Goal: Task Accomplishment & Management: Use online tool/utility

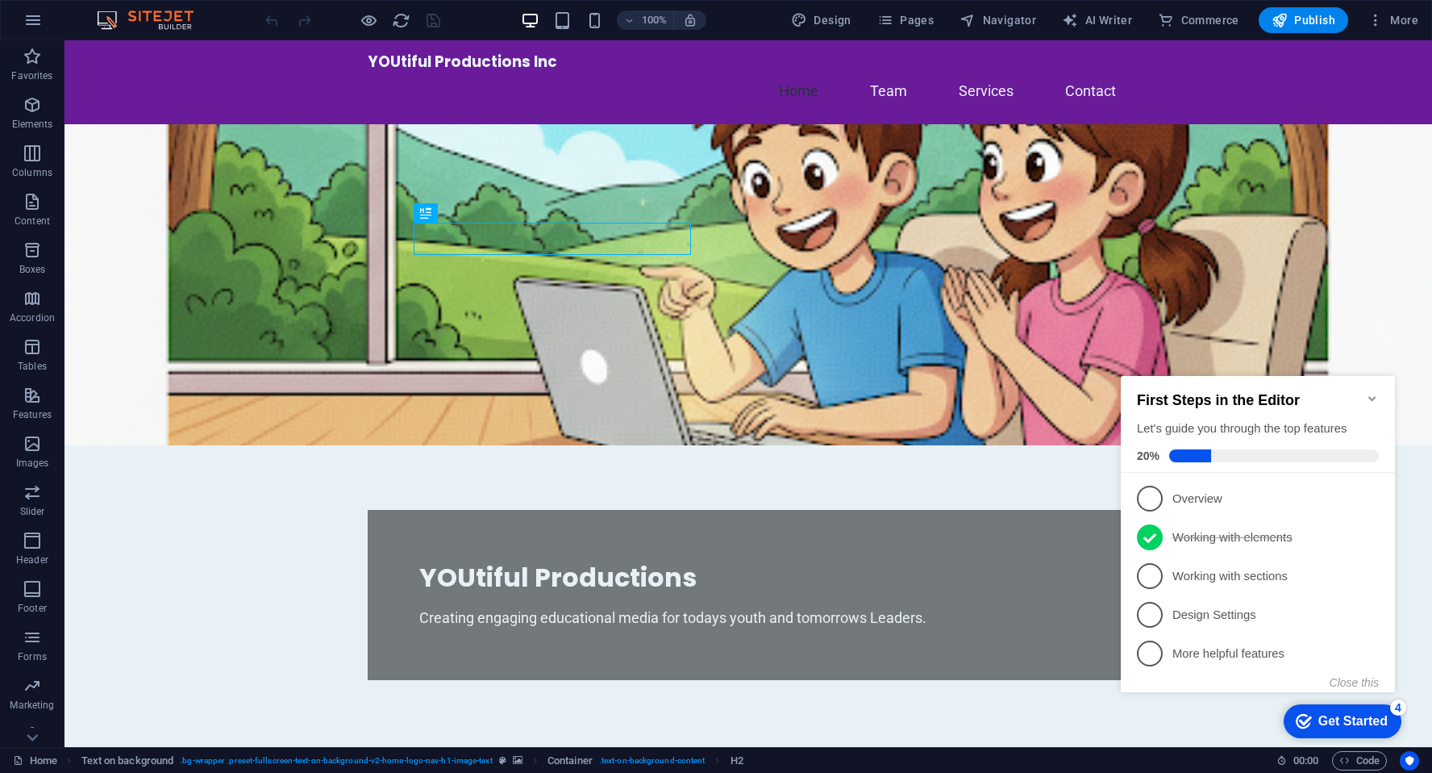
click at [1374, 392] on icon "Minimize checklist" at bounding box center [1372, 398] width 13 height 13
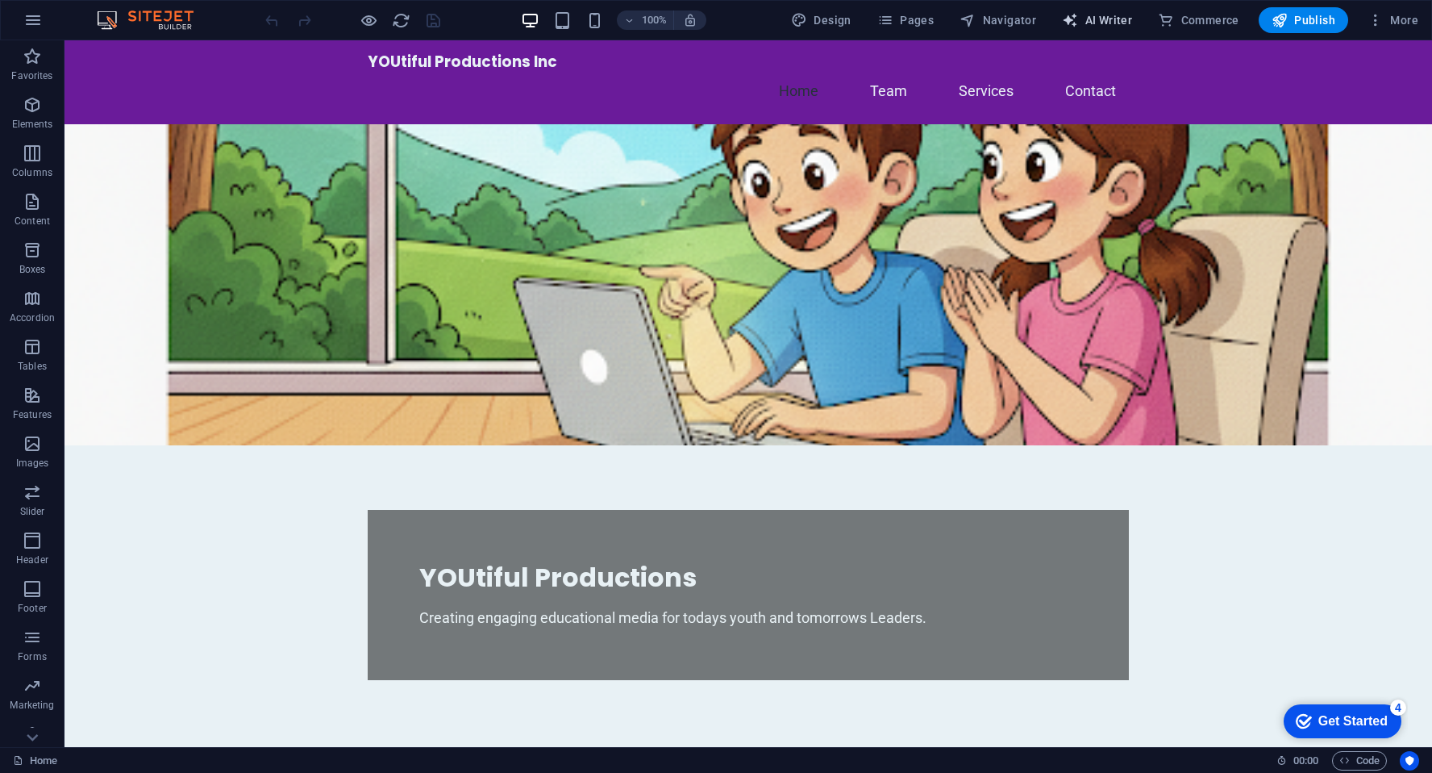
click at [1103, 19] on span "AI Writer" at bounding box center [1097, 20] width 70 height 16
select select "English"
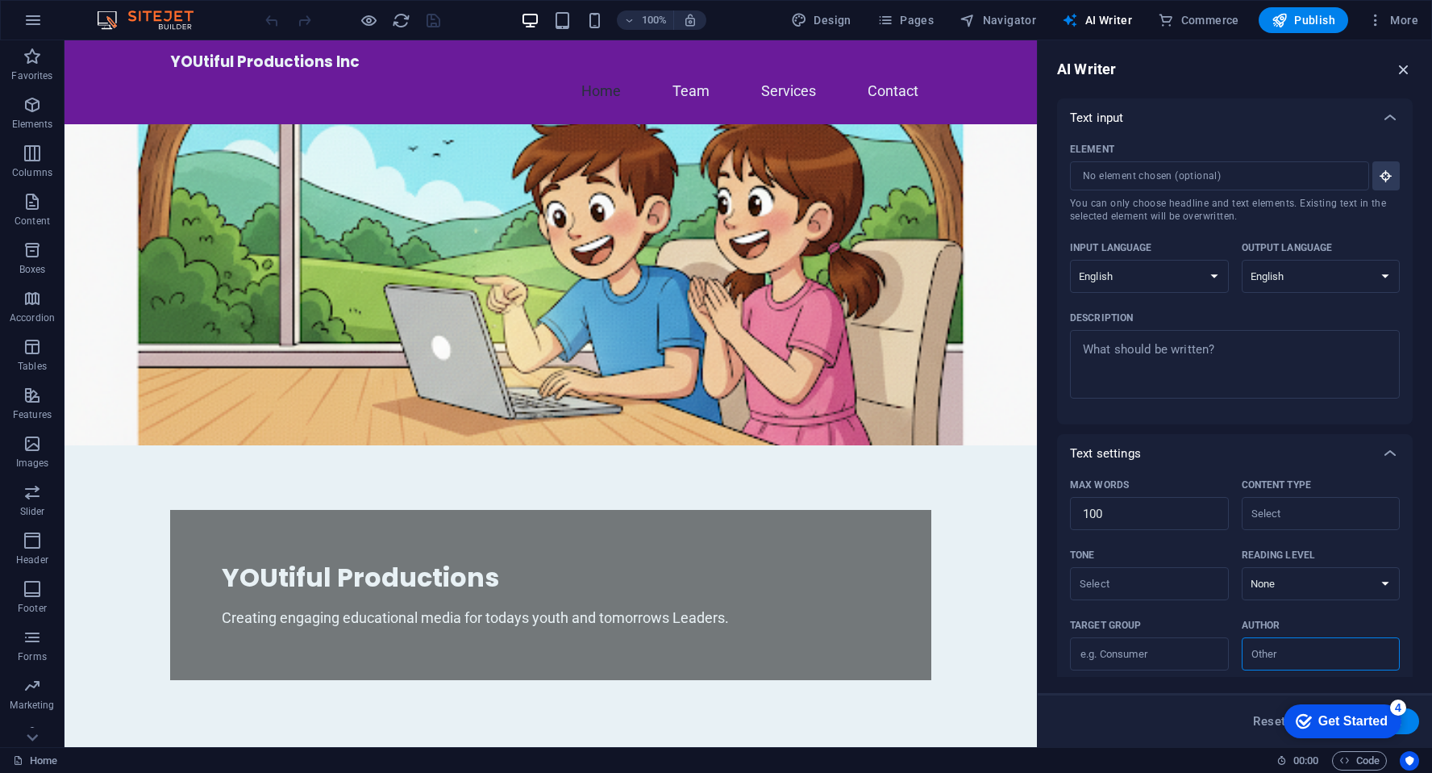
click at [1403, 67] on icon "button" at bounding box center [1404, 69] width 18 height 18
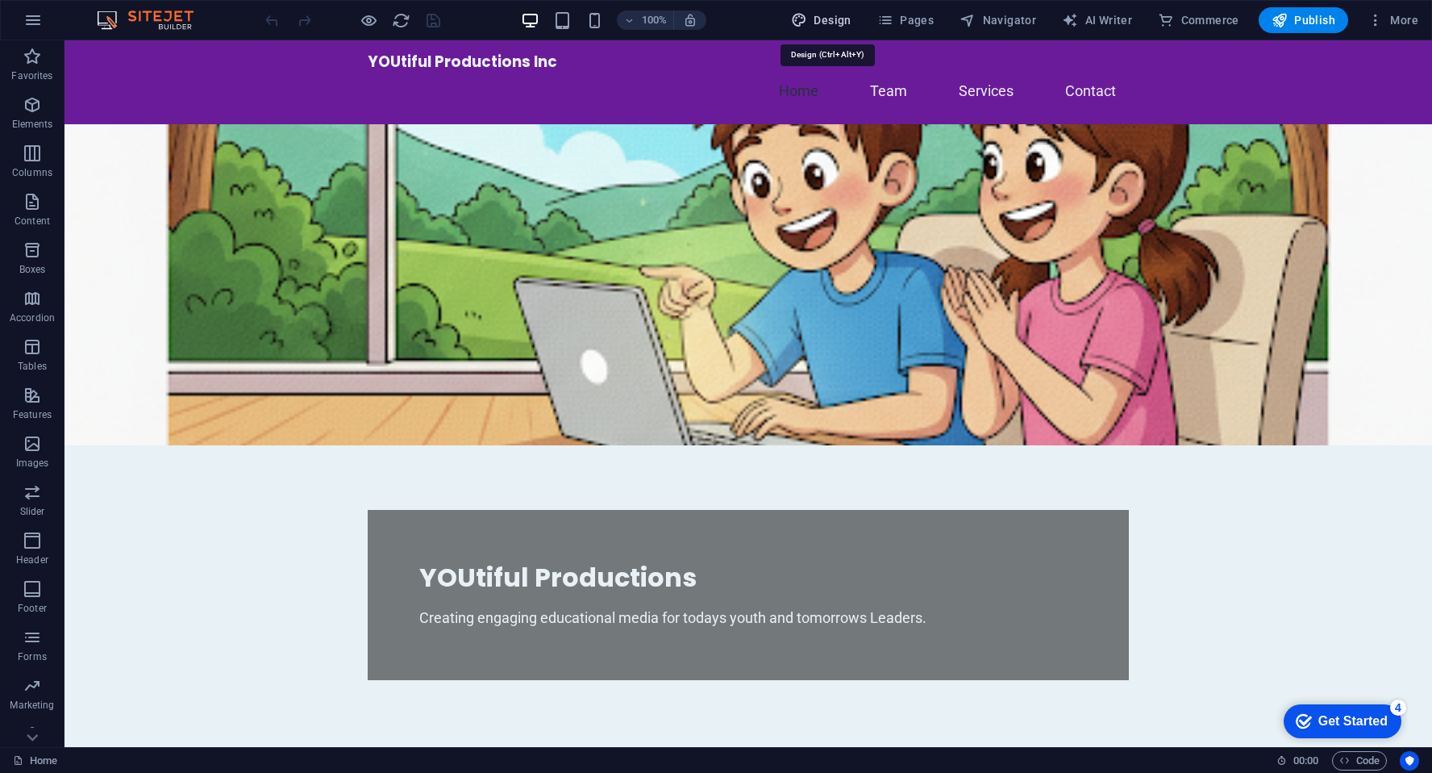
click at [840, 26] on span "Design" at bounding box center [821, 20] width 60 height 16
select select "px"
select select "200"
select select "px"
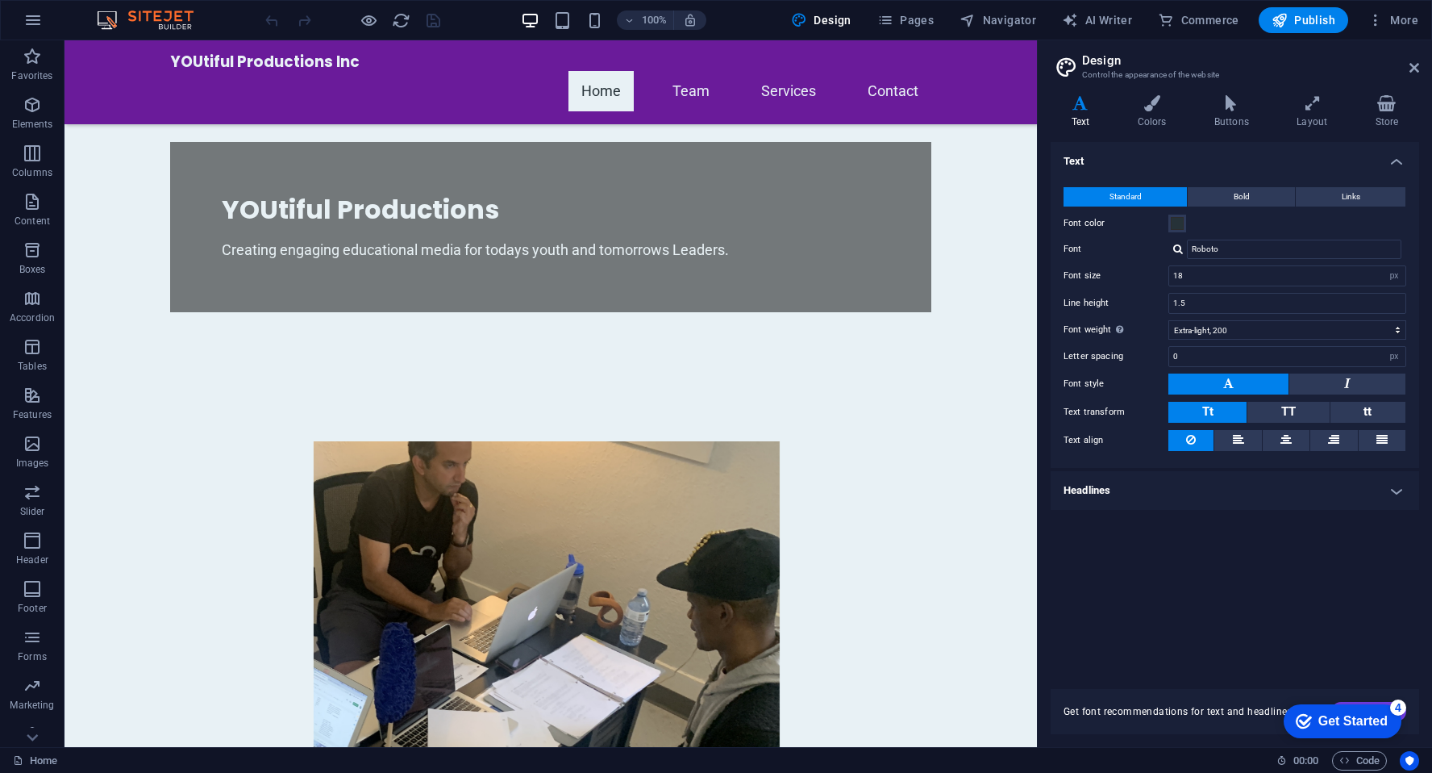
scroll to position [357, 0]
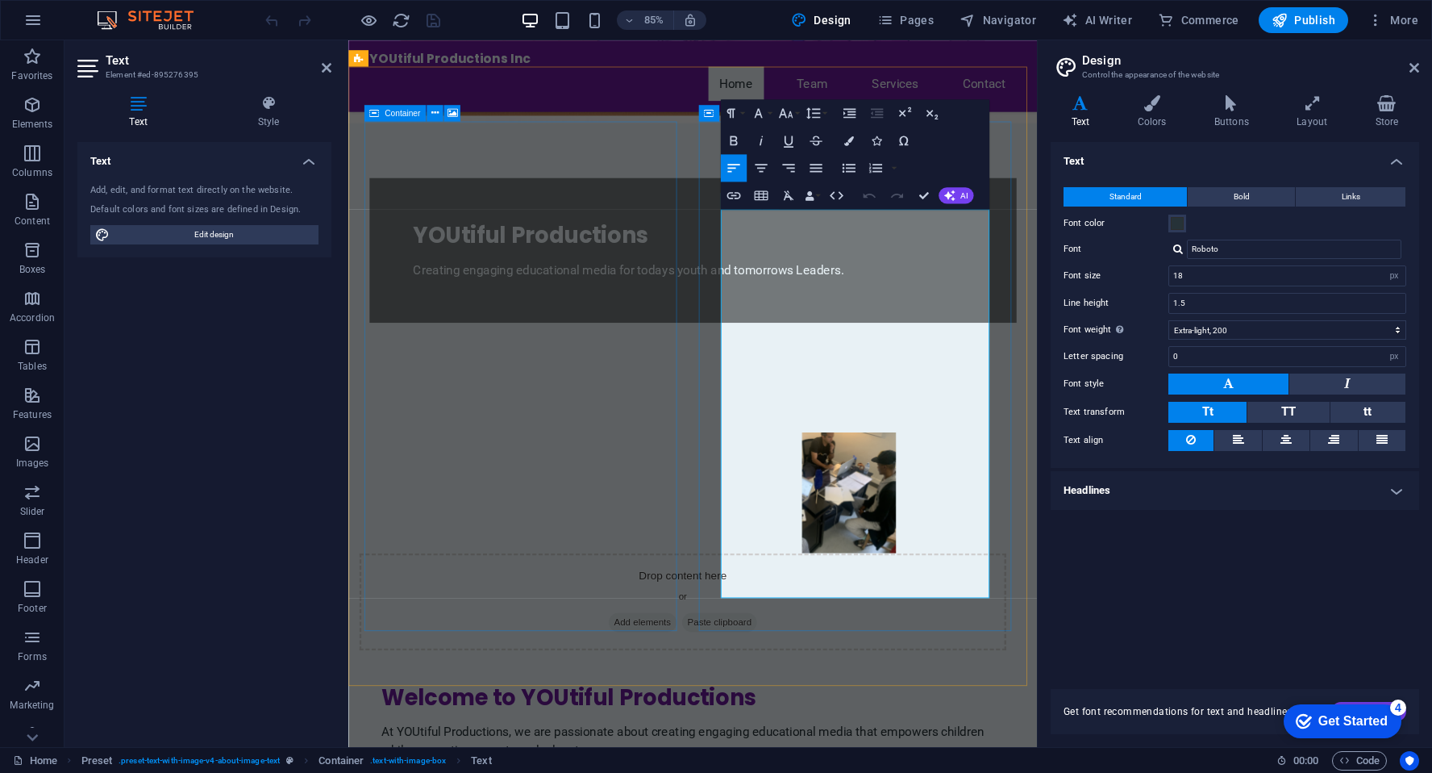
drag, startPoint x: 788, startPoint y: 250, endPoint x: 1043, endPoint y: 688, distance: 506.7
copy div "At YOUtiful Productions, we are passionate about creating engaging educational …"
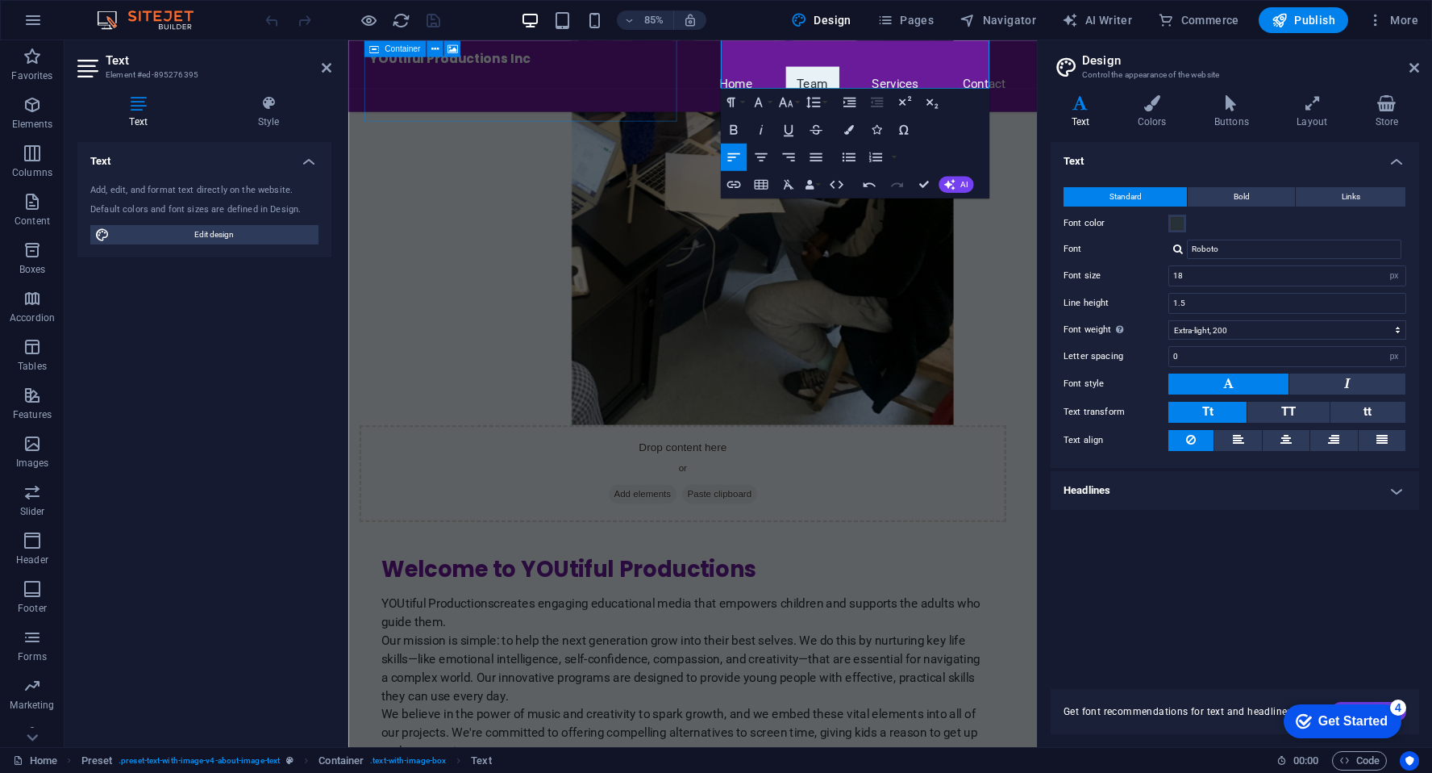
scroll to position [955, 0]
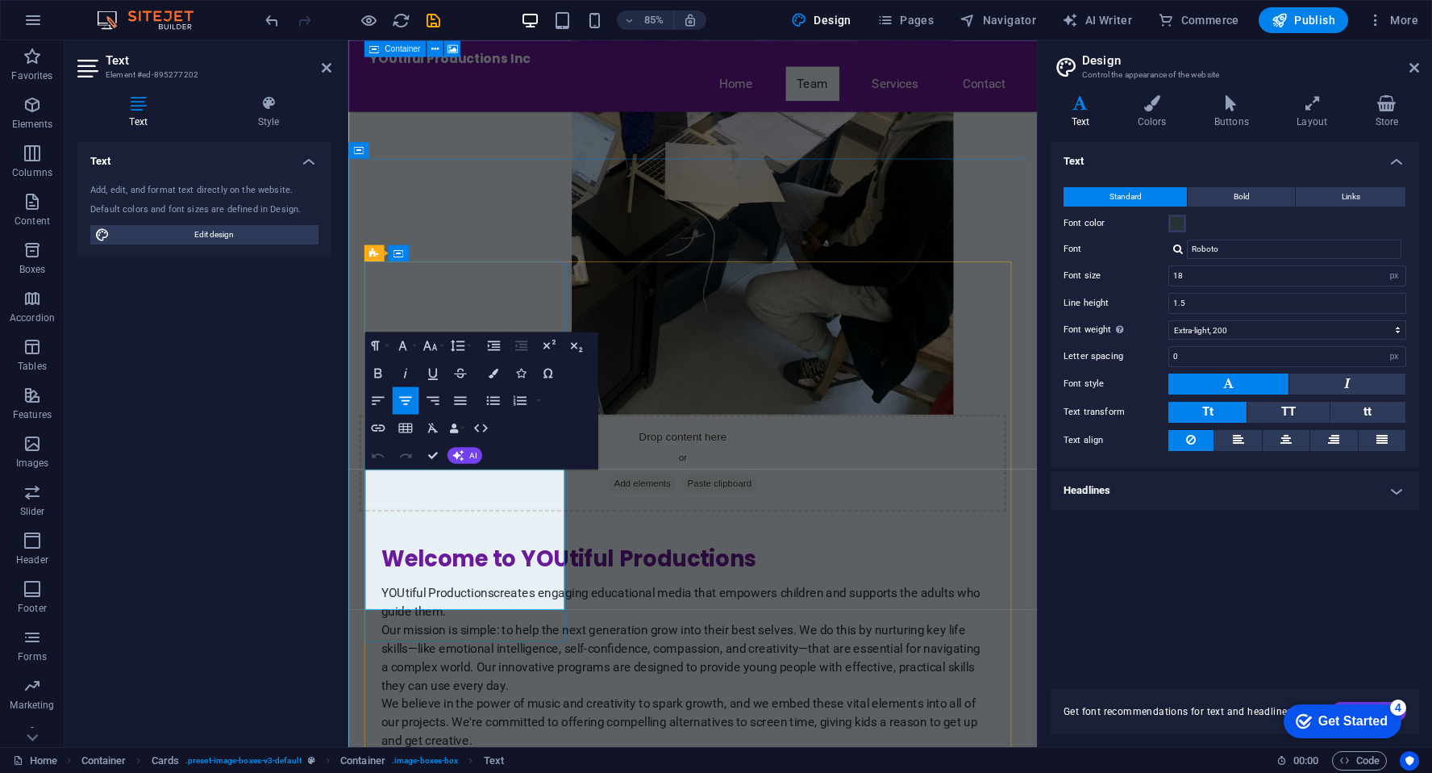
drag, startPoint x: 407, startPoint y: 578, endPoint x: 384, endPoint y: 578, distance: 23.4
drag, startPoint x: 555, startPoint y: 643, endPoint x: 524, endPoint y: 663, distance: 36.7
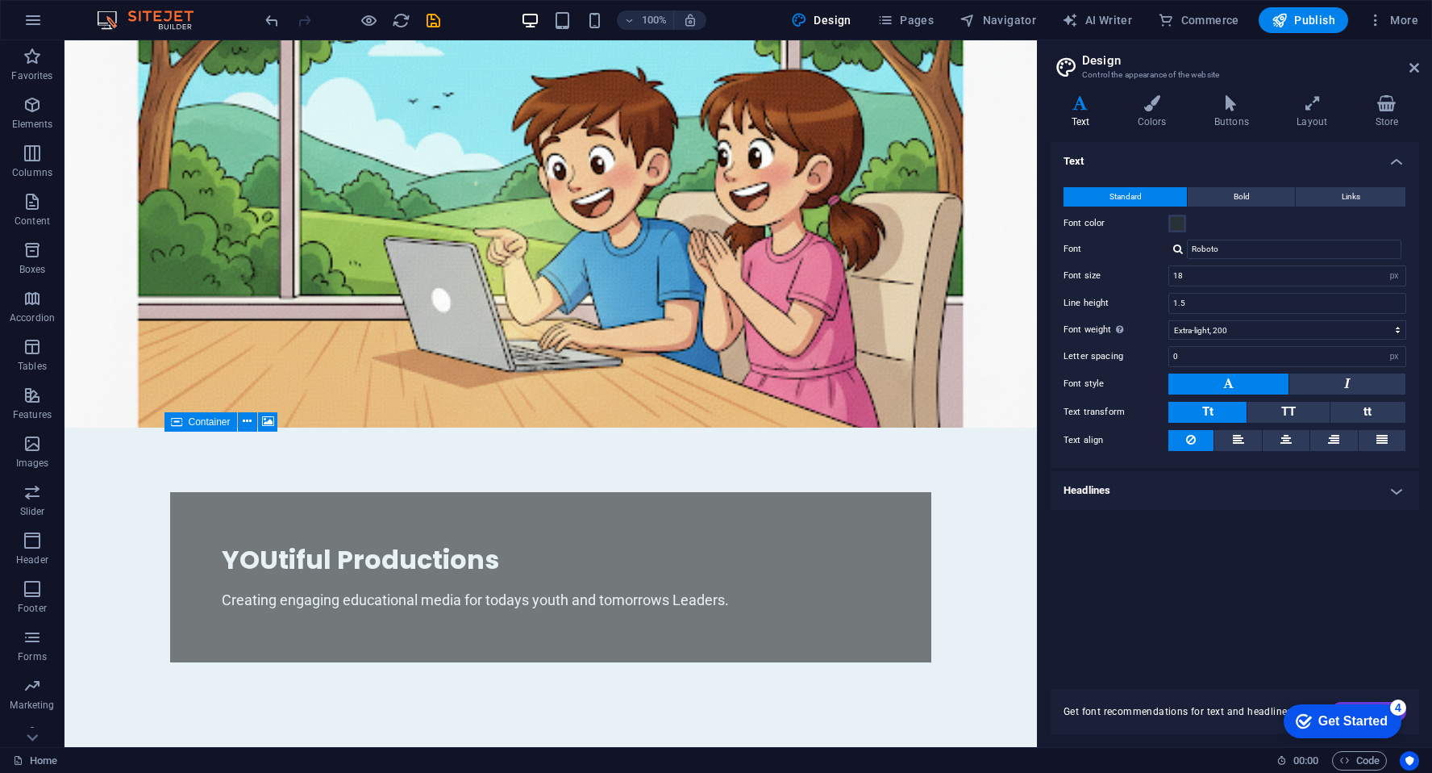
scroll to position [43, 0]
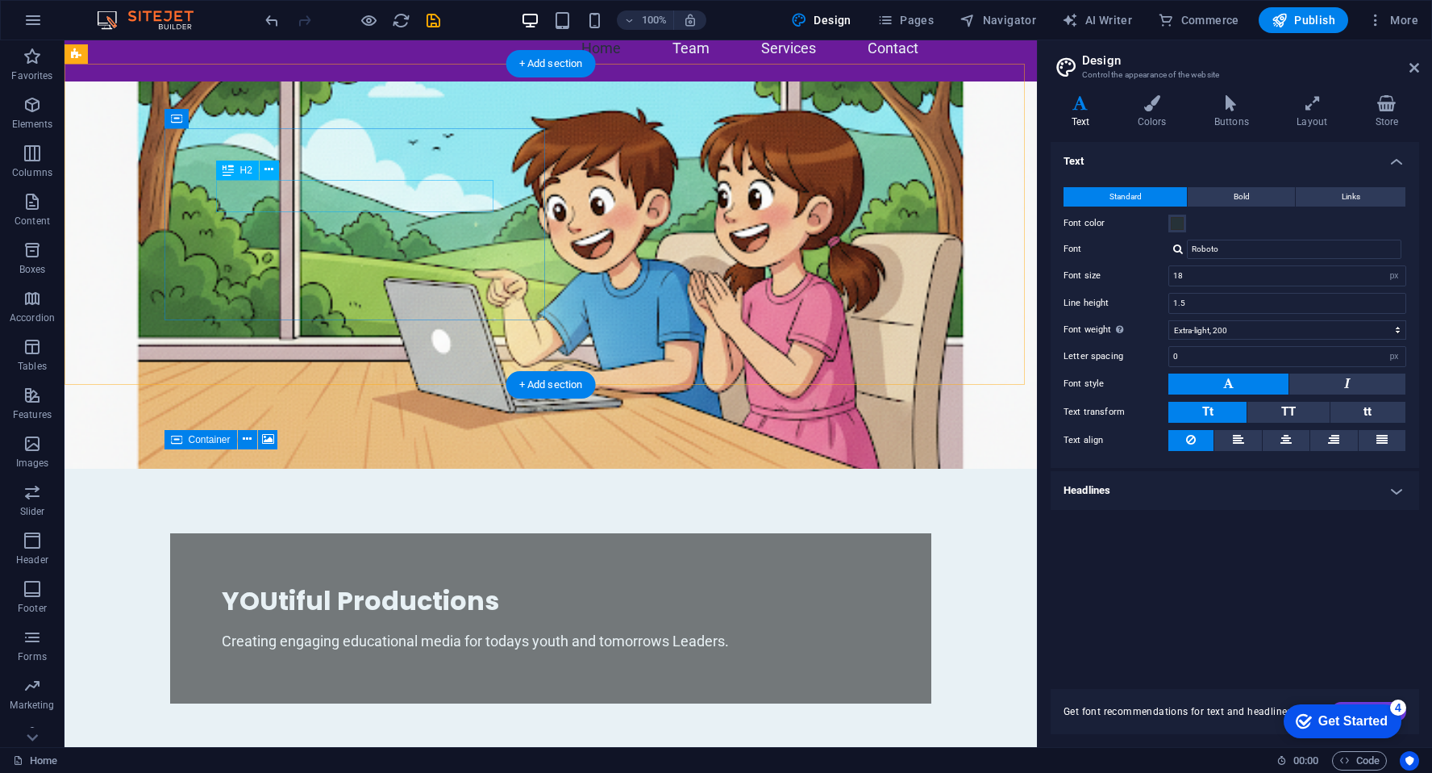
click at [364, 585] on div "YOUtiful Productions" at bounding box center [551, 601] width 658 height 32
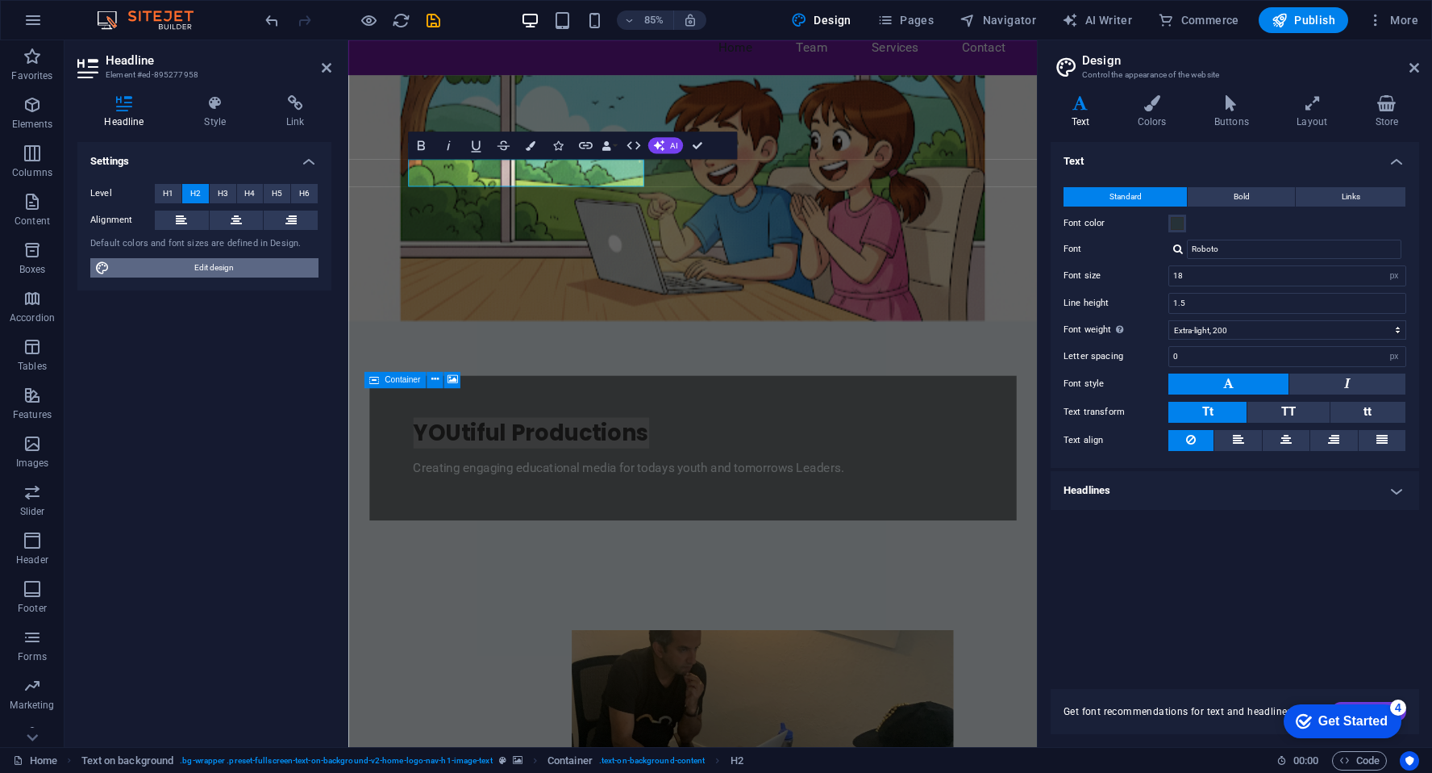
click at [200, 267] on span "Edit design" at bounding box center [214, 267] width 199 height 19
click at [1179, 227] on span at bounding box center [1177, 223] width 13 height 13
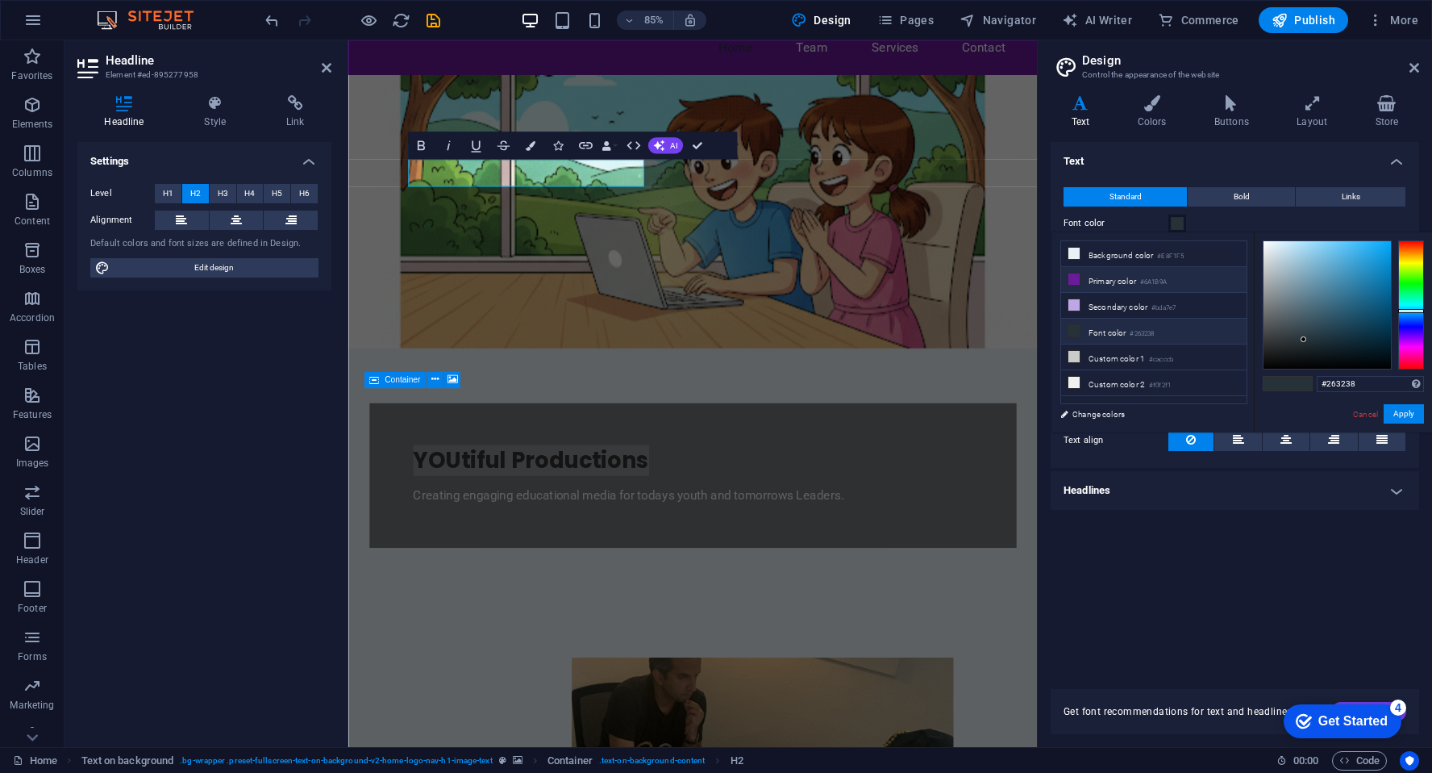
click at [1075, 281] on icon at bounding box center [1074, 278] width 11 height 11
type input "#6a1b9a"
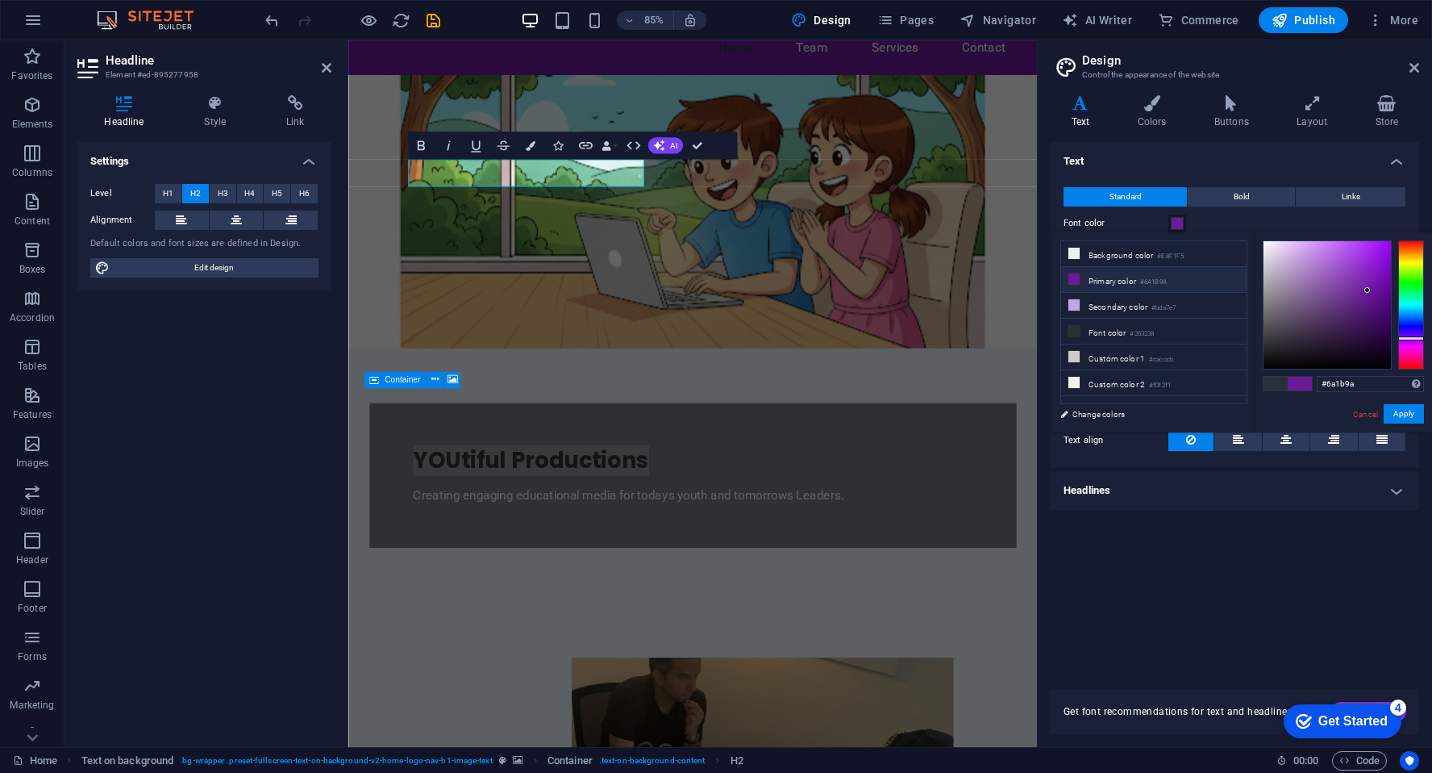
click at [1128, 280] on li "Primary color #6A1B9A" at bounding box center [1154, 280] width 186 height 26
click at [1296, 385] on span at bounding box center [1300, 384] width 24 height 14
click at [1403, 415] on button "Apply" at bounding box center [1404, 413] width 40 height 19
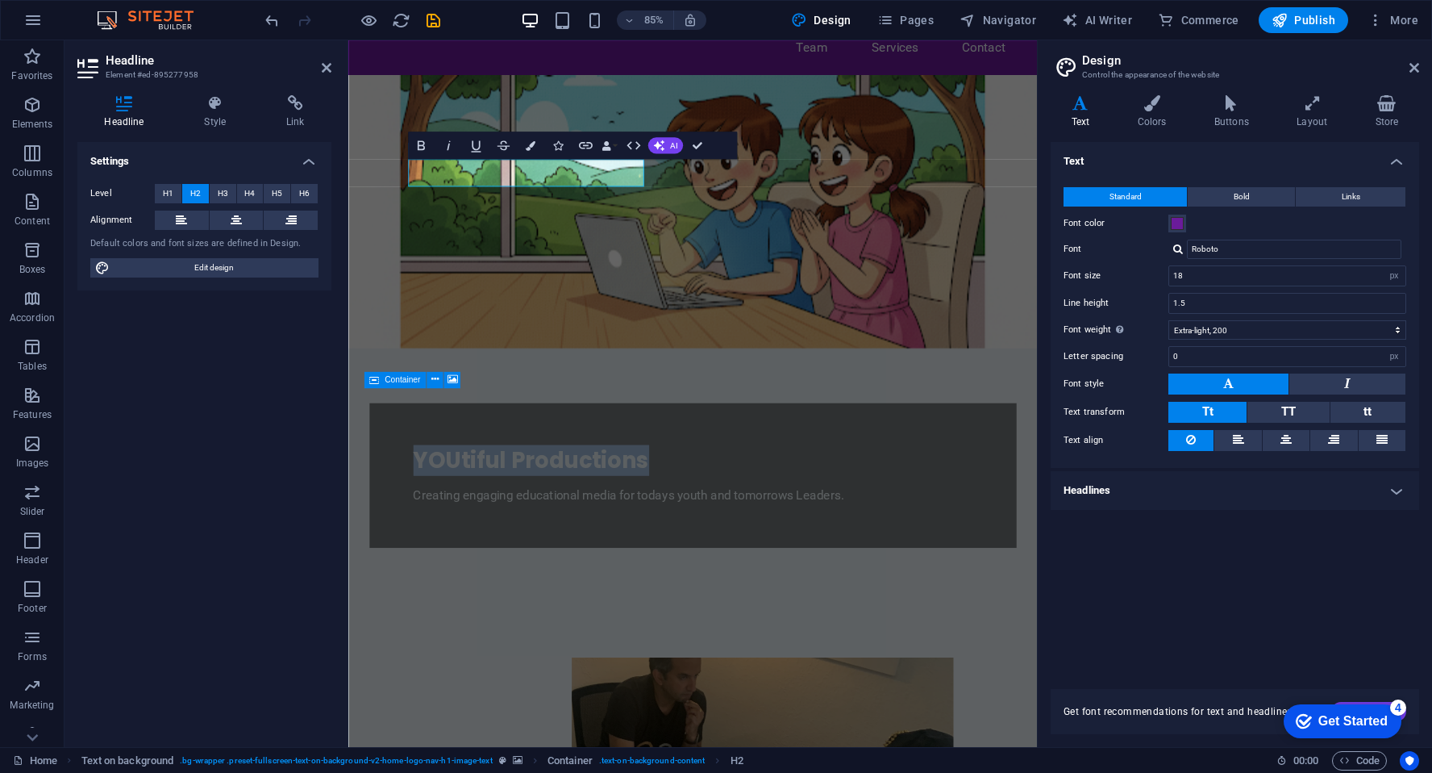
click at [794, 352] on figure at bounding box center [753, 241] width 811 height 321
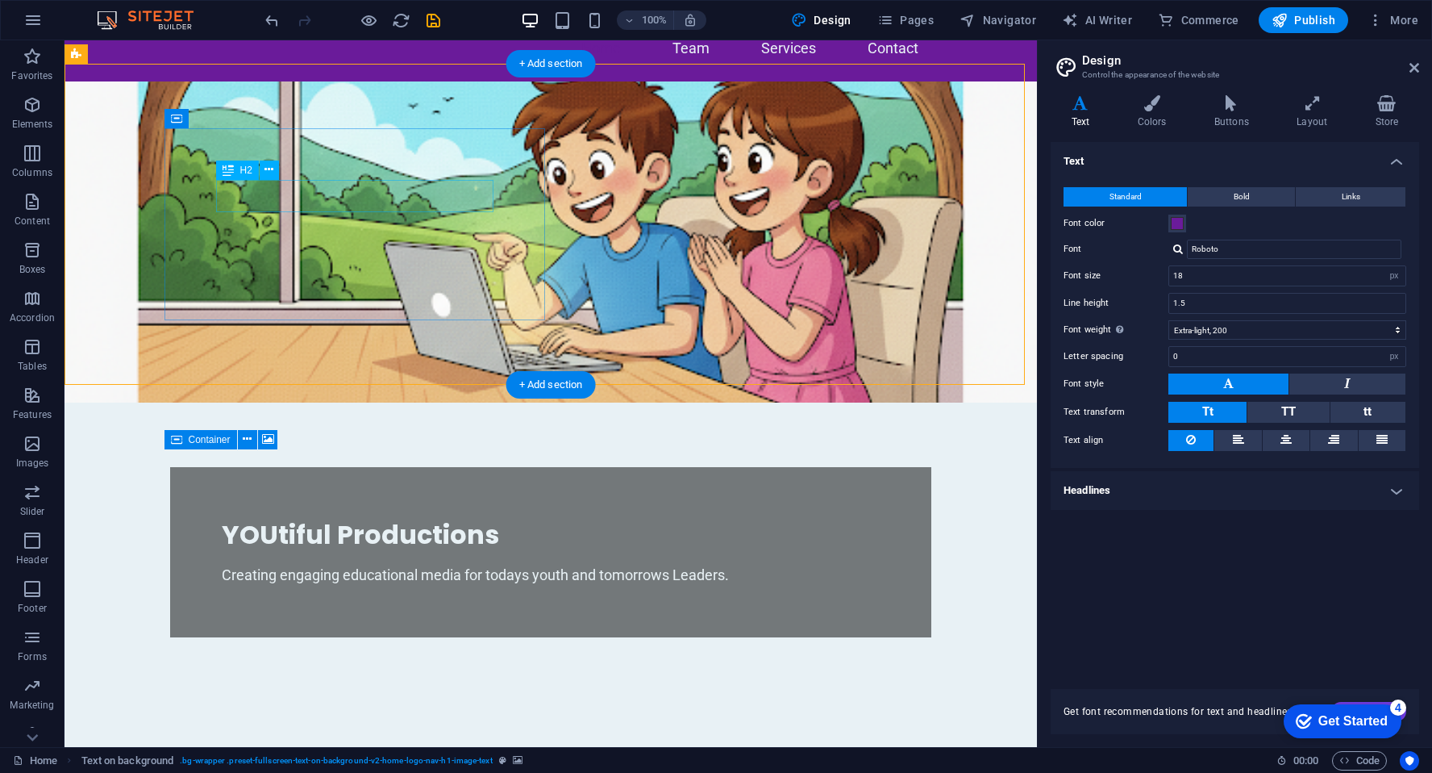
click at [420, 519] on div "YOUtiful Productions" at bounding box center [551, 535] width 658 height 32
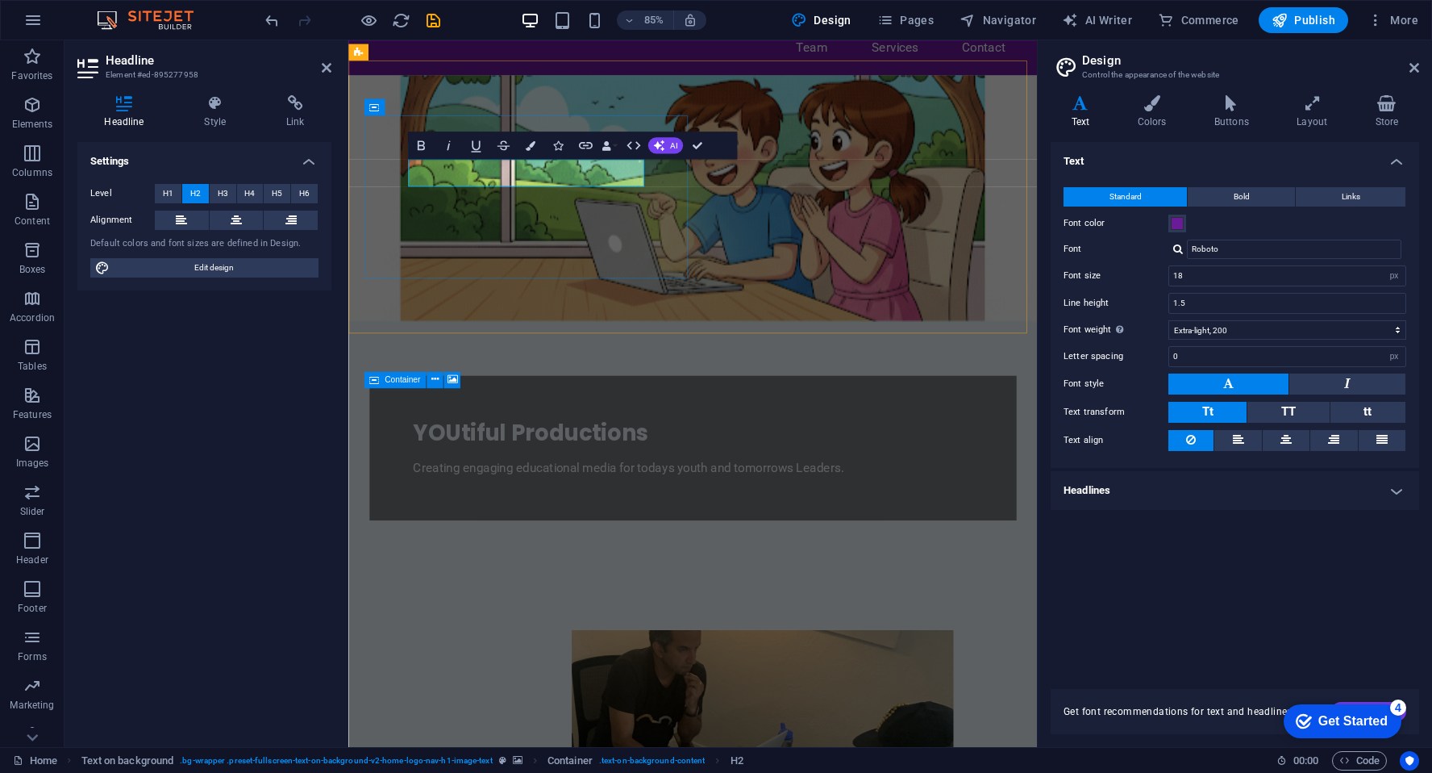
click at [595, 484] on span "YOUtiful Productions" at bounding box center [563, 502] width 277 height 36
click at [452, 484] on span "YOUtiful Productions" at bounding box center [563, 502] width 277 height 36
drag, startPoint x: 424, startPoint y: 198, endPoint x: 693, endPoint y: 195, distance: 268.6
click at [693, 486] on h2 "YOUtiful Productions" at bounding box center [754, 502] width 658 height 32
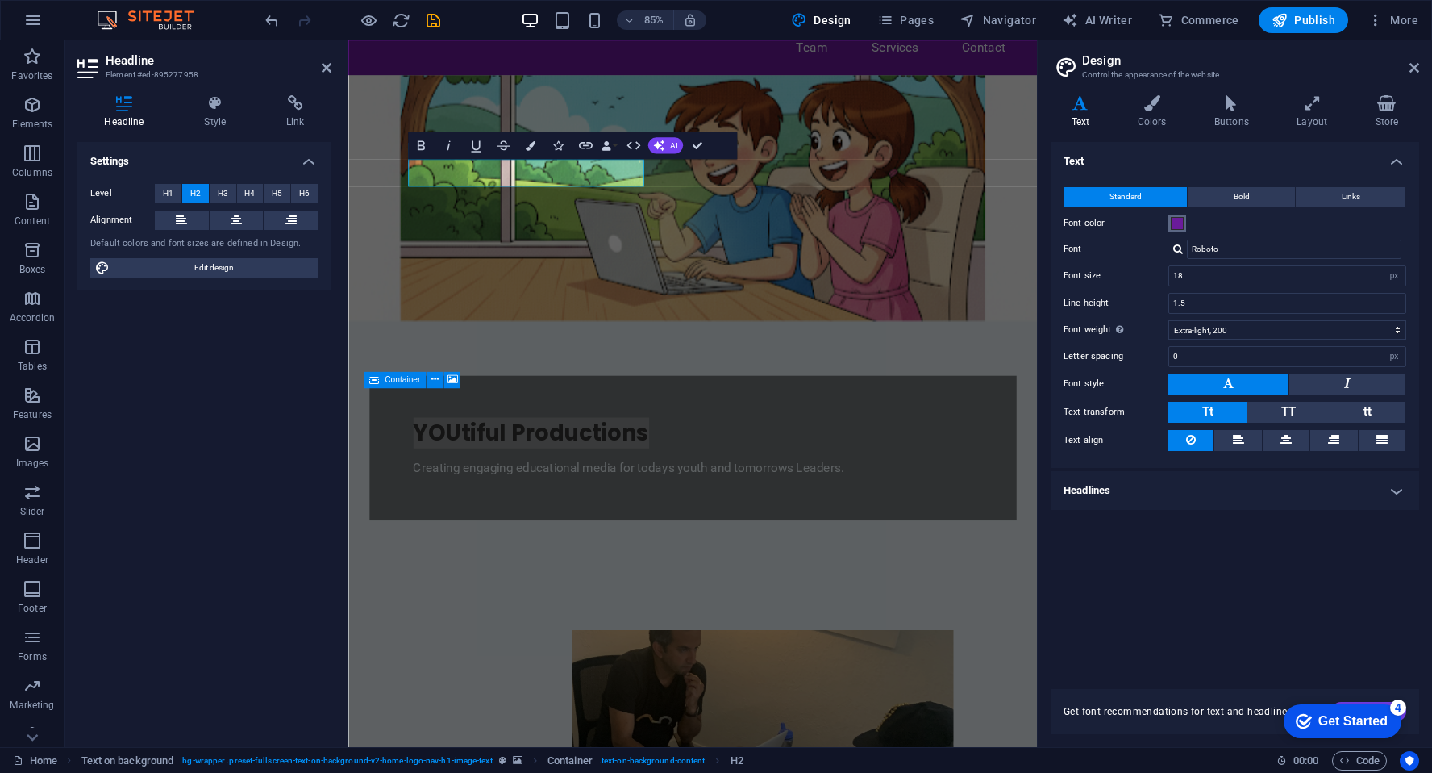
click at [1178, 222] on span at bounding box center [1177, 223] width 13 height 13
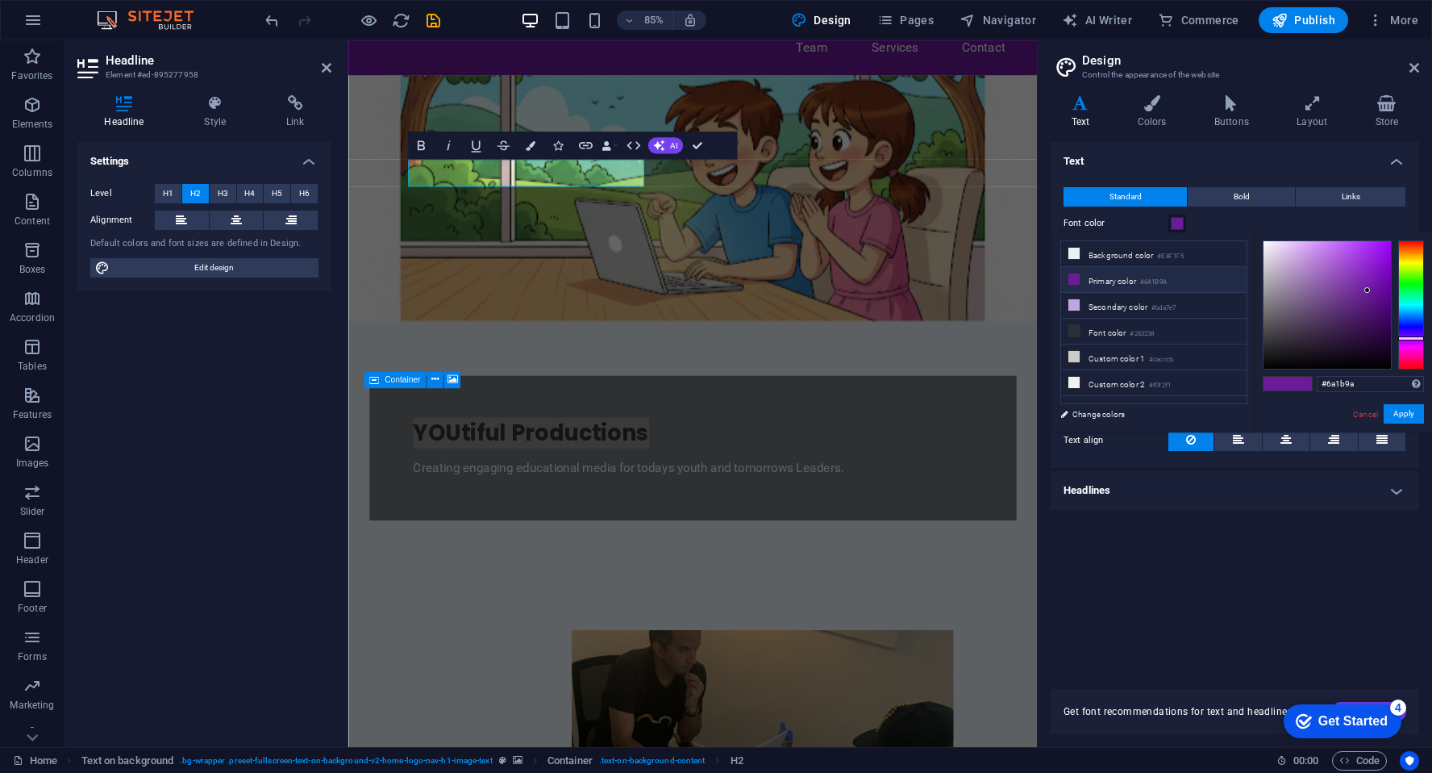
click at [1077, 279] on icon at bounding box center [1074, 278] width 11 height 11
click at [1400, 416] on button "Apply" at bounding box center [1404, 413] width 40 height 19
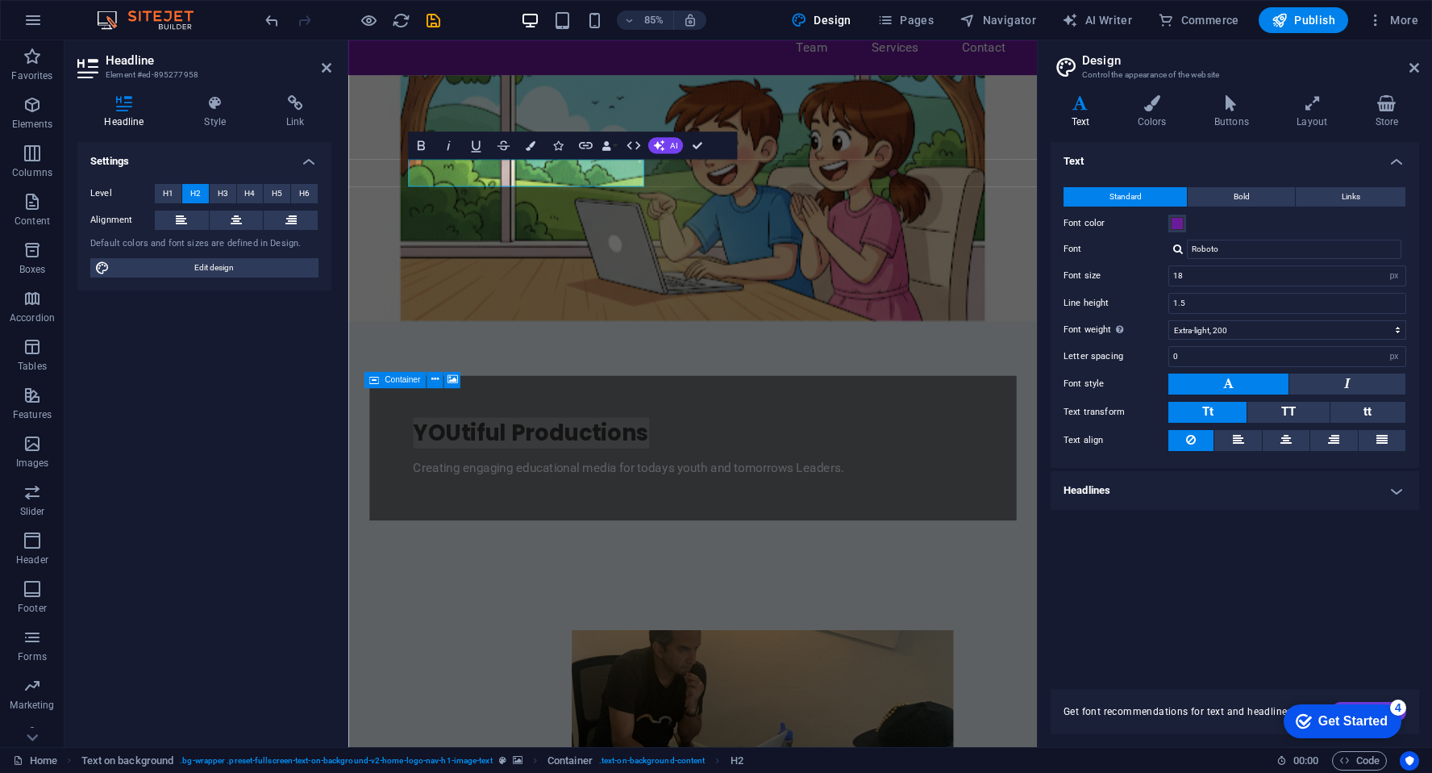
click at [1402, 485] on h4 "Headlines" at bounding box center [1235, 490] width 369 height 39
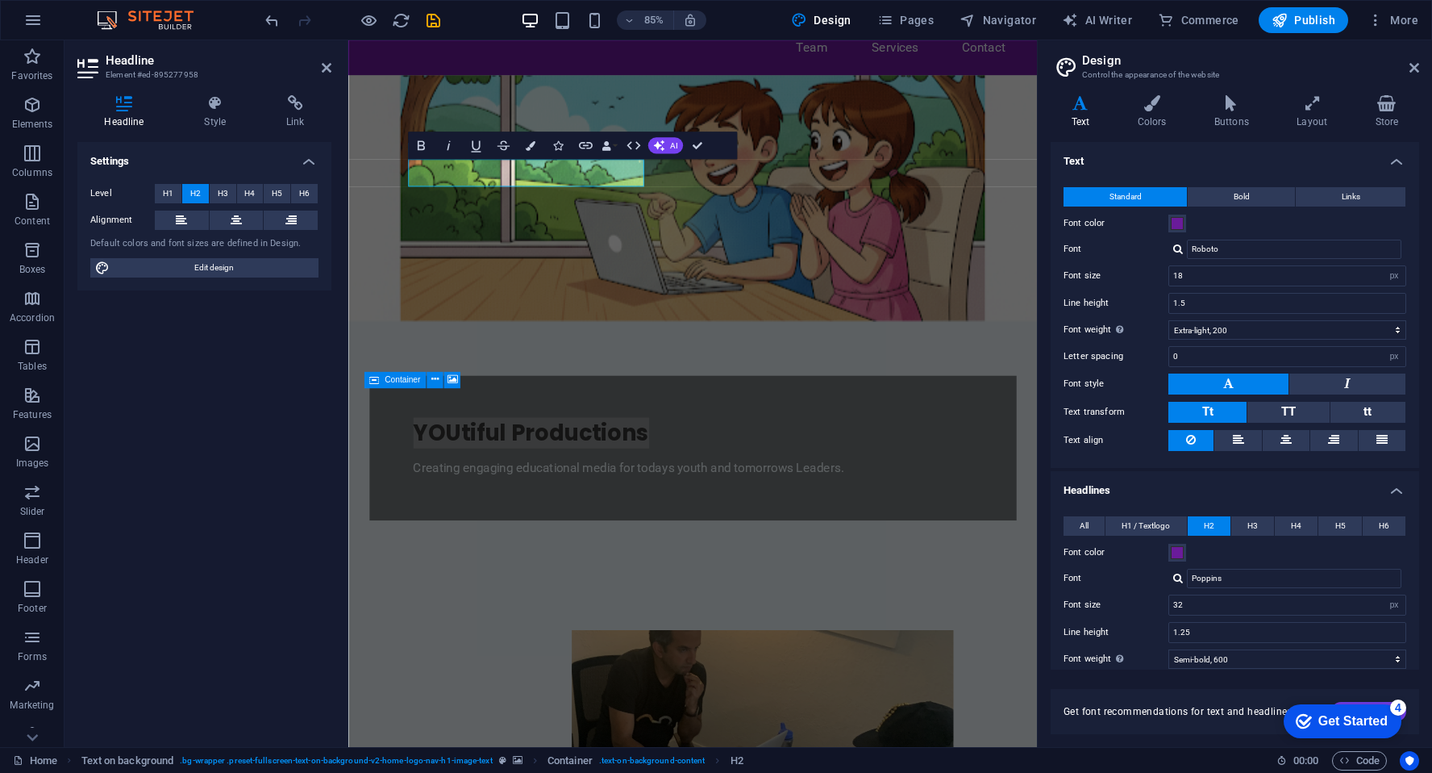
drag, startPoint x: 1420, startPoint y: 442, endPoint x: 1435, endPoint y: 534, distance: 93.2
click at [1432, 534] on html "[DOMAIN_NAME] Home Favorites Elements Columns Content Boxes Accordion Tables Fe…" at bounding box center [716, 386] width 1432 height 773
click at [1046, 376] on div "Variants Text Colors Buttons Layout Store Text Standard Bold Links Font color F…" at bounding box center [1235, 414] width 394 height 665
click at [218, 119] on h4 "Style" at bounding box center [218, 112] width 82 height 34
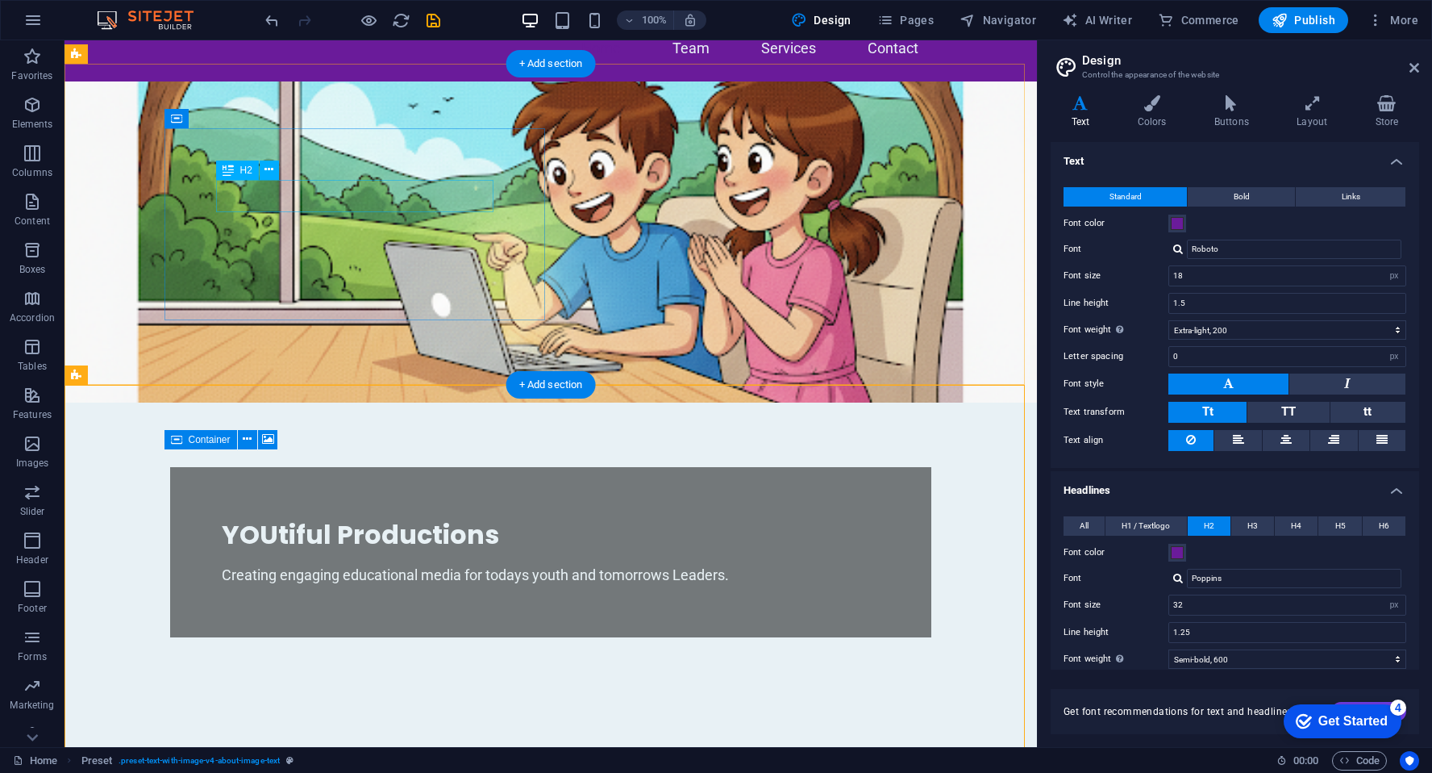
click at [395, 519] on div "YOUtiful Productions" at bounding box center [551, 535] width 658 height 32
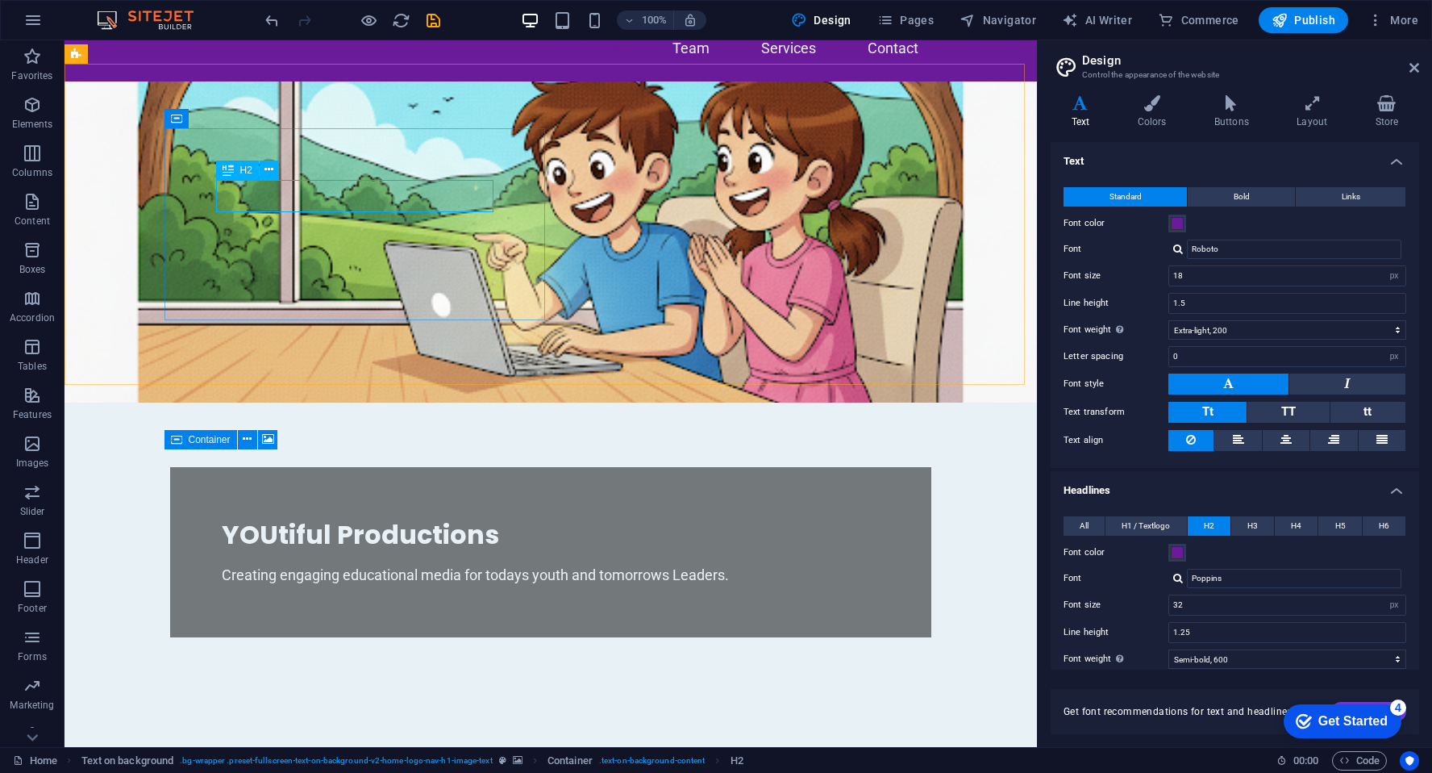
click at [252, 175] on div "H2" at bounding box center [237, 170] width 43 height 19
click at [272, 170] on icon at bounding box center [269, 169] width 9 height 17
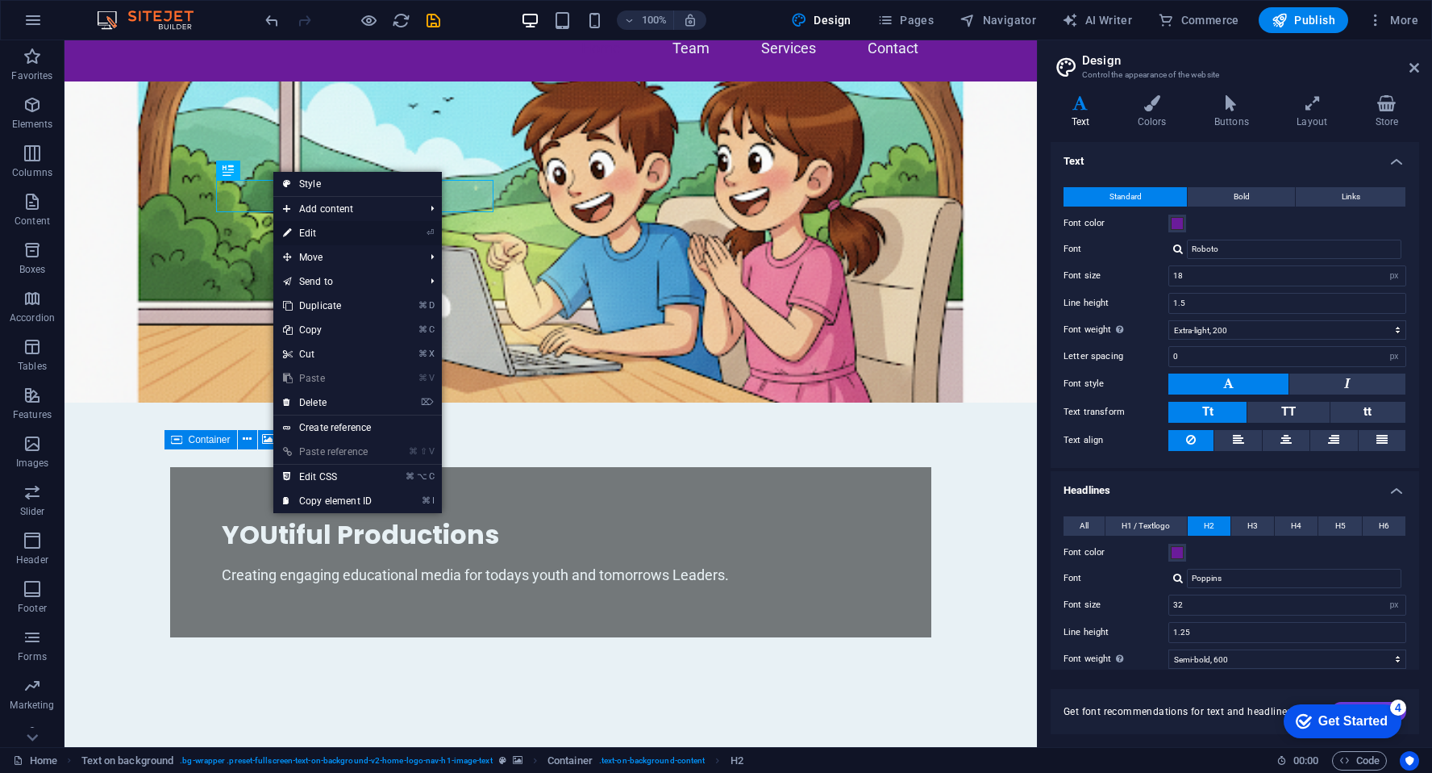
click at [306, 230] on link "⏎ Edit" at bounding box center [327, 233] width 108 height 24
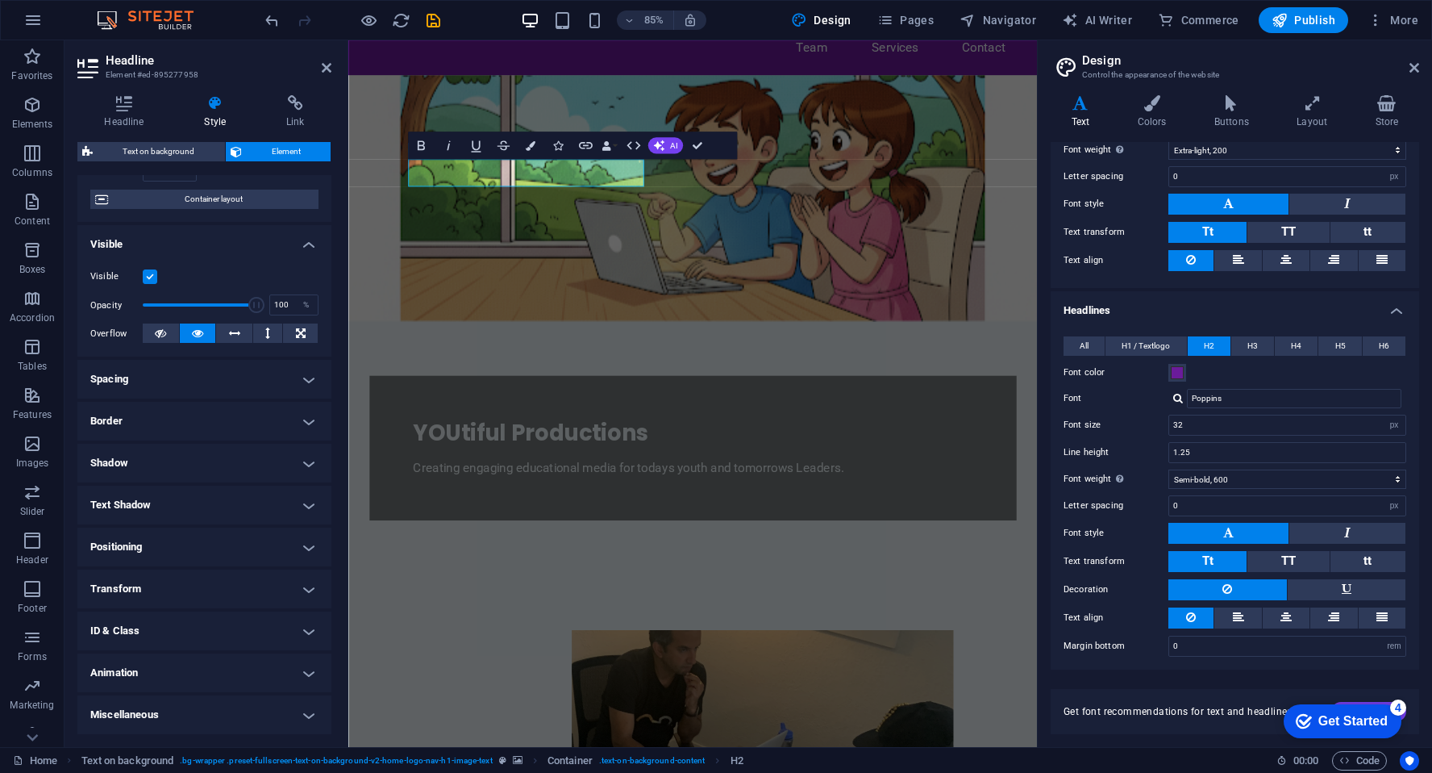
scroll to position [0, 0]
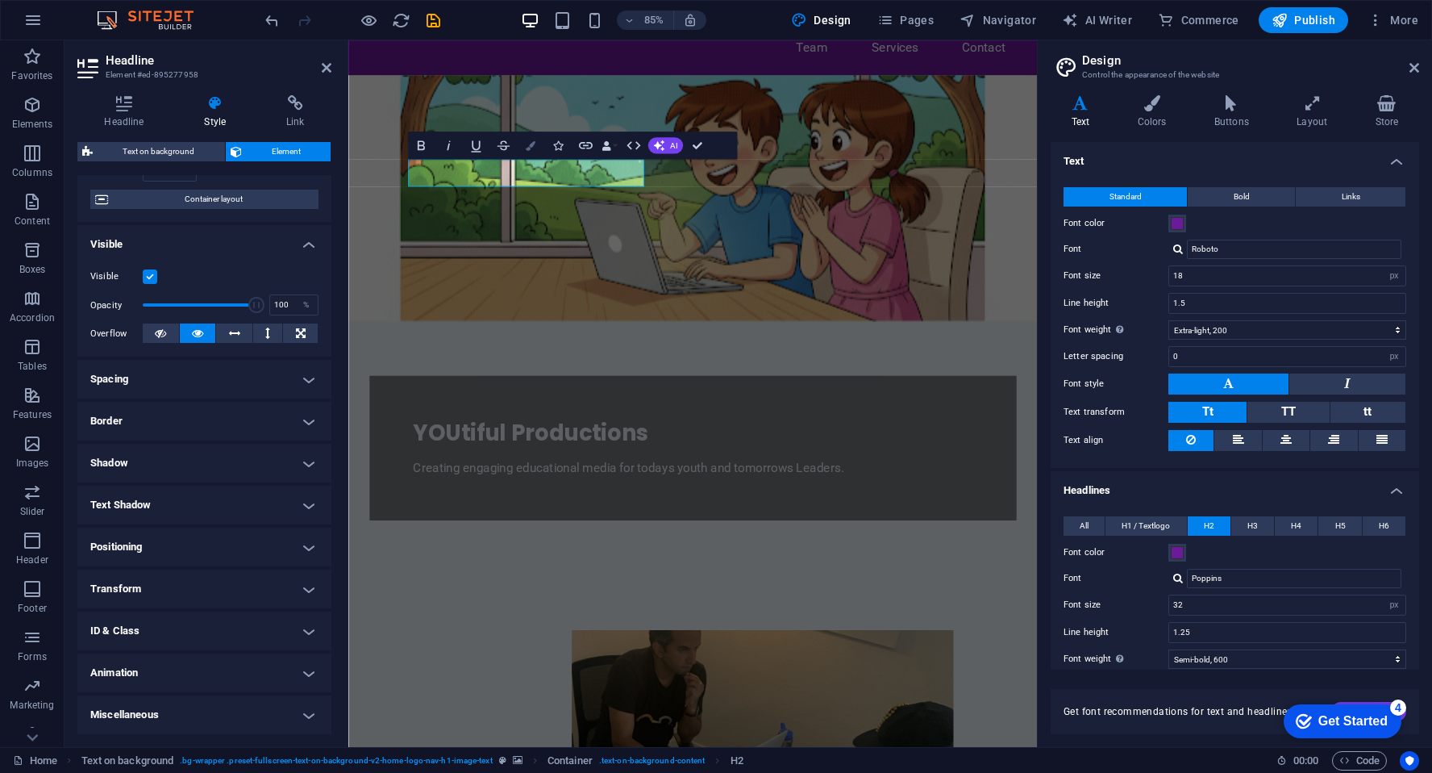
click at [532, 148] on icon "button" at bounding box center [531, 145] width 10 height 10
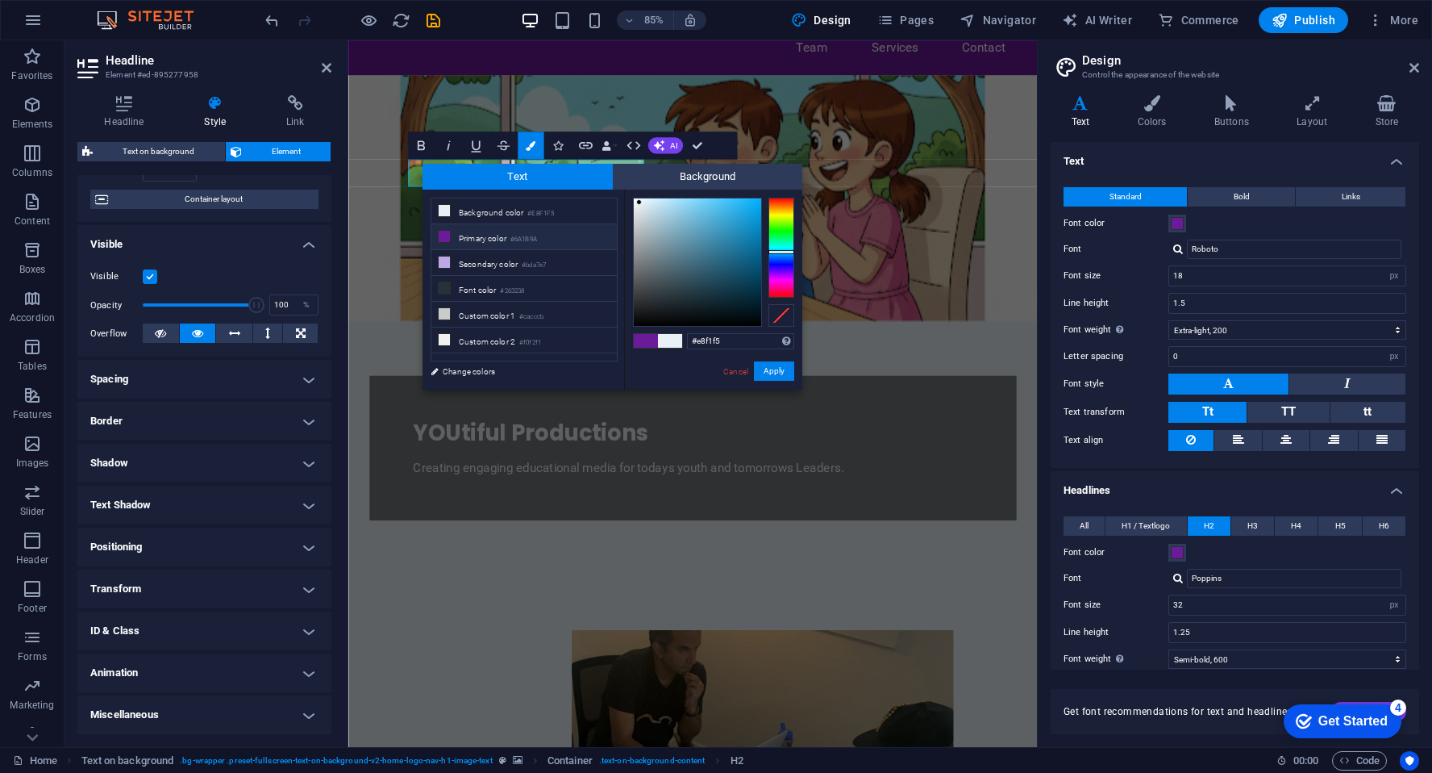
click at [468, 234] on li "Primary color #6A1B9A" at bounding box center [525, 237] width 186 height 26
type input "#6a1b9a"
click at [468, 234] on li "Primary color #6A1B9A" at bounding box center [525, 237] width 186 height 26
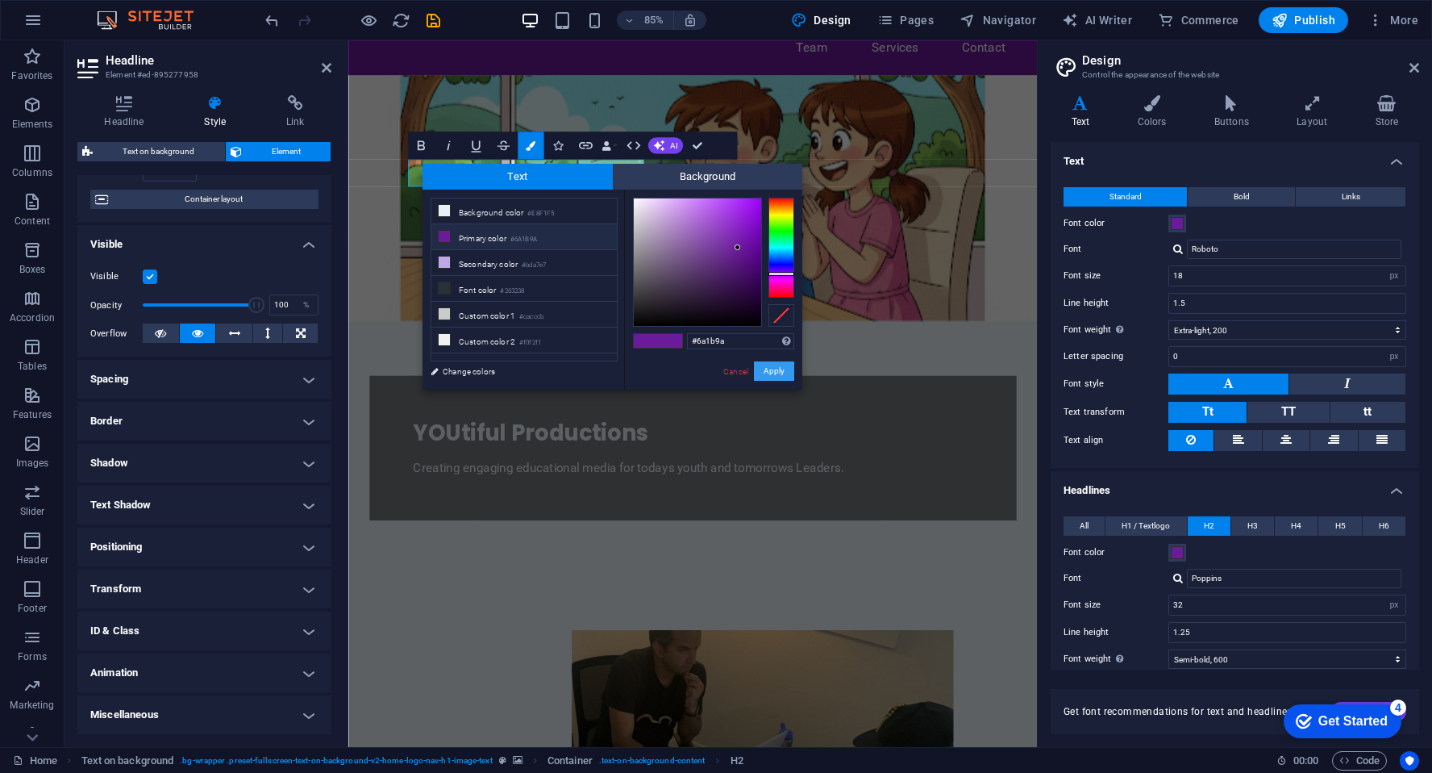
click at [781, 368] on button "Apply" at bounding box center [774, 370] width 40 height 19
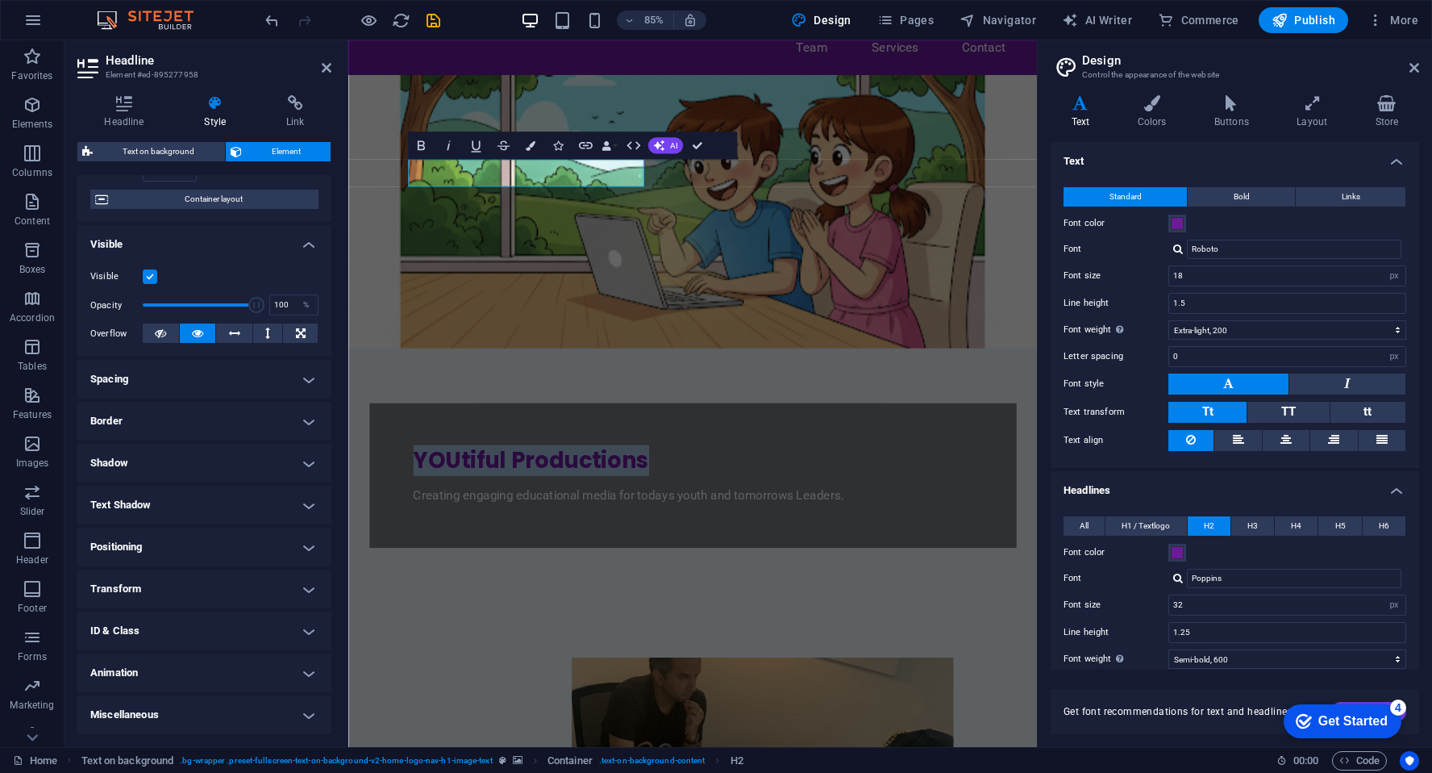
click at [840, 347] on figure at bounding box center [753, 241] width 811 height 321
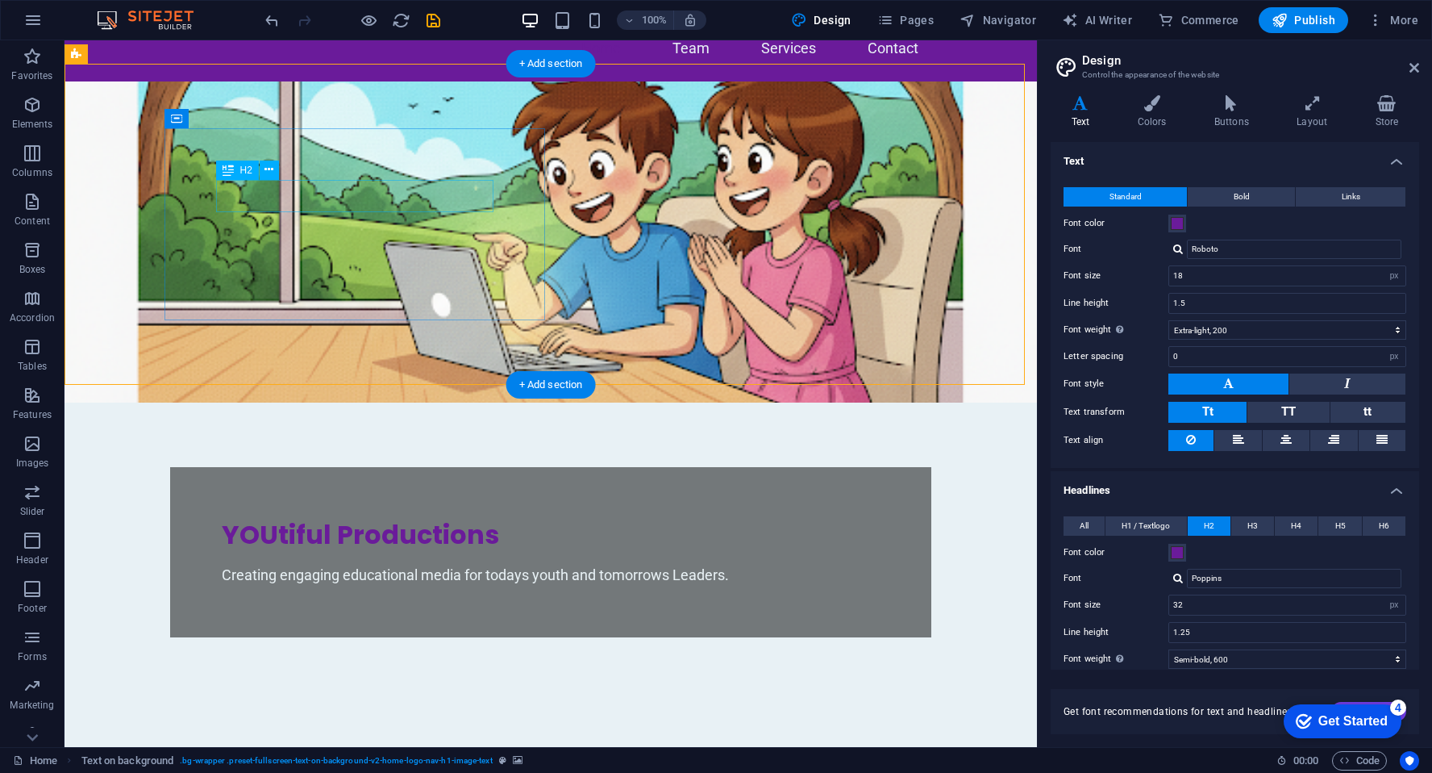
click at [361, 519] on div "YOUtiful Productions" at bounding box center [551, 535] width 658 height 32
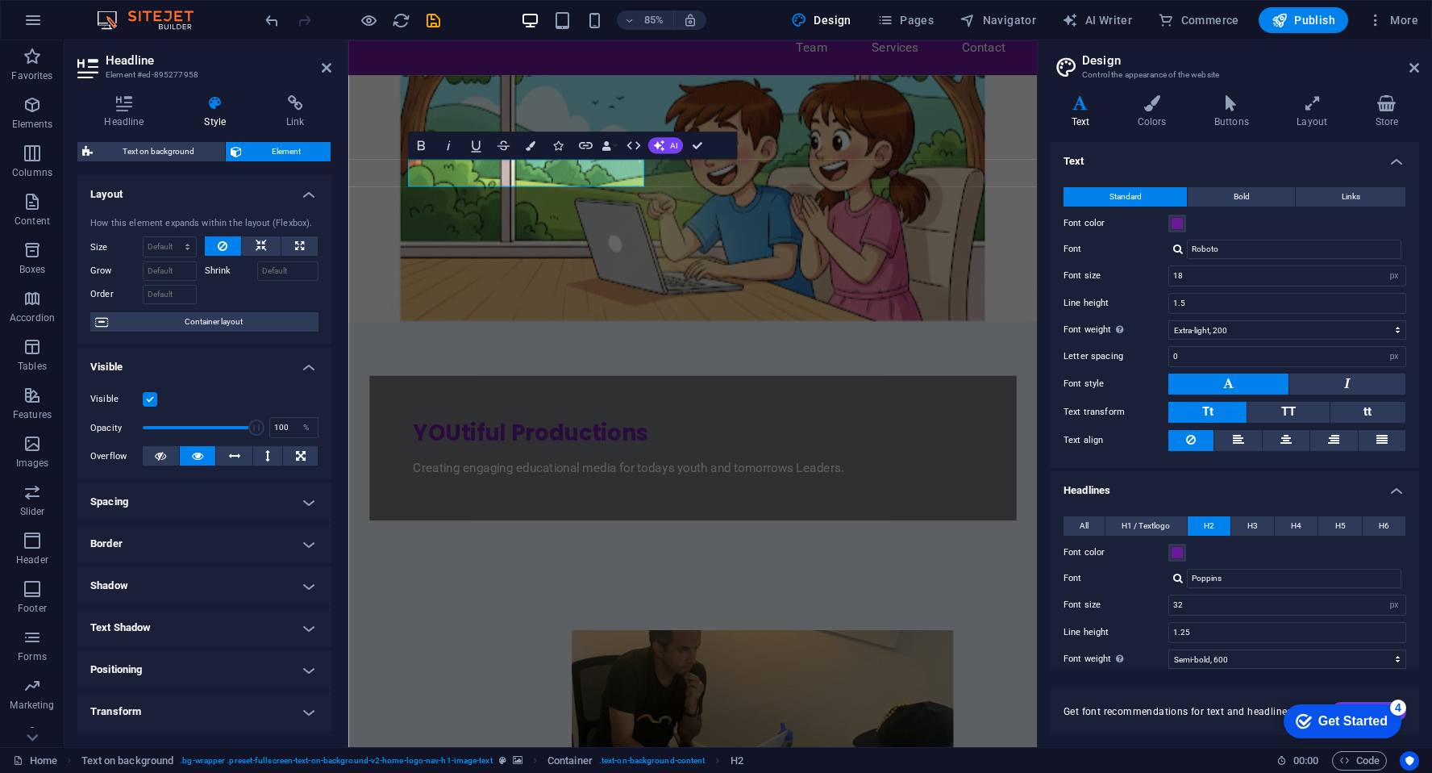
click at [137, 552] on h4 "Border" at bounding box center [204, 543] width 254 height 39
click at [158, 648] on h4 "Shadow" at bounding box center [204, 651] width 254 height 39
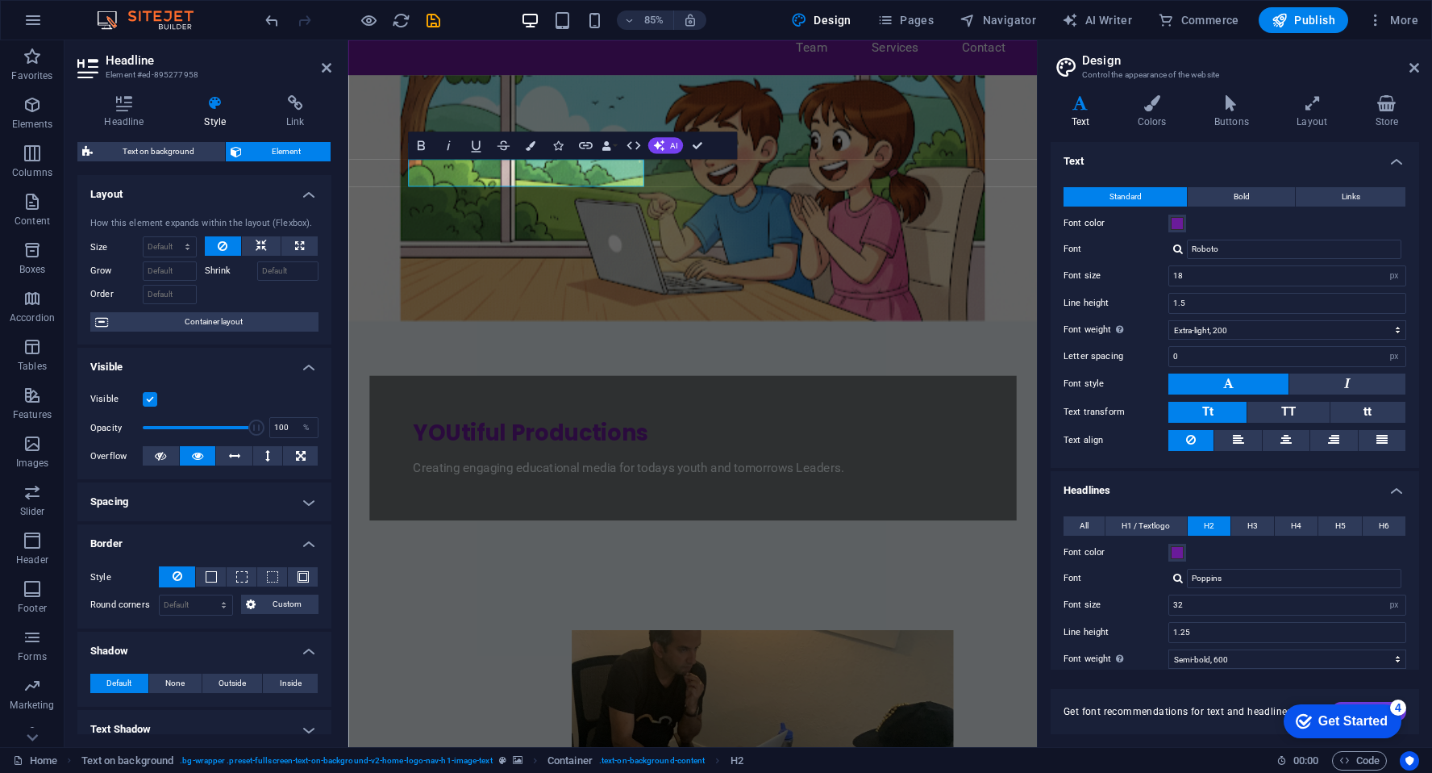
drag, startPoint x: 327, startPoint y: 537, endPoint x: 335, endPoint y: 568, distance: 31.5
click at [335, 568] on div "Headline Style Link Settings Level H1 H2 H3 H4 H5 H6 Alignment Default colors a…" at bounding box center [205, 414] width 280 height 665
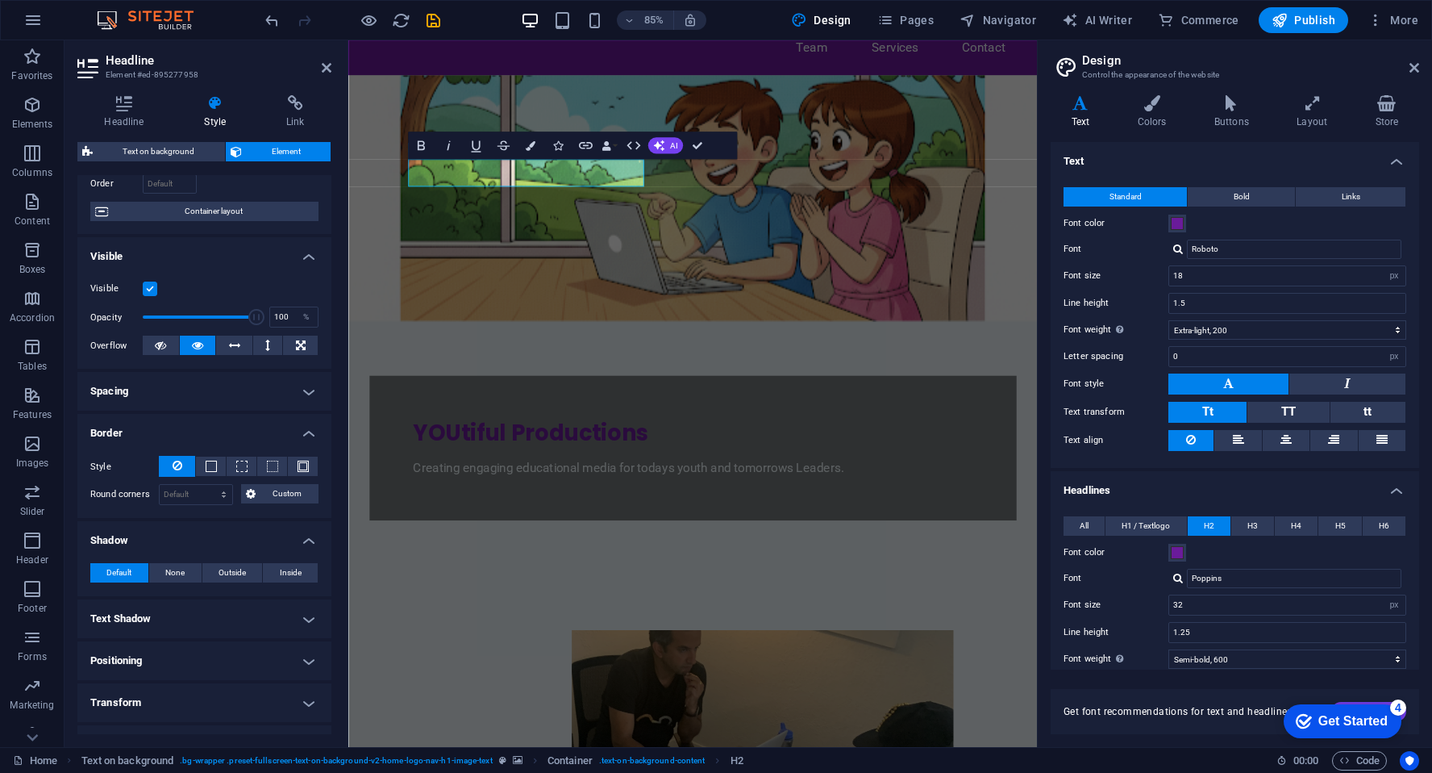
scroll to position [113, 0]
click at [303, 605] on h4 "Text Shadow" at bounding box center [204, 616] width 254 height 39
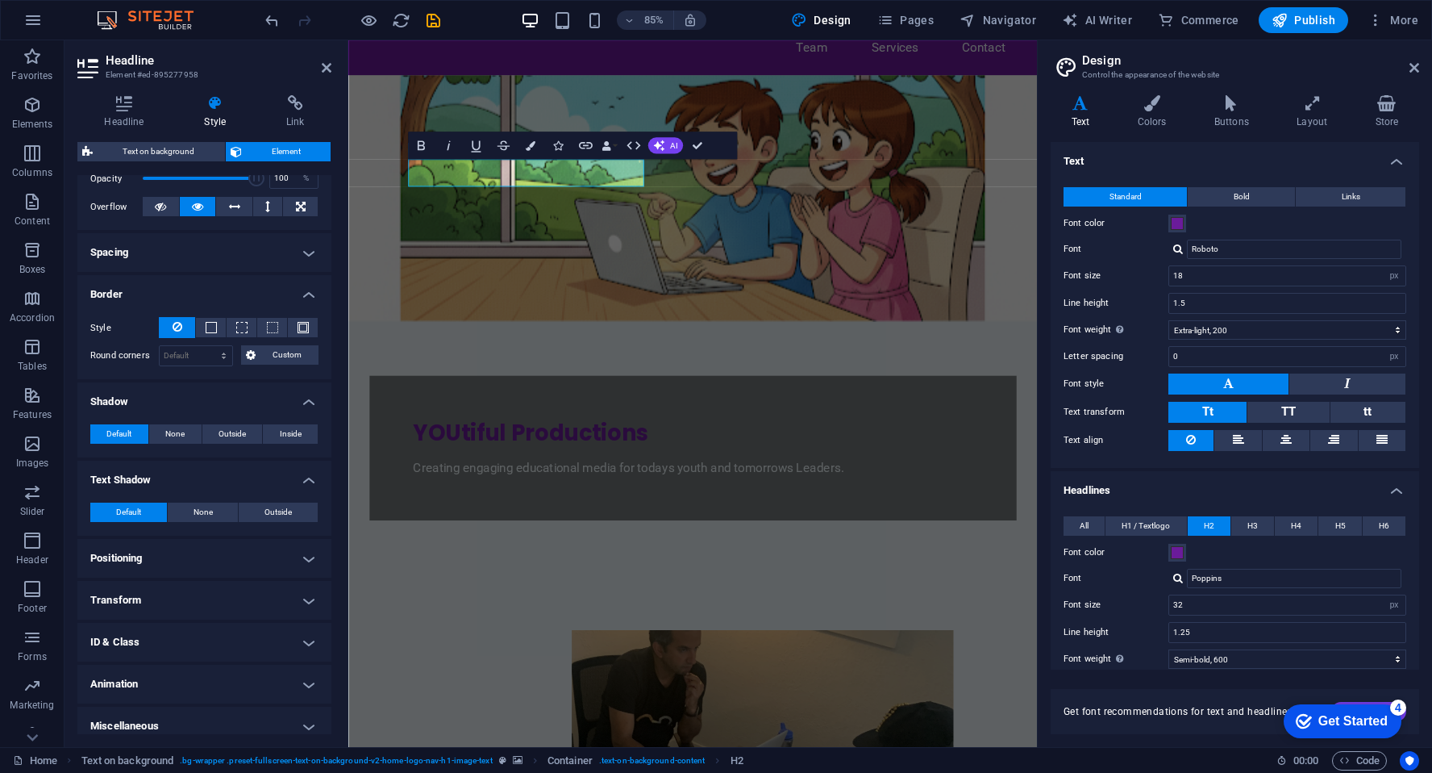
scroll to position [260, 0]
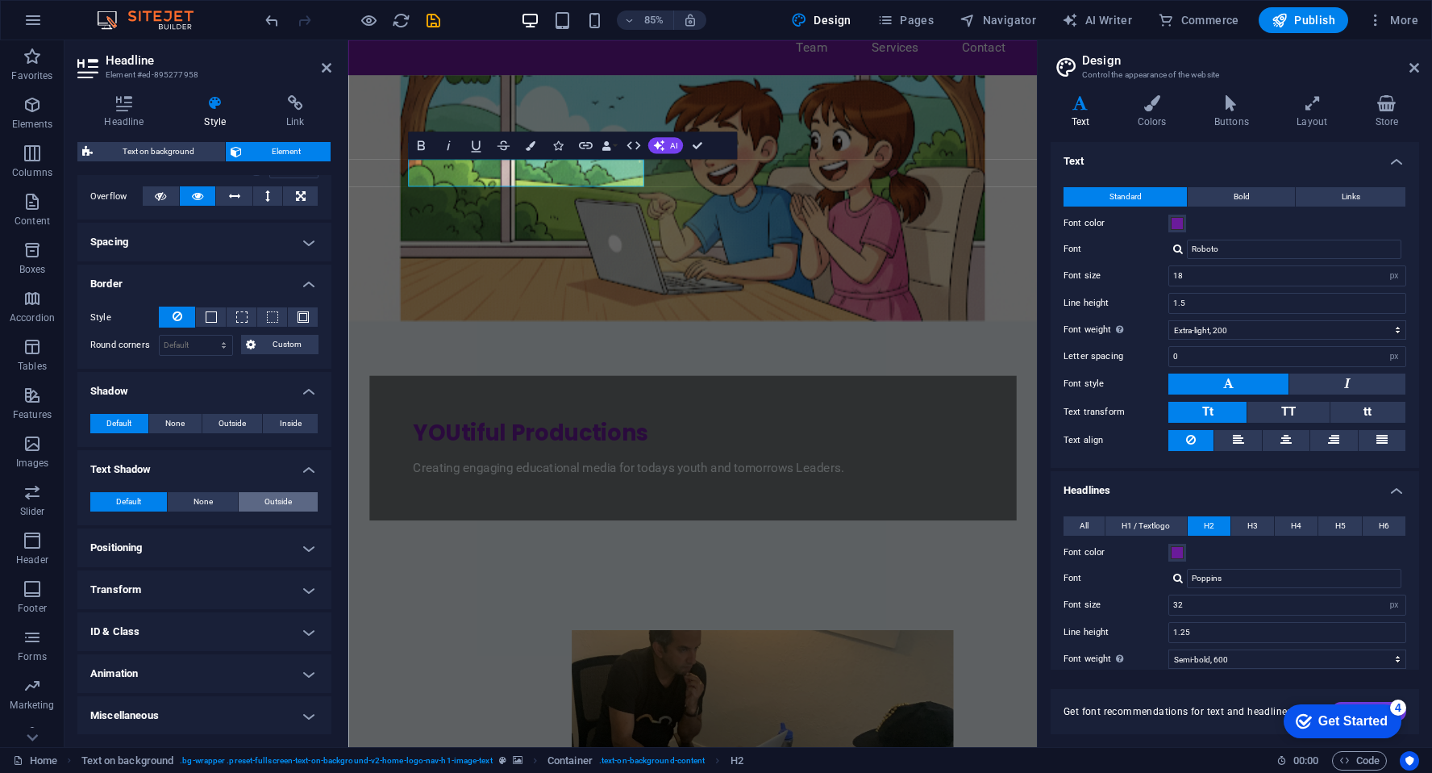
click at [273, 502] on span "Outside" at bounding box center [278, 501] width 27 height 19
type input "2"
type input "4"
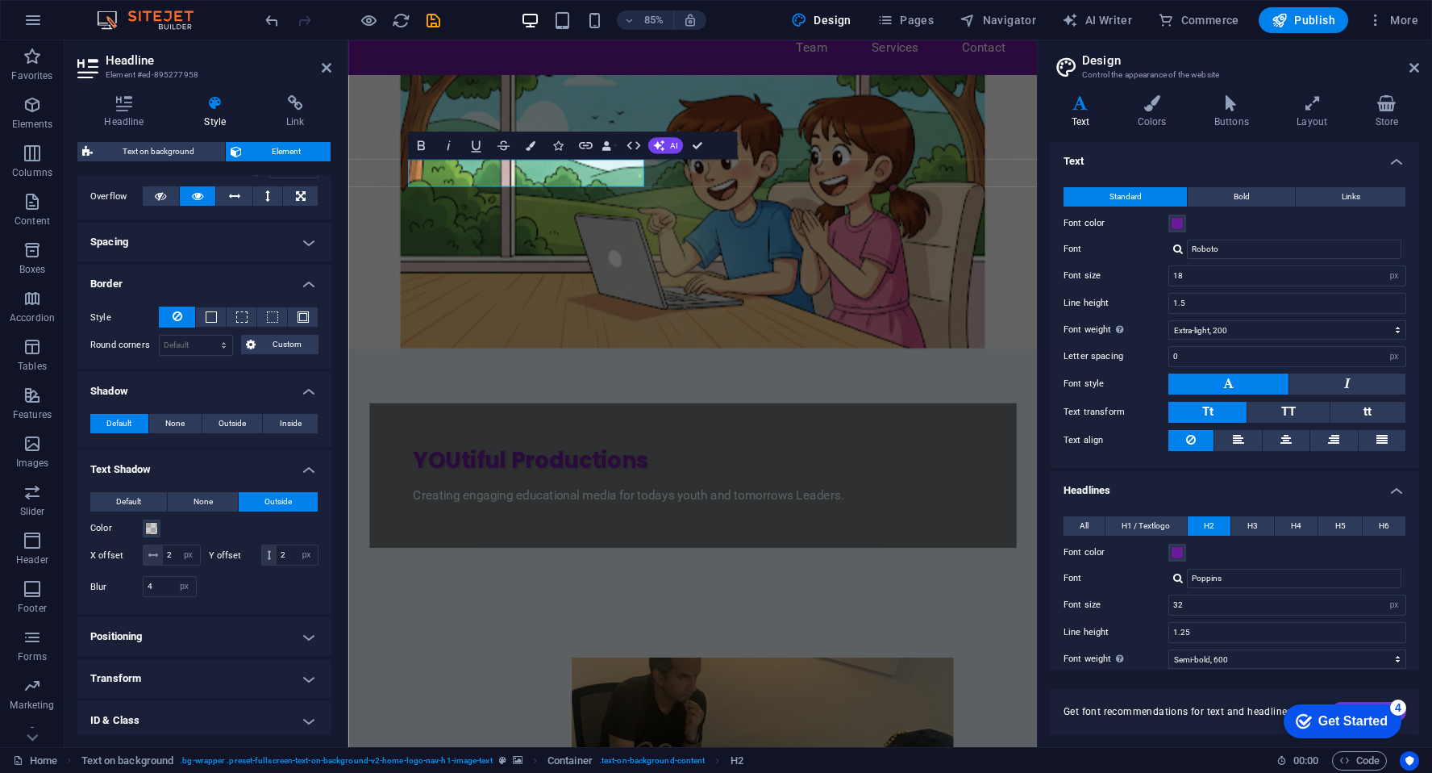
click at [593, 354] on figure at bounding box center [753, 241] width 811 height 321
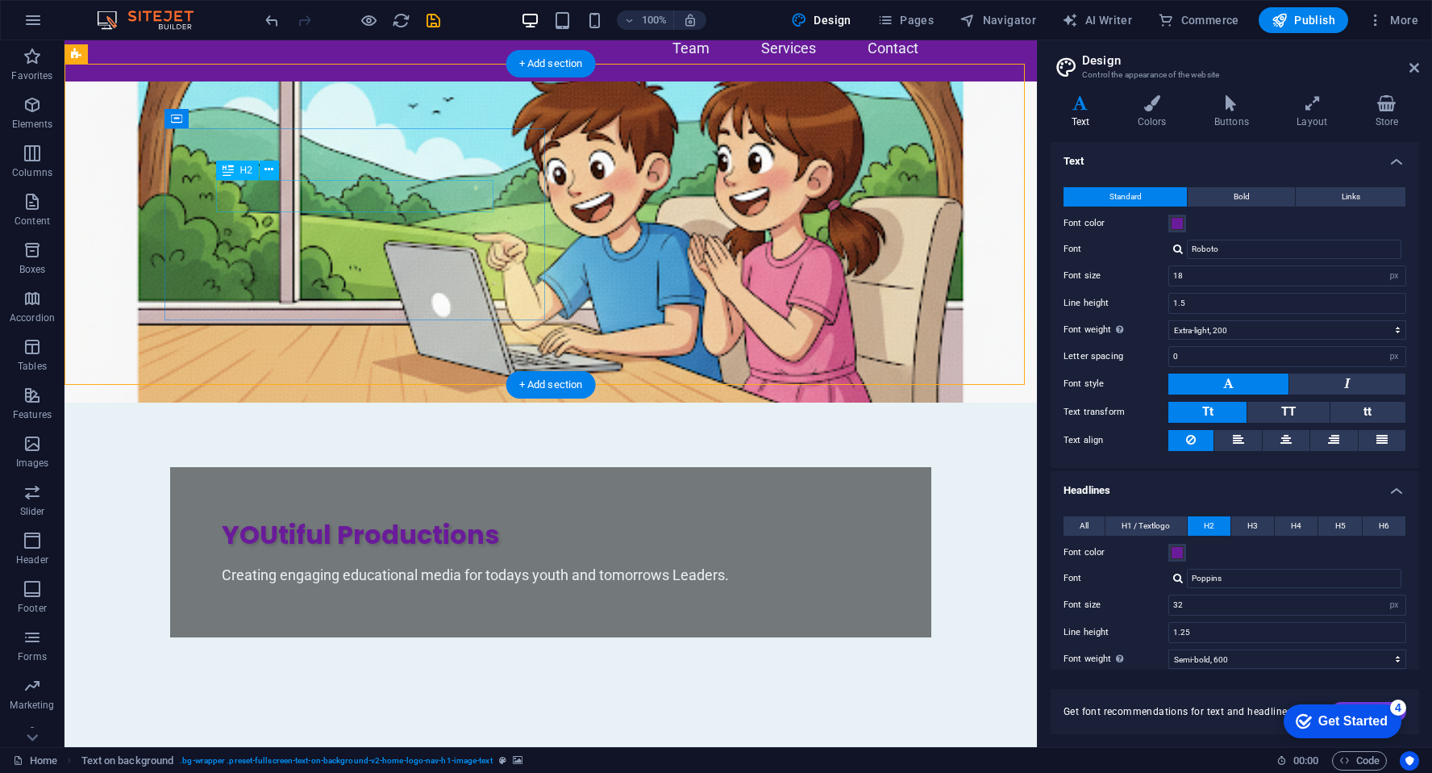
click at [422, 519] on div "YOUtiful Productions" at bounding box center [551, 535] width 658 height 32
select select "px"
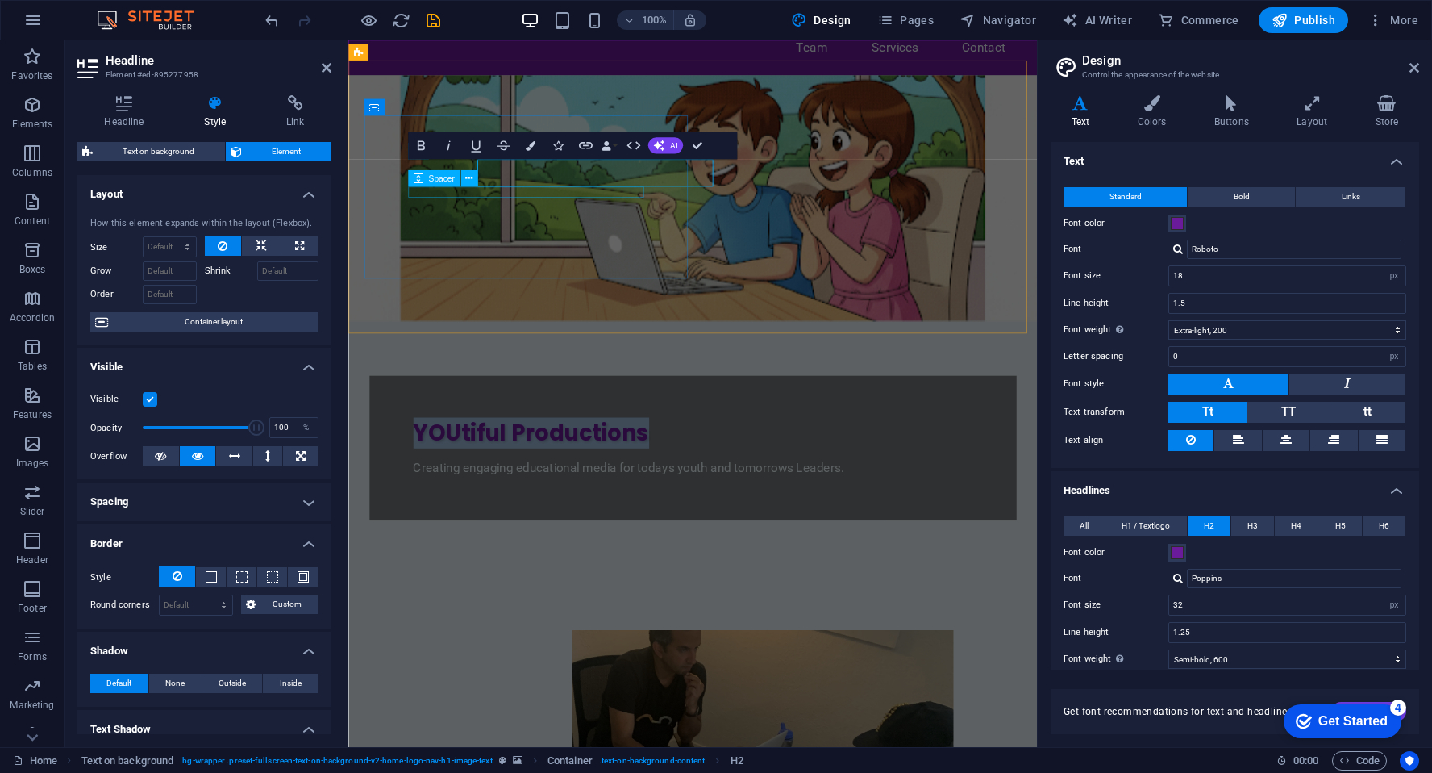
click at [435, 435] on div "YOUtiful Productions Creating engaging educational media for todays youth and t…" at bounding box center [753, 520] width 761 height 170
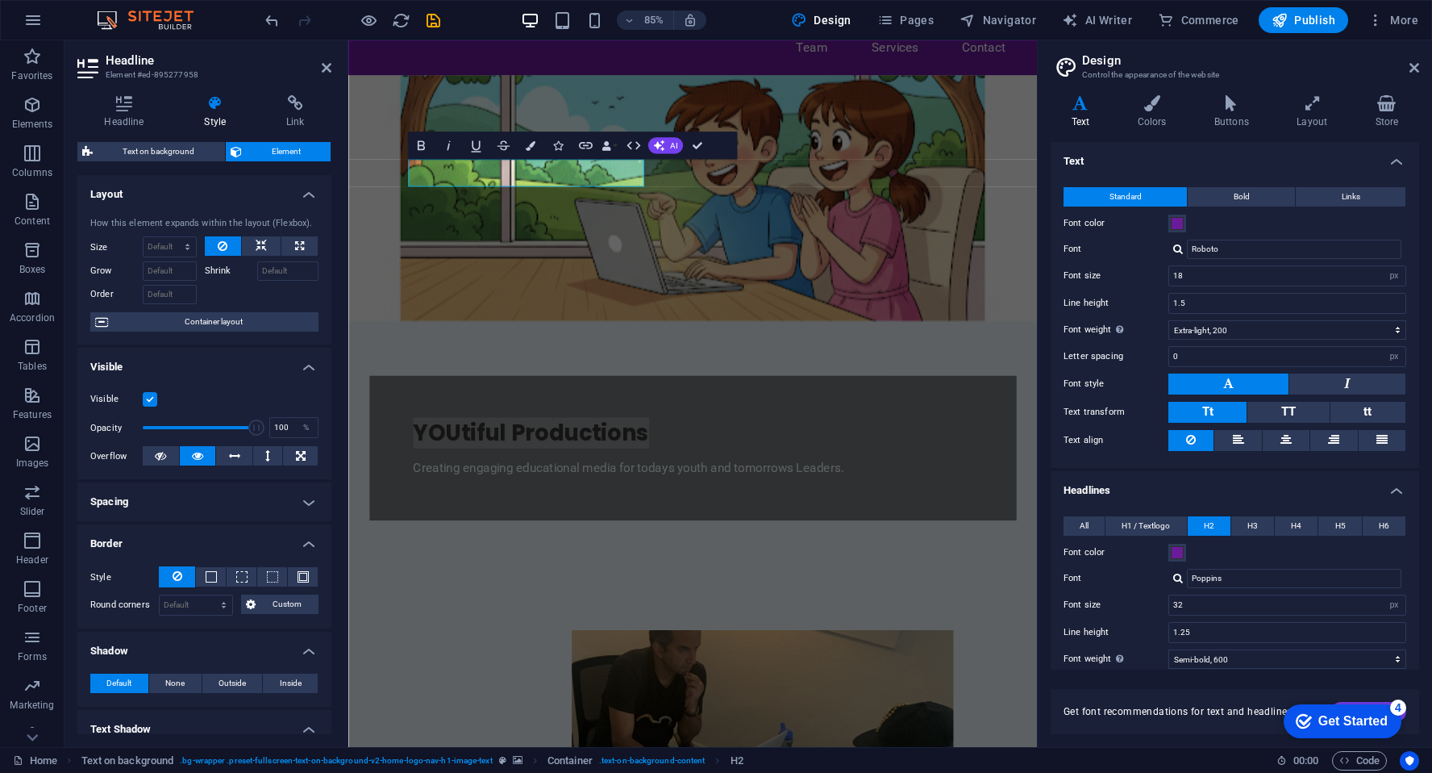
drag, startPoint x: 327, startPoint y: 297, endPoint x: 332, endPoint y: 317, distance: 20.7
click at [332, 317] on div "Headline Style Link Settings Level H1 H2 H3 H4 H5 H6 Alignment Default colors a…" at bounding box center [205, 414] width 280 height 665
drag, startPoint x: 326, startPoint y: 308, endPoint x: 328, endPoint y: 407, distance: 98.4
click at [328, 407] on div "Layout How this element expands within the layout (Flexbox). Size Default auto …" at bounding box center [204, 454] width 254 height 559
drag, startPoint x: 327, startPoint y: 498, endPoint x: 336, endPoint y: 569, distance: 71.4
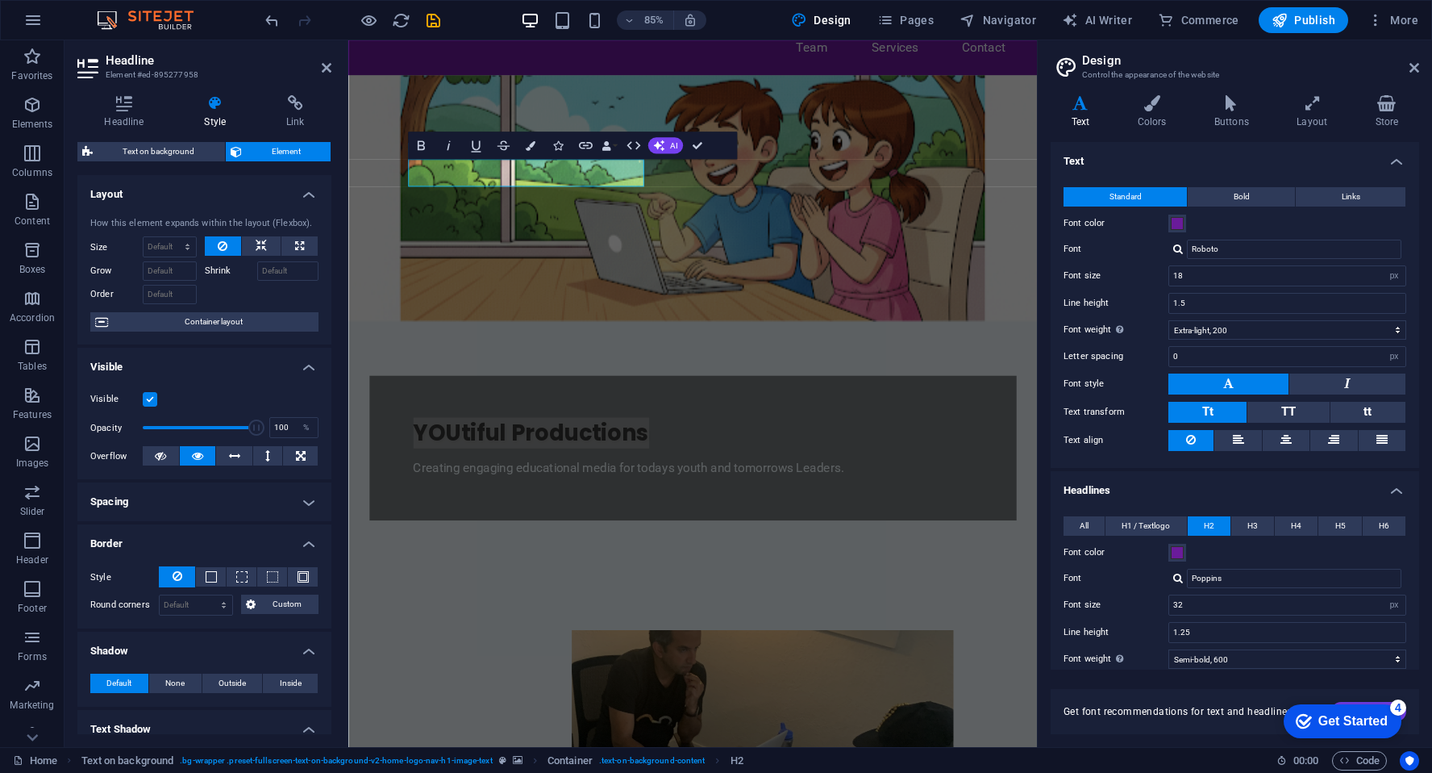
click at [336, 569] on div "Headline Style Link Settings Level H1 H2 H3 H4 H5 H6 Alignment Default colors a…" at bounding box center [205, 414] width 280 height 665
click at [535, 144] on icon "button" at bounding box center [531, 145] width 10 height 10
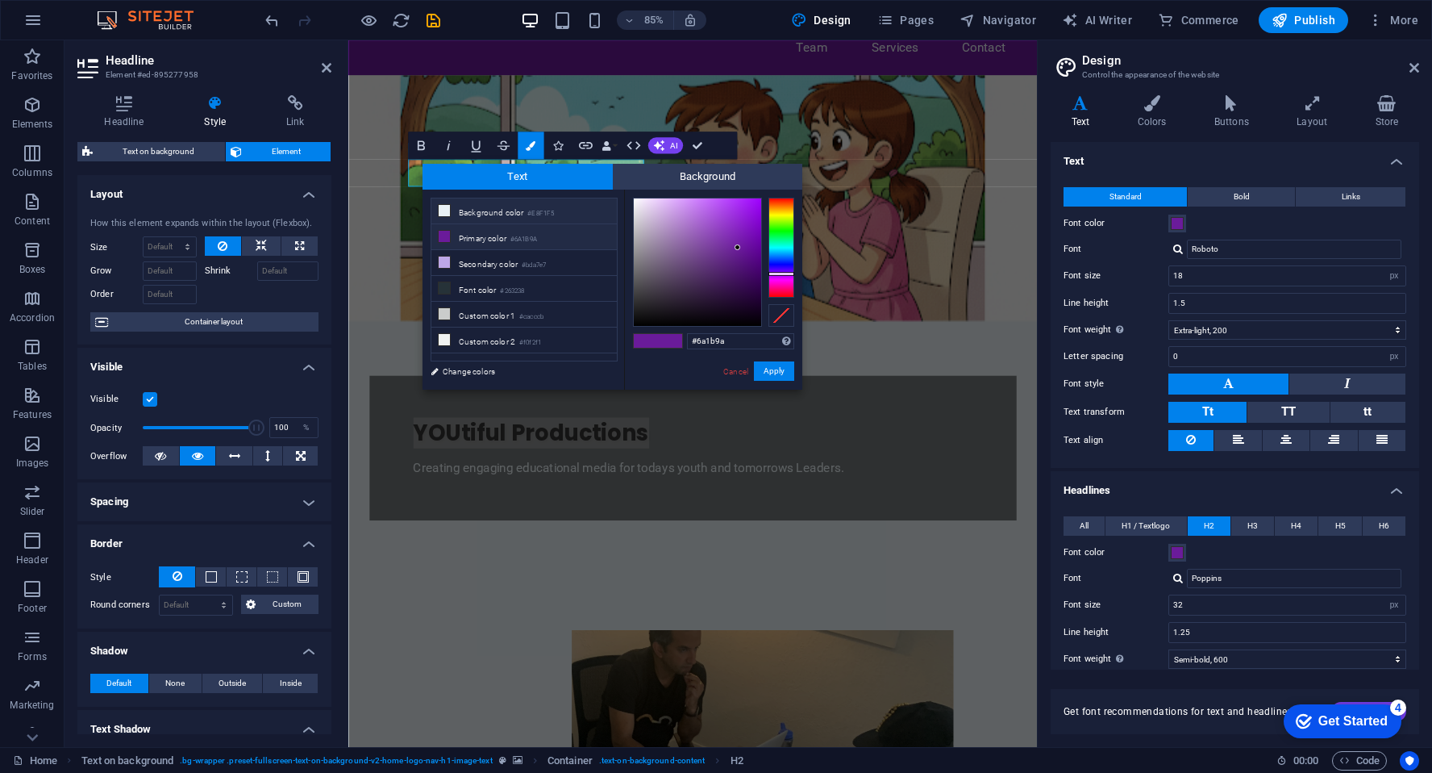
click at [454, 213] on li "Background color #E8F1F5" at bounding box center [525, 211] width 186 height 26
type input "#e8f1f5"
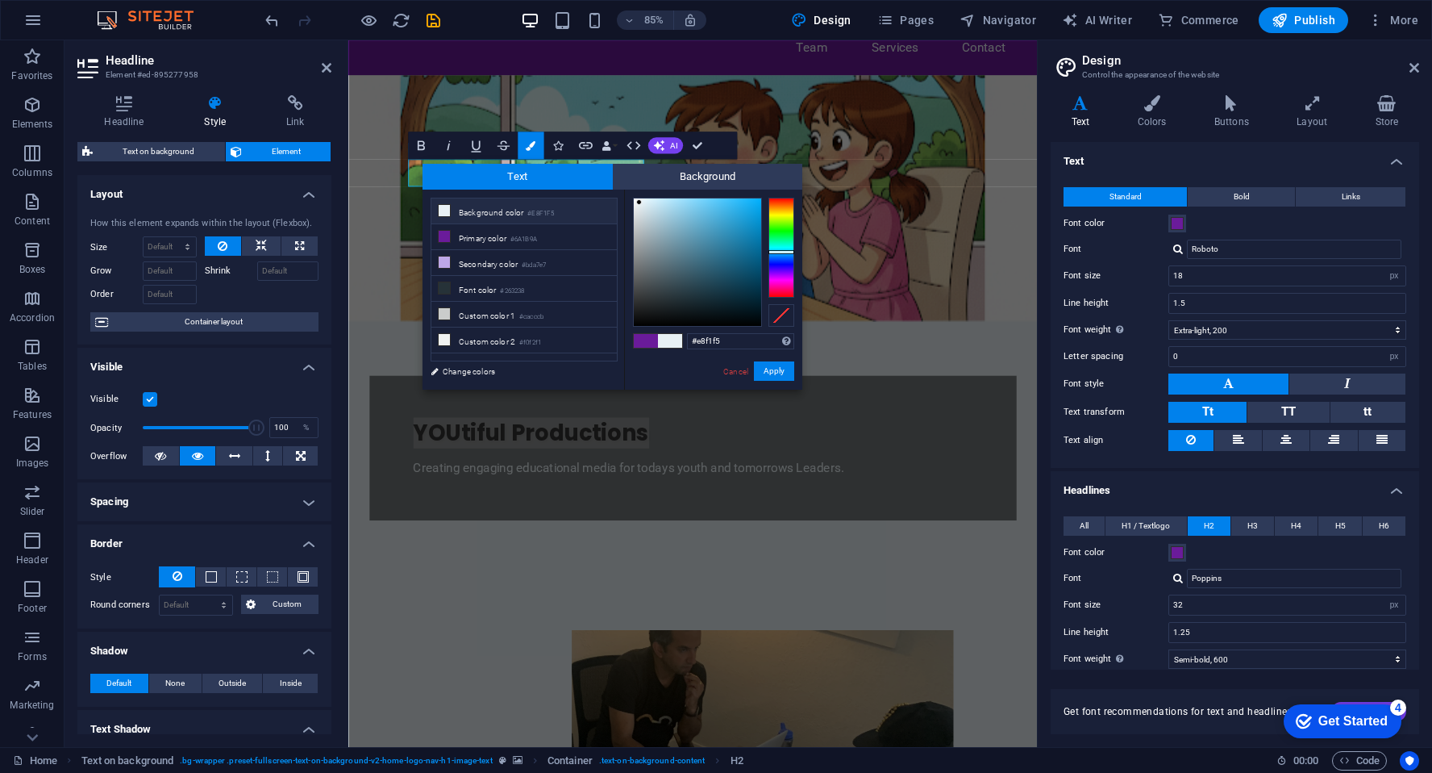
click at [454, 213] on li "Background color #E8F1F5" at bounding box center [525, 211] width 186 height 26
click at [768, 368] on button "Apply" at bounding box center [774, 370] width 40 height 19
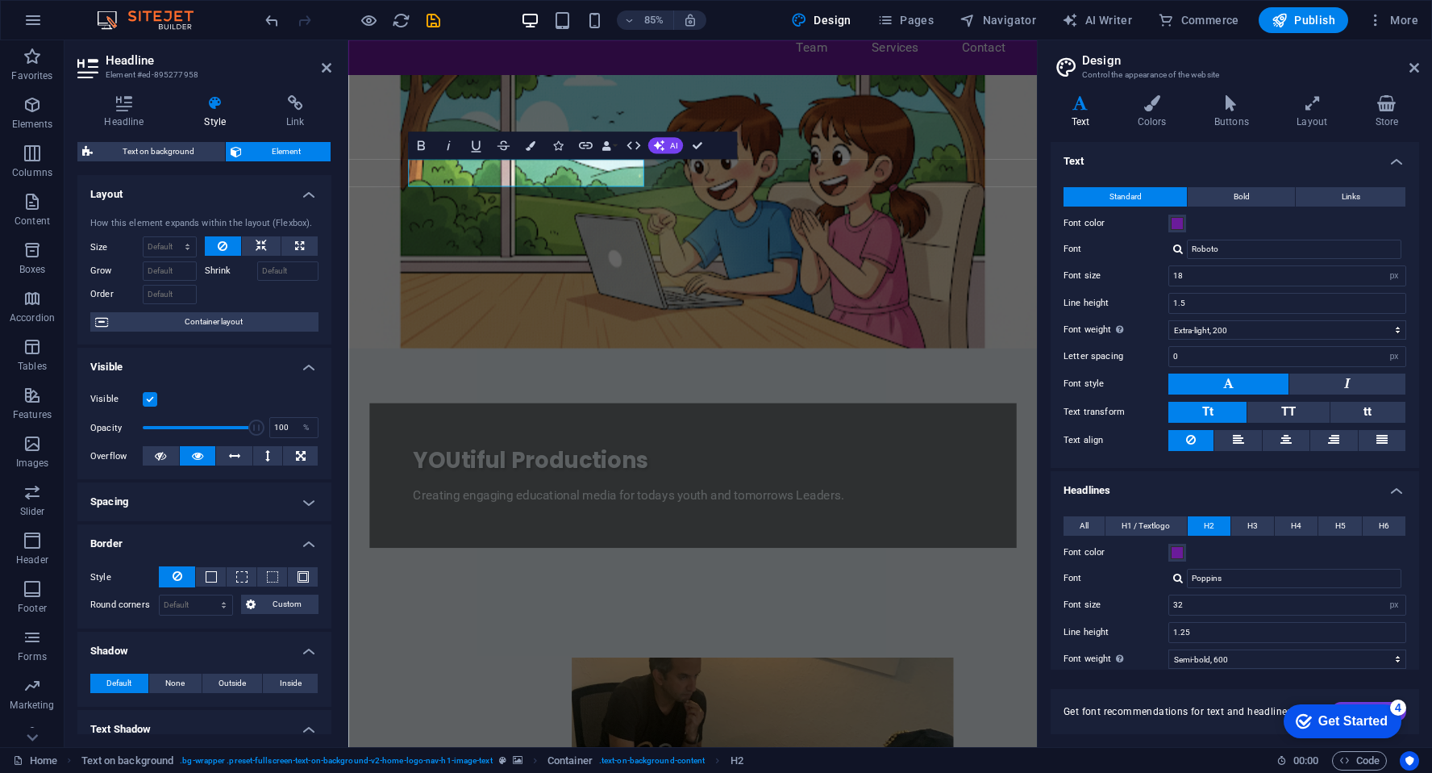
click at [832, 335] on figure at bounding box center [753, 241] width 811 height 321
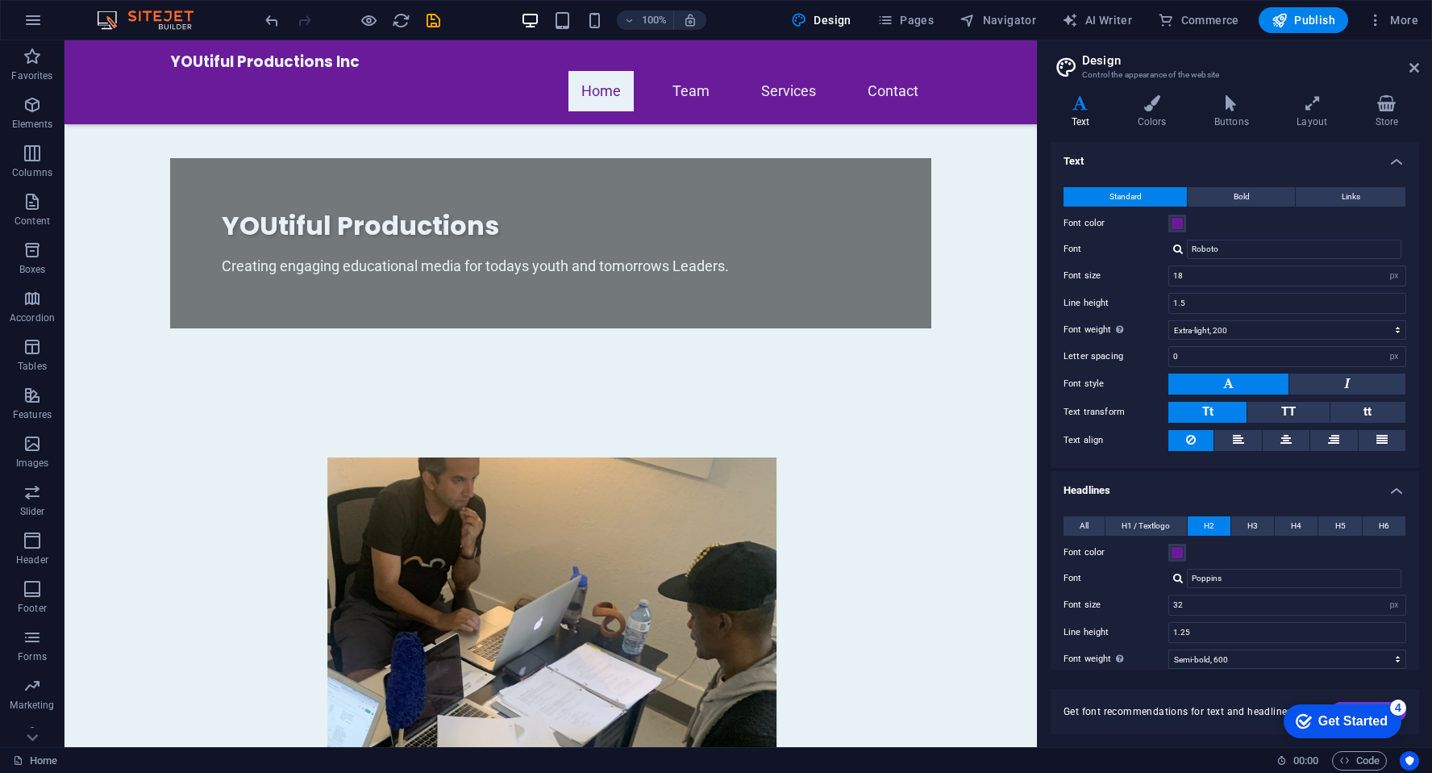
scroll to position [332, 0]
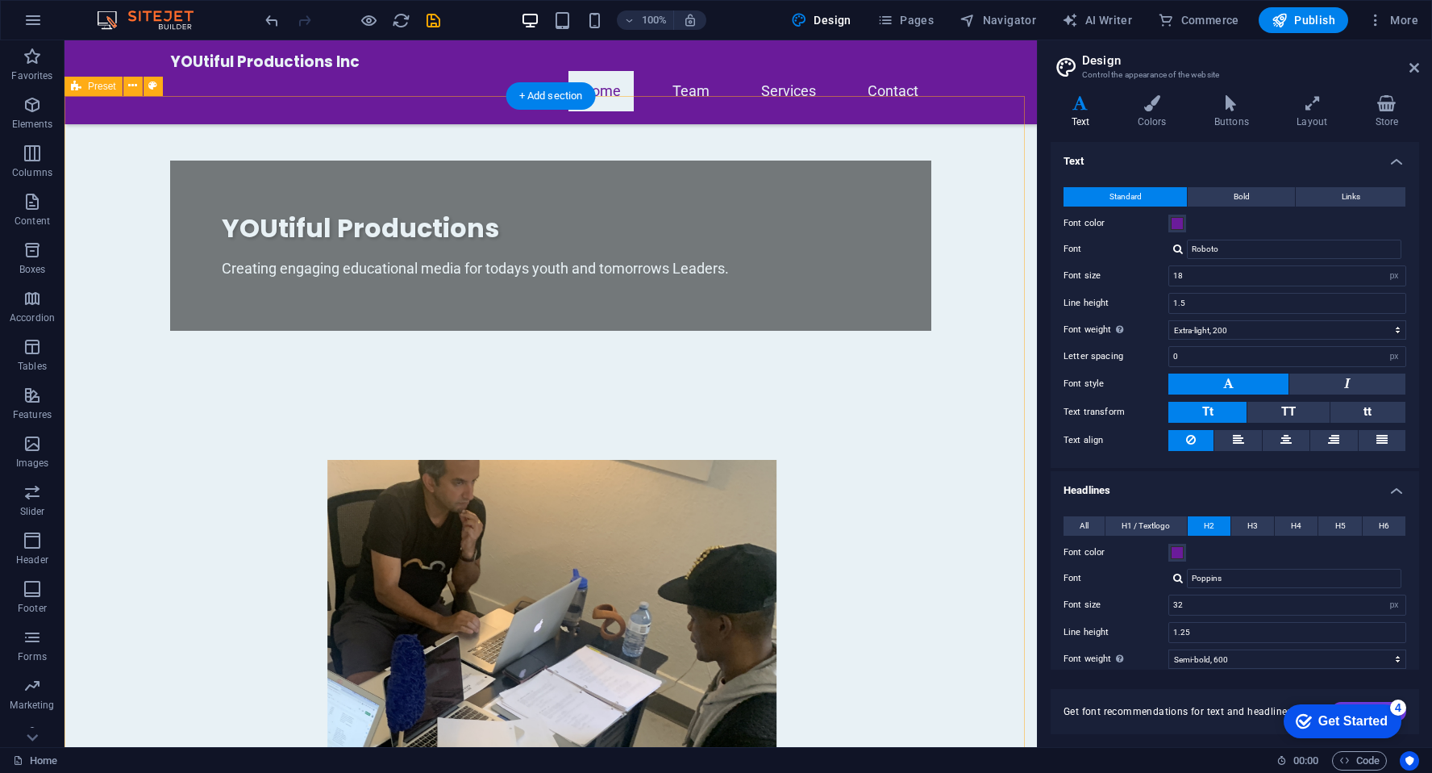
click at [436, 460] on figure at bounding box center [457, 749] width 761 height 578
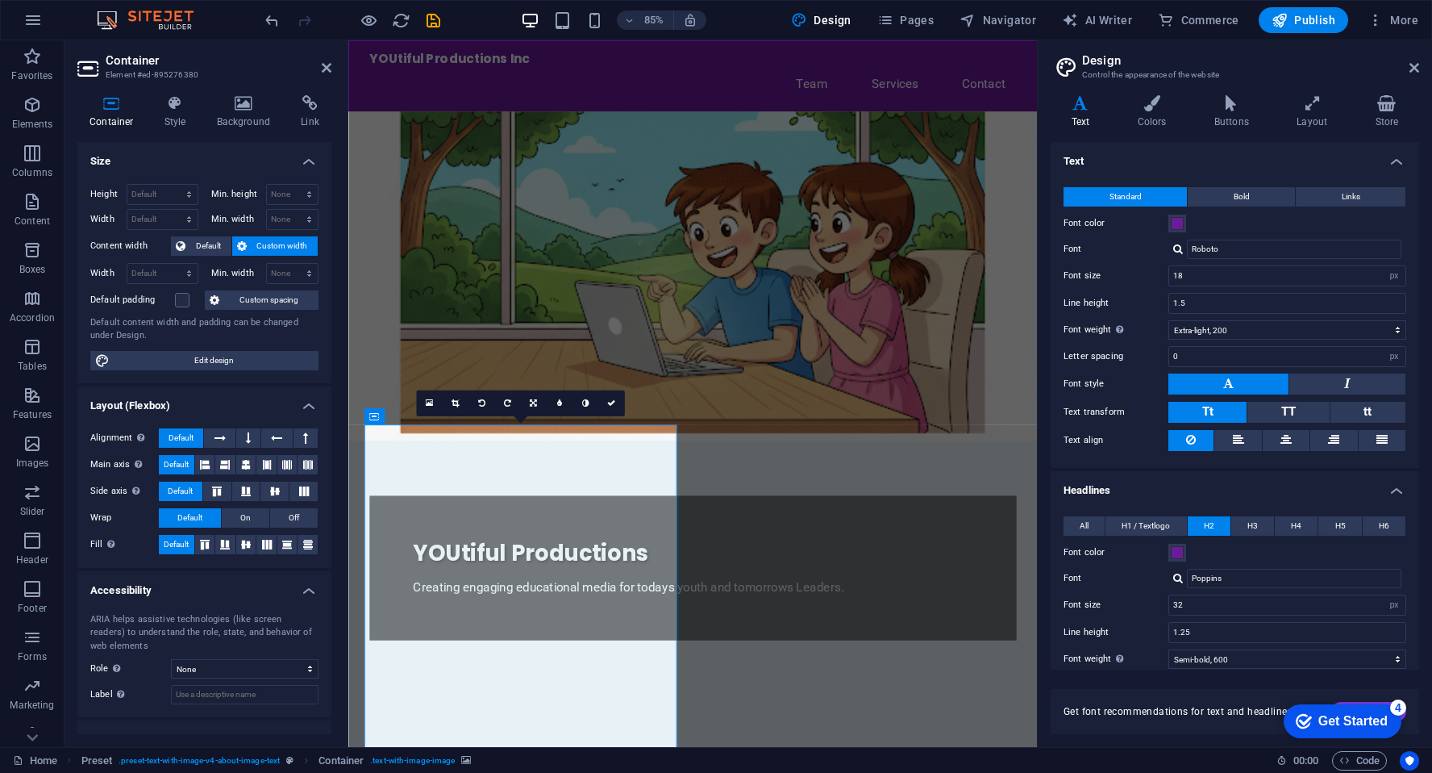
click at [1049, 289] on figure at bounding box center [753, 317] width 811 height 387
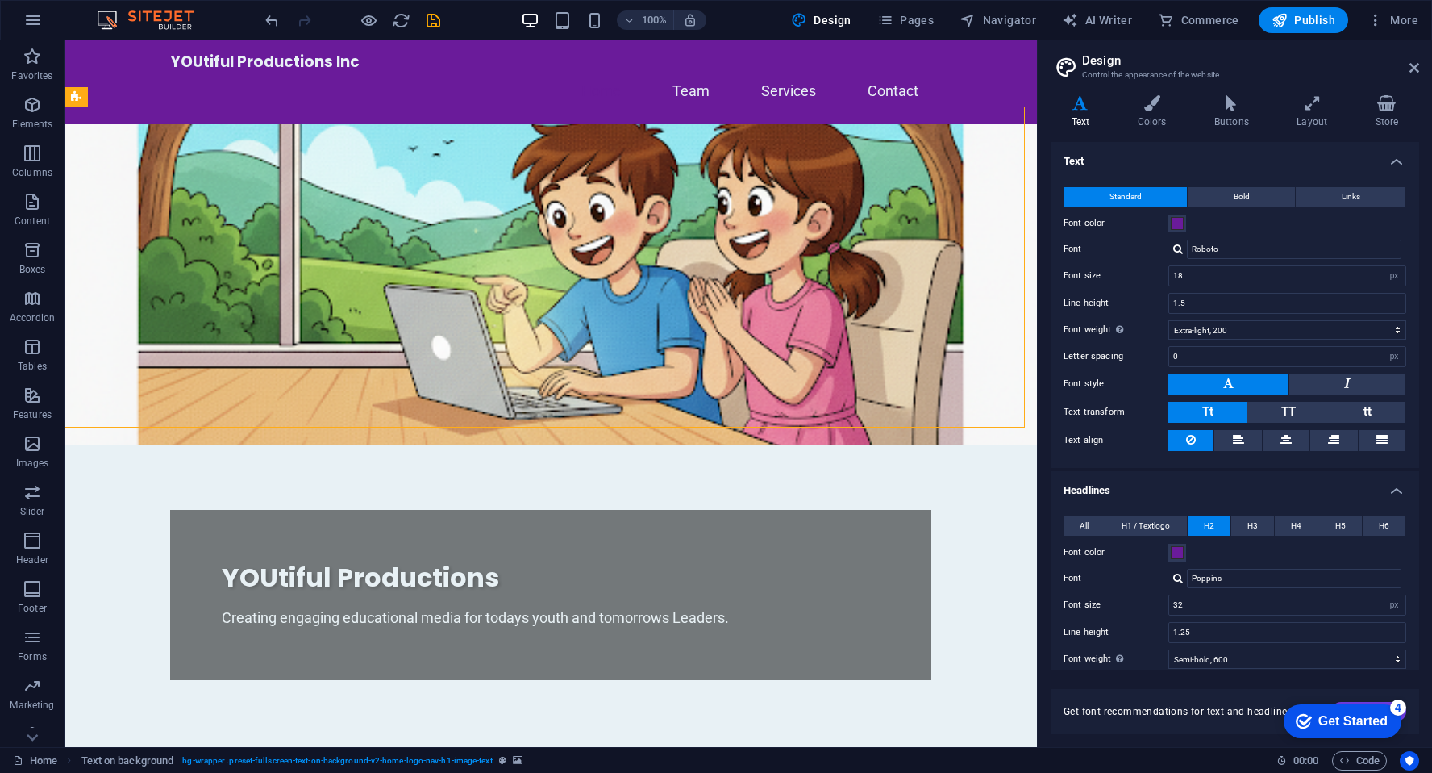
click at [883, 352] on figure at bounding box center [551, 284] width 973 height 321
click at [808, 383] on figure at bounding box center [551, 284] width 973 height 321
click at [191, 99] on icon at bounding box center [189, 97] width 9 height 17
click at [850, 352] on figure at bounding box center [551, 284] width 973 height 321
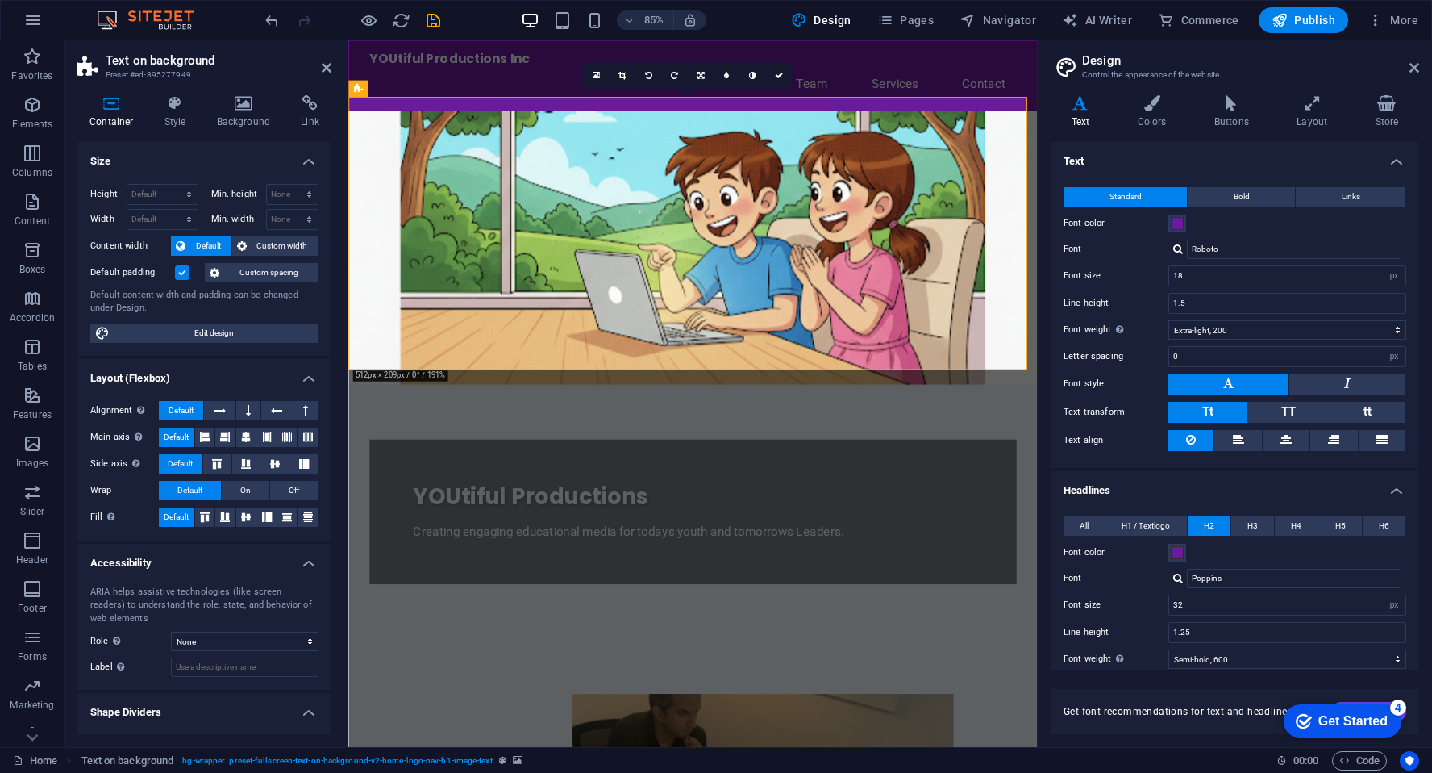
click at [359, 89] on icon at bounding box center [358, 88] width 9 height 16
click at [490, 87] on icon at bounding box center [489, 88] width 10 height 15
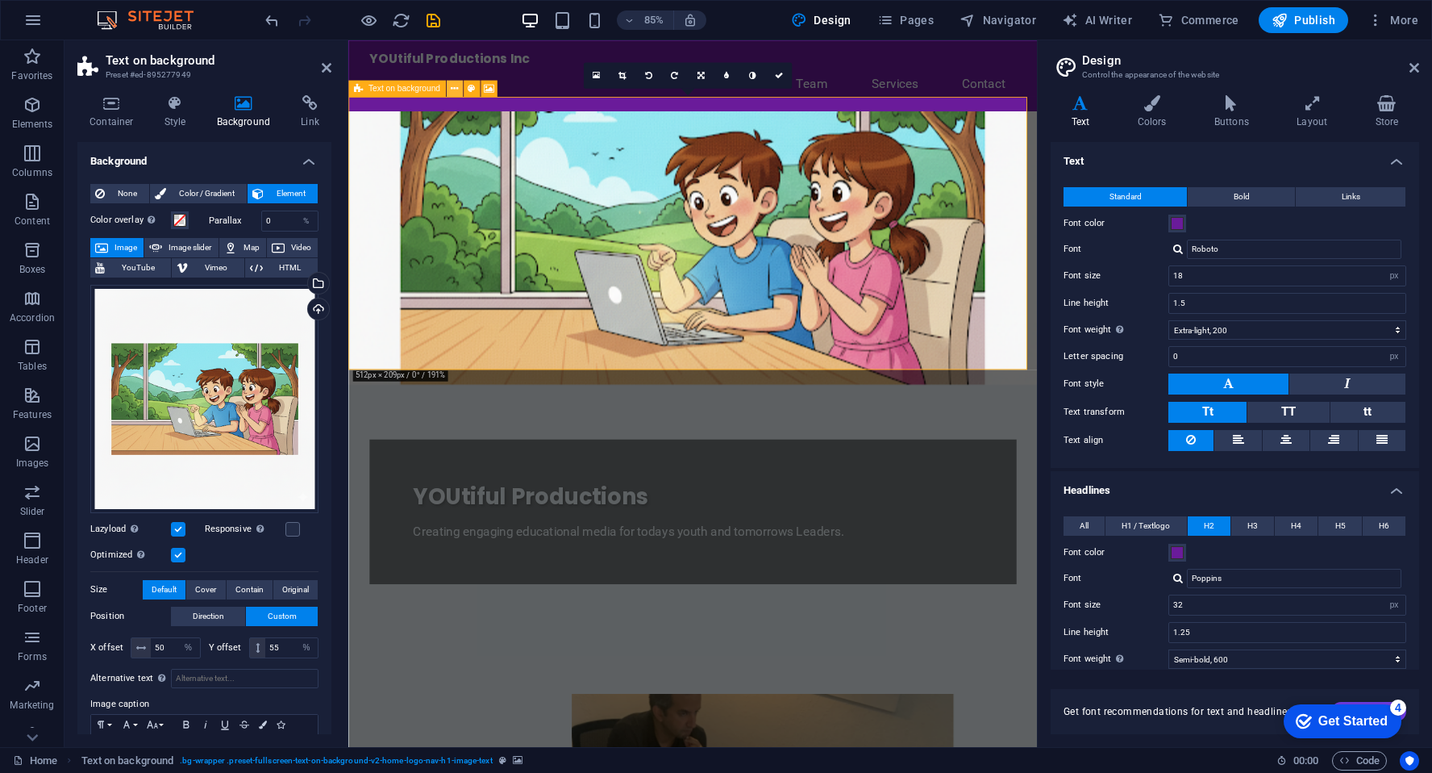
click at [453, 87] on icon at bounding box center [454, 88] width 7 height 15
click at [522, 411] on figure at bounding box center [753, 284] width 811 height 321
click at [701, 79] on link at bounding box center [701, 75] width 26 height 26
click at [703, 169] on figure at bounding box center [753, 284] width 811 height 321
click at [603, 77] on link at bounding box center [596, 75] width 26 height 26
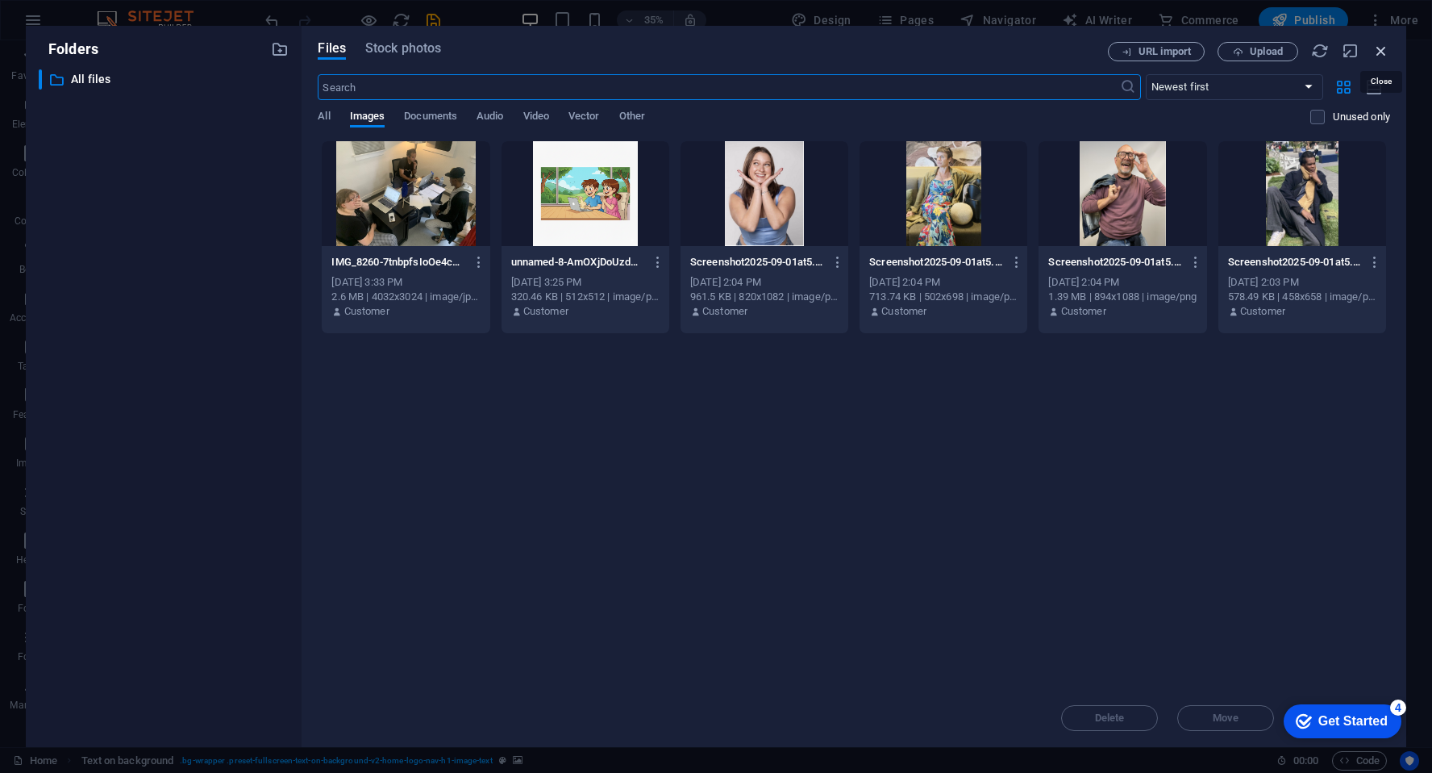
click at [1379, 49] on icon "button" at bounding box center [1382, 51] width 18 height 18
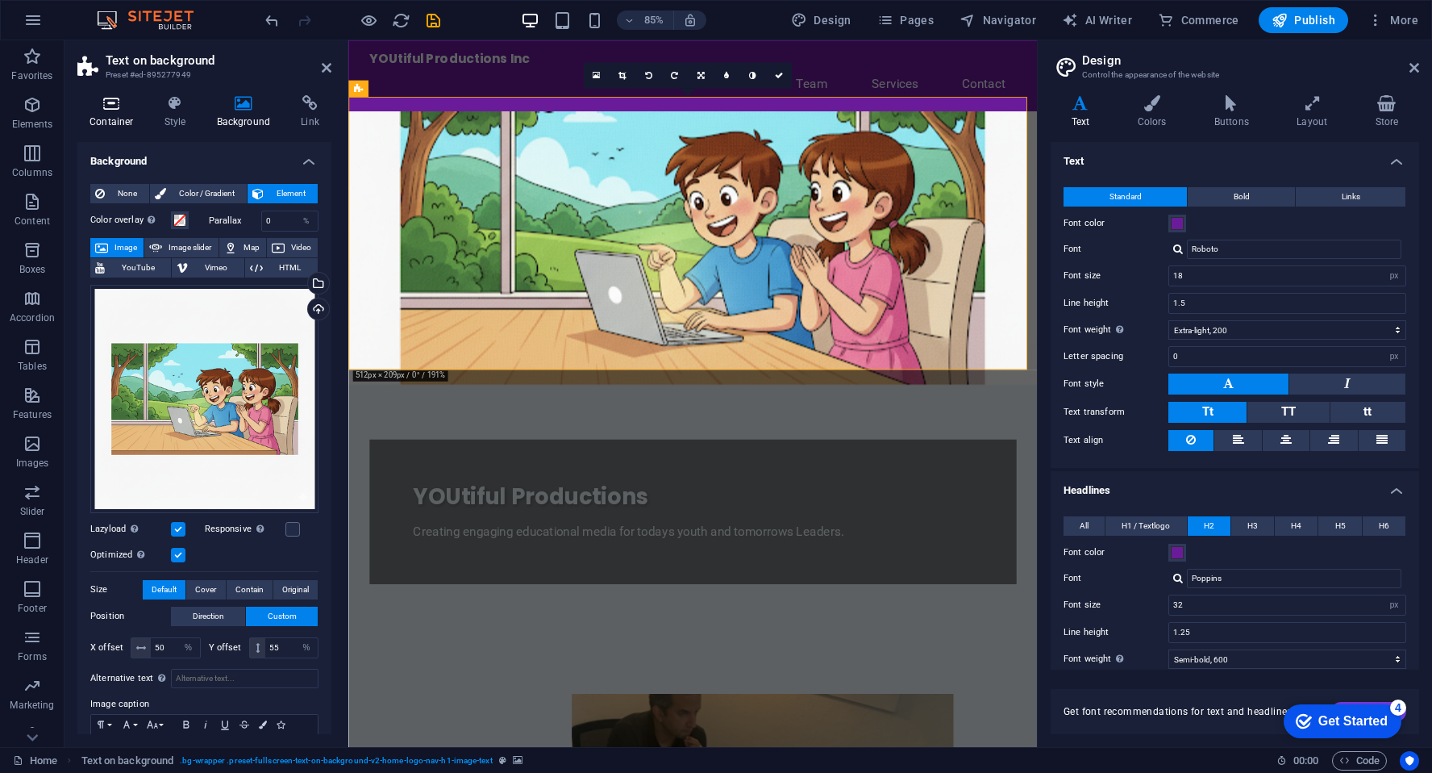
click at [115, 107] on icon at bounding box center [111, 103] width 69 height 16
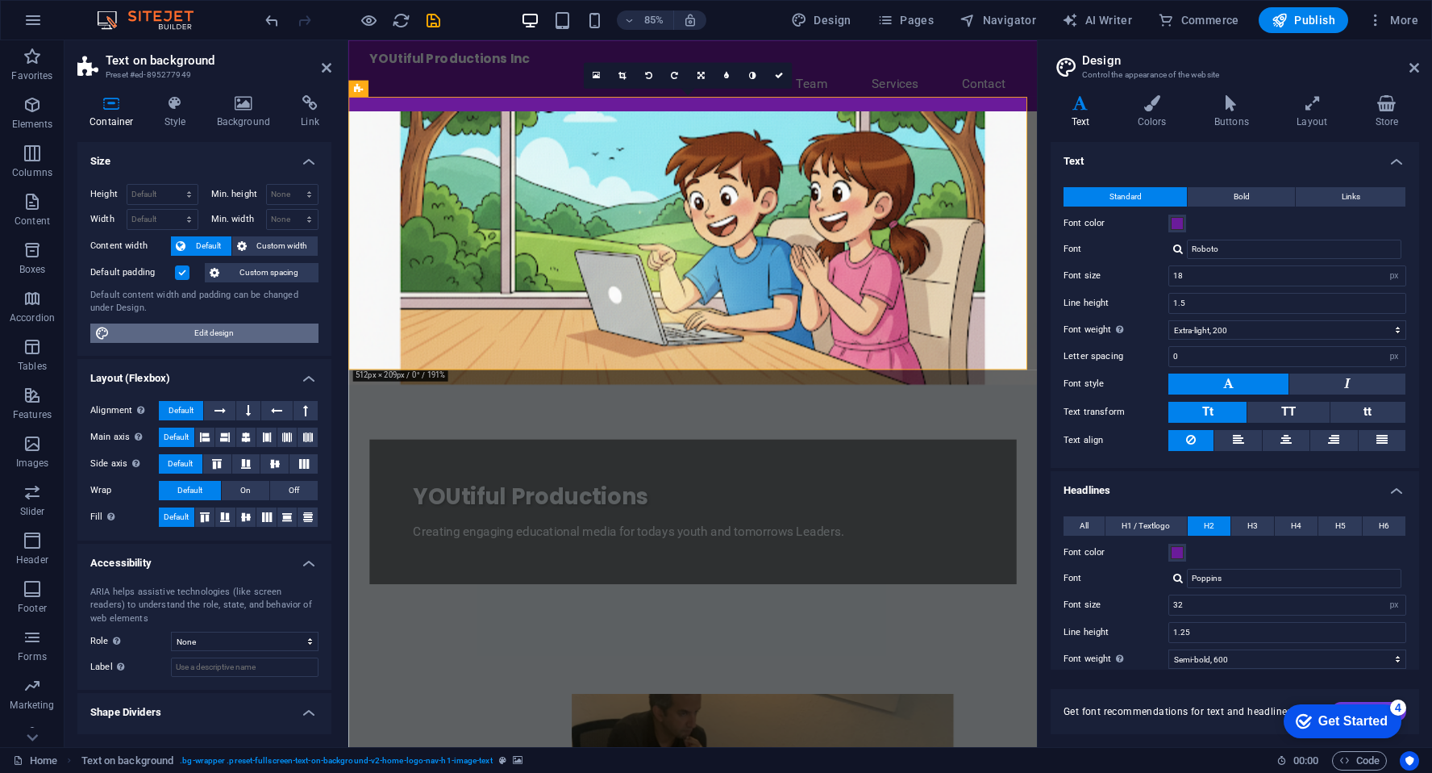
click at [221, 327] on span "Edit design" at bounding box center [214, 332] width 199 height 19
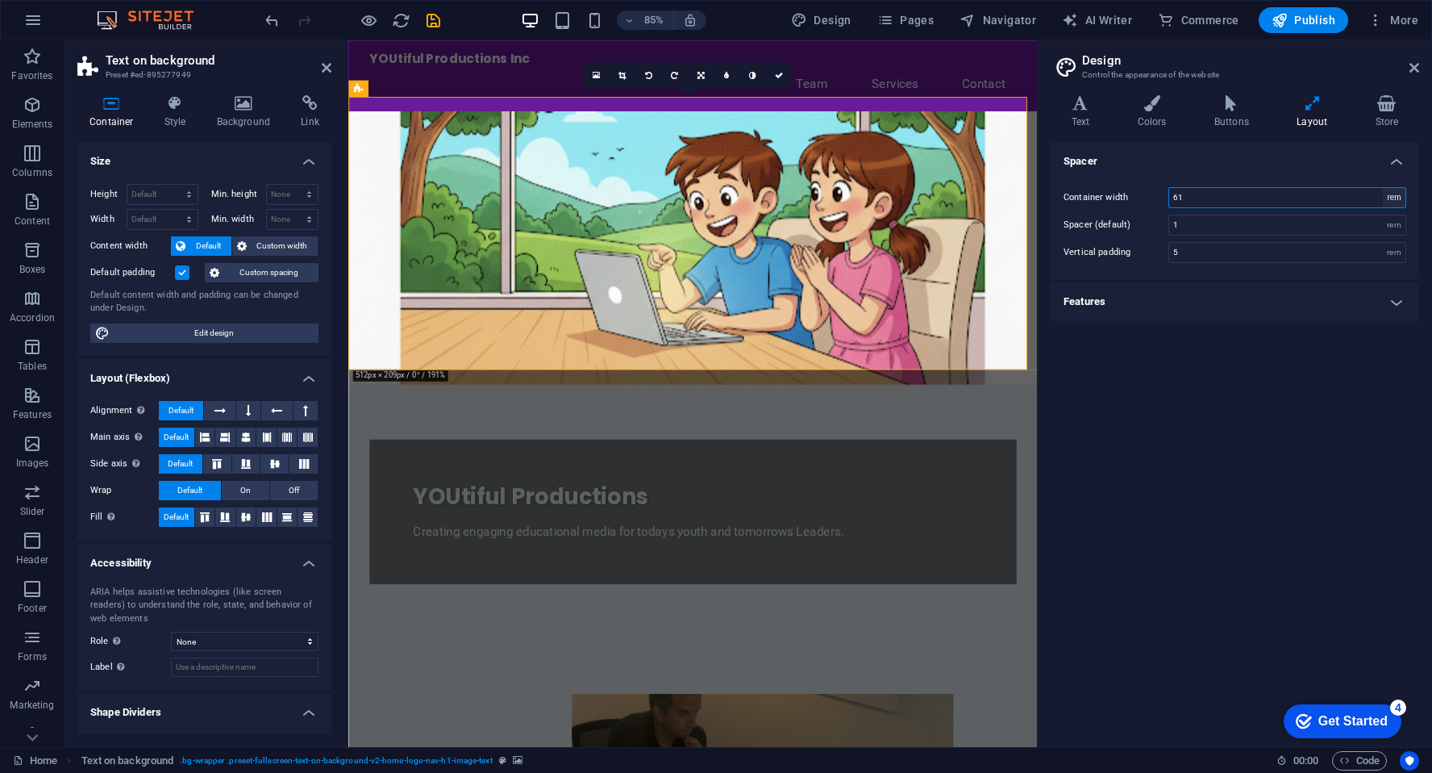
click at [1392, 198] on select "rem px" at bounding box center [1394, 197] width 23 height 19
select select "px"
click at [1383, 188] on select "rem px" at bounding box center [1394, 197] width 23 height 19
type input "976"
click at [1399, 253] on div "rem" at bounding box center [1394, 252] width 23 height 19
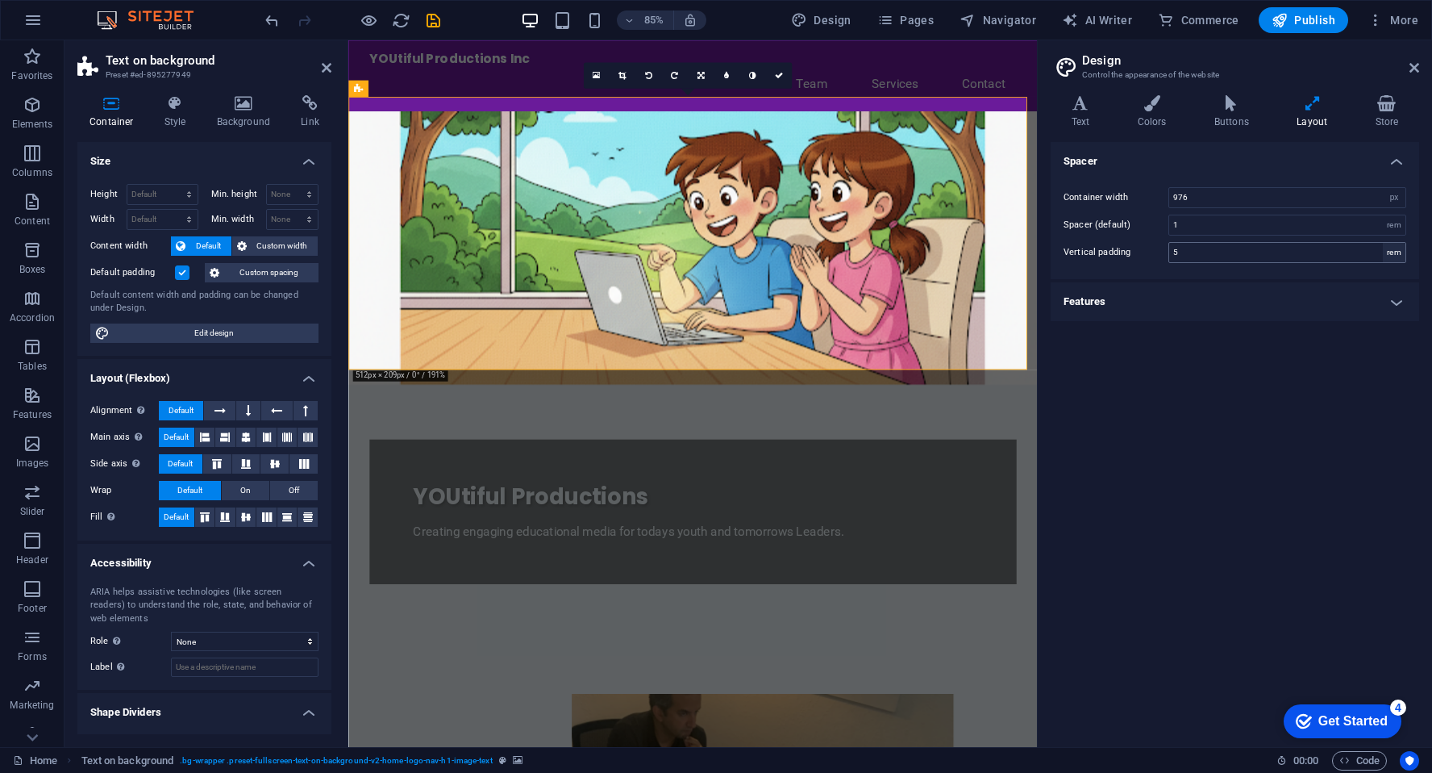
click at [1399, 253] on div "rem" at bounding box center [1394, 252] width 23 height 19
click at [1395, 252] on div "rem" at bounding box center [1394, 252] width 23 height 19
click at [1291, 254] on input "5" at bounding box center [1288, 252] width 236 height 19
click at [1399, 248] on div "rem" at bounding box center [1394, 252] width 23 height 19
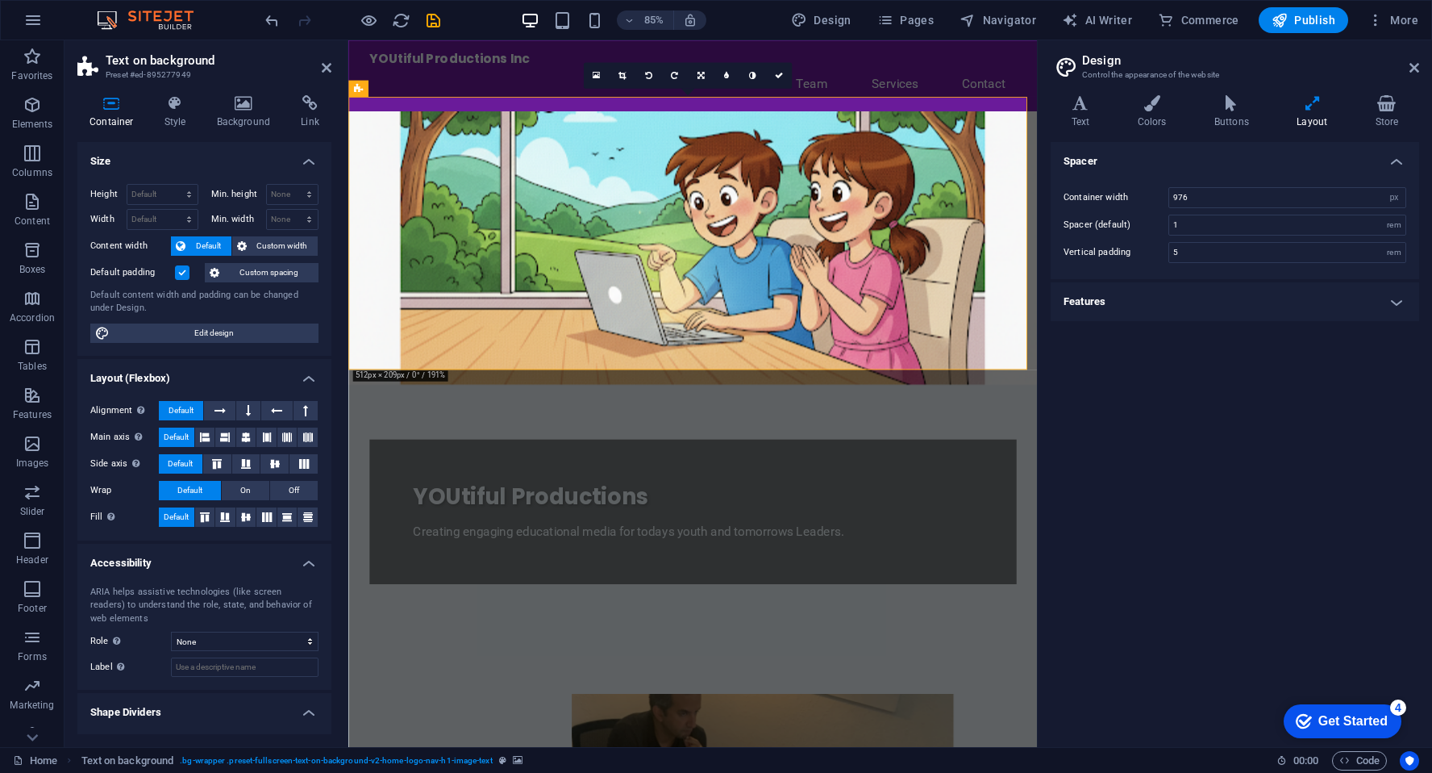
click at [874, 252] on figure at bounding box center [753, 284] width 811 height 321
click at [490, 89] on icon at bounding box center [489, 88] width 10 height 15
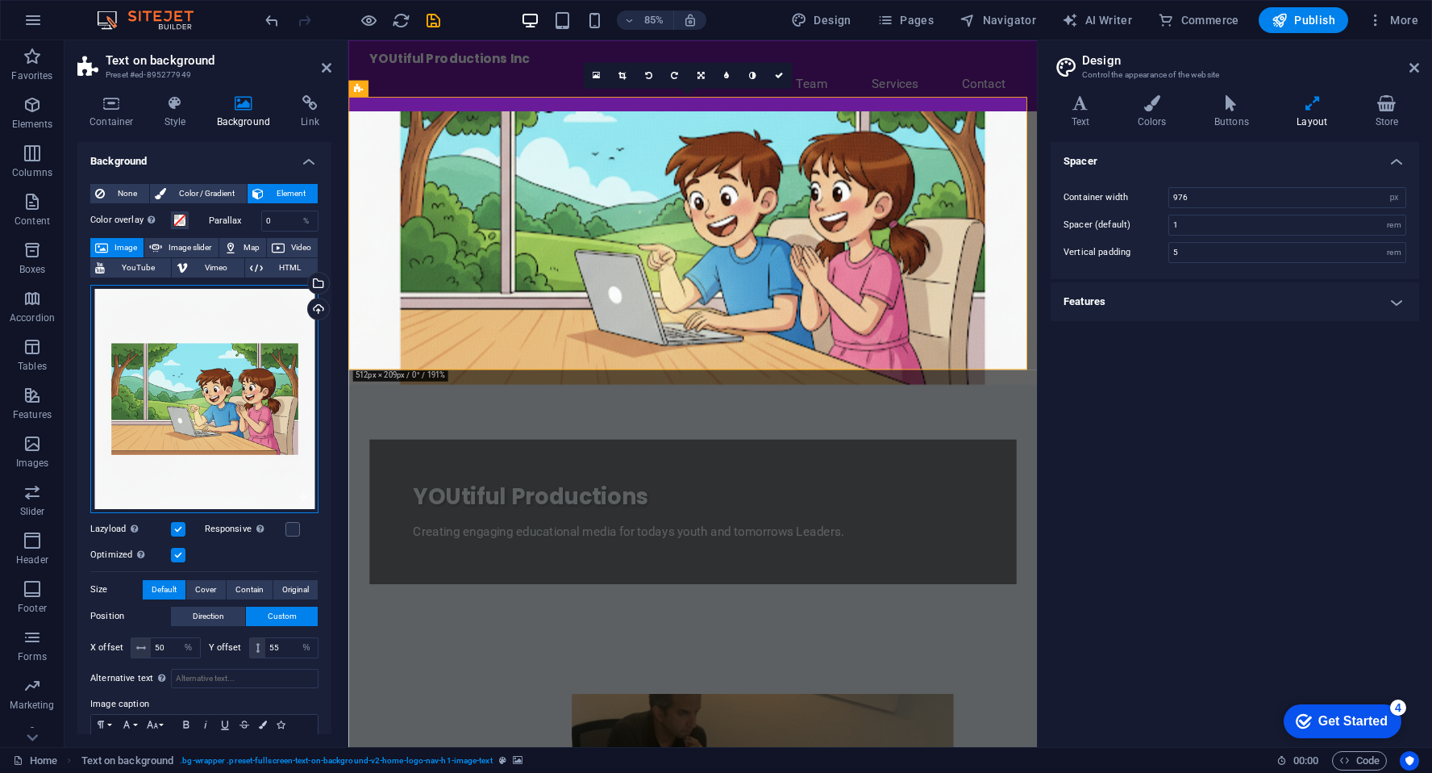
click at [222, 437] on div "Drag files here, click to choose files or select files from Files or our free s…" at bounding box center [204, 399] width 228 height 228
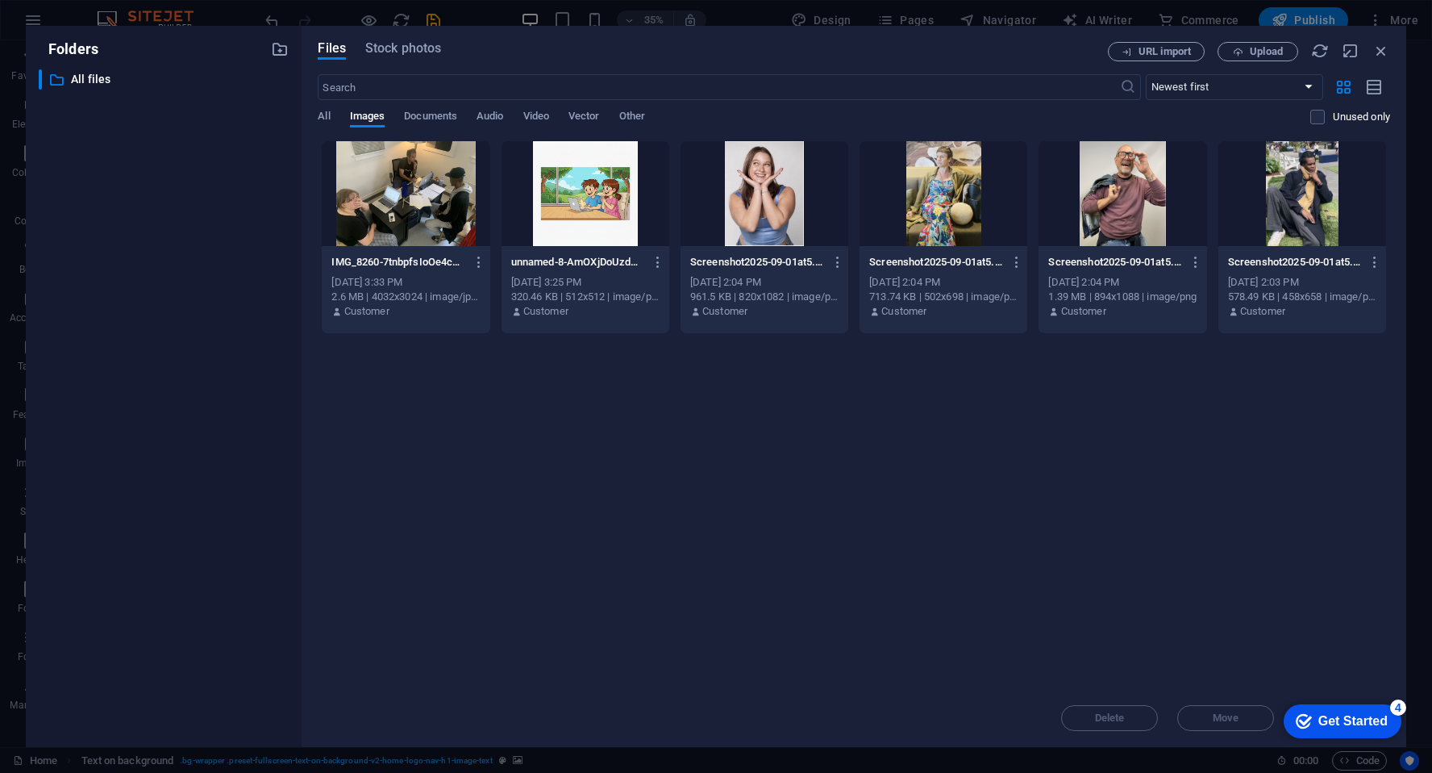
click at [222, 437] on div "​ All files All files" at bounding box center [164, 401] width 250 height 665
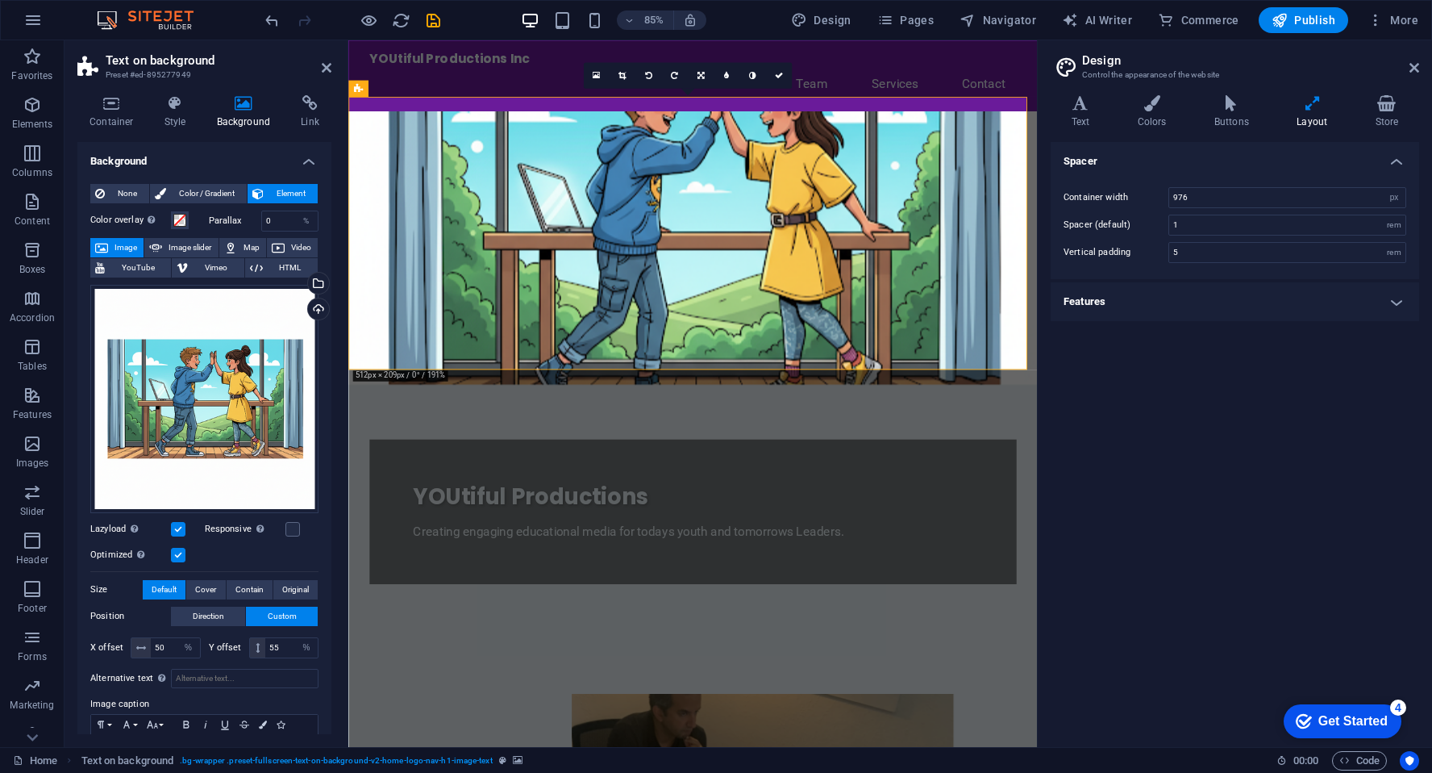
click at [115, 248] on span "Image" at bounding box center [126, 247] width 26 height 19
click at [623, 73] on icon at bounding box center [622, 75] width 7 height 8
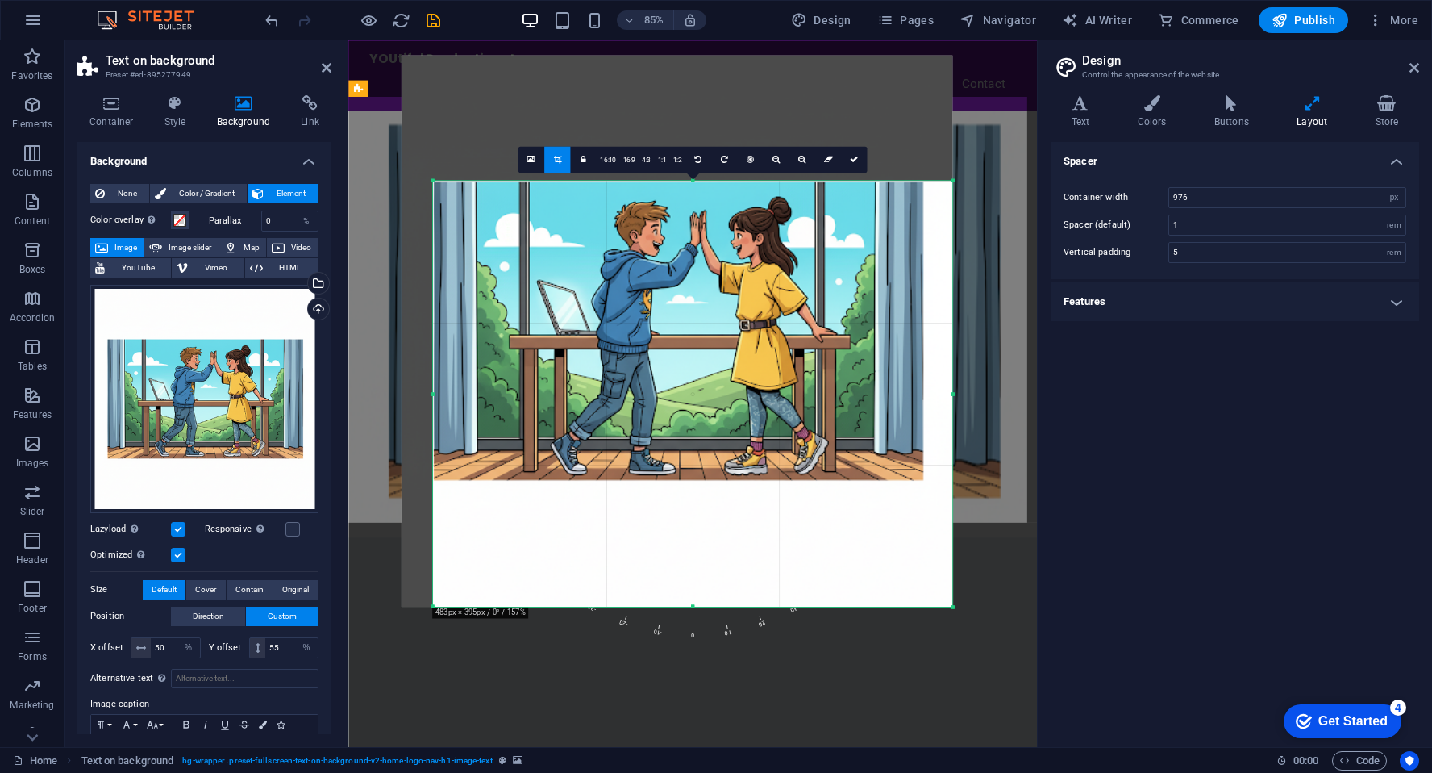
drag, startPoint x: 418, startPoint y: 118, endPoint x: 455, endPoint y: 265, distance: 152.2
click at [455, 265] on div "180 170 160 150 140 130 120 110 100 90 80 70 60 50 40 30 20 10 0 -10 -20 -30 -4…" at bounding box center [692, 394] width 519 height 426
click at [1038, 153] on div at bounding box center [1039, 393] width 3 height 707
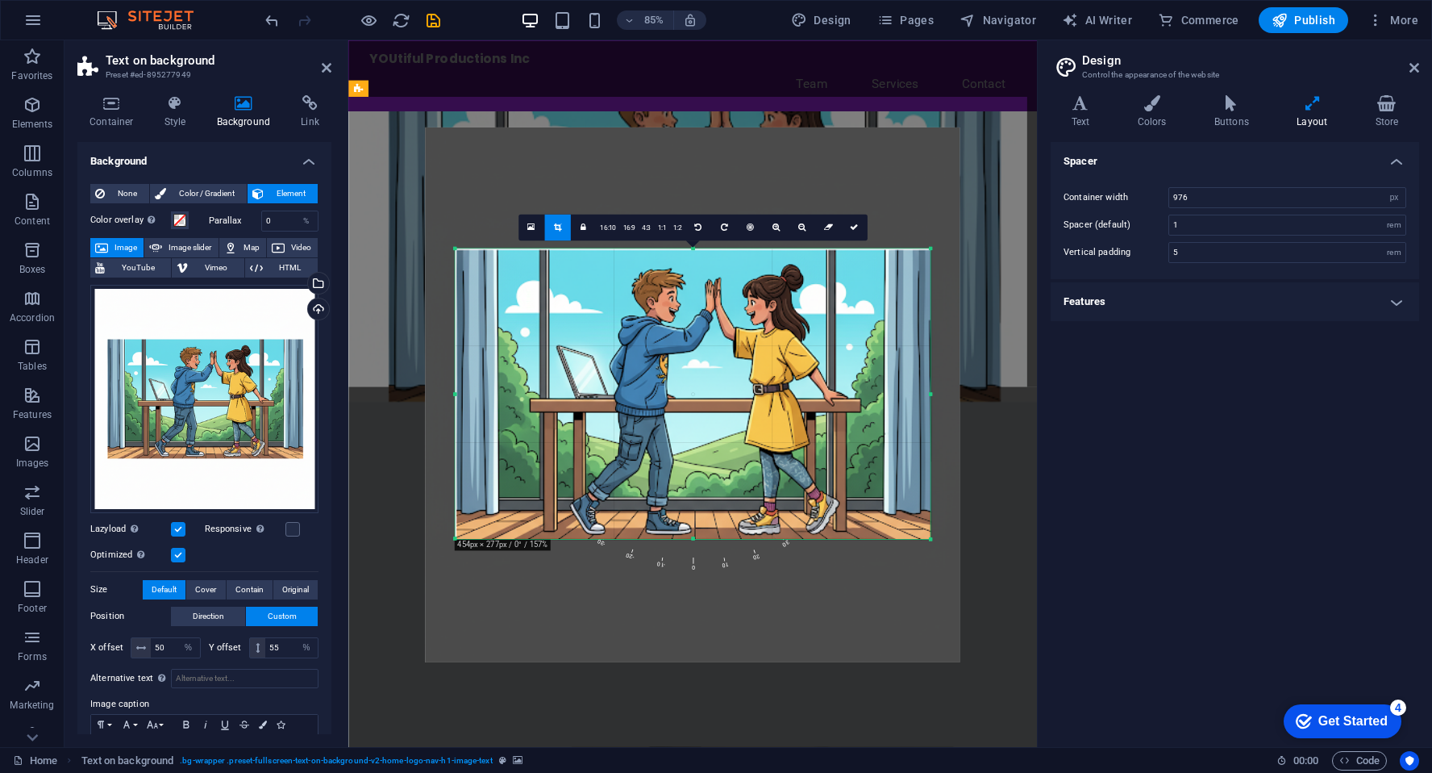
drag, startPoint x: 953, startPoint y: 606, endPoint x: 900, endPoint y: 446, distance: 168.1
click at [900, 446] on div "180 170 160 150 140 130 120 110 100 90 80 70 60 50 40 30 20 10 0 -10 -20 -30 -4…" at bounding box center [693, 393] width 475 height 290
click at [852, 229] on icon at bounding box center [854, 227] width 8 height 8
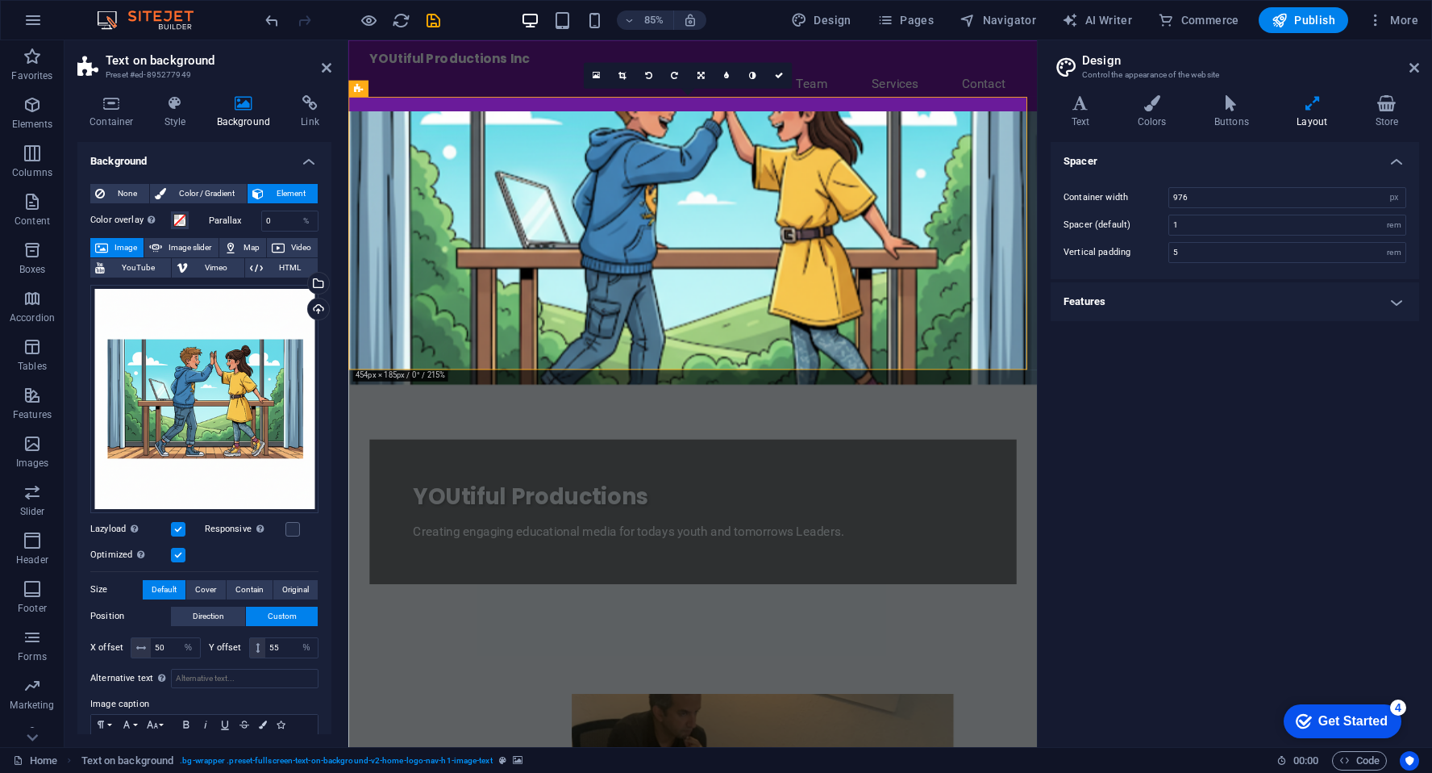
click at [911, 375] on figure at bounding box center [753, 284] width 811 height 321
click at [453, 89] on icon at bounding box center [454, 88] width 7 height 15
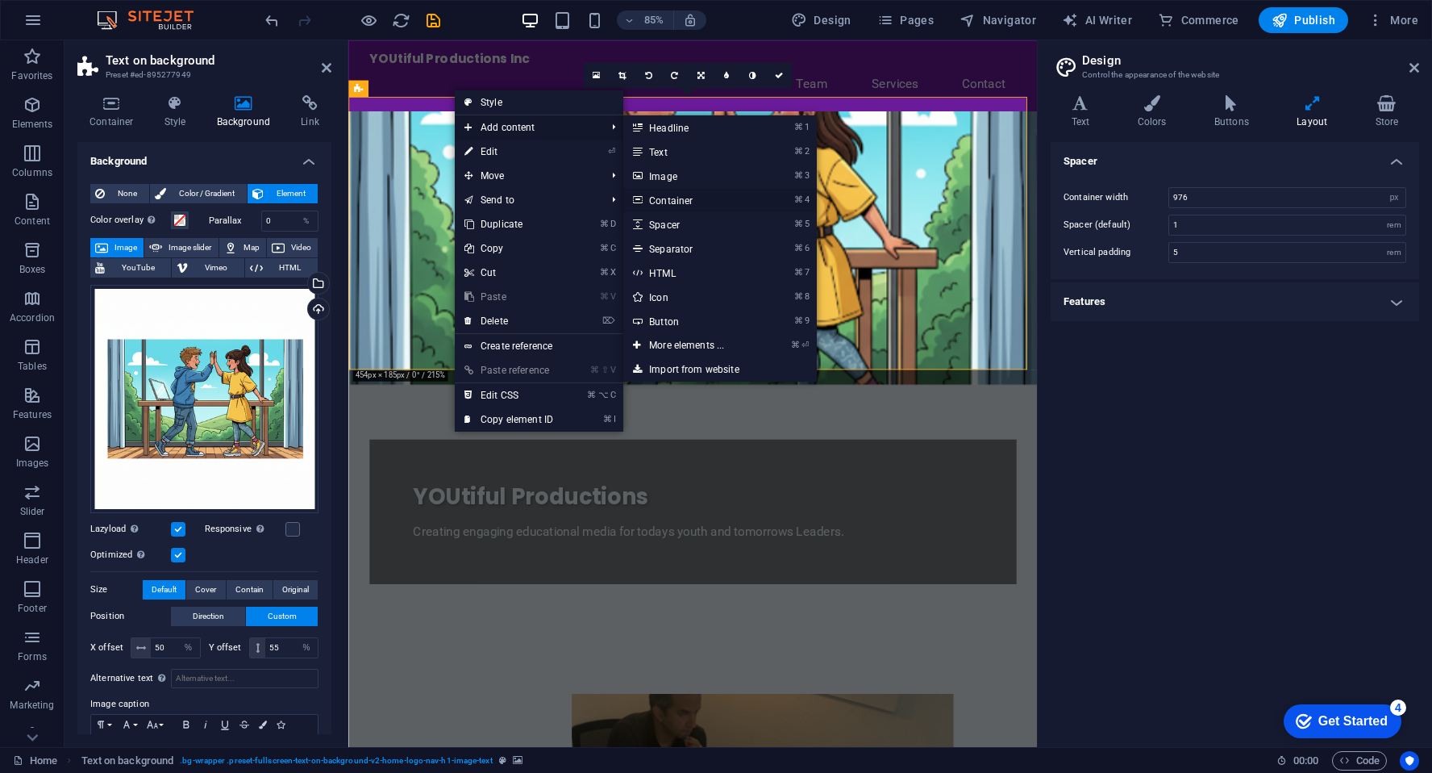
click at [682, 200] on link "⌘ 4 Container" at bounding box center [689, 200] width 133 height 24
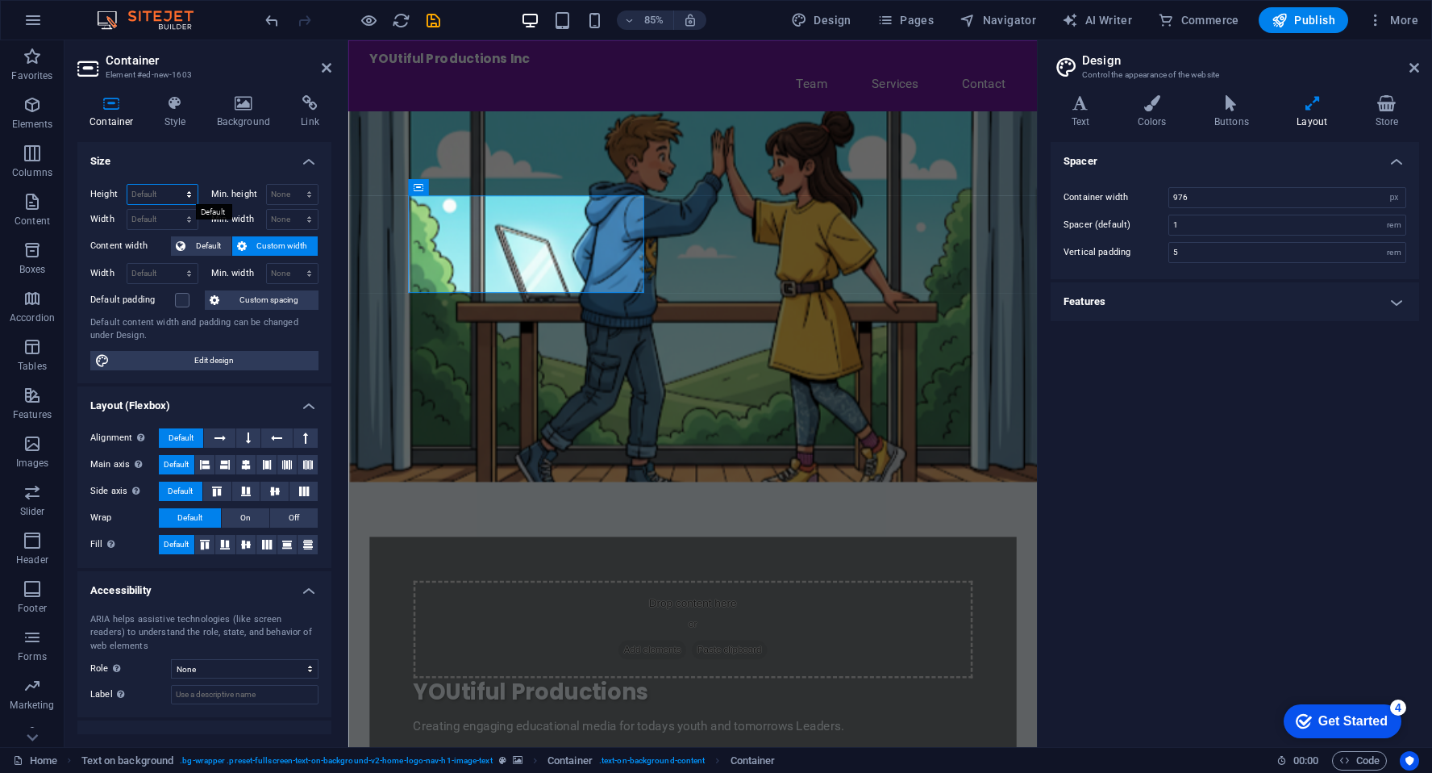
click at [160, 197] on select "Default px rem % vh vw" at bounding box center [162, 194] width 70 height 19
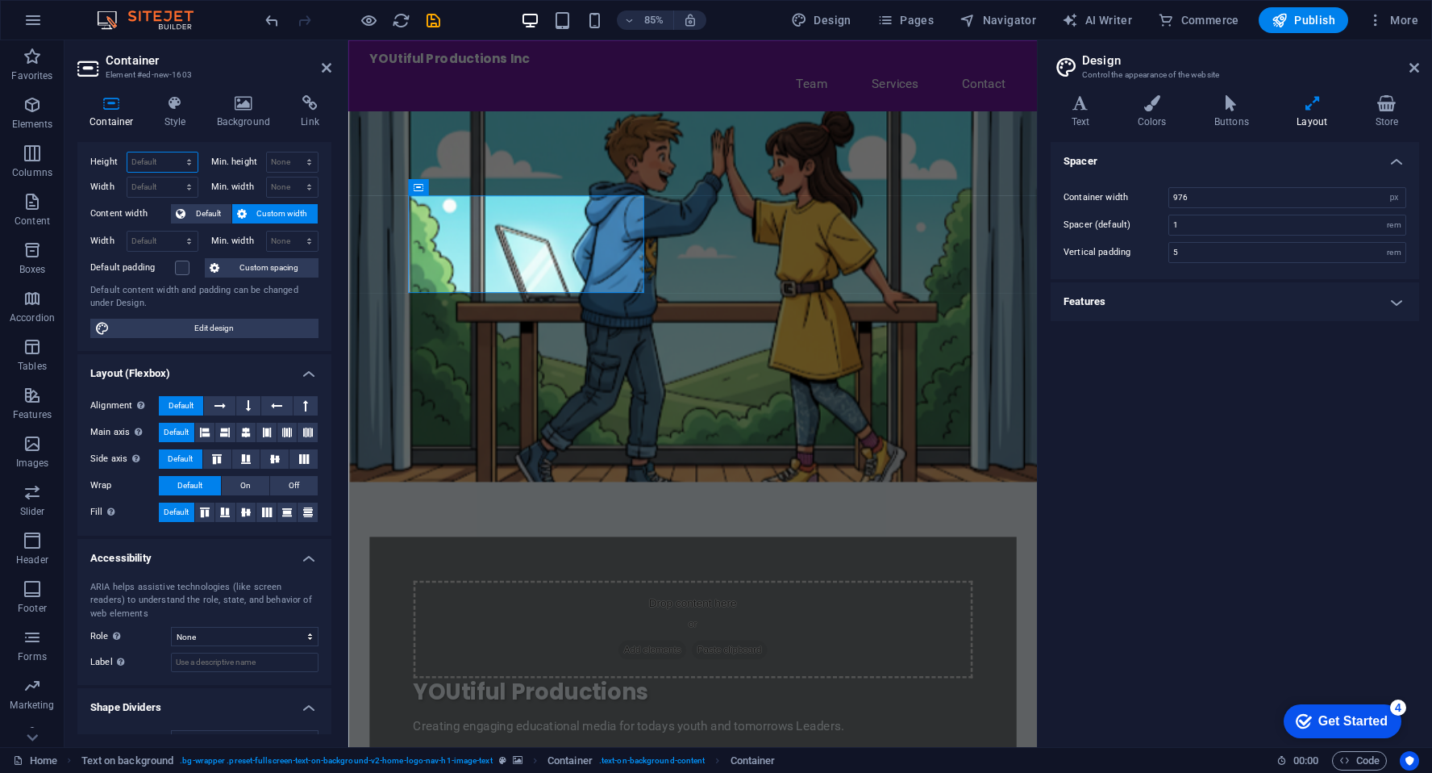
scroll to position [37, 0]
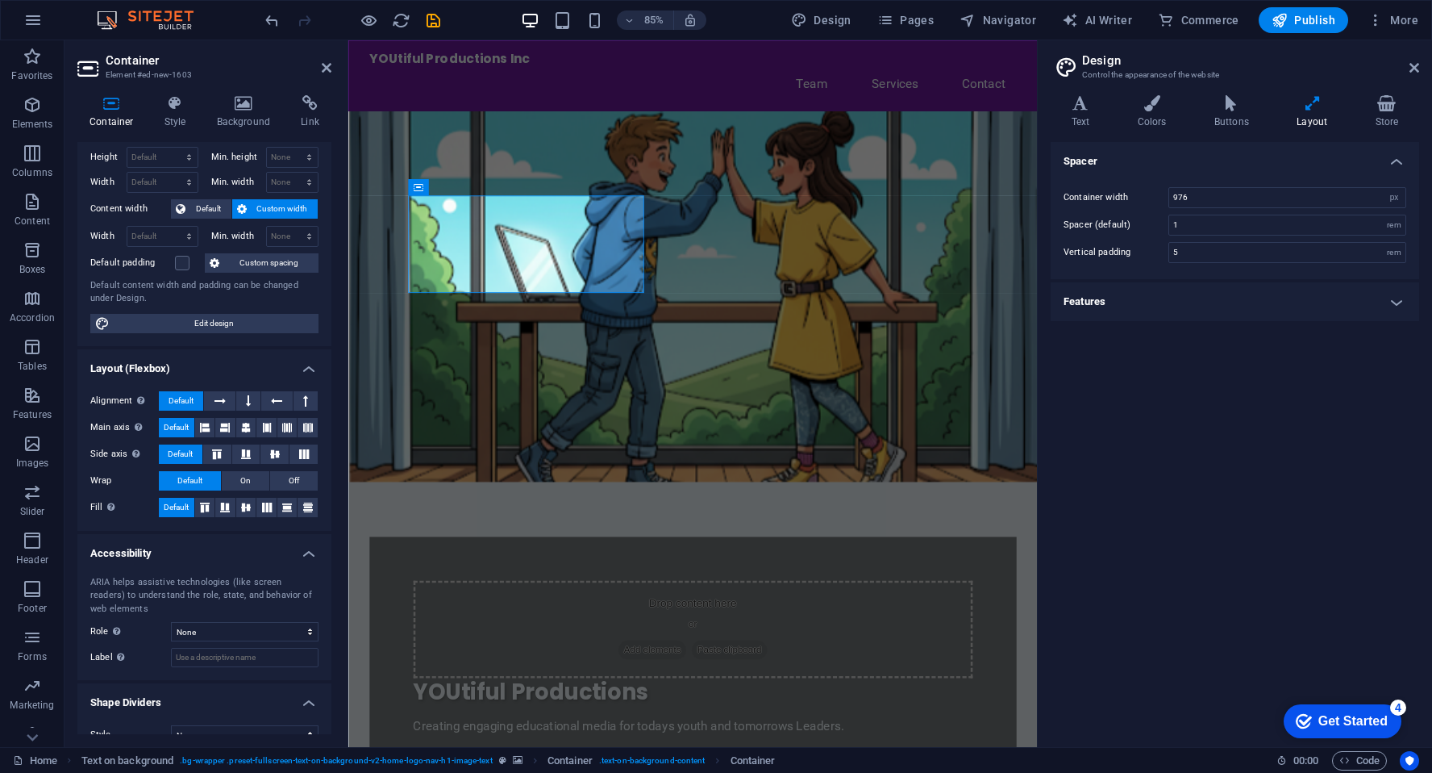
drag, startPoint x: 327, startPoint y: 424, endPoint x: 336, endPoint y: 478, distance: 54.8
click at [336, 478] on div "Container Style Background Link Size Height Default px rem % vh vw Min. height …" at bounding box center [205, 414] width 280 height 665
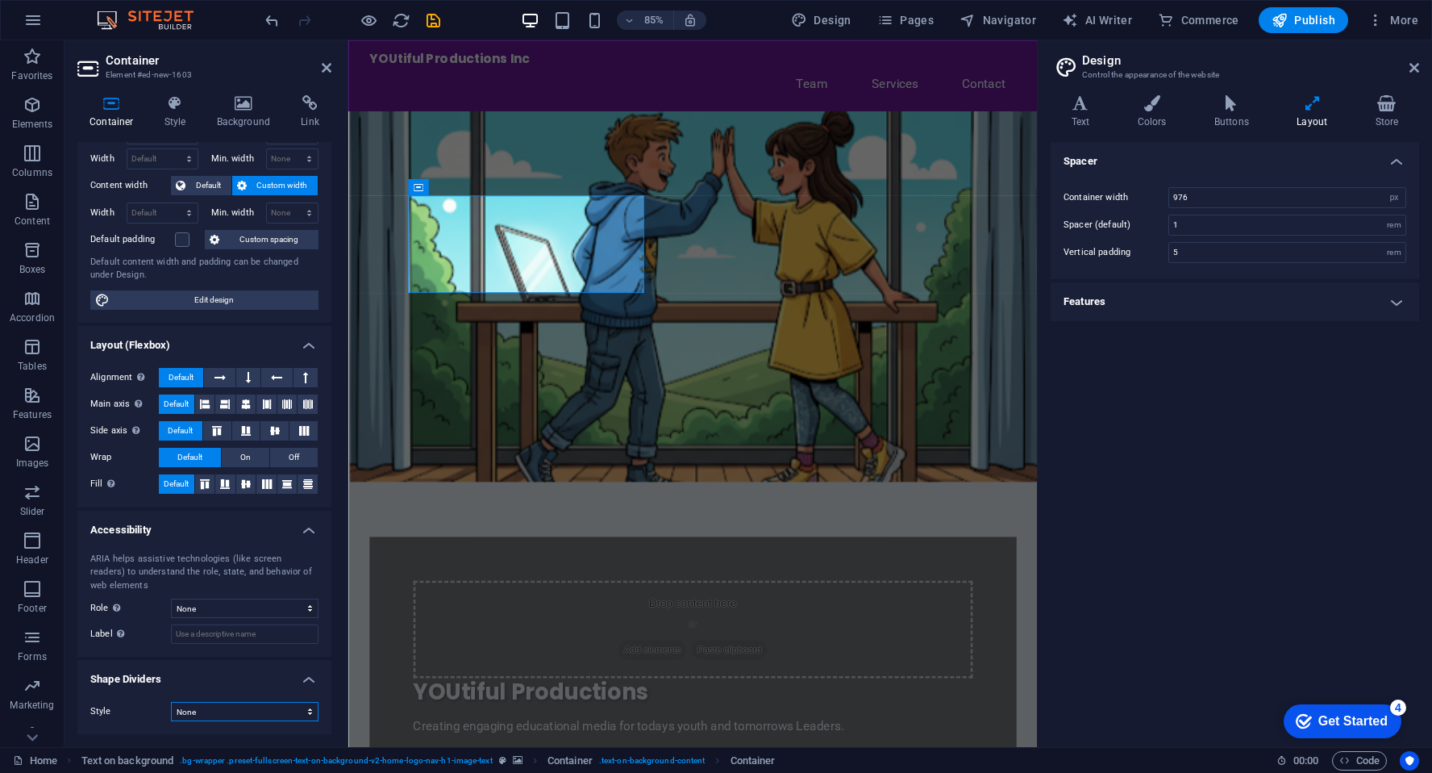
click at [269, 713] on select "None Triangle Square Diagonal Polygon 1 Polygon 2 Zigzag Multiple Zigzags Waves…" at bounding box center [245, 711] width 148 height 19
click at [241, 298] on span "Edit design" at bounding box center [214, 299] width 199 height 19
click at [1161, 296] on h4 "Features" at bounding box center [1235, 301] width 369 height 39
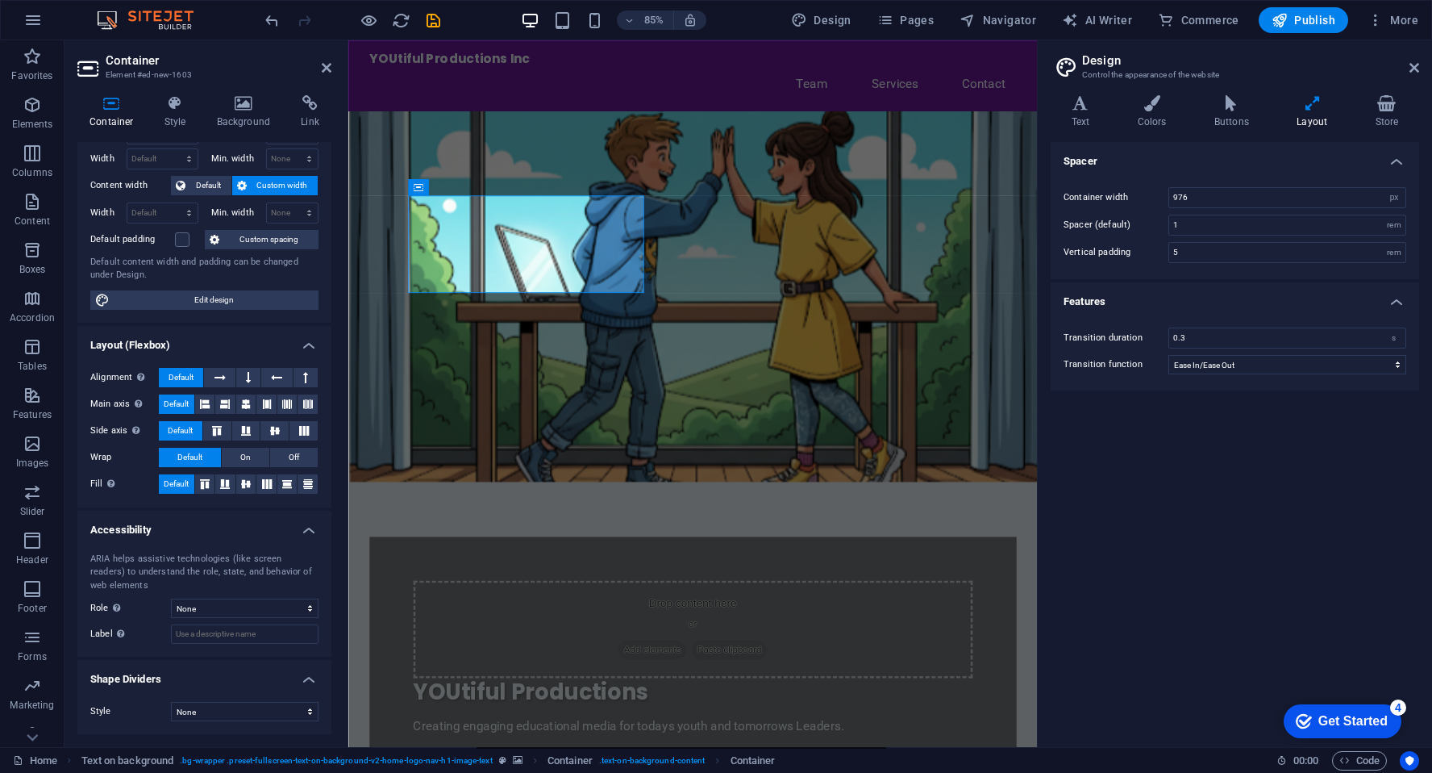
click at [1048, 216] on figure at bounding box center [753, 342] width 811 height 436
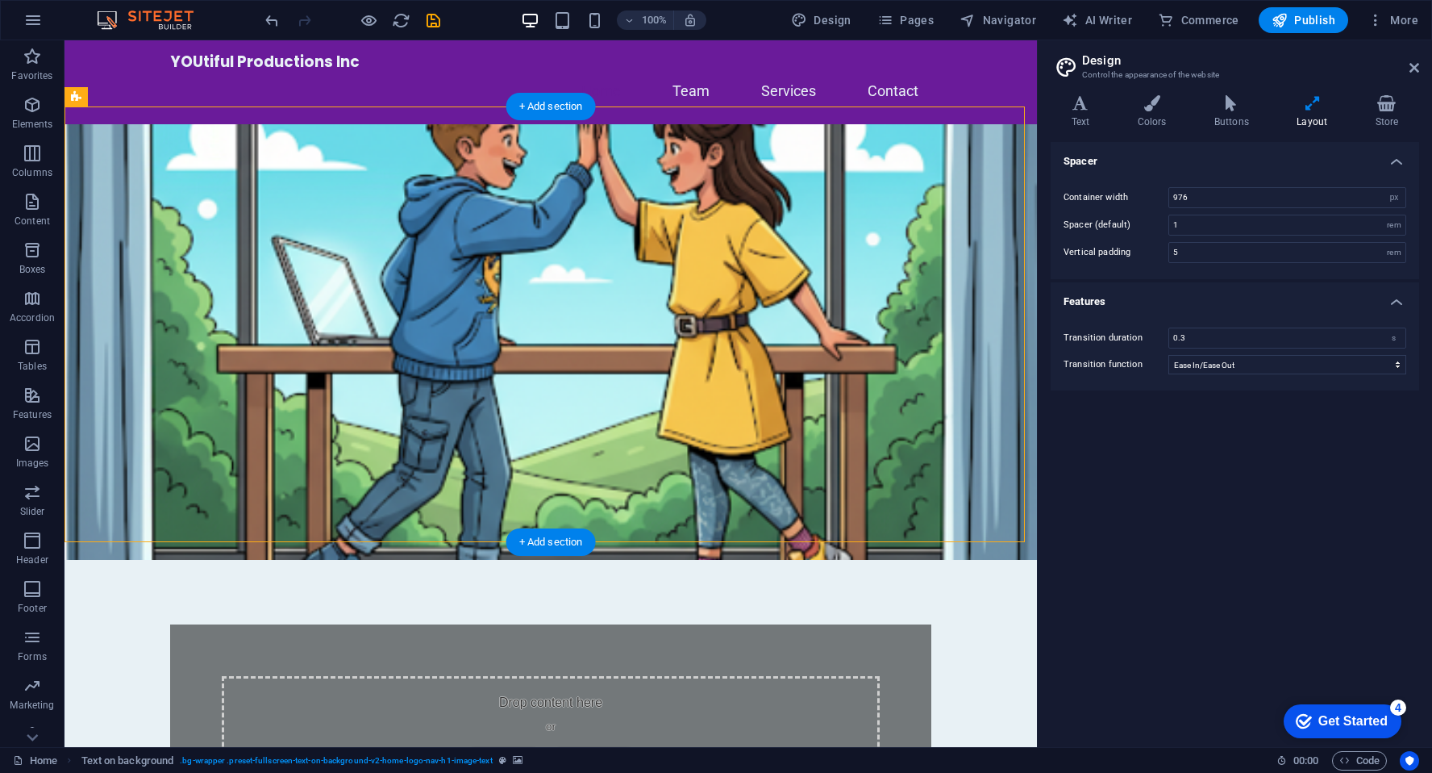
click at [771, 265] on figure at bounding box center [551, 342] width 973 height 436
select select "%"
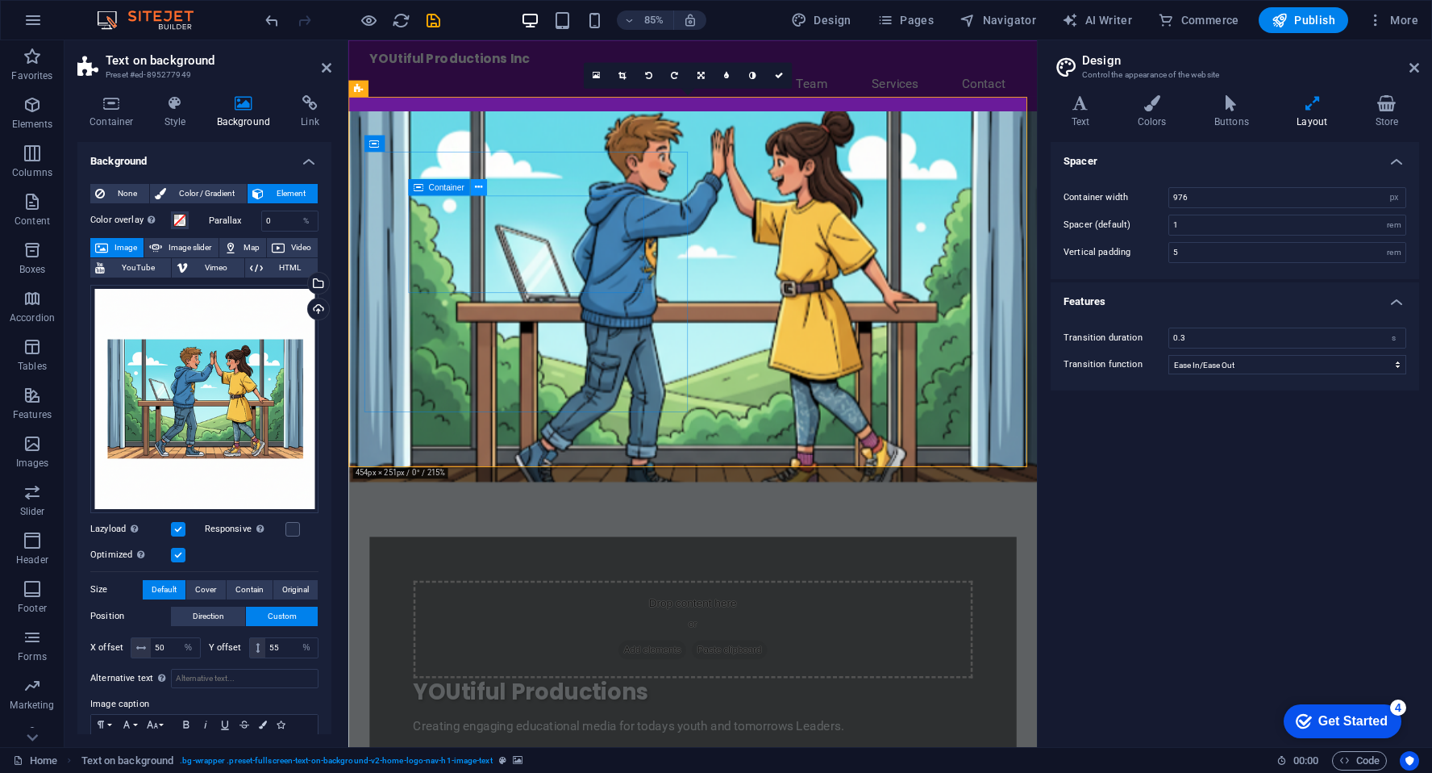
click at [481, 181] on icon at bounding box center [478, 187] width 7 height 15
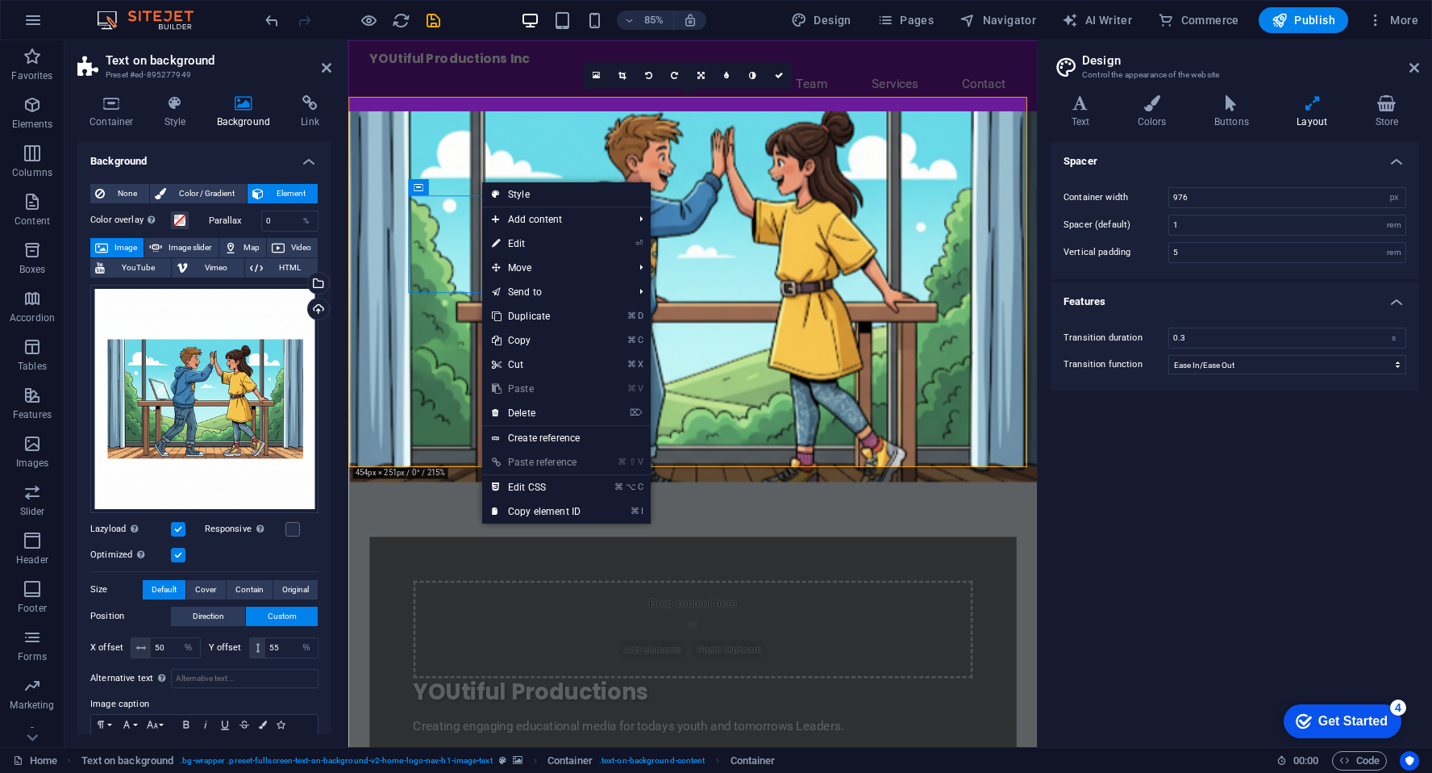
click at [374, 124] on figure at bounding box center [753, 342] width 811 height 436
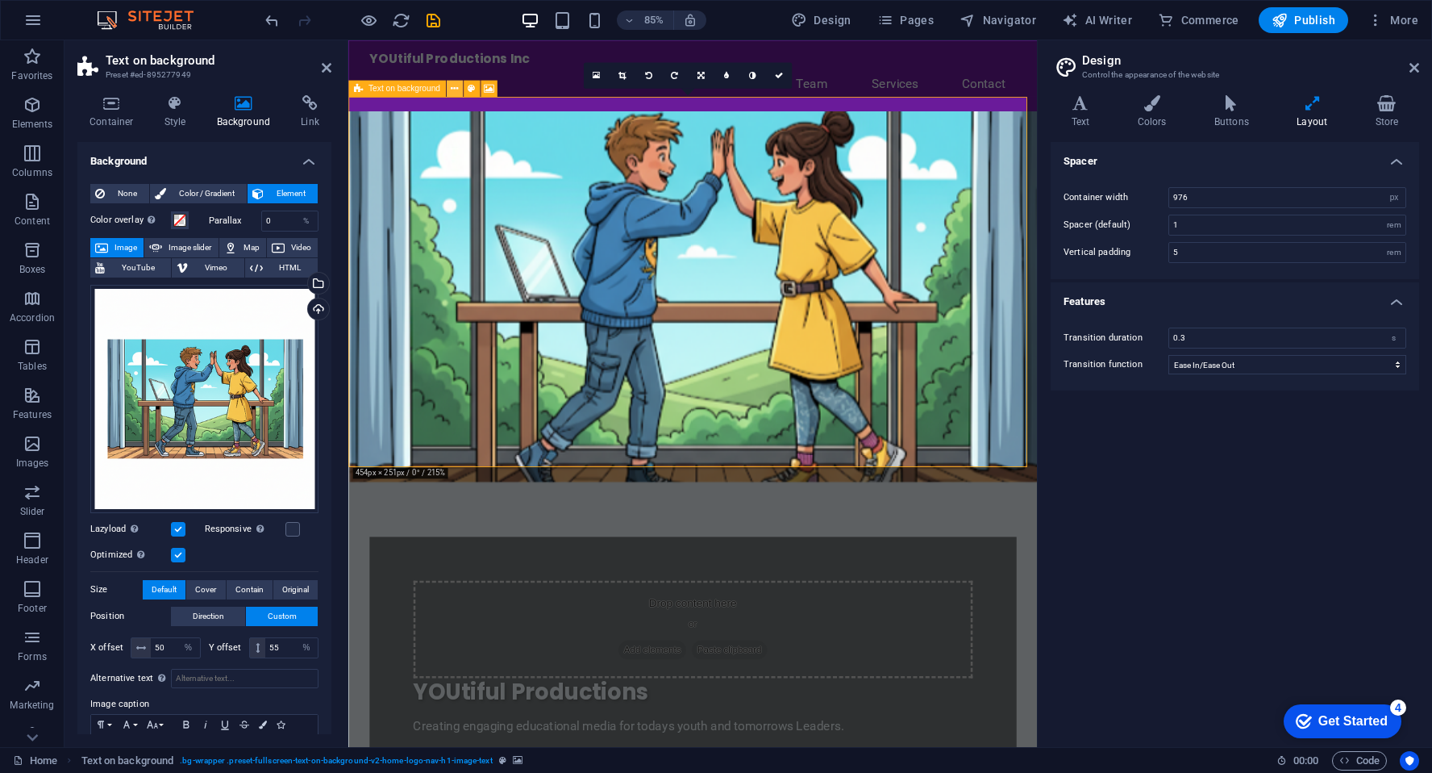
click at [455, 86] on icon at bounding box center [454, 88] width 7 height 15
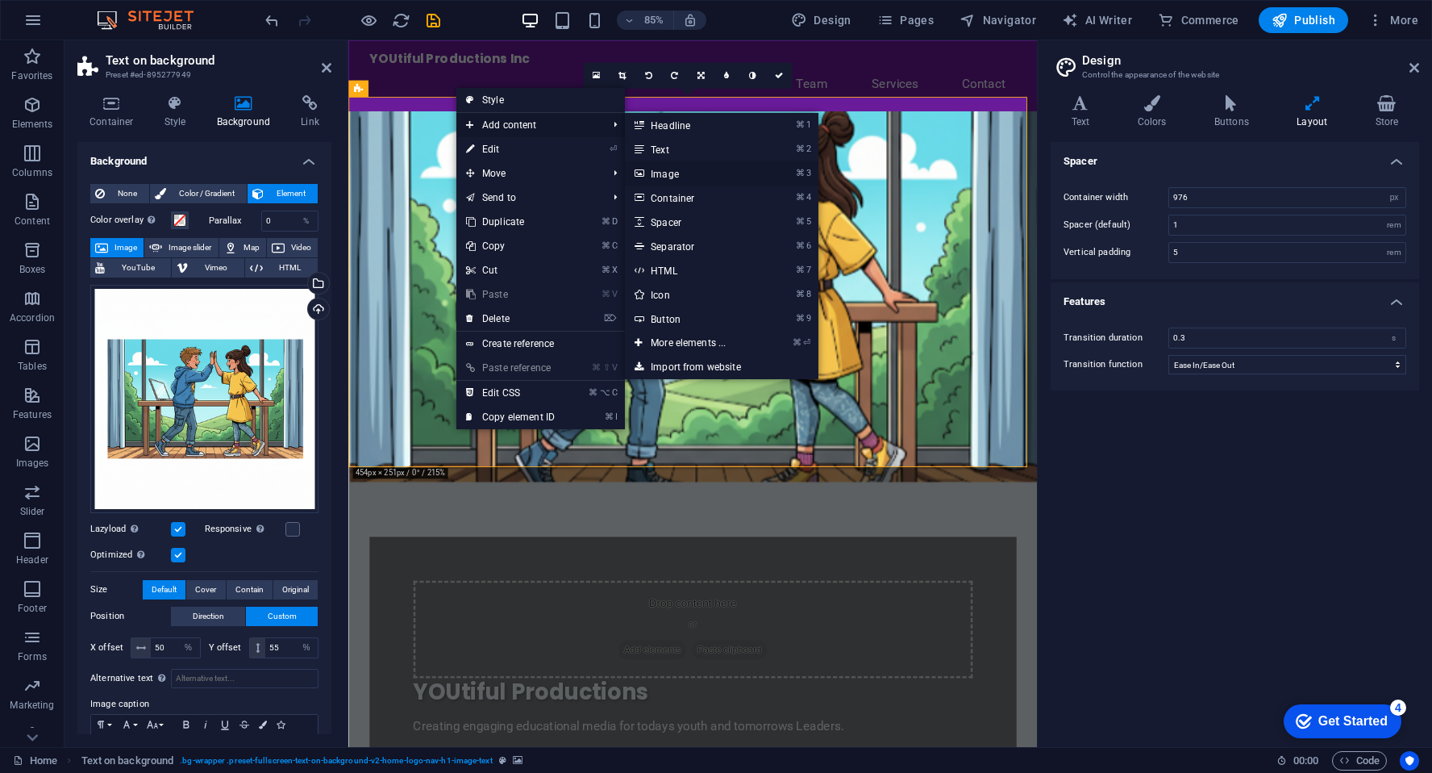
click at [679, 173] on link "⌘ 3 Image" at bounding box center [691, 173] width 133 height 24
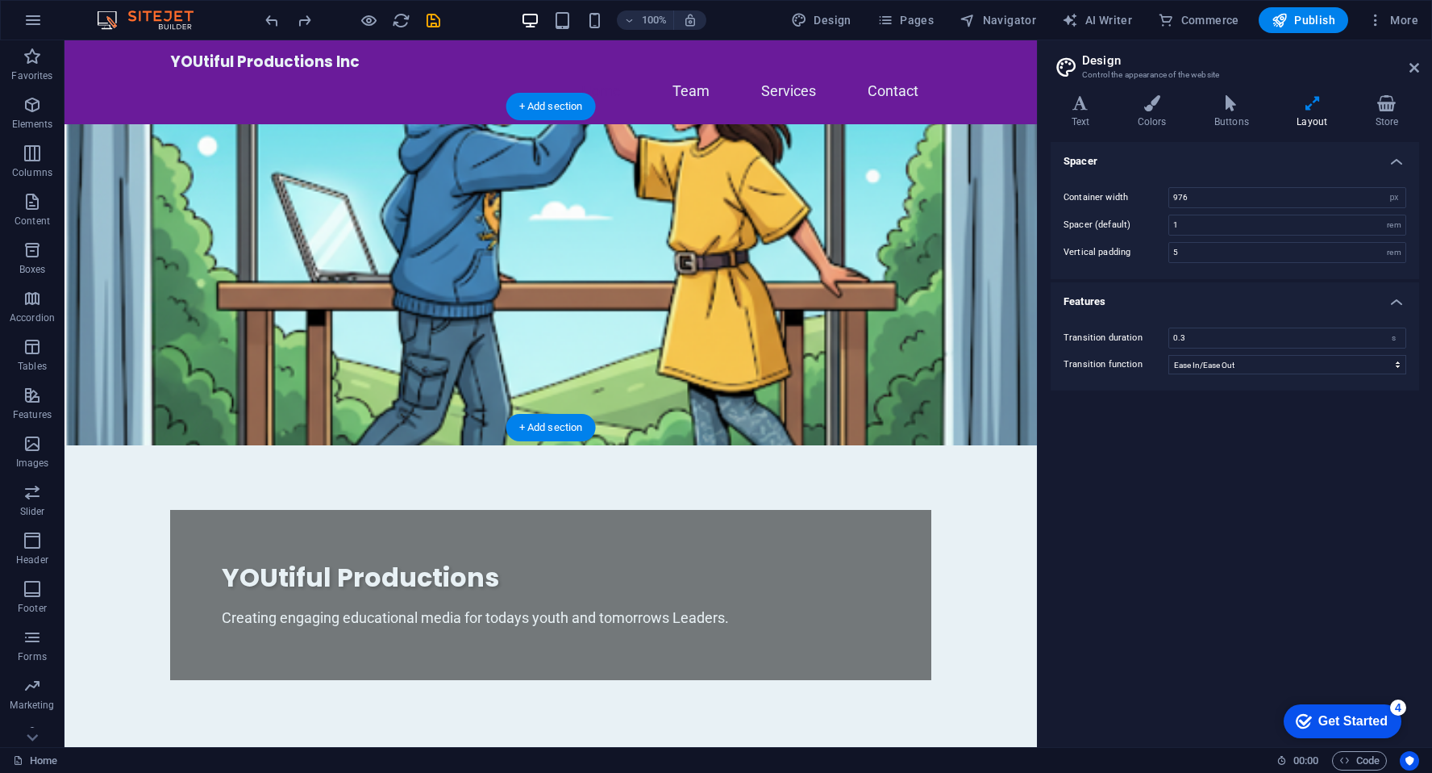
click at [697, 174] on figure at bounding box center [551, 284] width 973 height 321
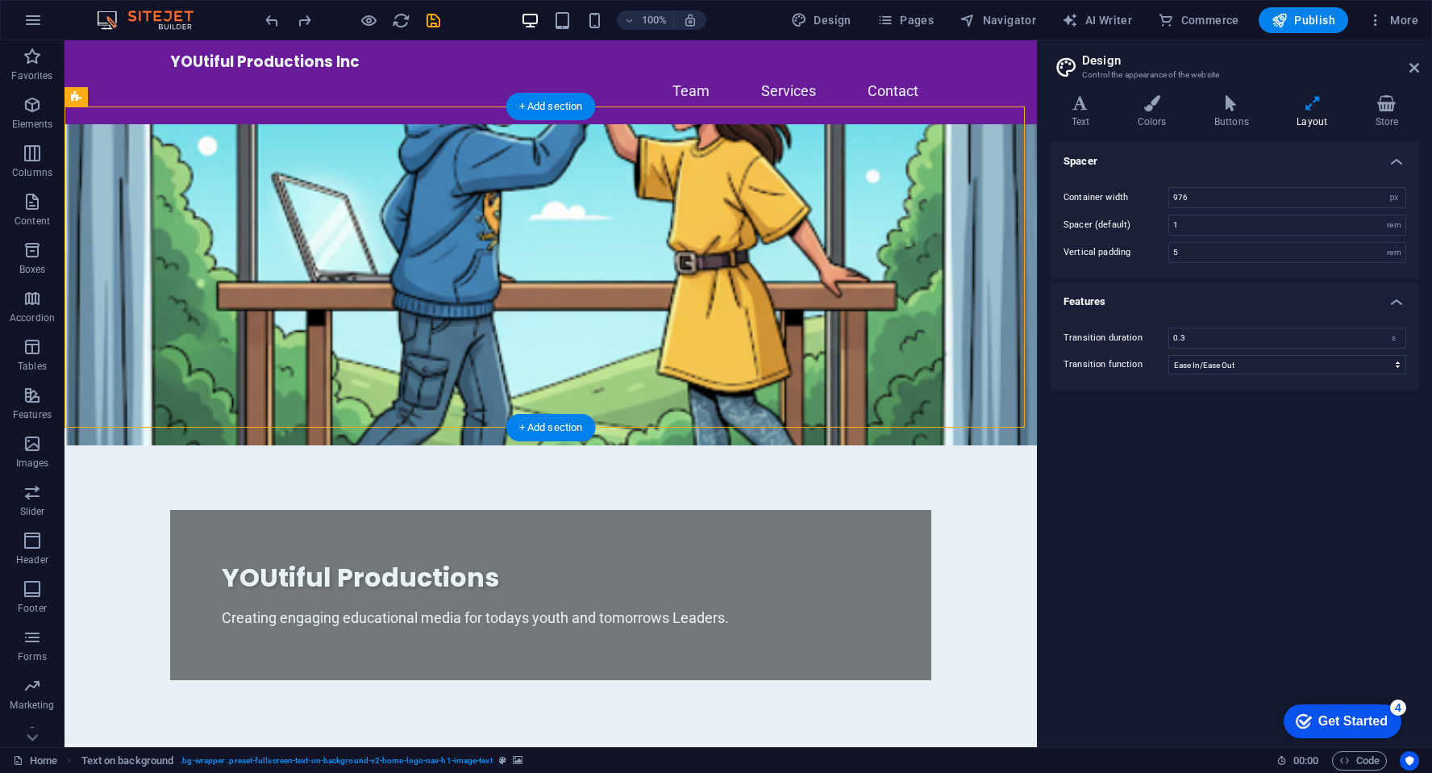
click at [699, 212] on figure at bounding box center [551, 284] width 973 height 321
select select "%"
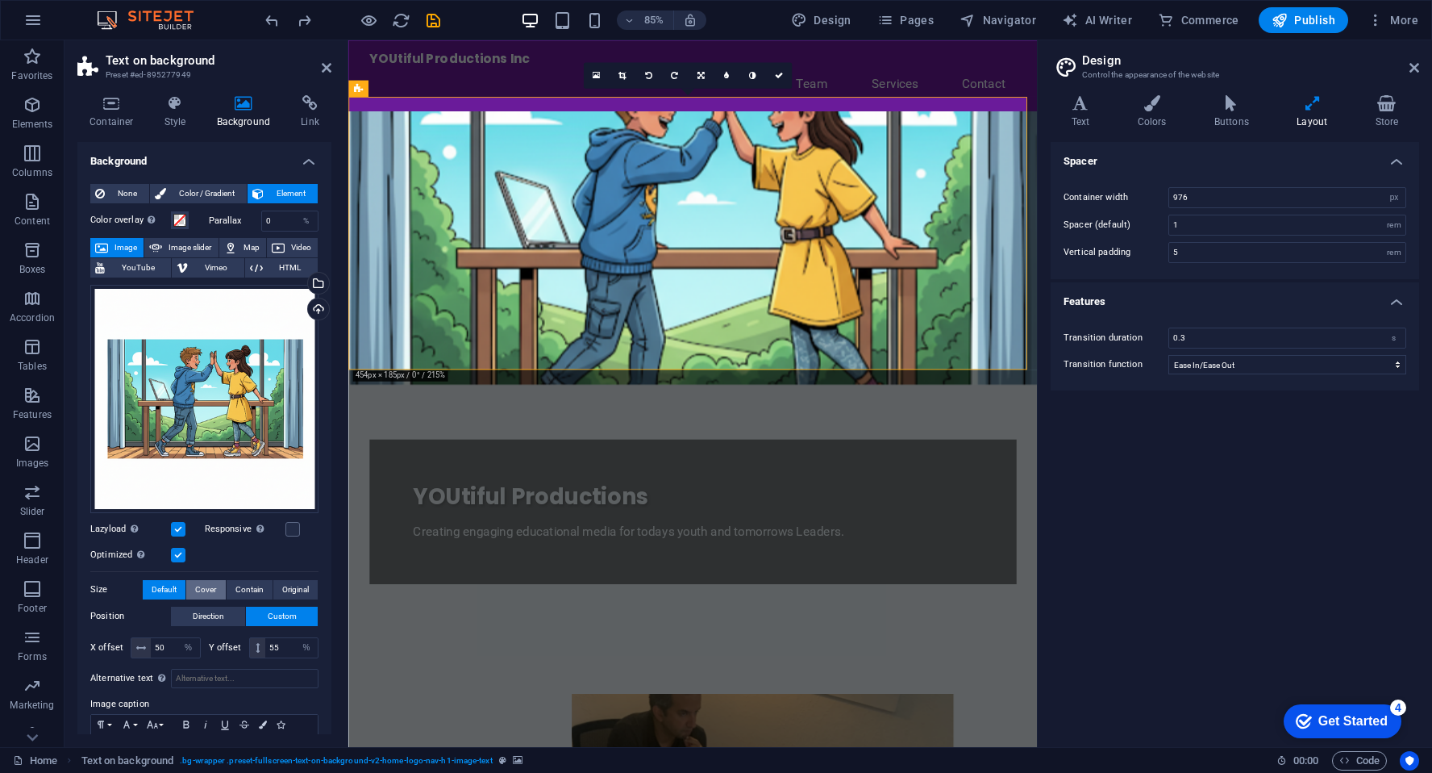
click at [203, 585] on span "Cover" at bounding box center [205, 589] width 21 height 19
click at [255, 586] on span "Contain" at bounding box center [250, 589] width 28 height 19
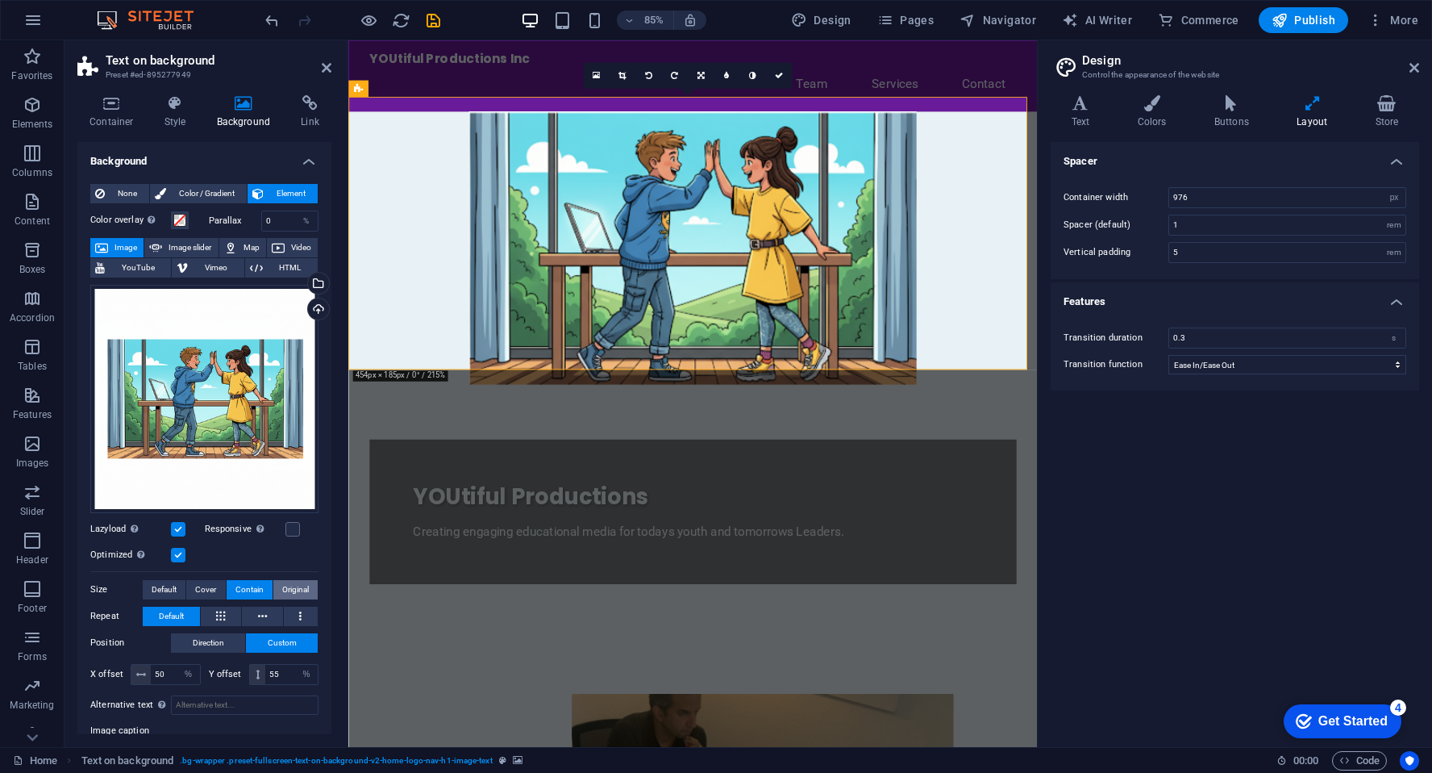
click at [294, 585] on span "Original" at bounding box center [295, 589] width 27 height 19
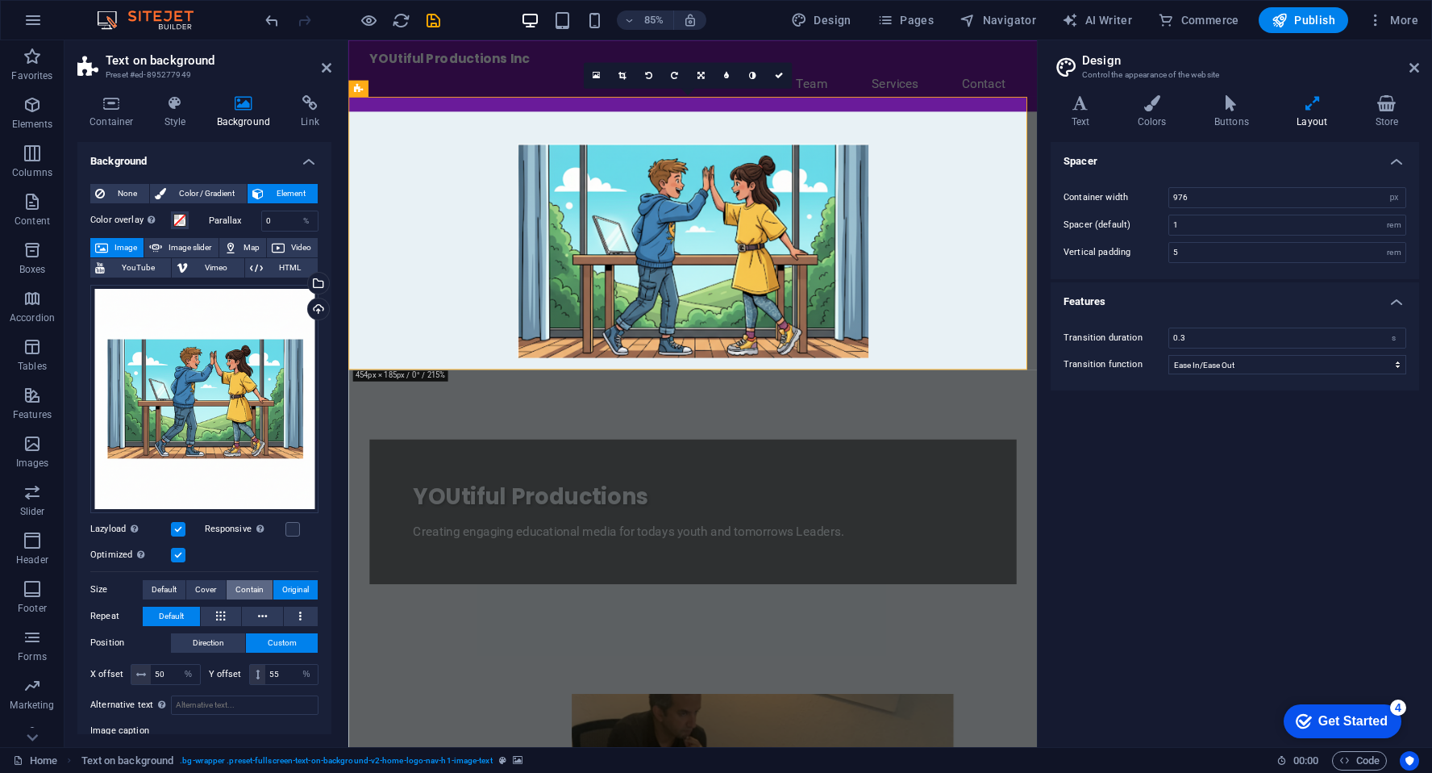
click at [253, 586] on span "Contain" at bounding box center [250, 589] width 28 height 19
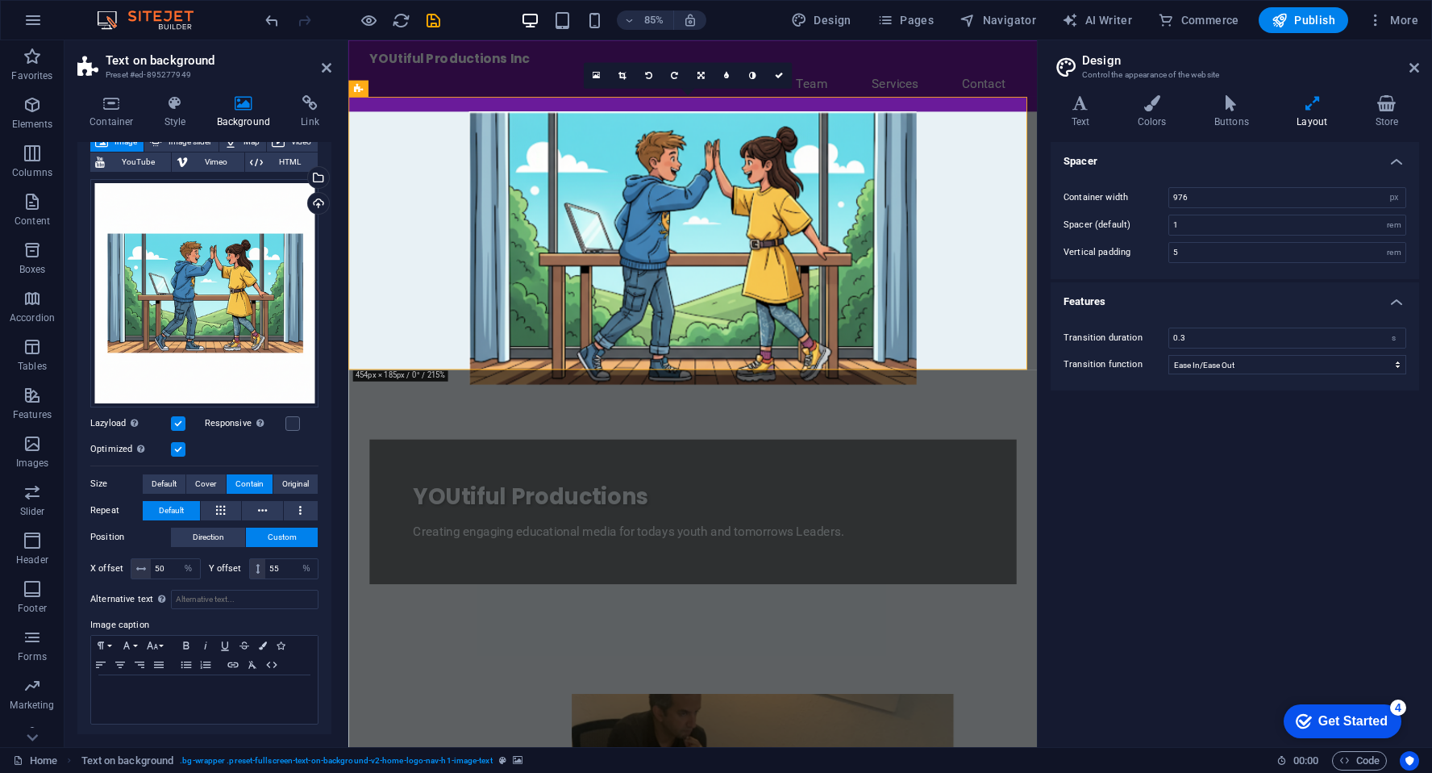
scroll to position [0, 0]
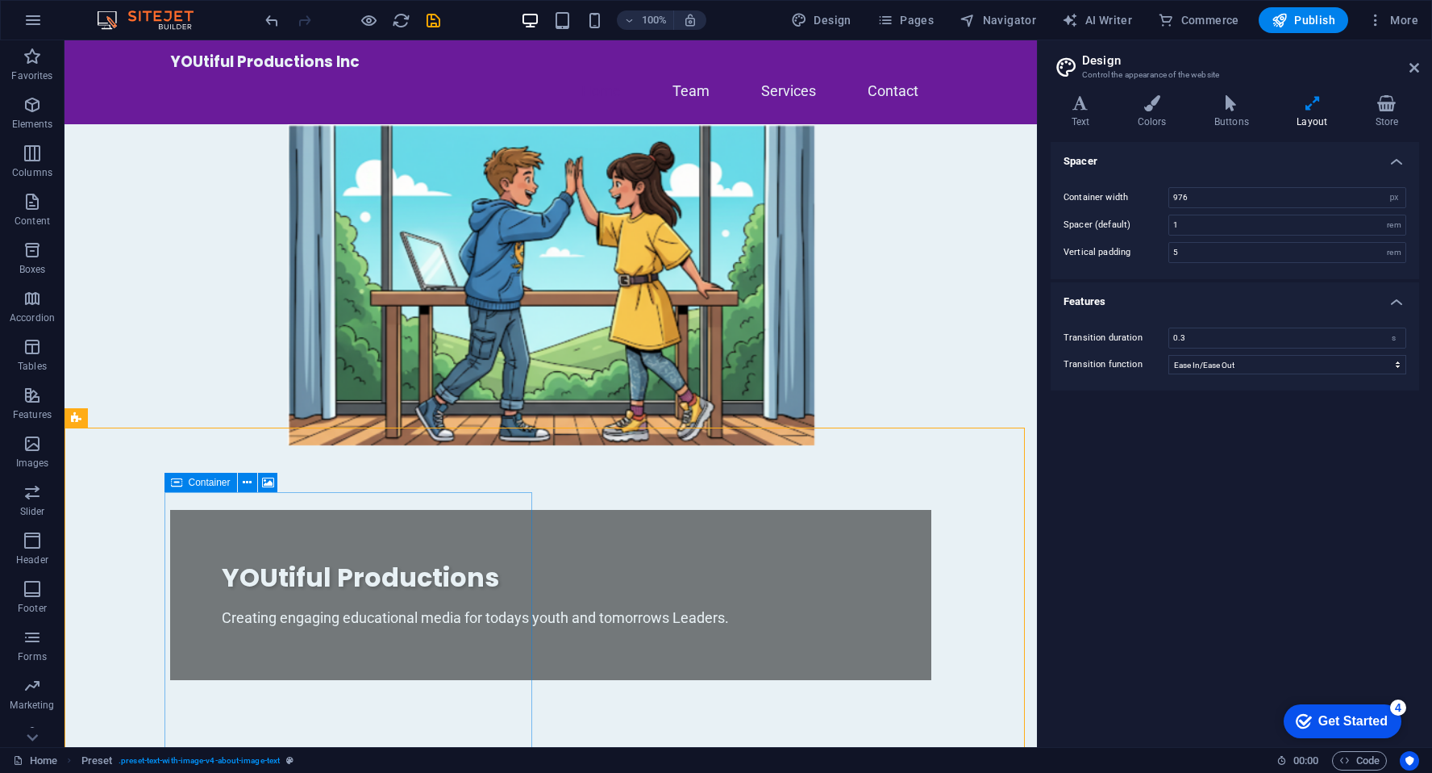
click at [201, 487] on div "Container" at bounding box center [201, 482] width 73 height 19
click at [245, 480] on icon at bounding box center [247, 482] width 9 height 17
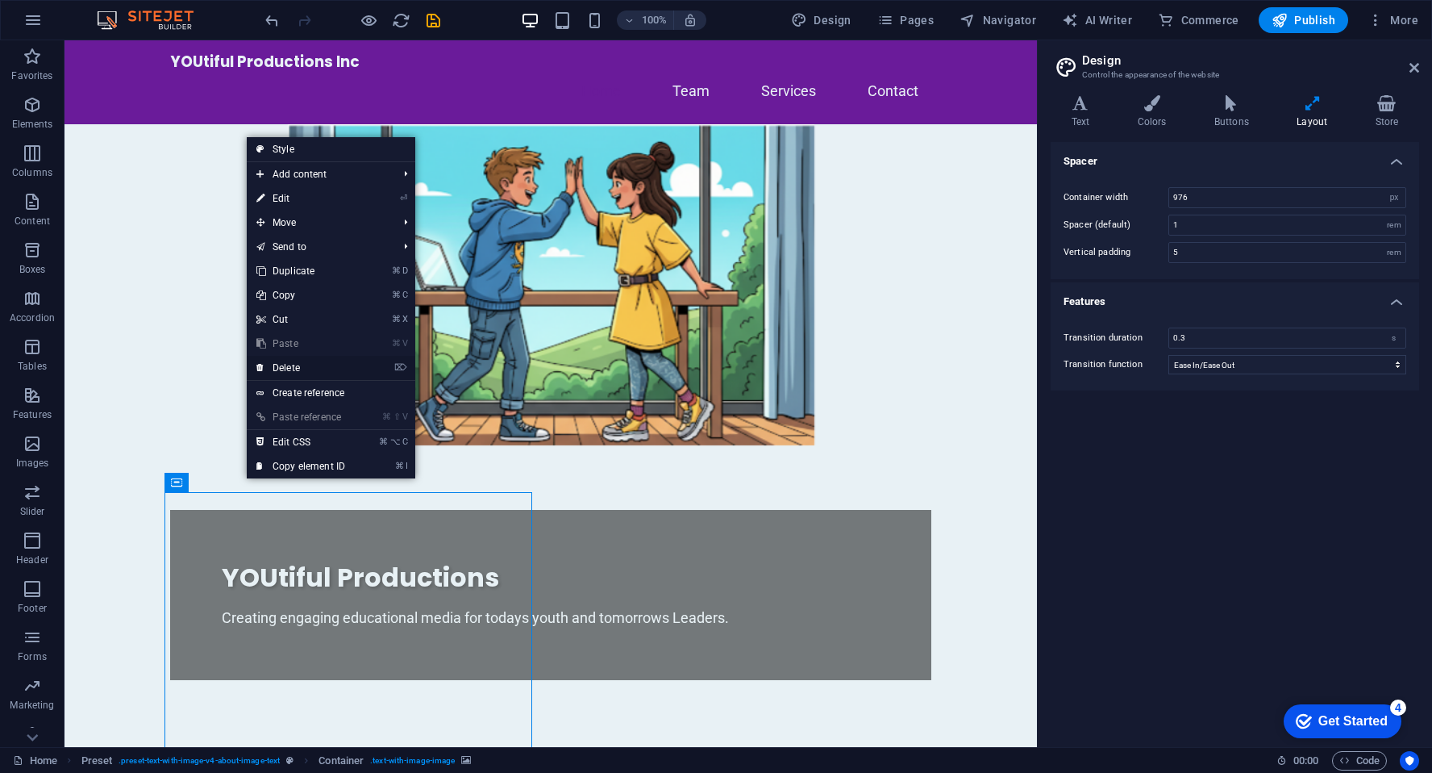
click at [299, 370] on link "⌦ Delete" at bounding box center [301, 368] width 108 height 24
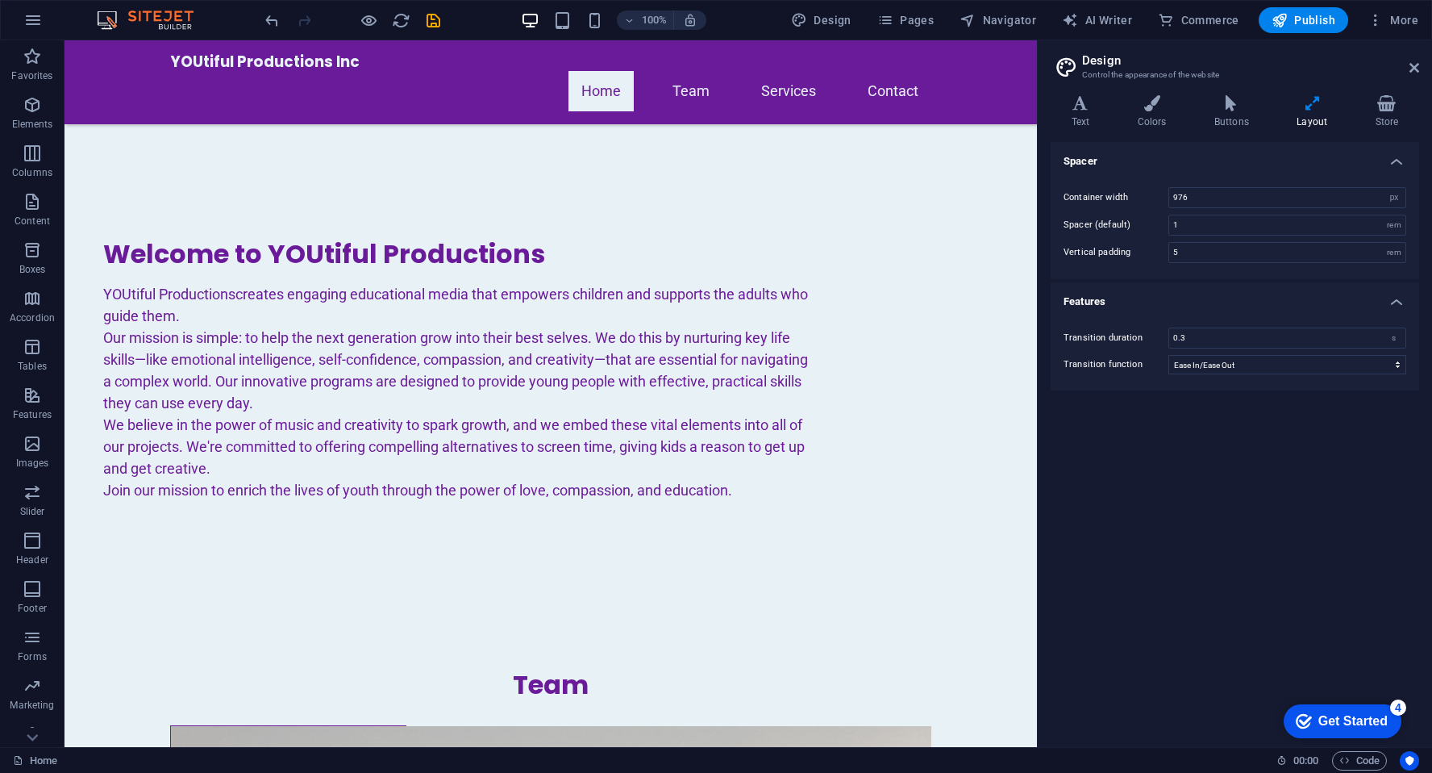
scroll to position [648, 0]
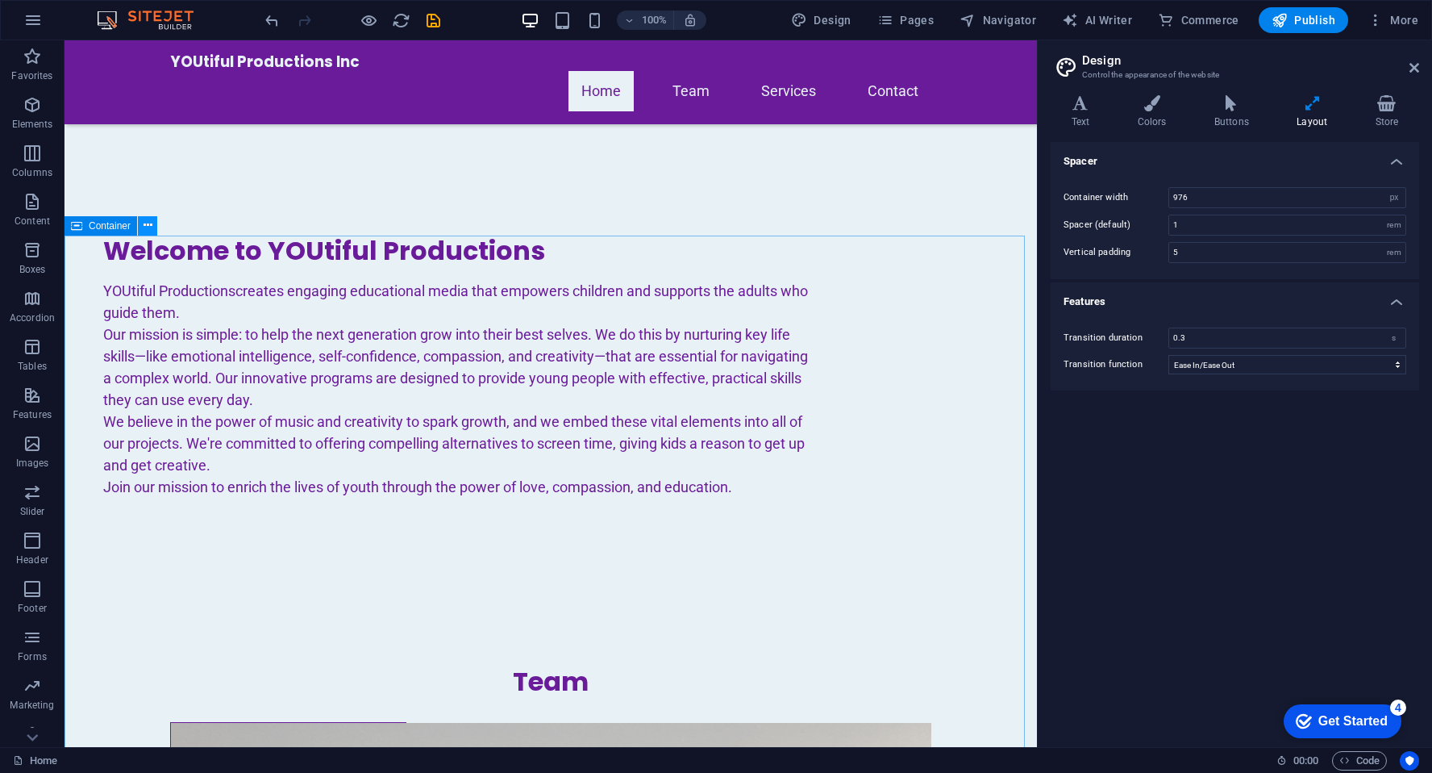
click at [148, 227] on icon at bounding box center [148, 225] width 9 height 17
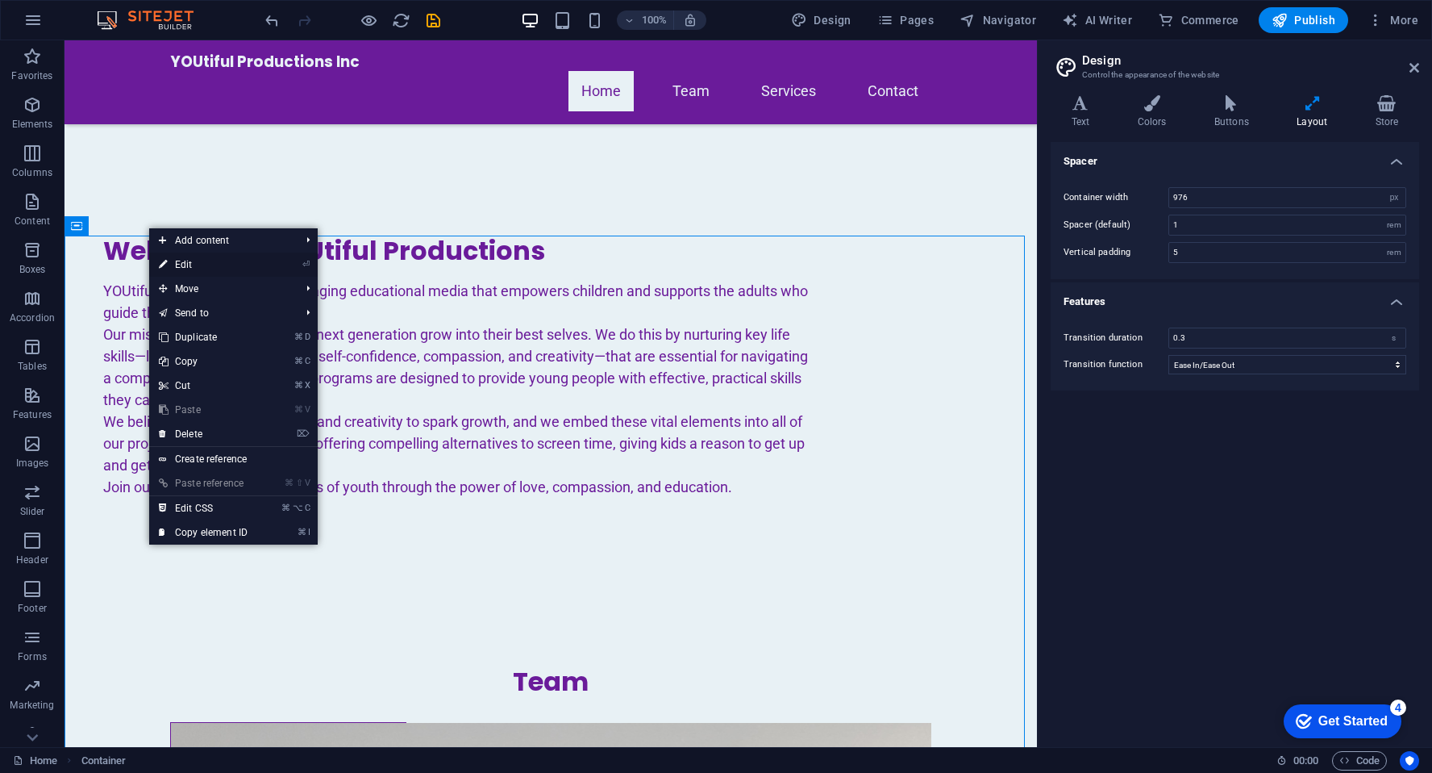
click at [186, 261] on link "⏎ Edit" at bounding box center [203, 264] width 108 height 24
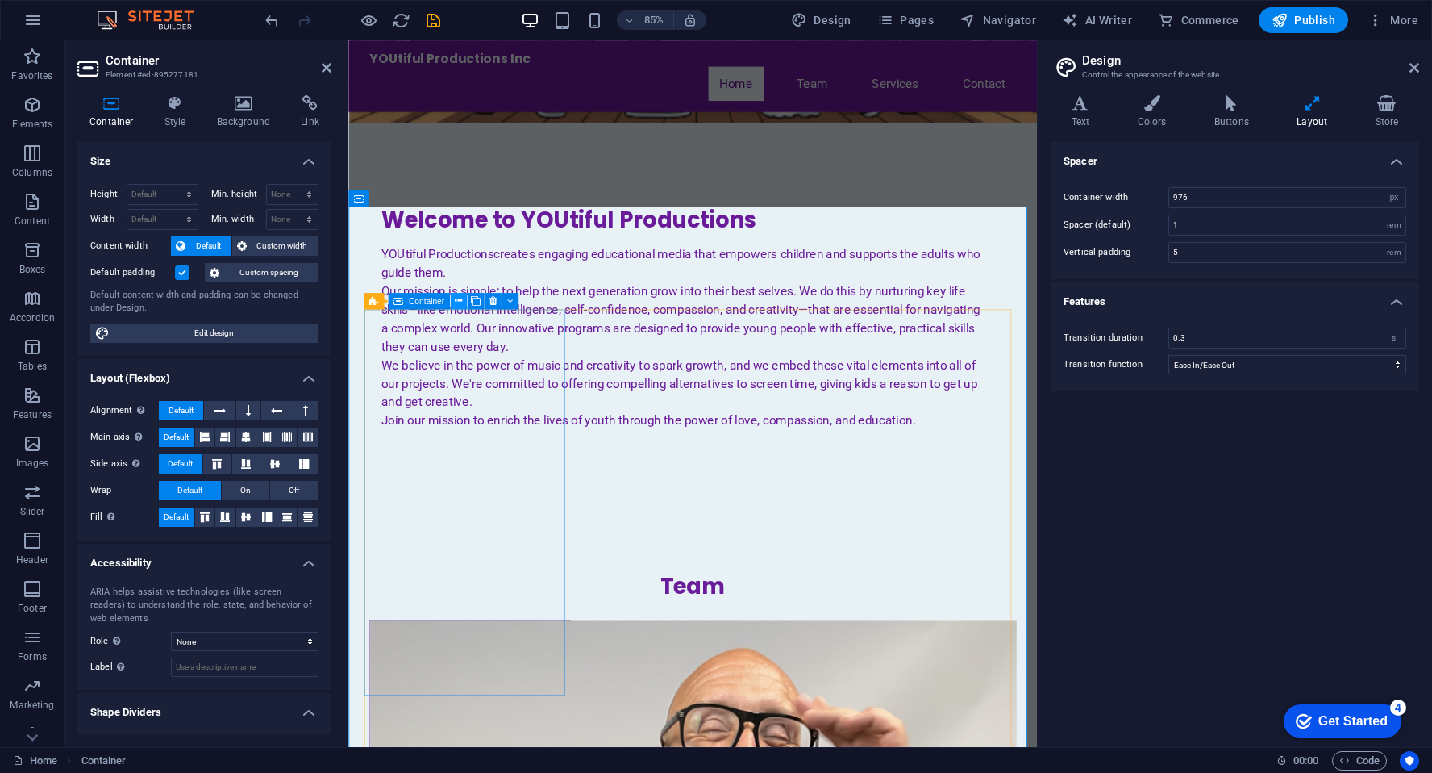
click at [455, 301] on icon at bounding box center [458, 301] width 7 height 15
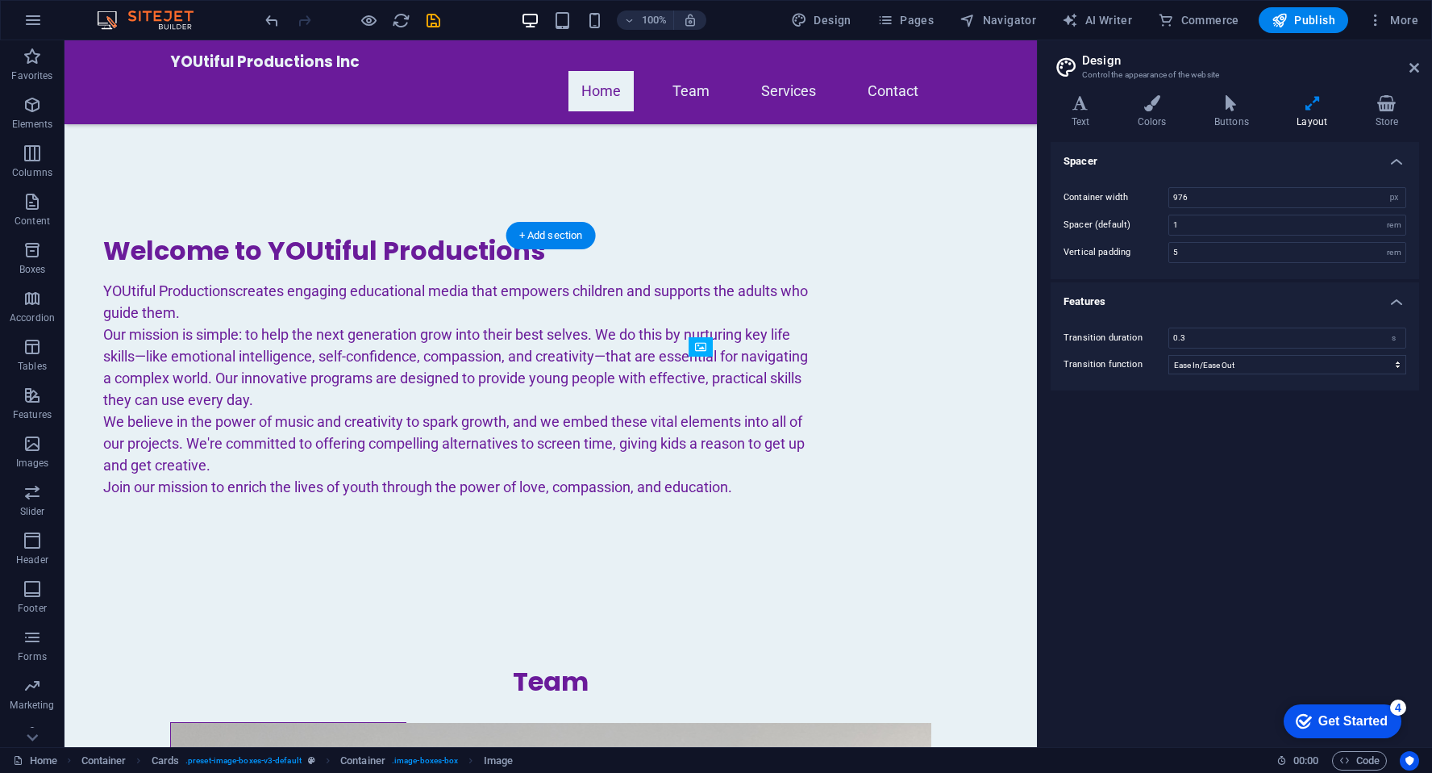
drag, startPoint x: 670, startPoint y: 396, endPoint x: 817, endPoint y: 384, distance: 147.3
drag, startPoint x: 545, startPoint y: 469, endPoint x: 549, endPoint y: 583, distance: 114.6
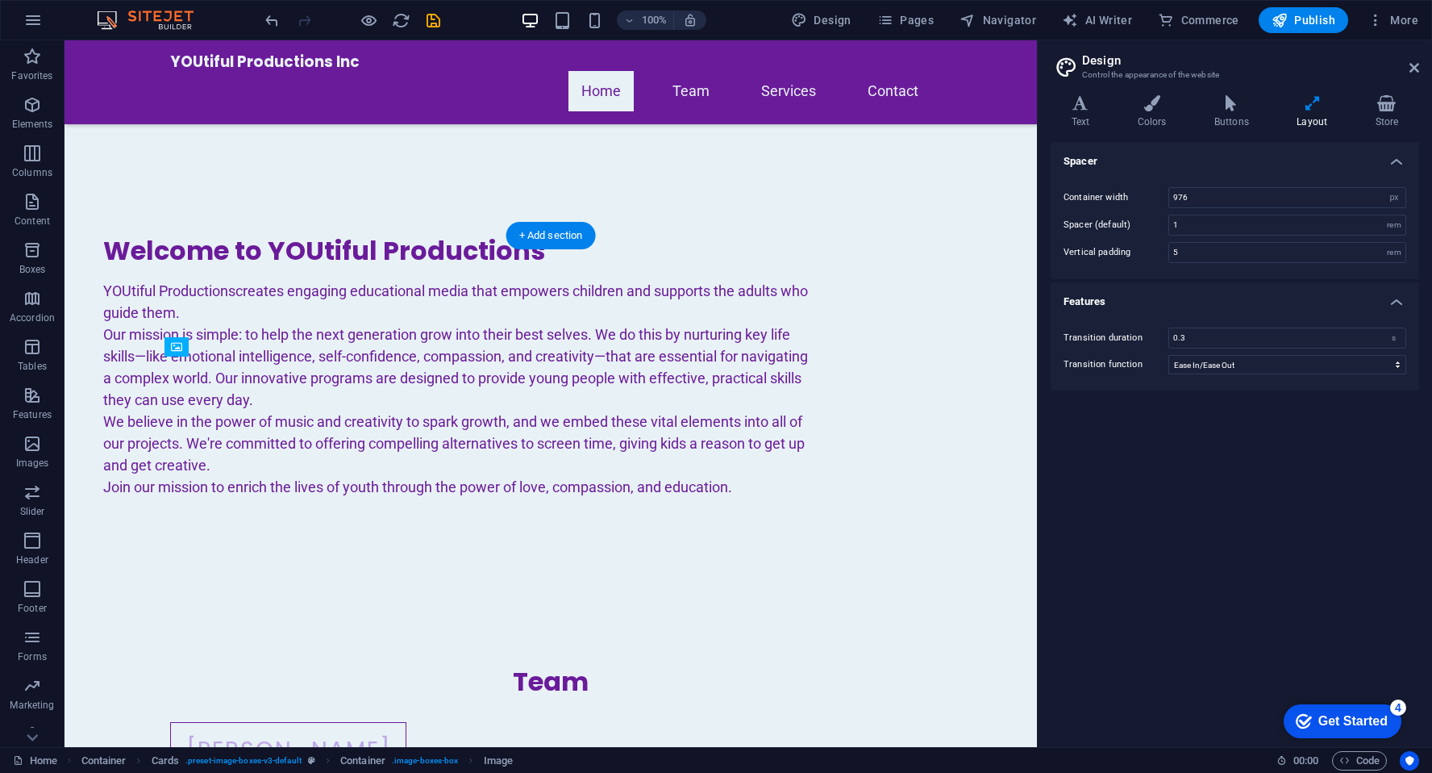
drag, startPoint x: 284, startPoint y: 509, endPoint x: 286, endPoint y: 600, distance: 91.2
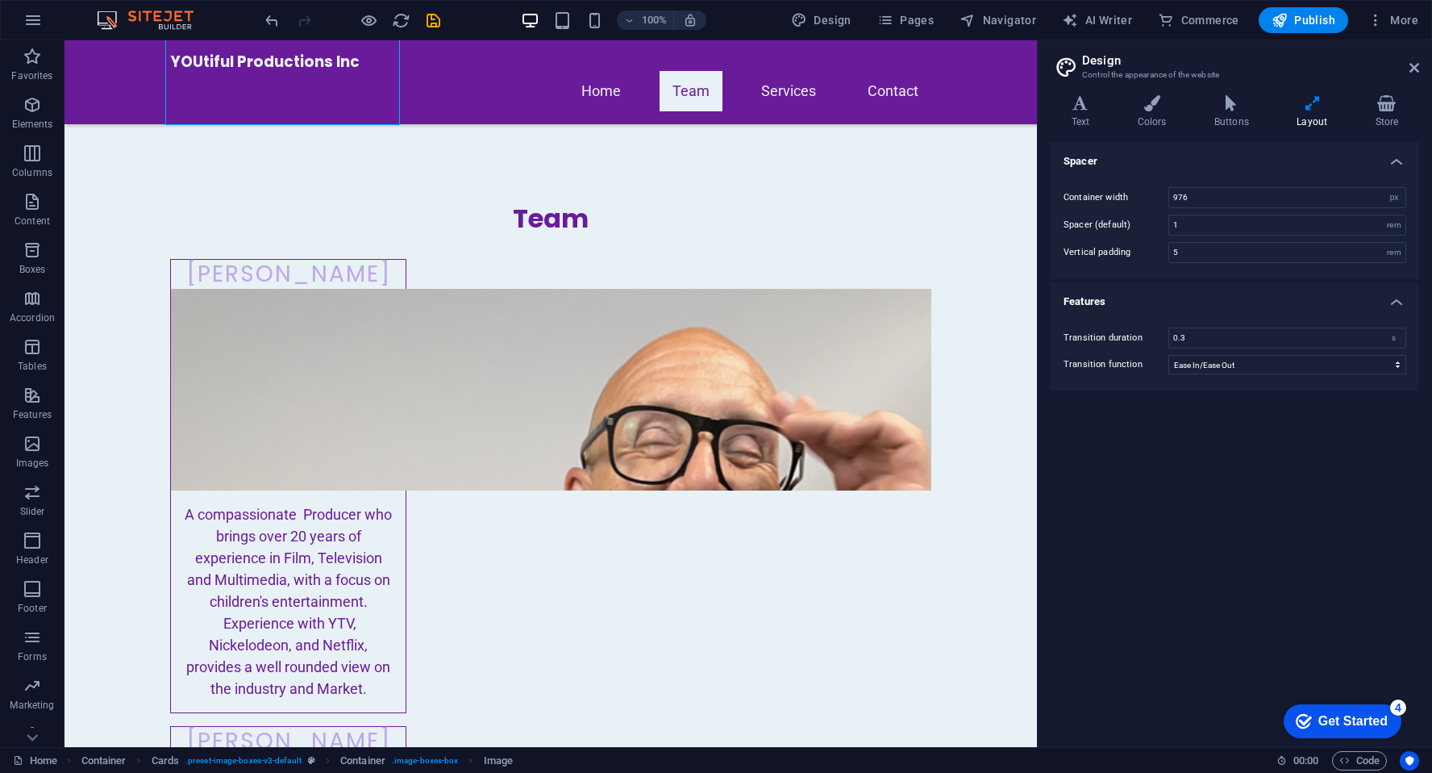
scroll to position [1153, 0]
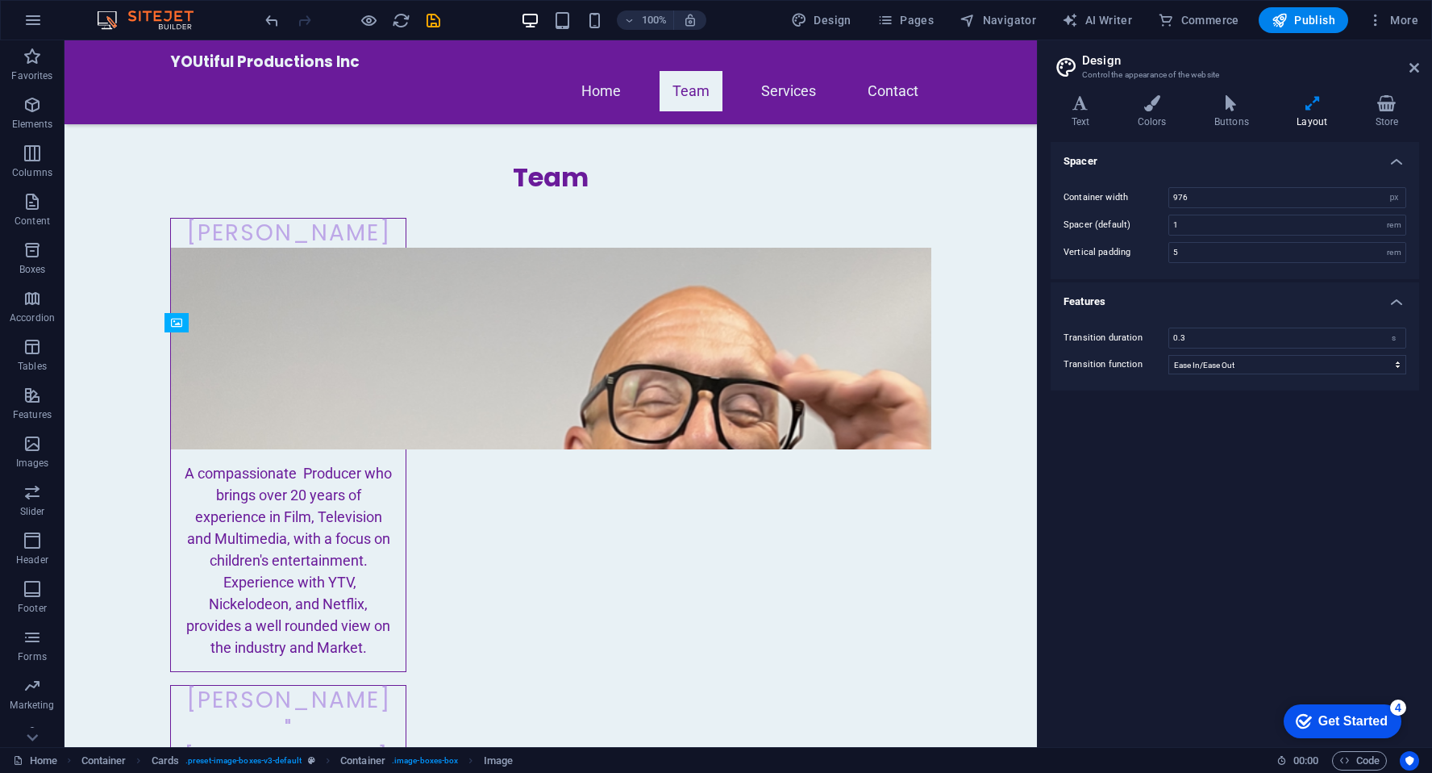
drag, startPoint x: 345, startPoint y: 415, endPoint x: 352, endPoint y: 560, distance: 144.6
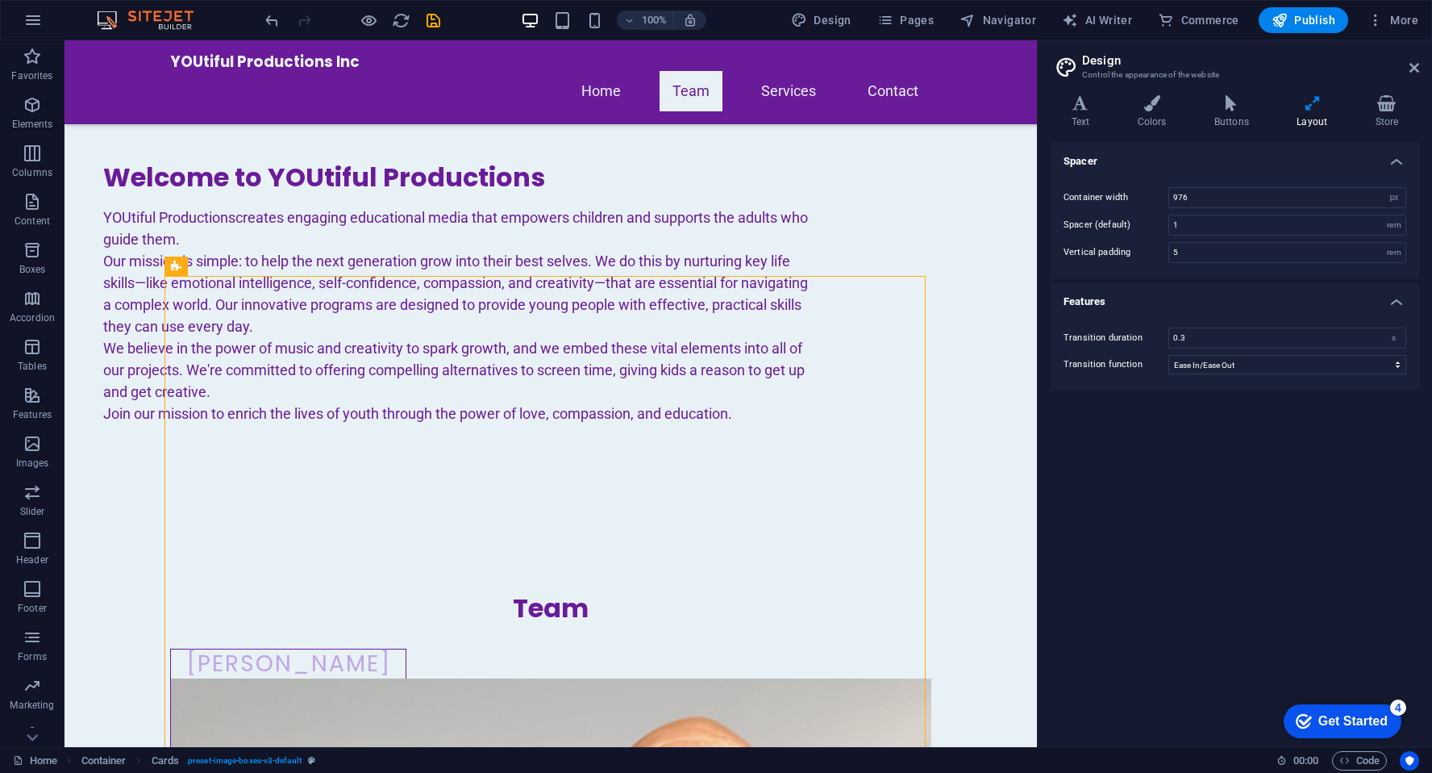
scroll to position [729, 0]
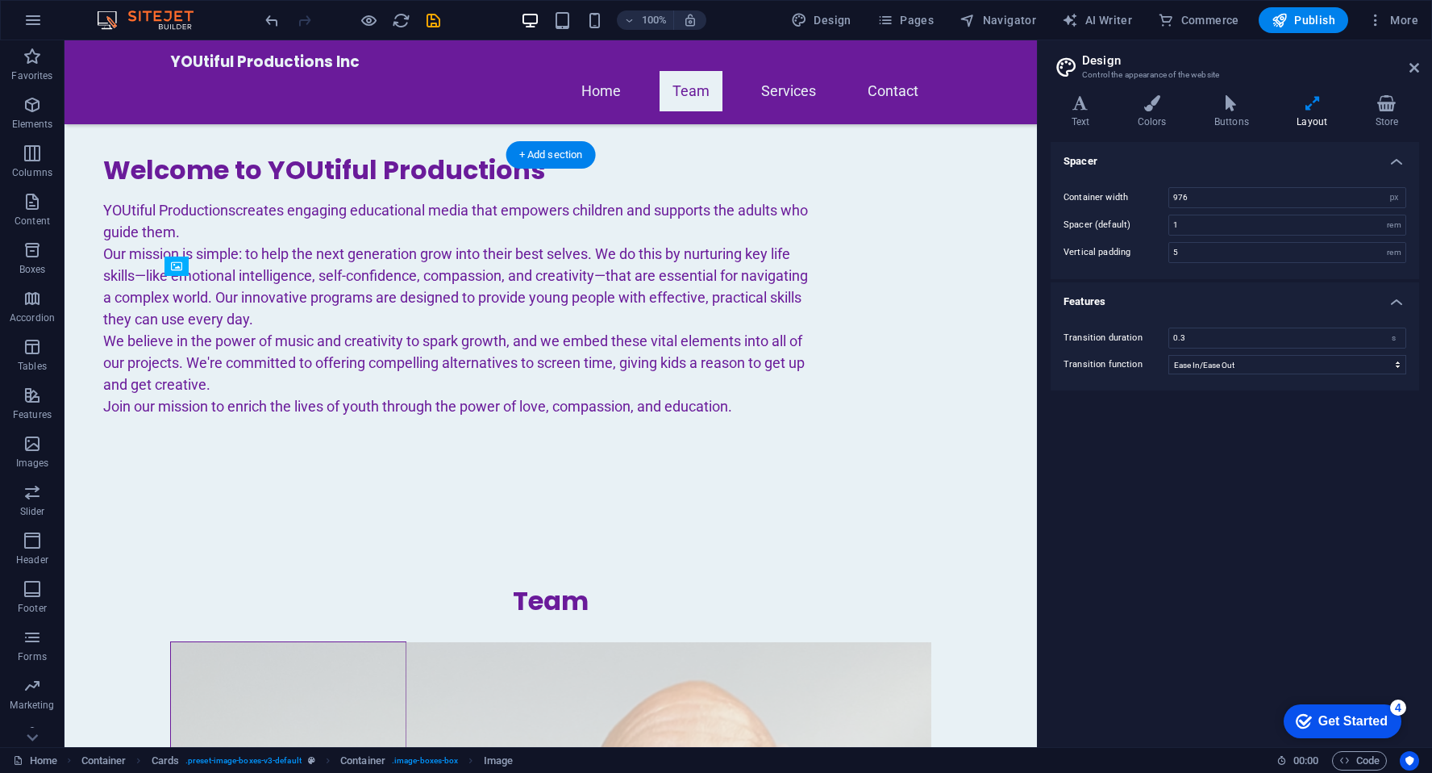
drag, startPoint x: 344, startPoint y: 361, endPoint x: 346, endPoint y: 296, distance: 64.6
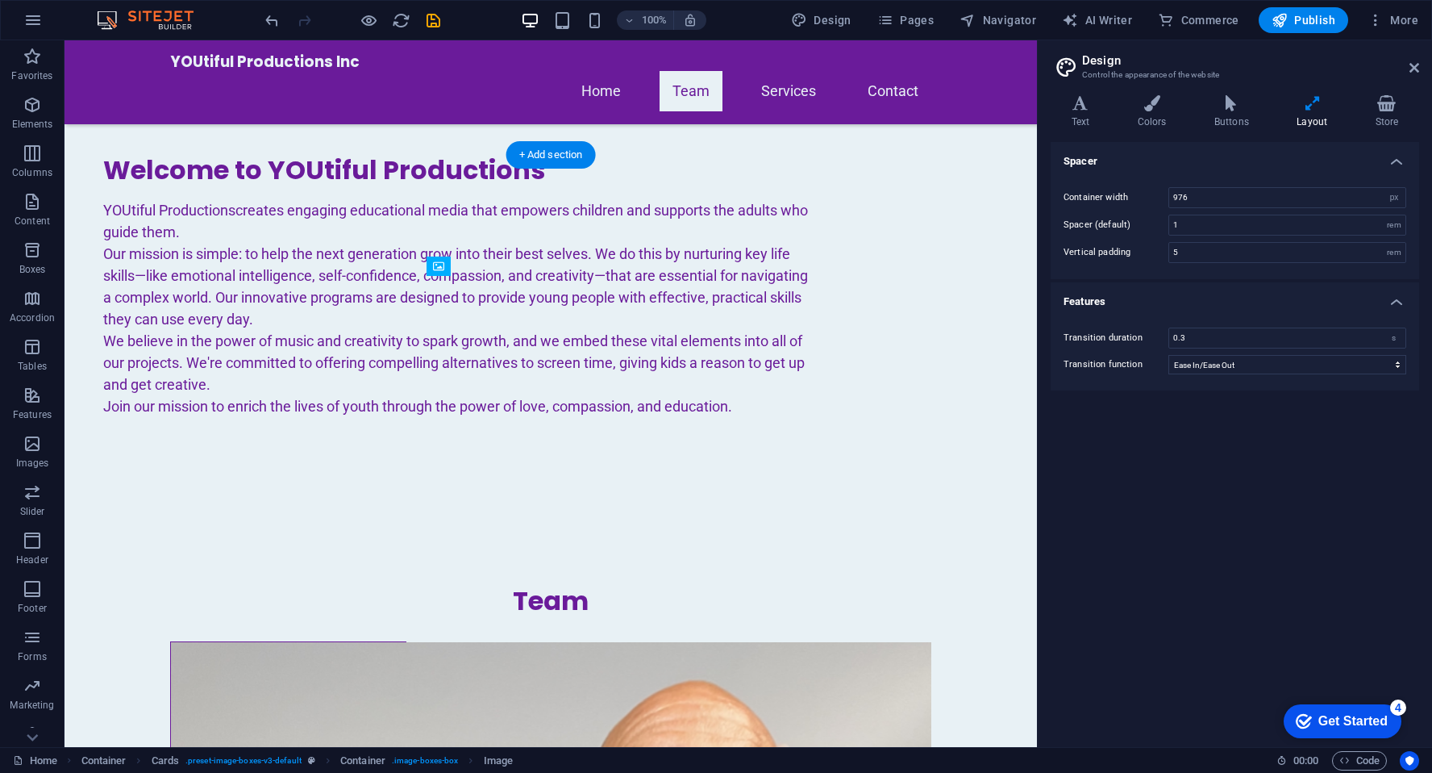
drag, startPoint x: 557, startPoint y: 387, endPoint x: 556, endPoint y: 327, distance: 60.5
drag, startPoint x: 816, startPoint y: 477, endPoint x: 819, endPoint y: 337, distance: 139.6
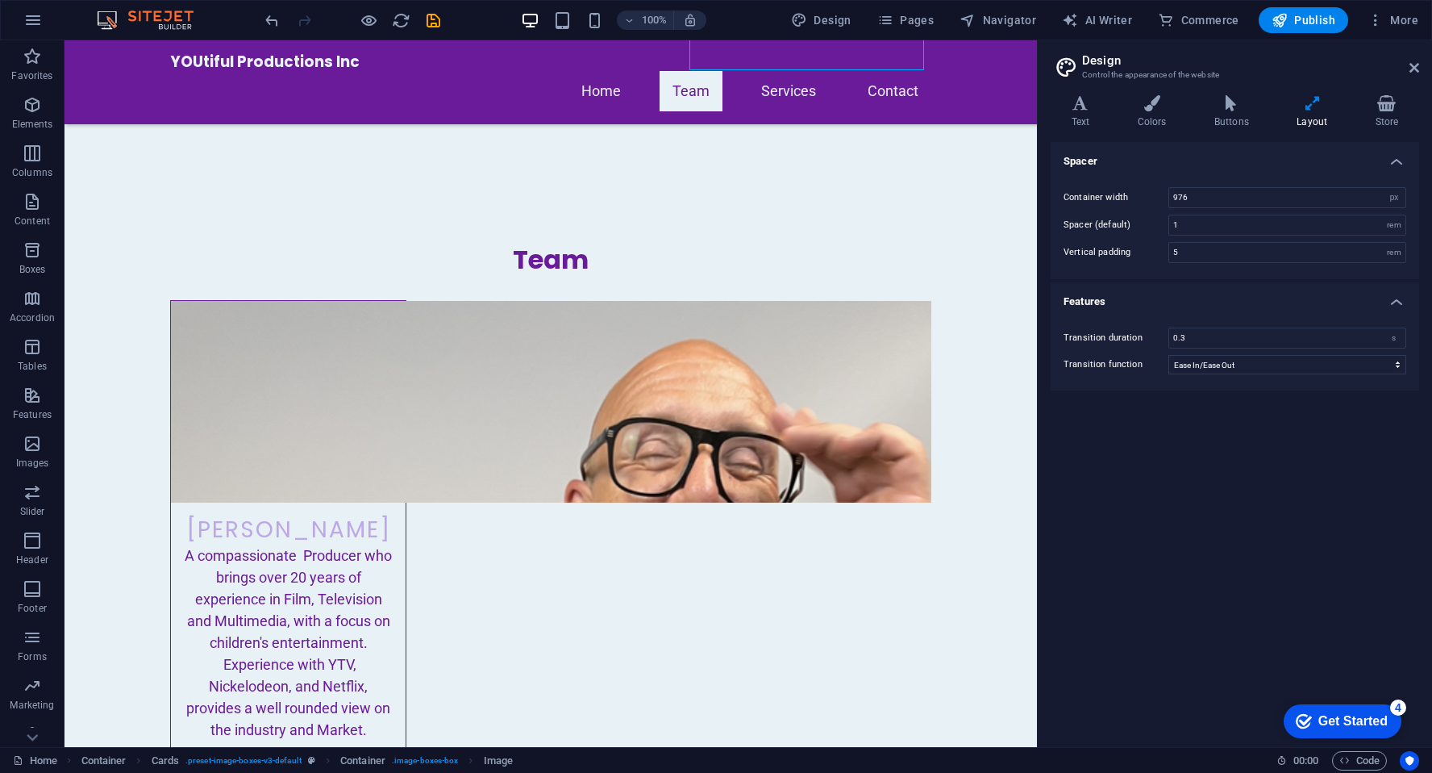
scroll to position [1138, 0]
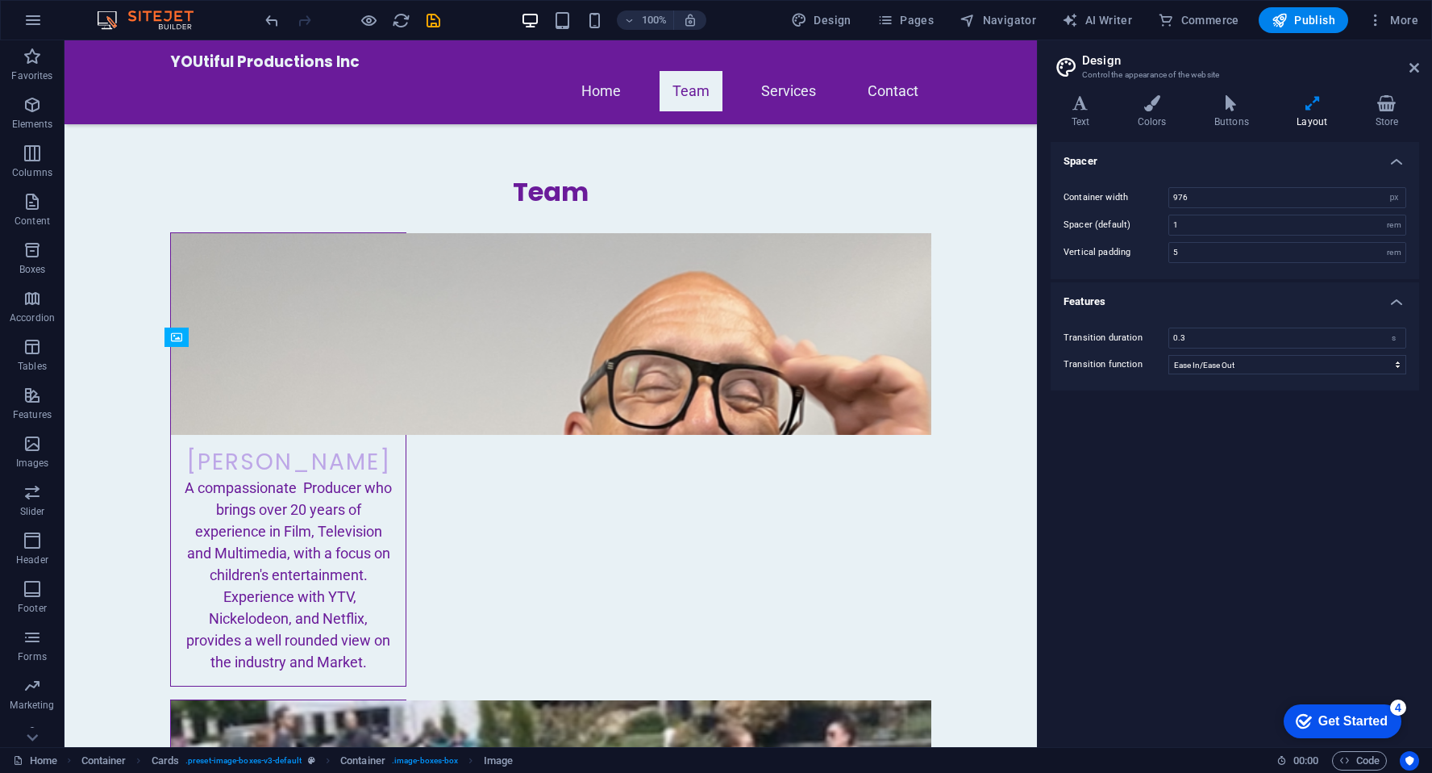
drag, startPoint x: 273, startPoint y: 435, endPoint x: 271, endPoint y: 365, distance: 70.2
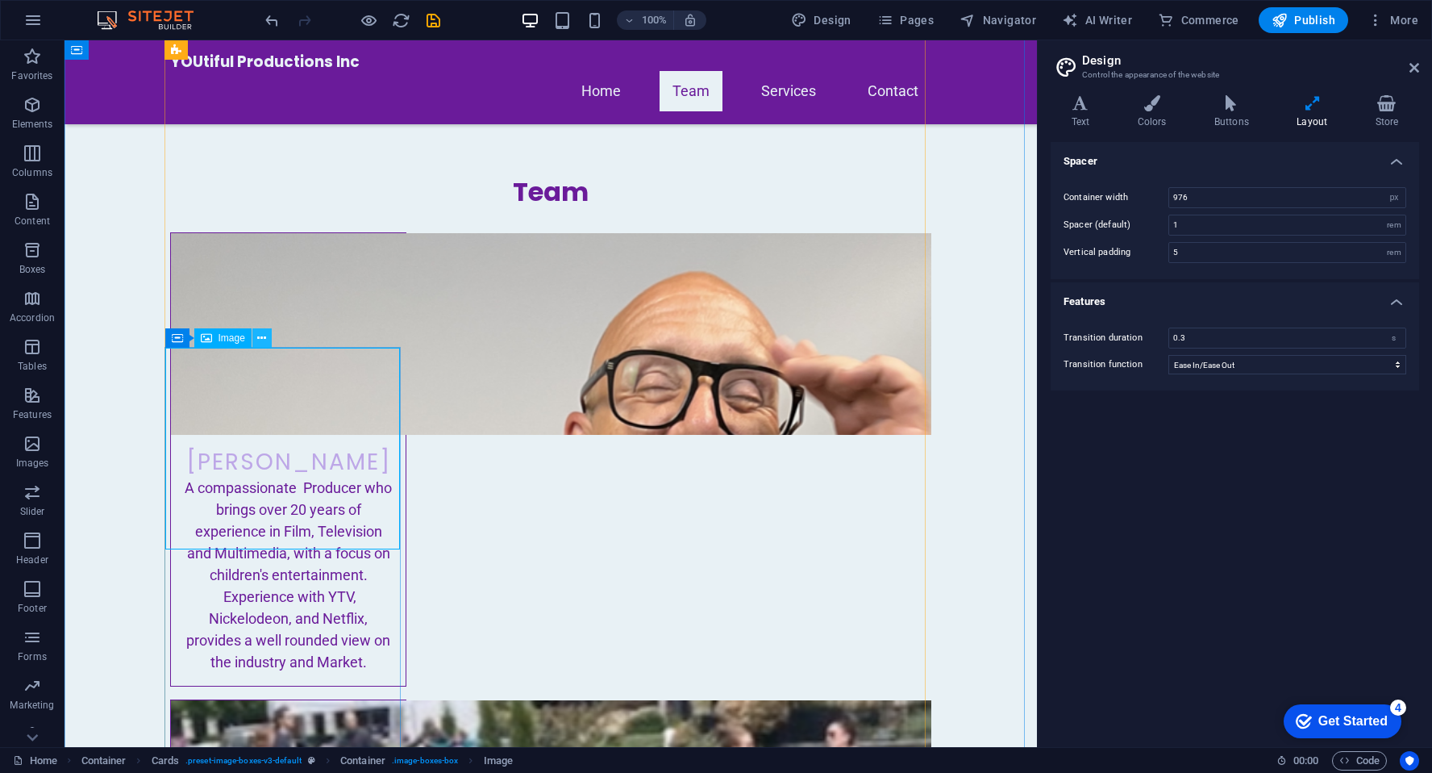
click at [260, 343] on icon at bounding box center [261, 338] width 9 height 17
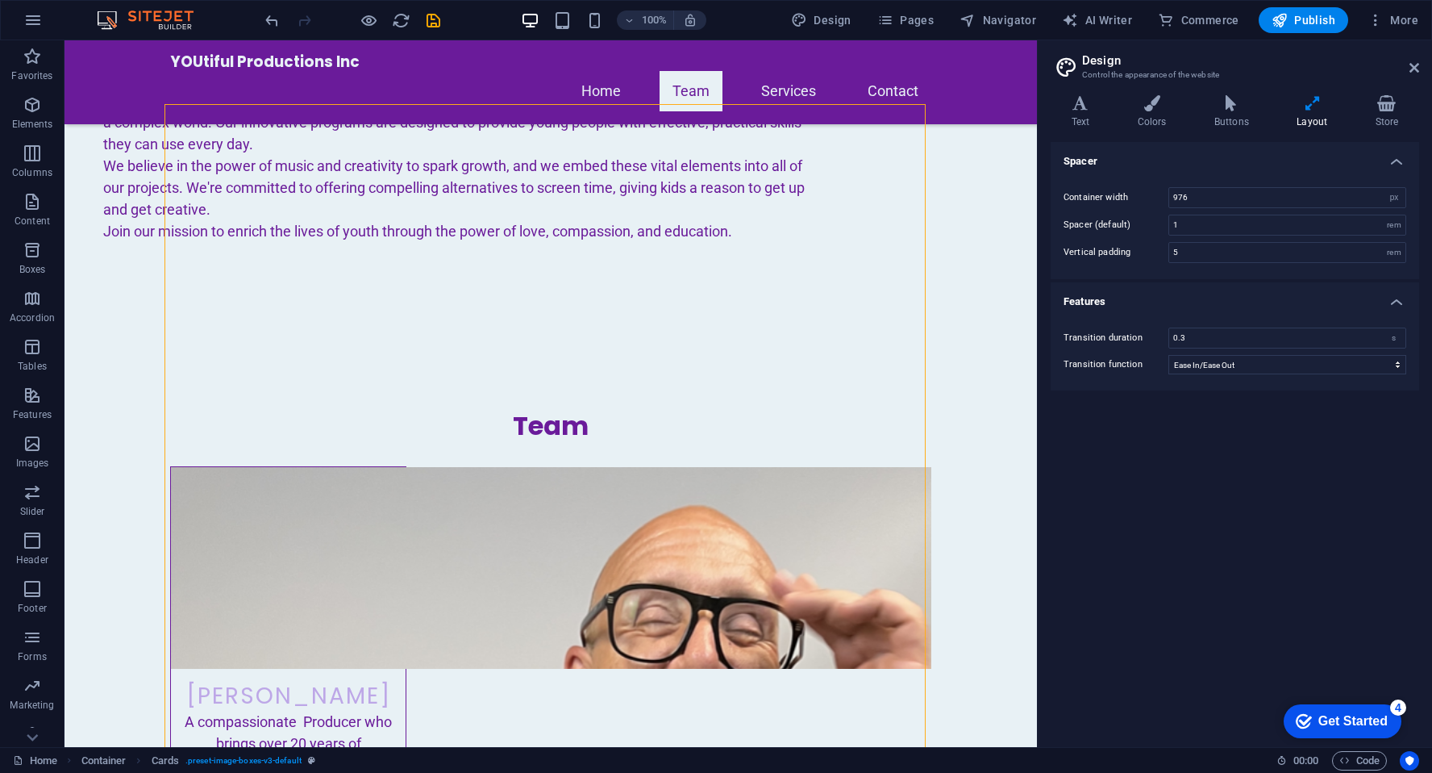
scroll to position [901, 0]
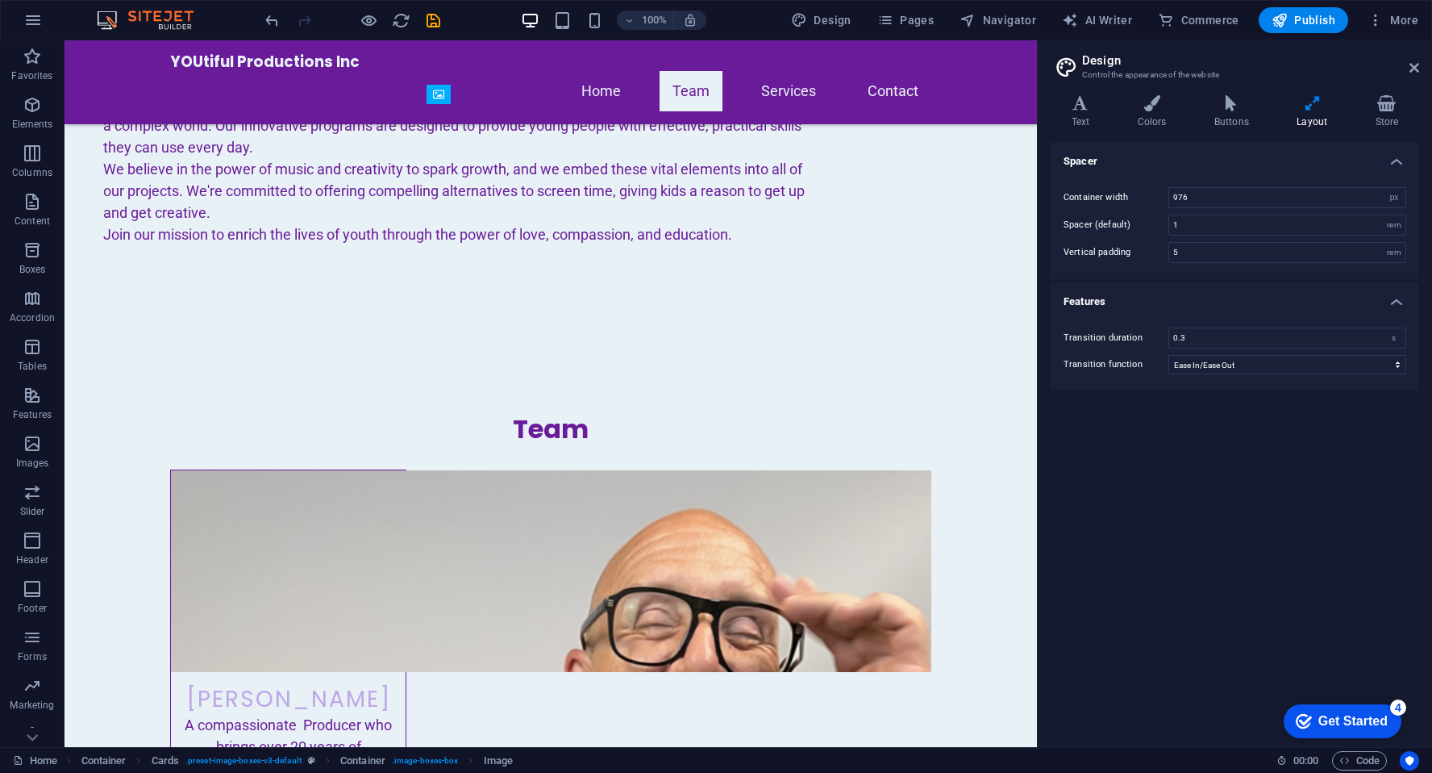
drag, startPoint x: 613, startPoint y: 253, endPoint x: 605, endPoint y: 162, distance: 91.5
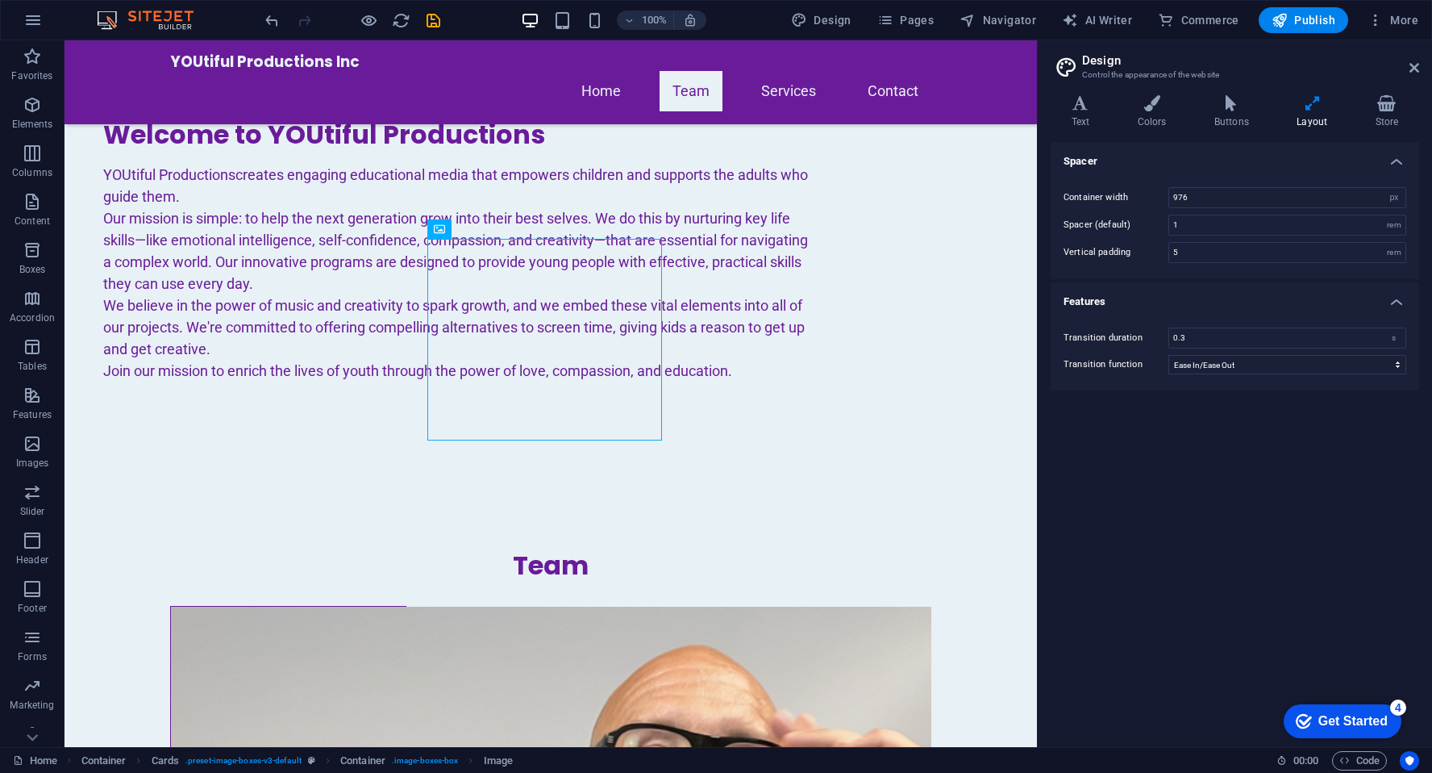
scroll to position [767, 0]
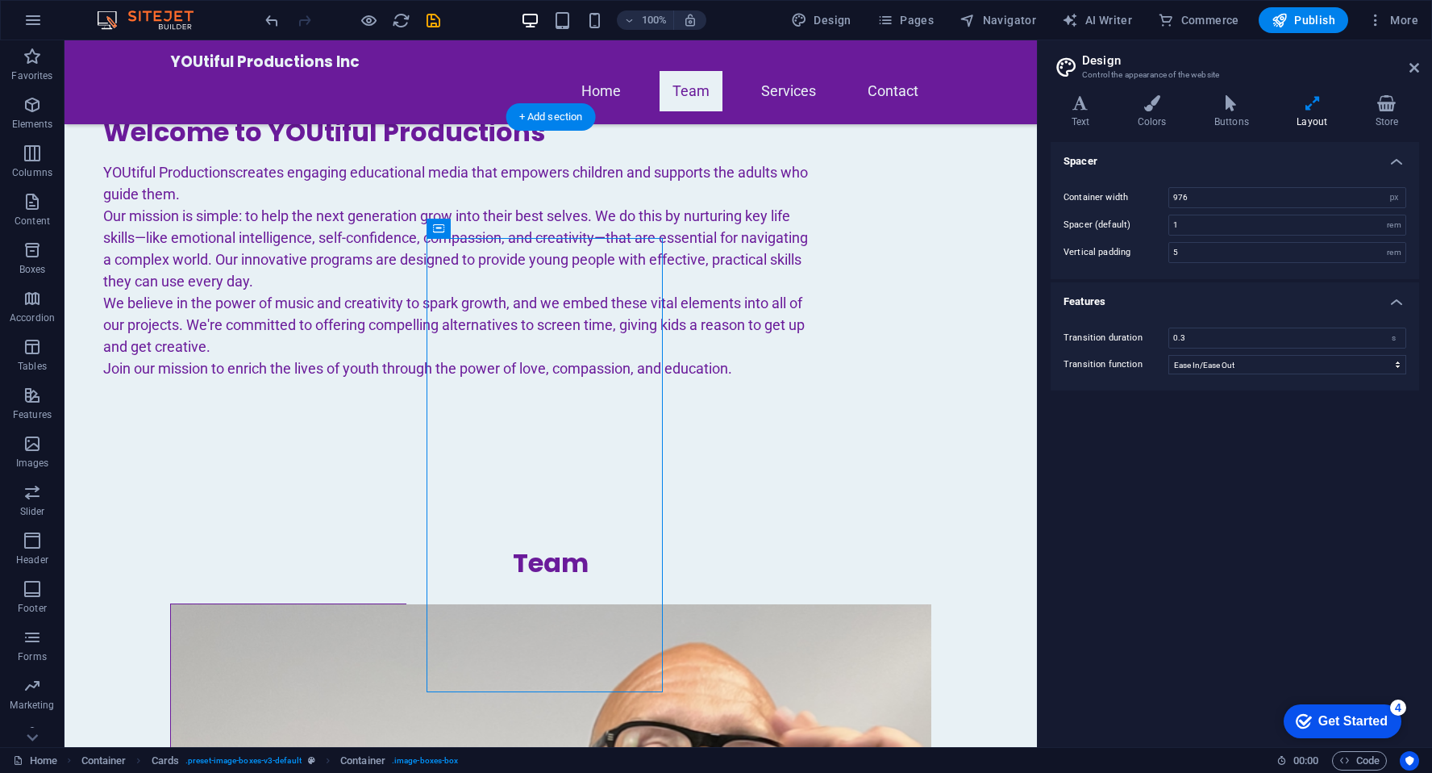
drag, startPoint x: 528, startPoint y: 267, endPoint x: 453, endPoint y: 286, distance: 77.3
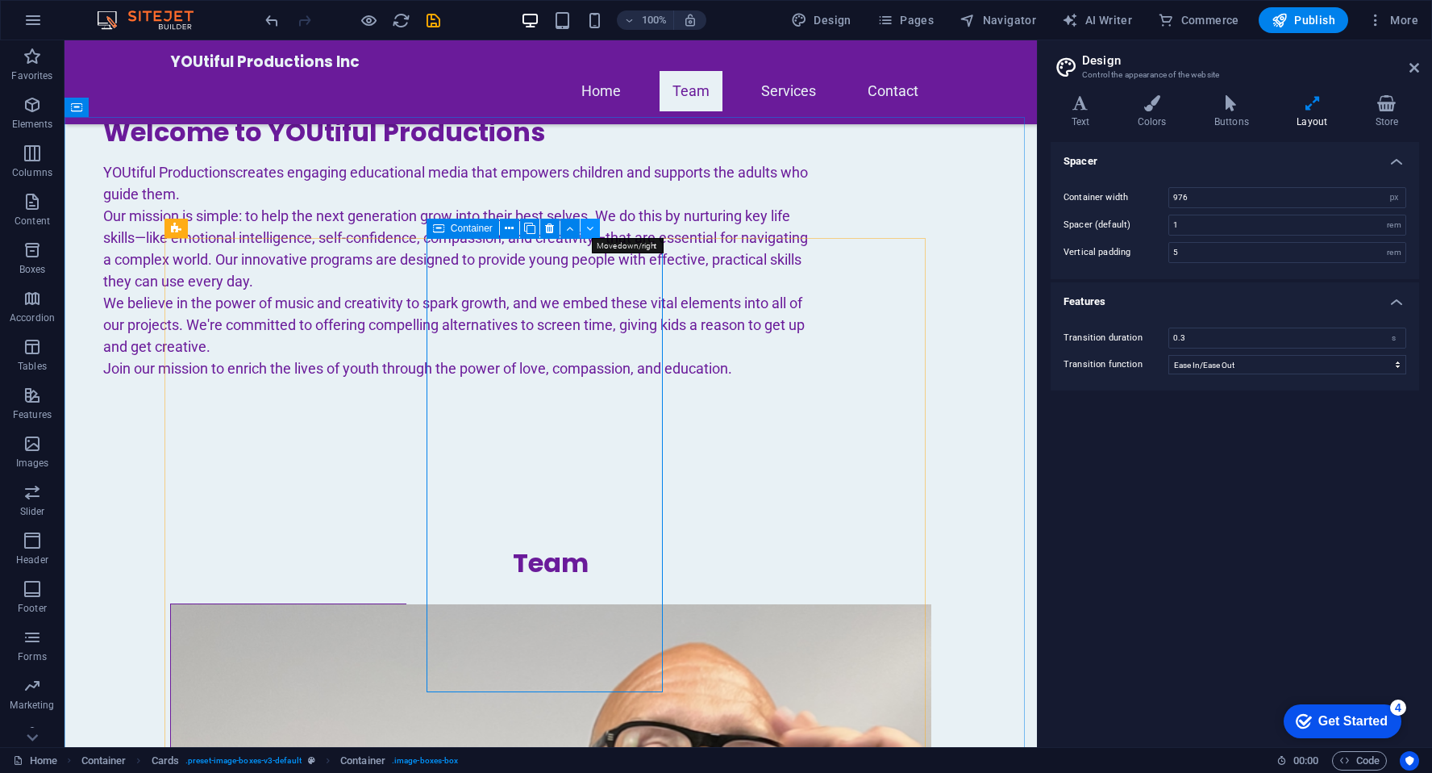
click at [592, 226] on icon at bounding box center [589, 228] width 7 height 17
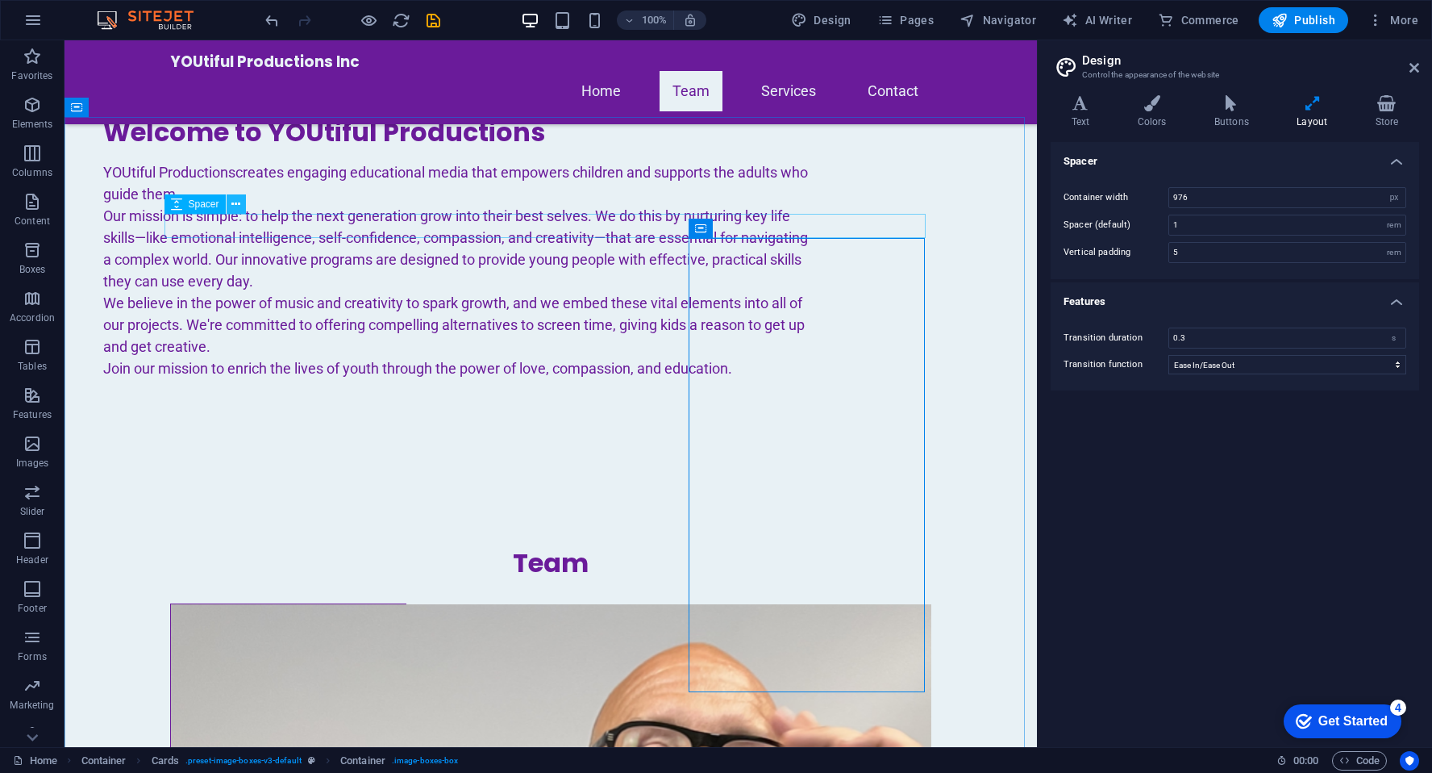
click at [234, 206] on icon at bounding box center [235, 204] width 9 height 17
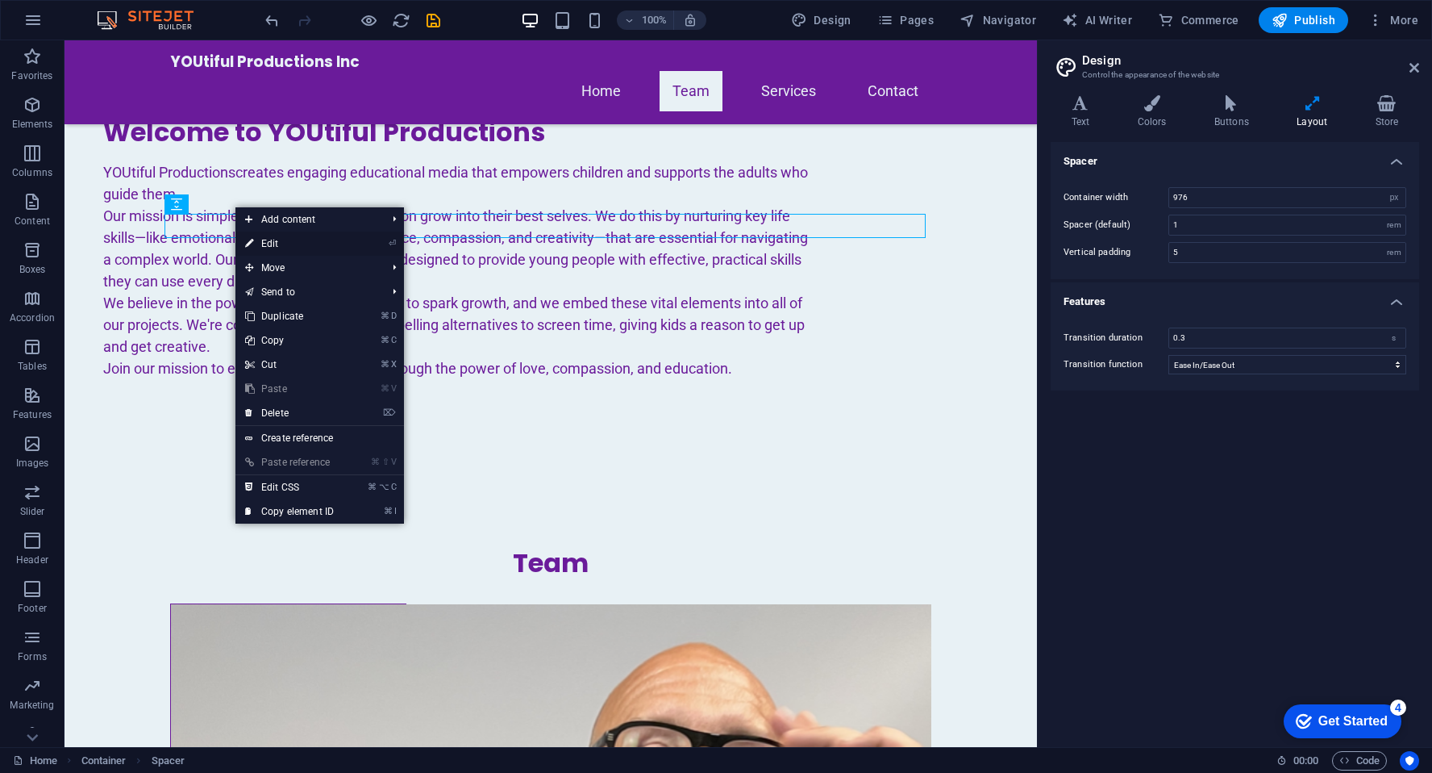
click at [270, 245] on link "⏎ Edit" at bounding box center [290, 243] width 108 height 24
select select "px"
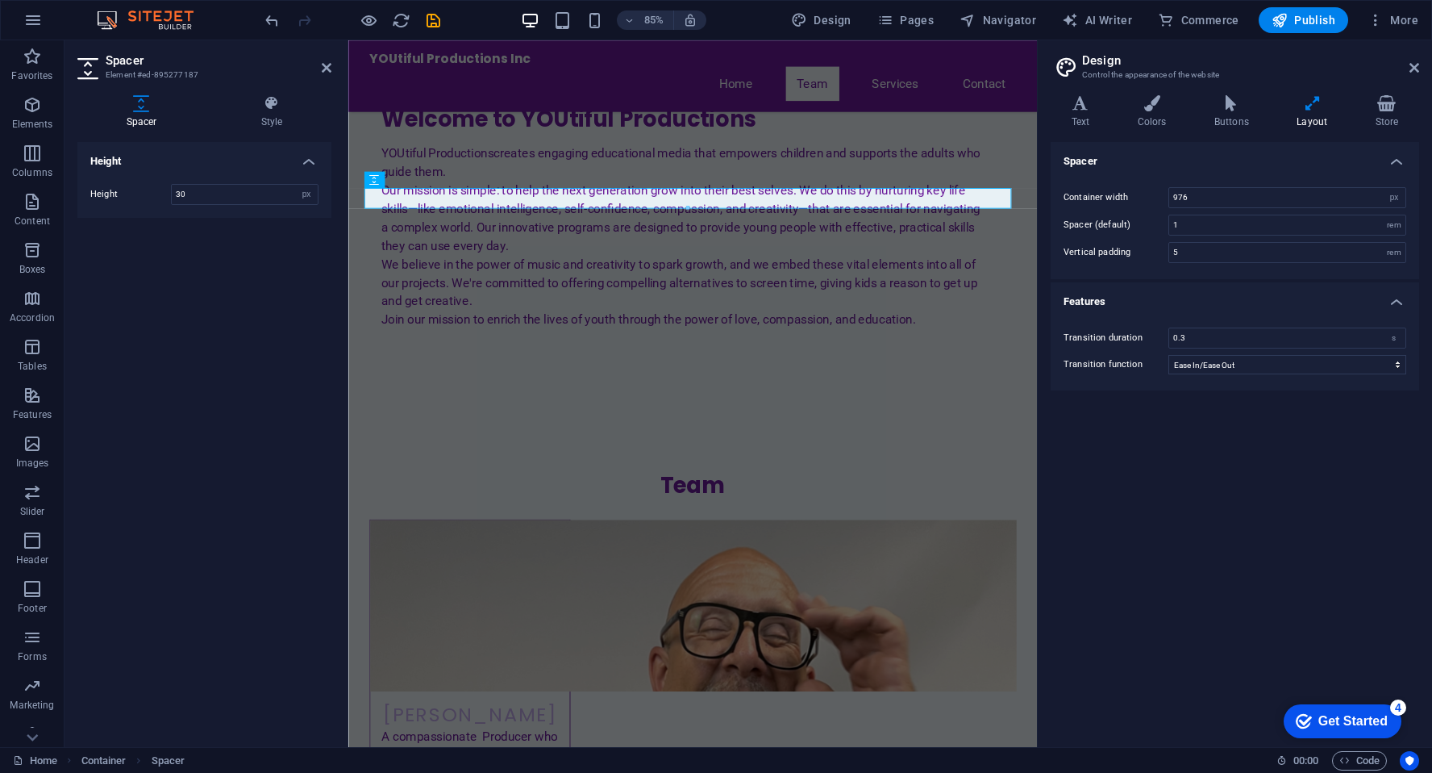
click at [313, 159] on h4 "Height" at bounding box center [204, 156] width 254 height 29
click at [548, 604] on figure at bounding box center [491, 705] width 235 height 202
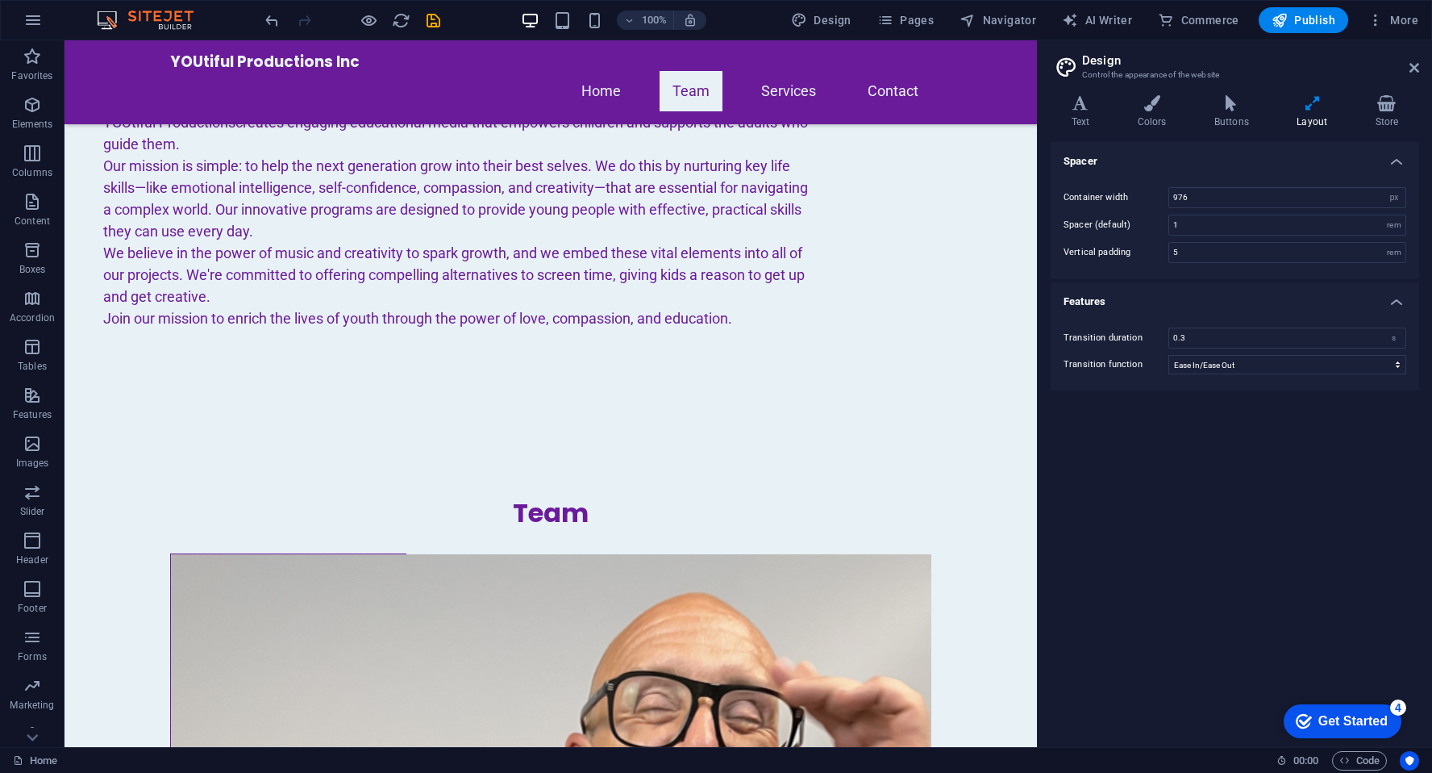
scroll to position [780, 0]
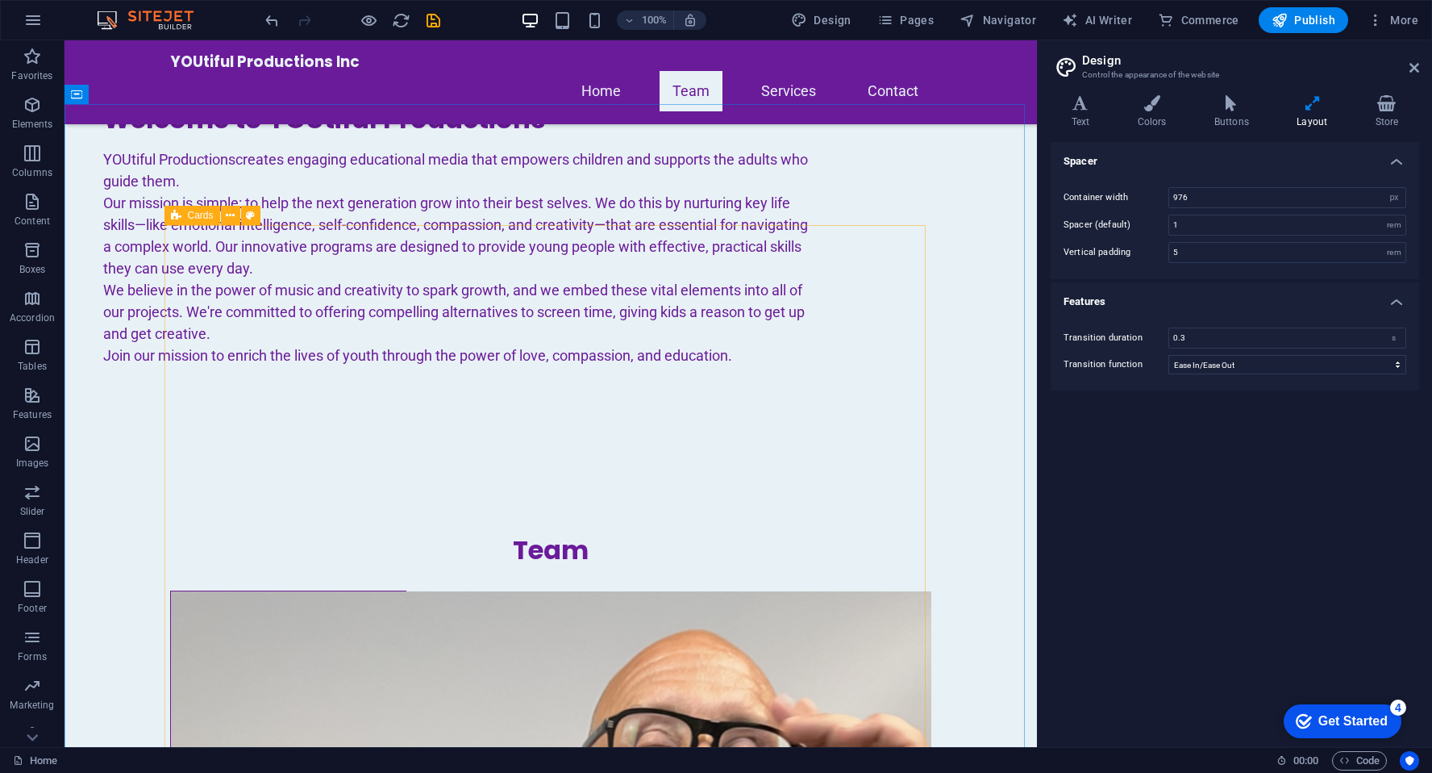
click at [192, 217] on span "Cards" at bounding box center [201, 216] width 26 height 10
click at [227, 218] on icon at bounding box center [230, 215] width 9 height 17
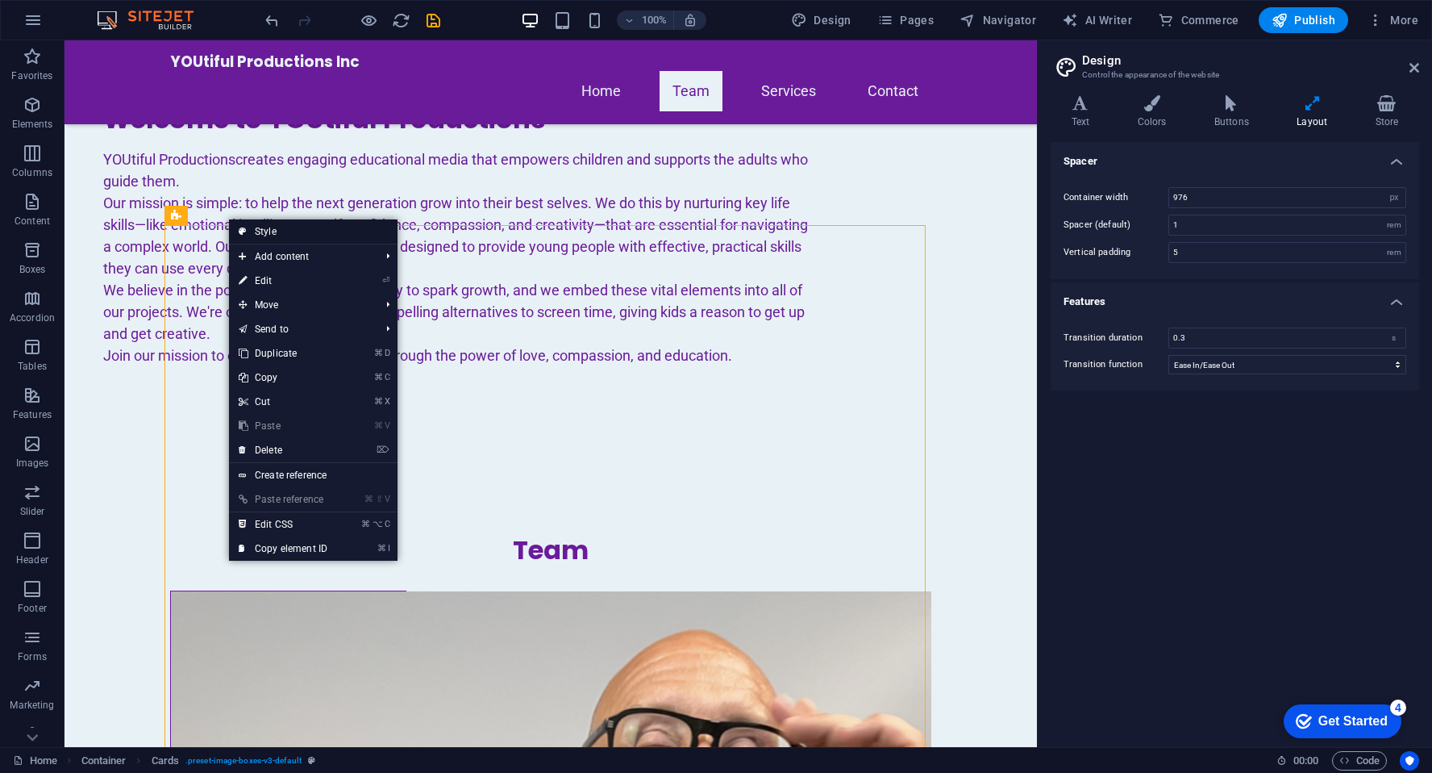
click at [261, 232] on link "Style" at bounding box center [313, 231] width 169 height 24
select select "rem"
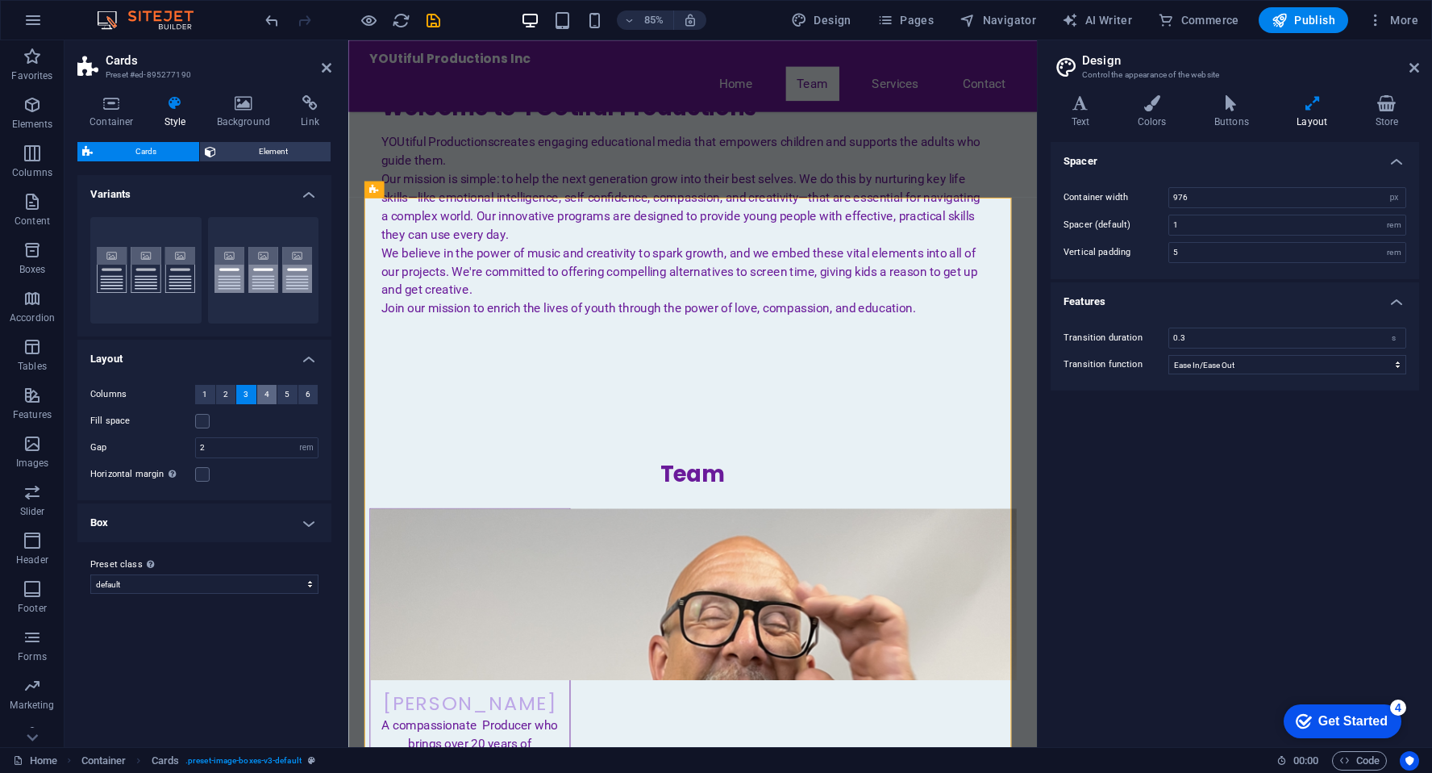
click at [265, 397] on span "4" at bounding box center [267, 394] width 5 height 19
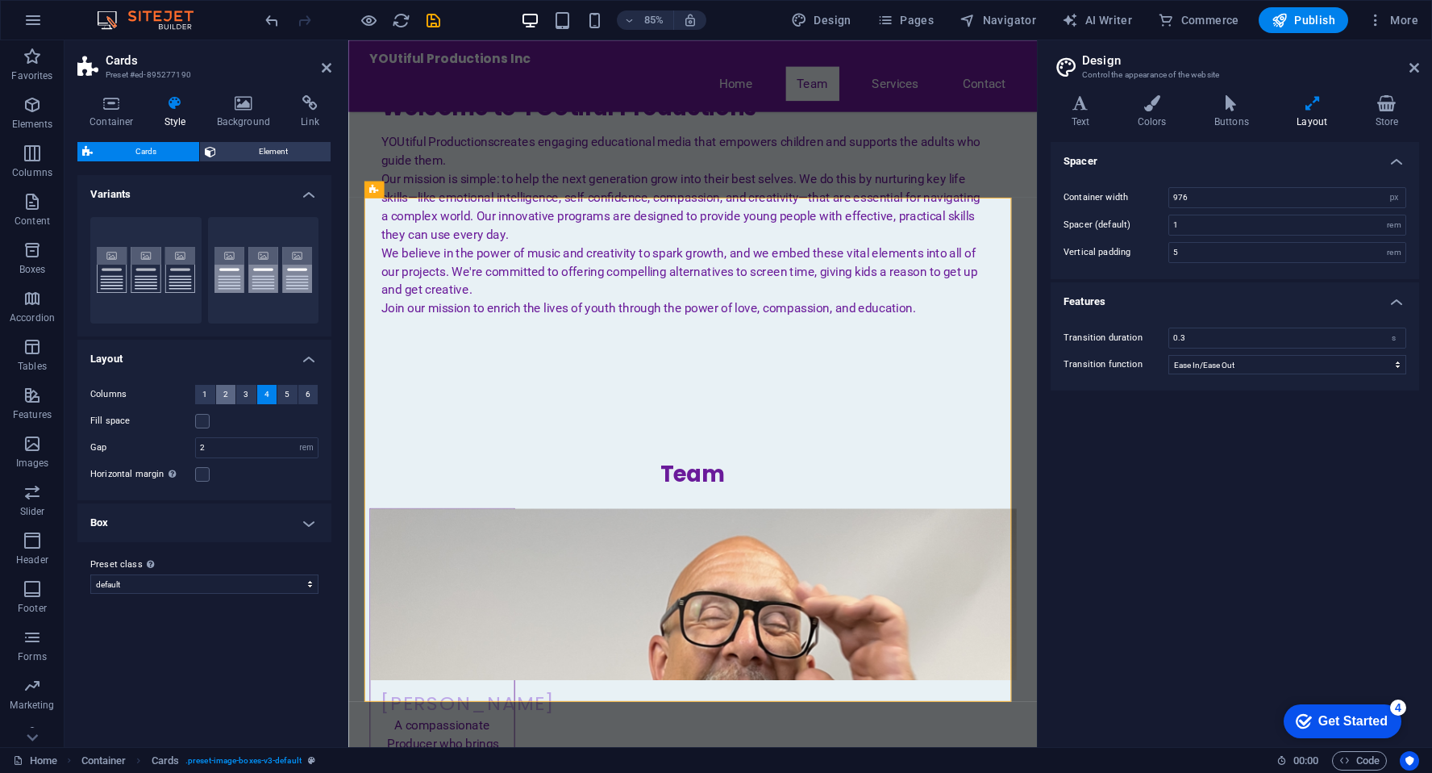
click at [228, 394] on button "2" at bounding box center [226, 394] width 20 height 19
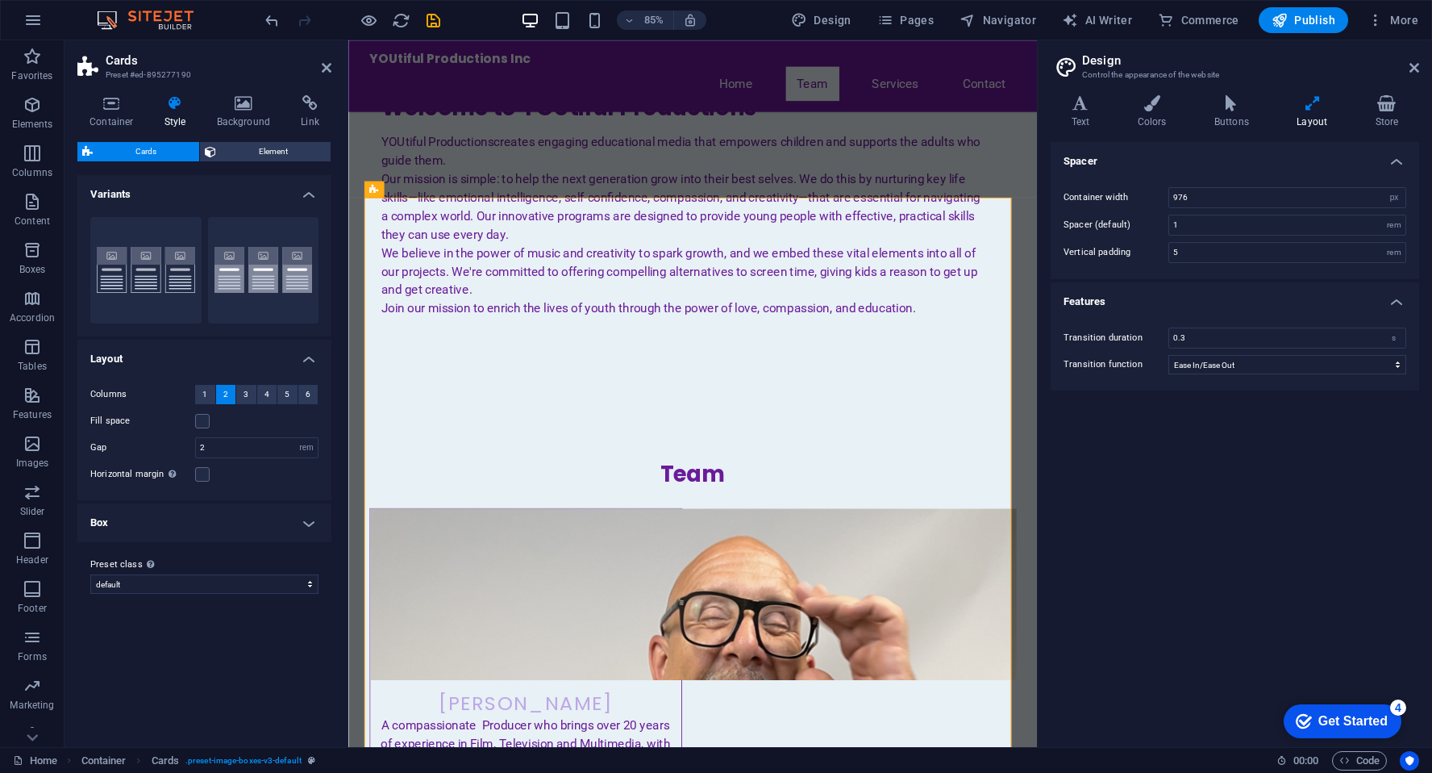
click at [306, 520] on h4 "Box" at bounding box center [204, 522] width 254 height 39
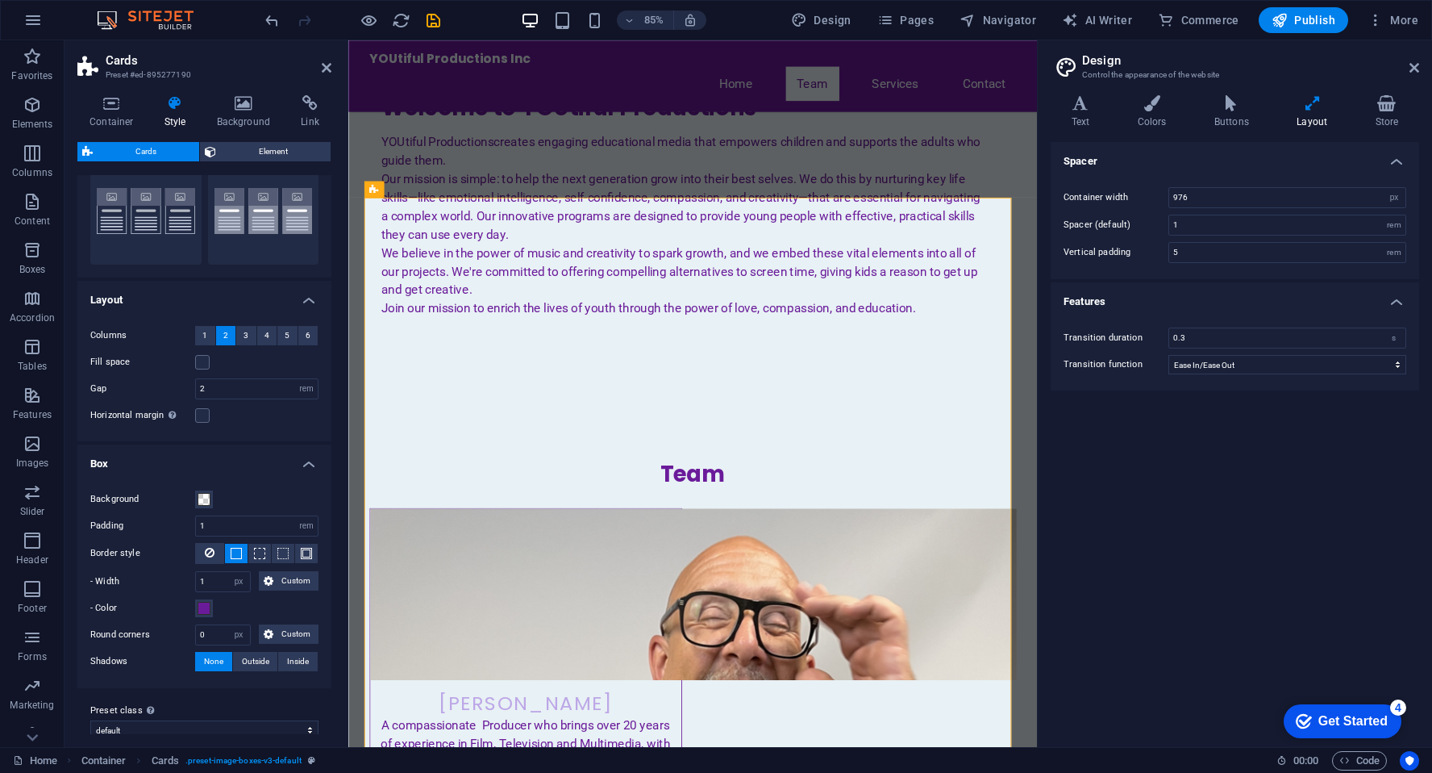
scroll to position [77, 0]
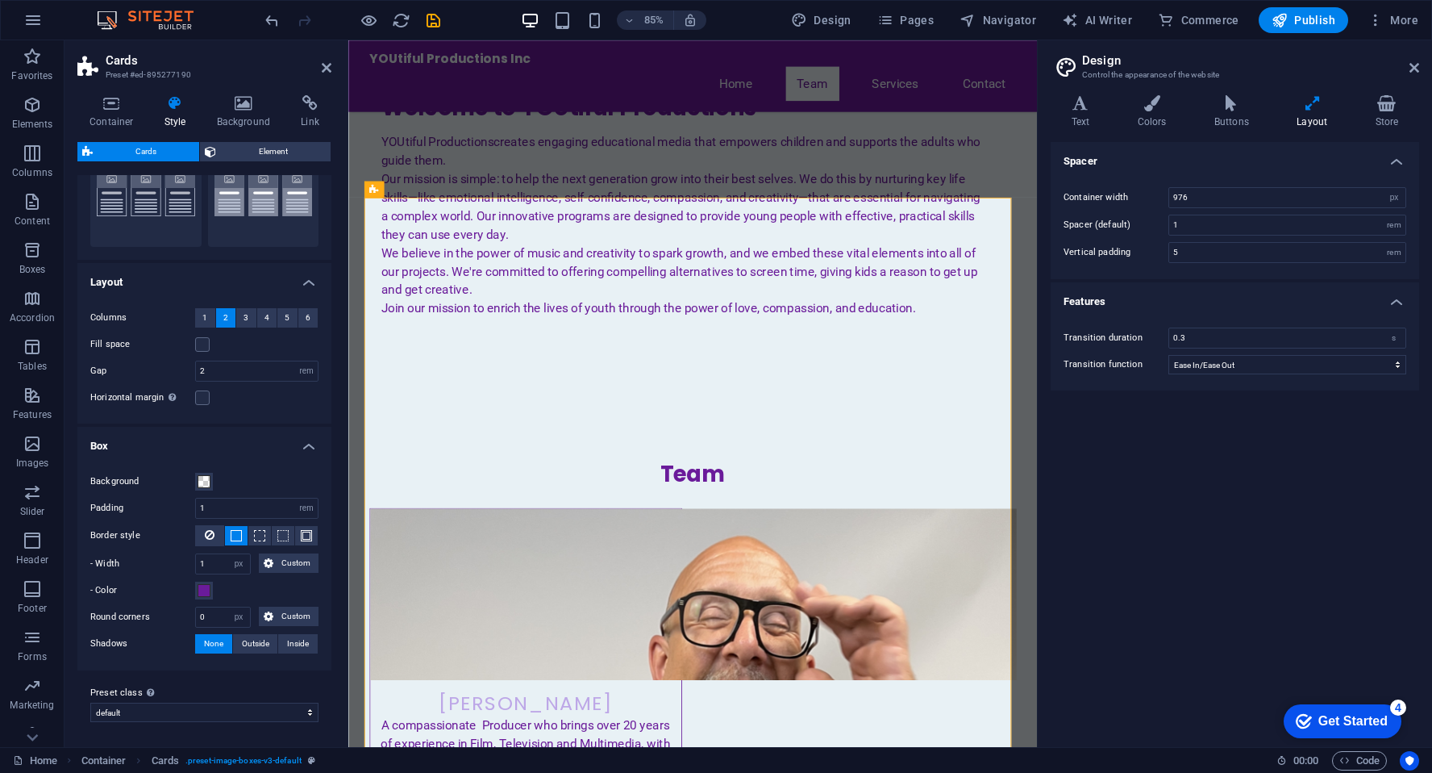
drag, startPoint x: 327, startPoint y: 333, endPoint x: 328, endPoint y: 200, distance: 133.1
click at [328, 200] on div "Variants Border Default Layout Columns 1 2 3 4 5 6 Fill space Gap 2 px rem % vw…" at bounding box center [204, 454] width 254 height 559
click at [270, 149] on span "Element" at bounding box center [273, 151] width 105 height 19
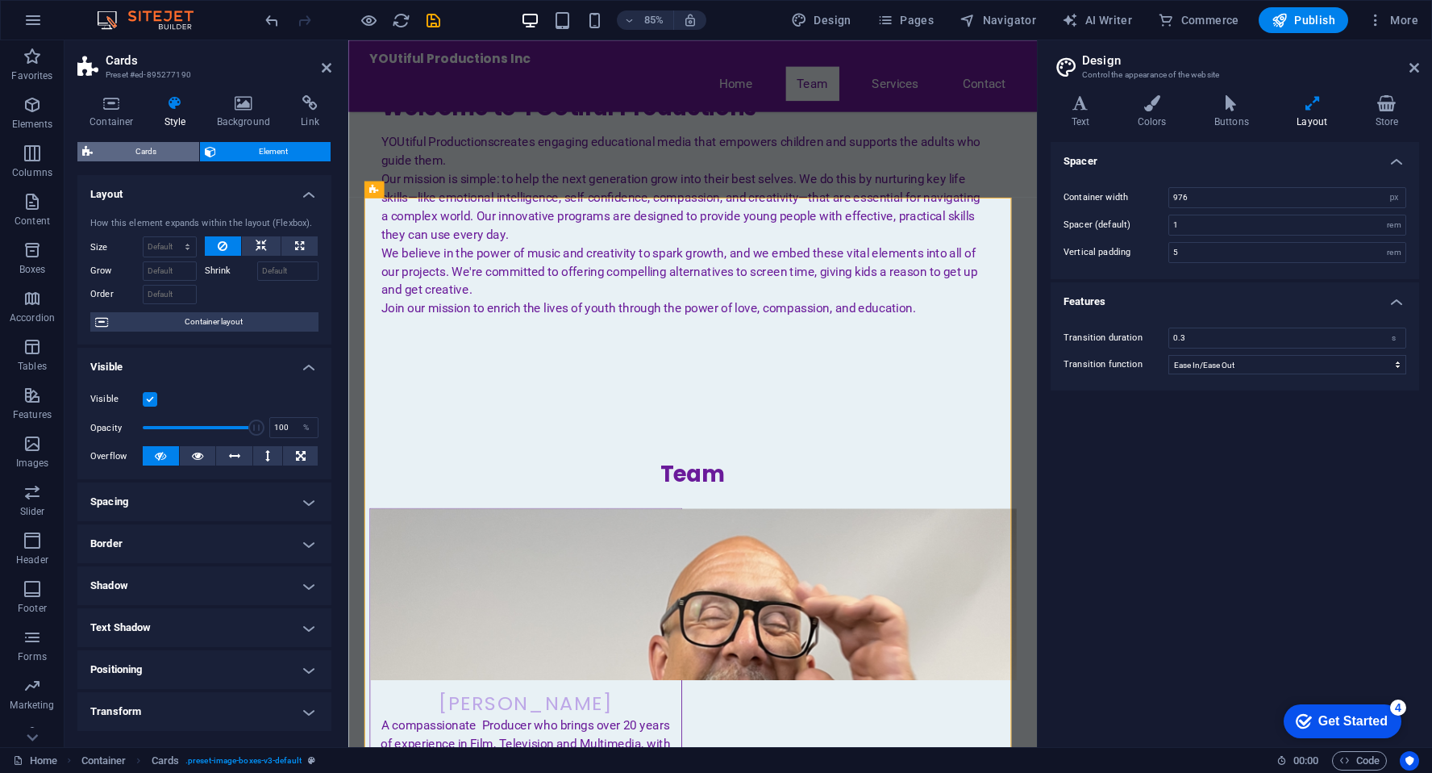
click at [168, 149] on span "Cards" at bounding box center [146, 151] width 97 height 19
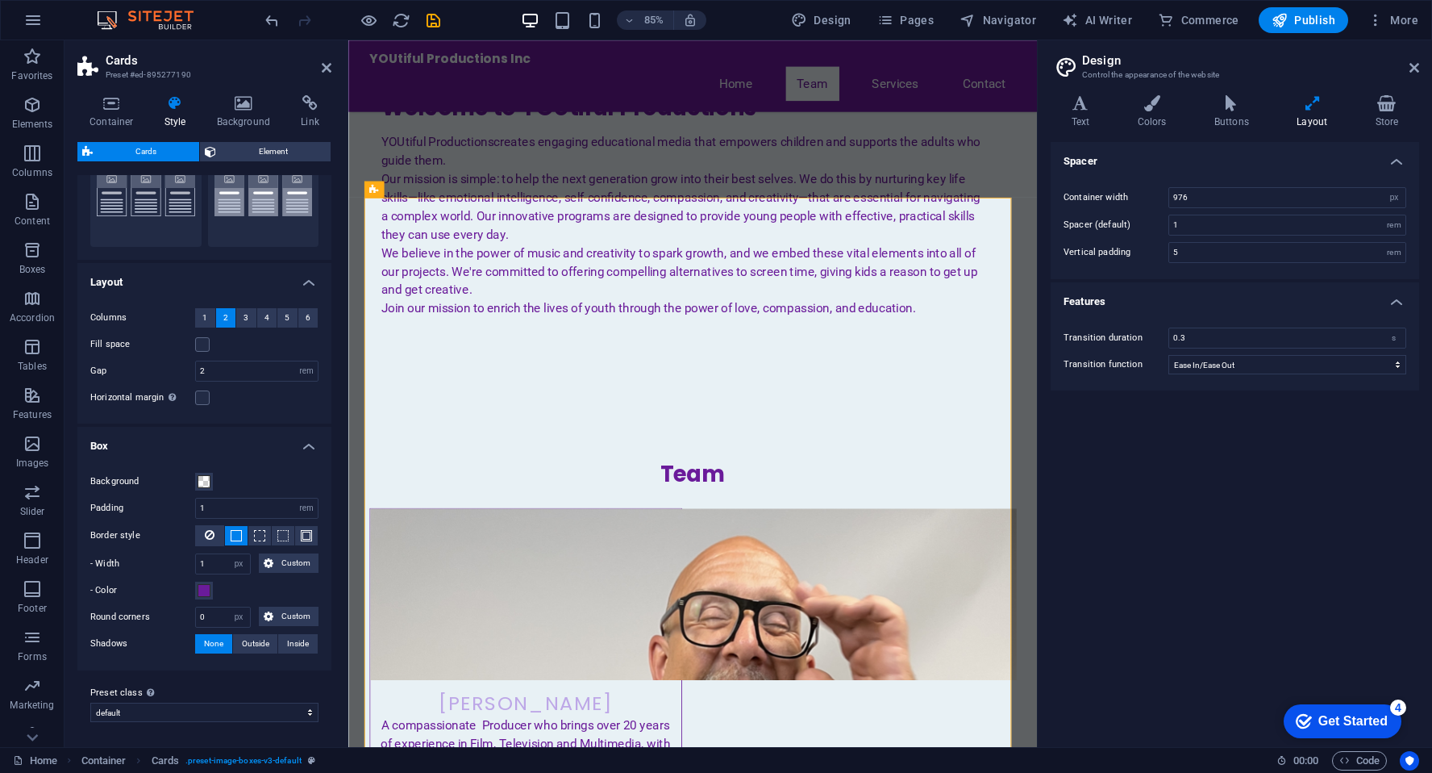
drag, startPoint x: 327, startPoint y: 259, endPoint x: 332, endPoint y: 141, distance: 117.9
click at [332, 141] on div "Container Style Background Link Size Height Default px rem % vh vw Min. height …" at bounding box center [205, 414] width 280 height 665
drag, startPoint x: 327, startPoint y: 248, endPoint x: 326, endPoint y: 156, distance: 92.8
click at [326, 156] on div "Cards Element Layout How this element expands within the layout (Flexbox). Size…" at bounding box center [204, 438] width 254 height 592
click at [308, 446] on h4 "Box" at bounding box center [204, 441] width 254 height 29
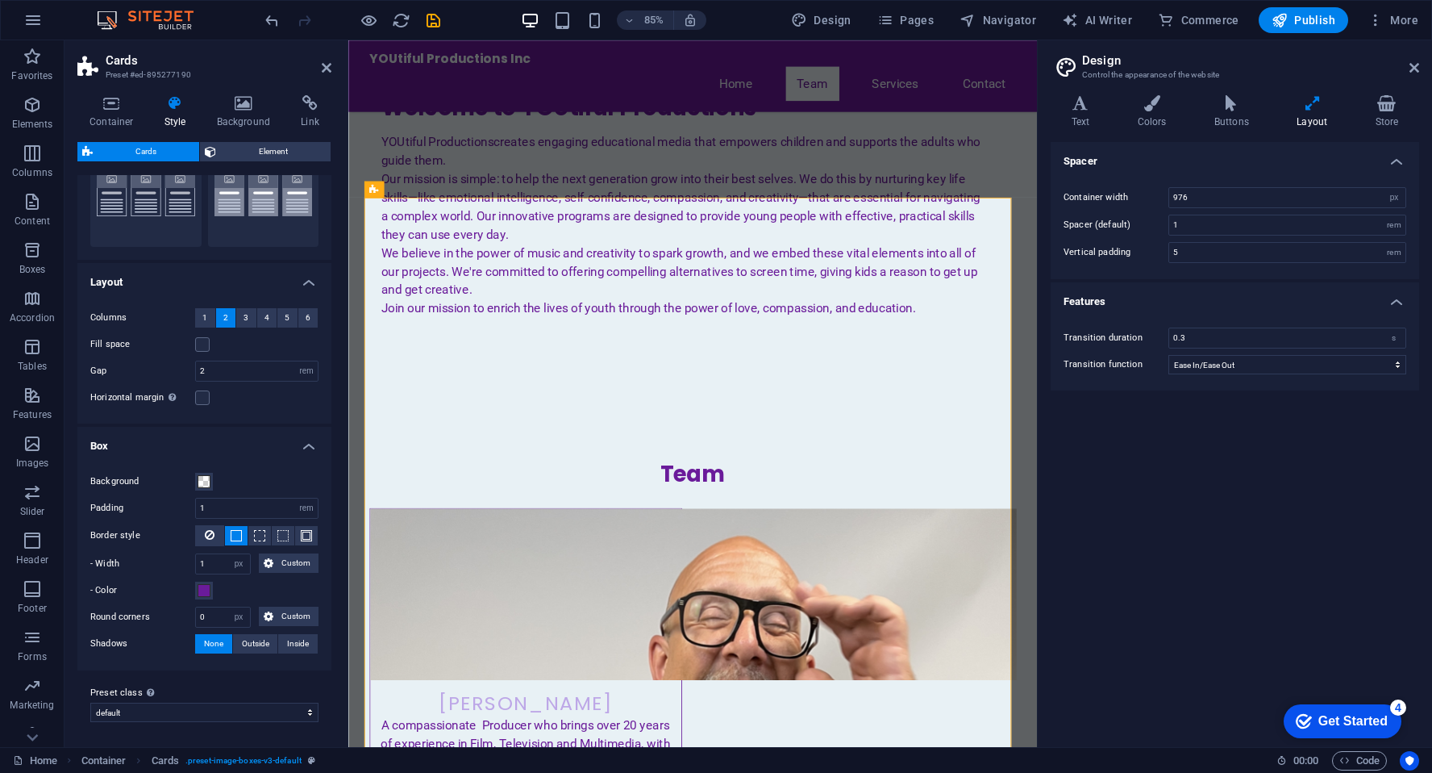
scroll to position [0, 0]
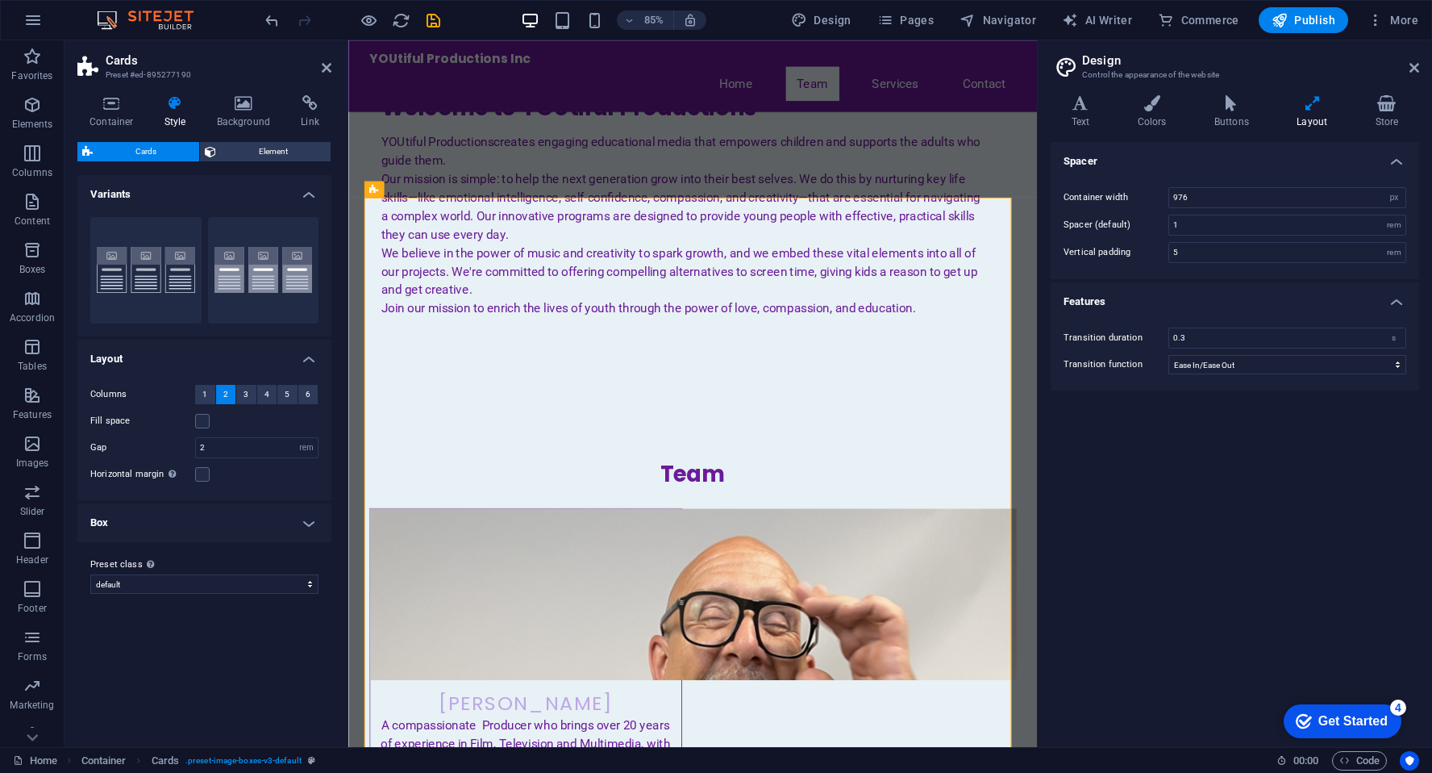
click at [309, 354] on h4 "Layout" at bounding box center [204, 354] width 254 height 29
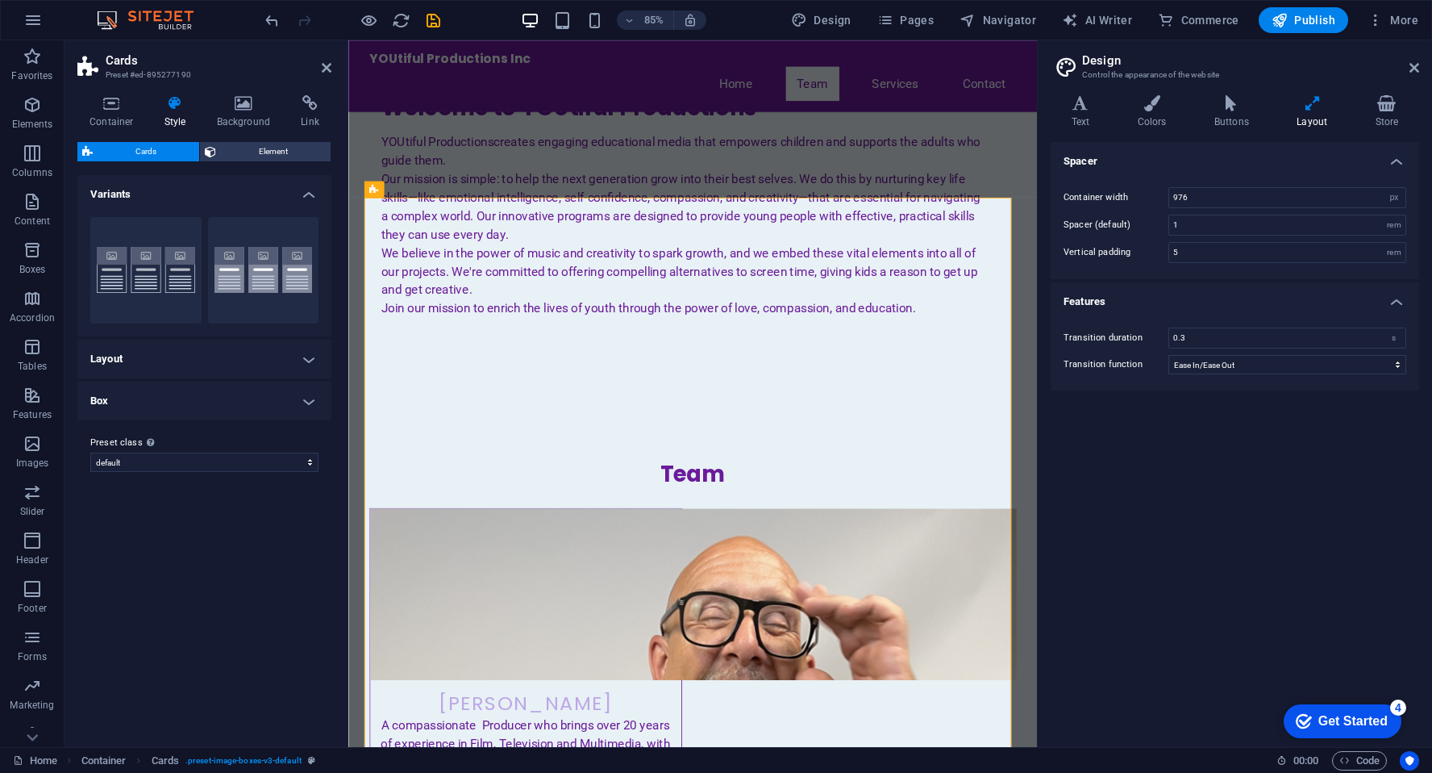
click at [311, 194] on h4 "Variants" at bounding box center [204, 189] width 254 height 29
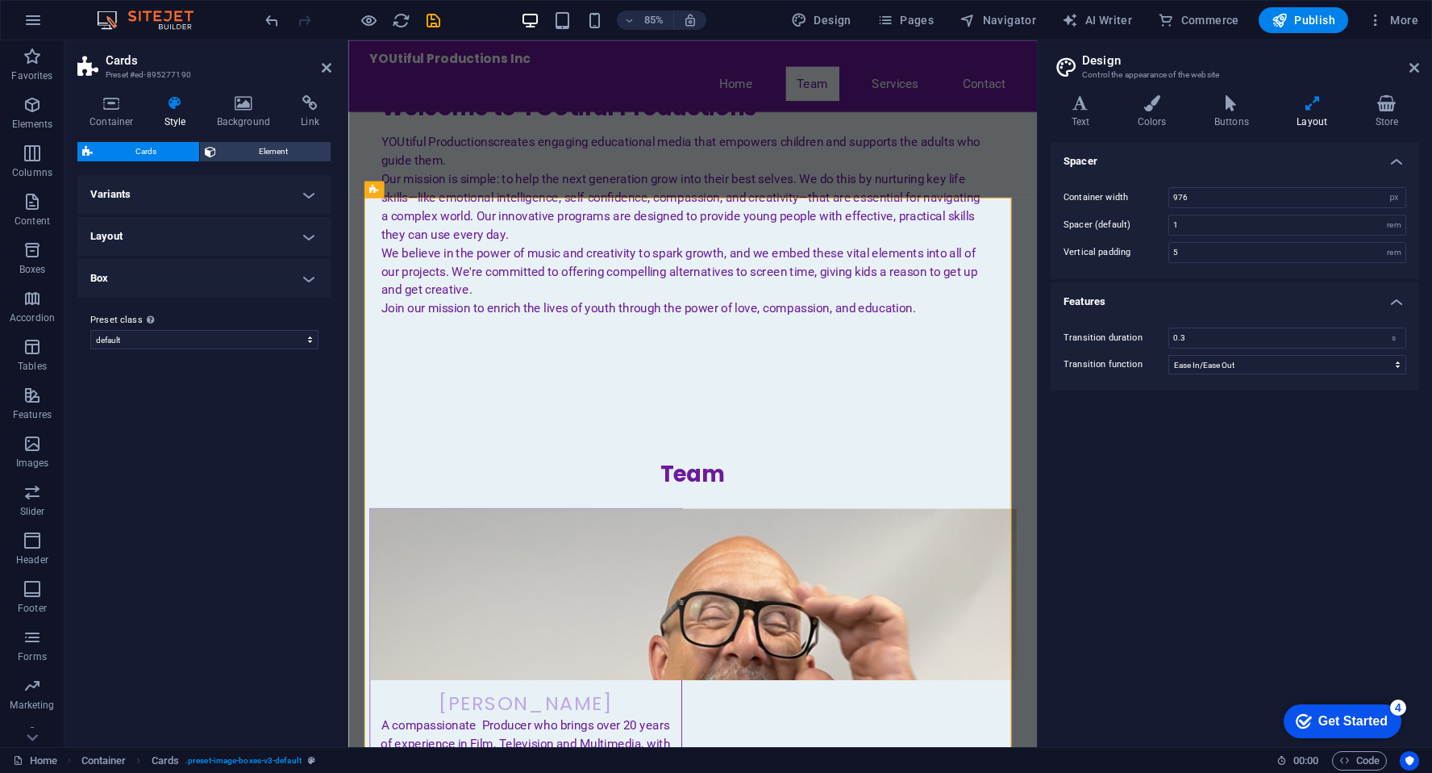
click at [311, 194] on h4 "Variants" at bounding box center [204, 194] width 254 height 39
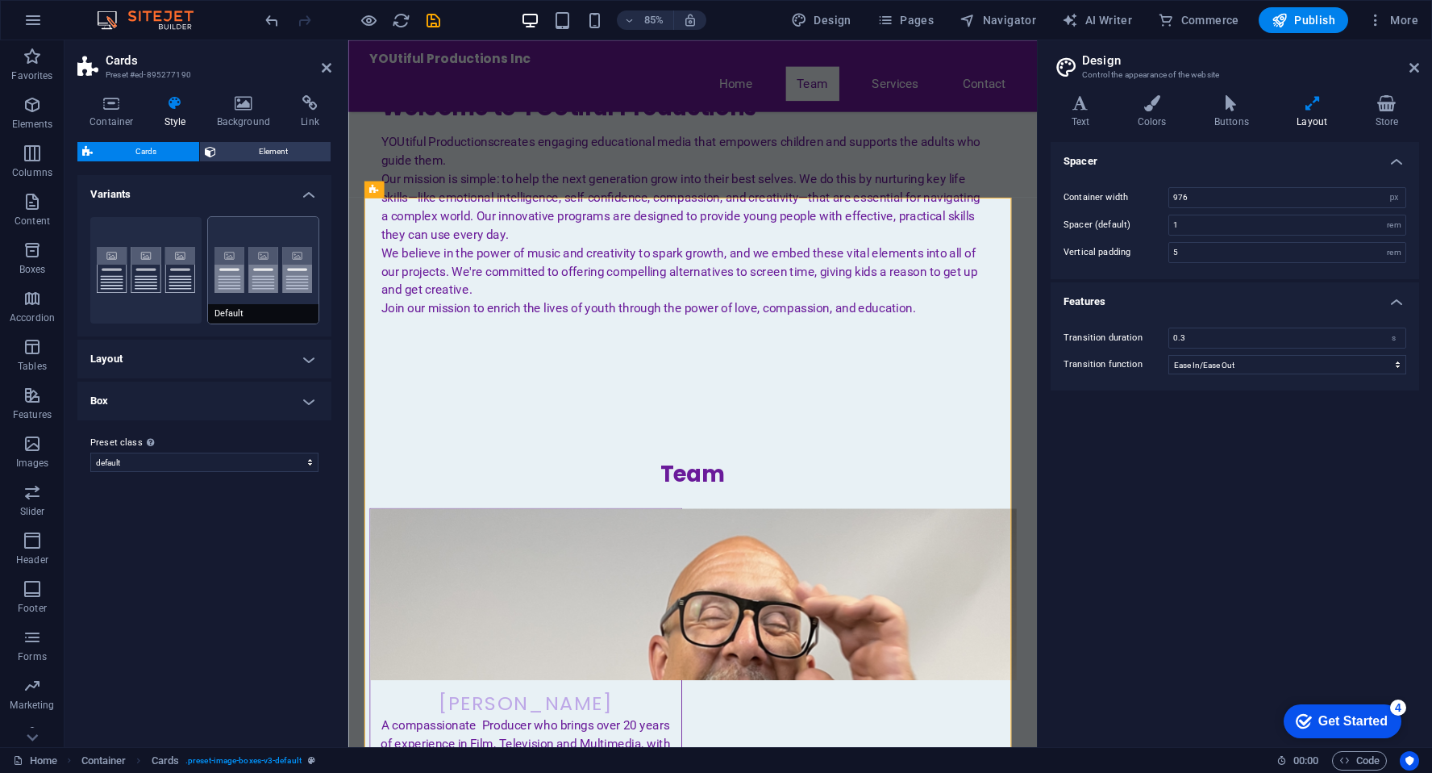
click at [269, 269] on button "Default" at bounding box center [263, 270] width 111 height 106
click at [156, 265] on button "Border" at bounding box center [145, 270] width 111 height 106
click at [253, 276] on button "Default" at bounding box center [263, 270] width 111 height 106
click at [293, 355] on h4 "Layout" at bounding box center [204, 359] width 254 height 39
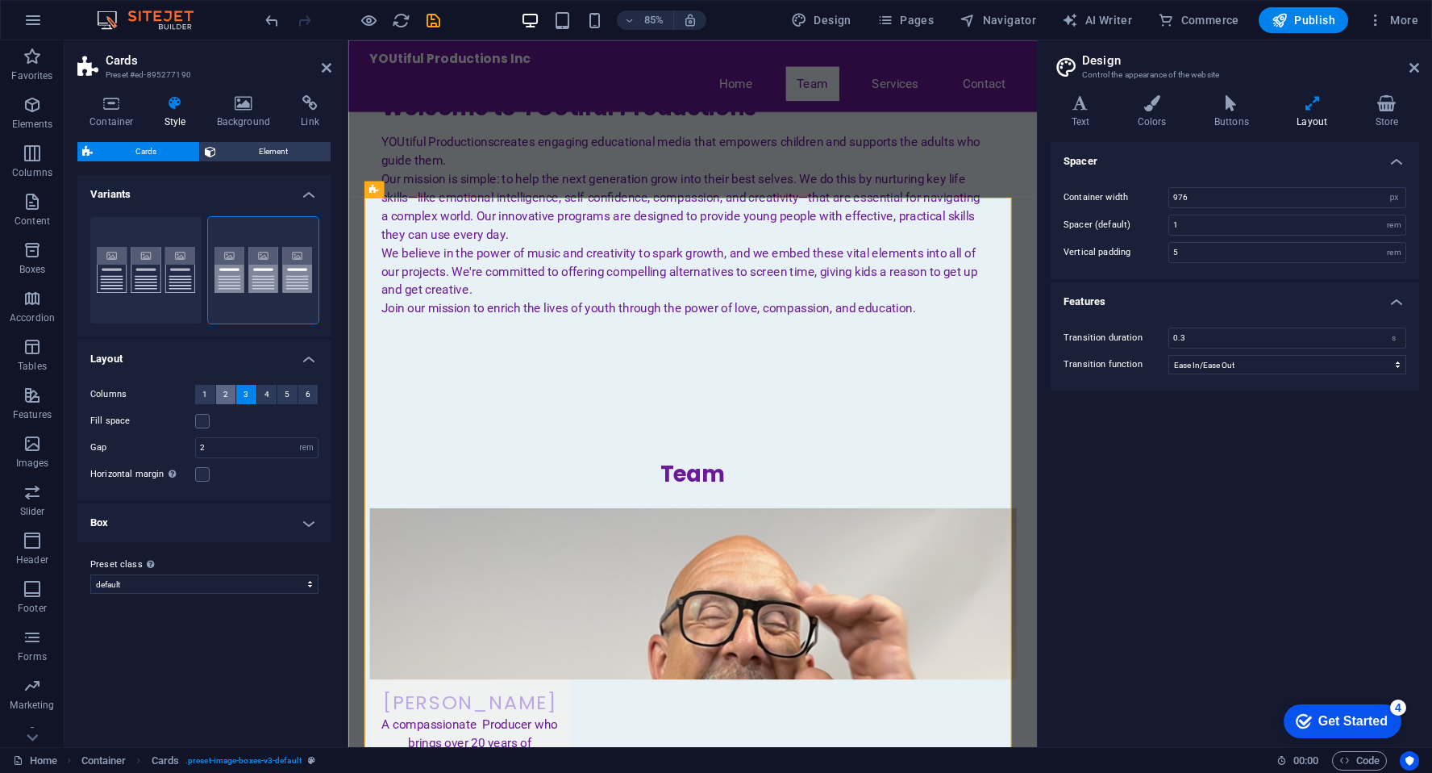
click at [228, 398] on button "2" at bounding box center [226, 394] width 20 height 19
click at [255, 518] on h4 "Box" at bounding box center [204, 522] width 254 height 39
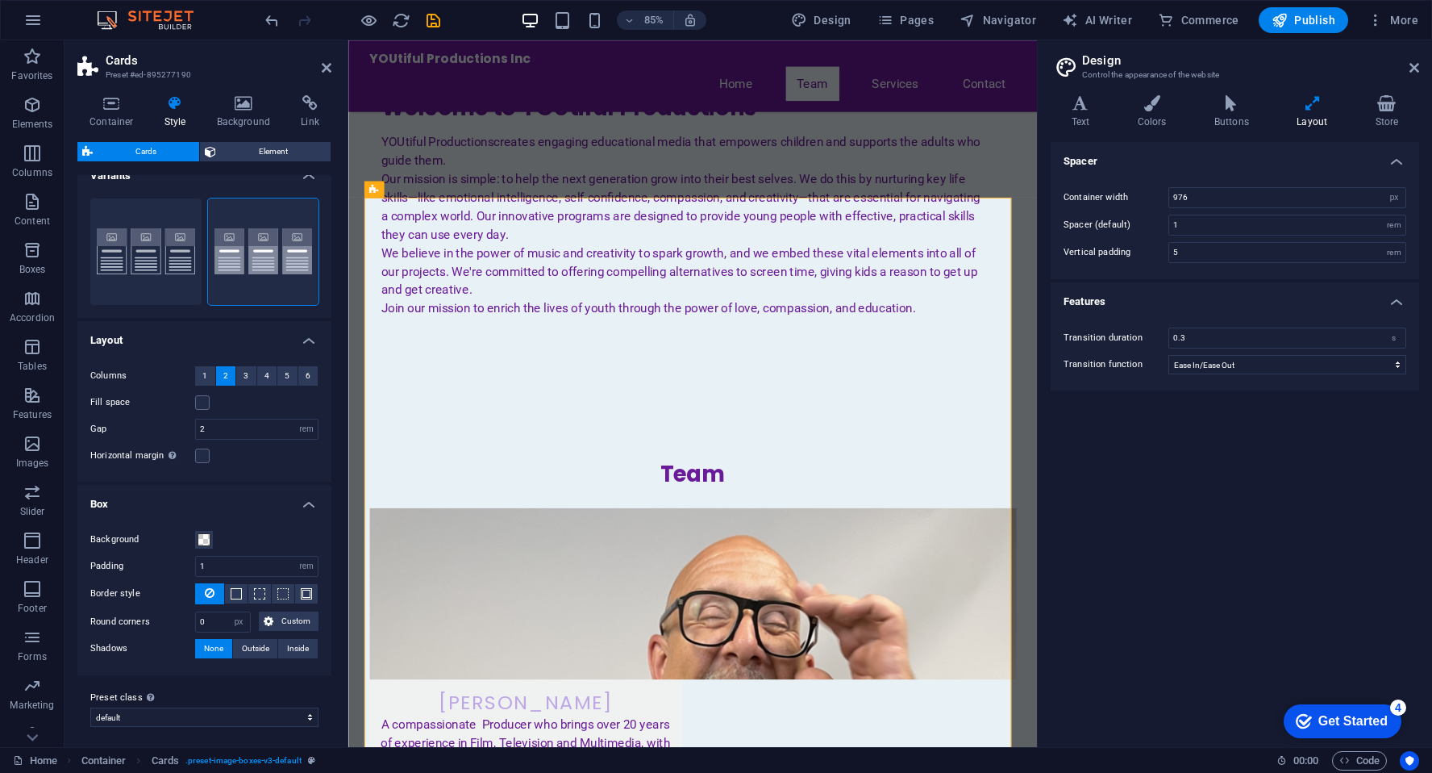
scroll to position [23, 0]
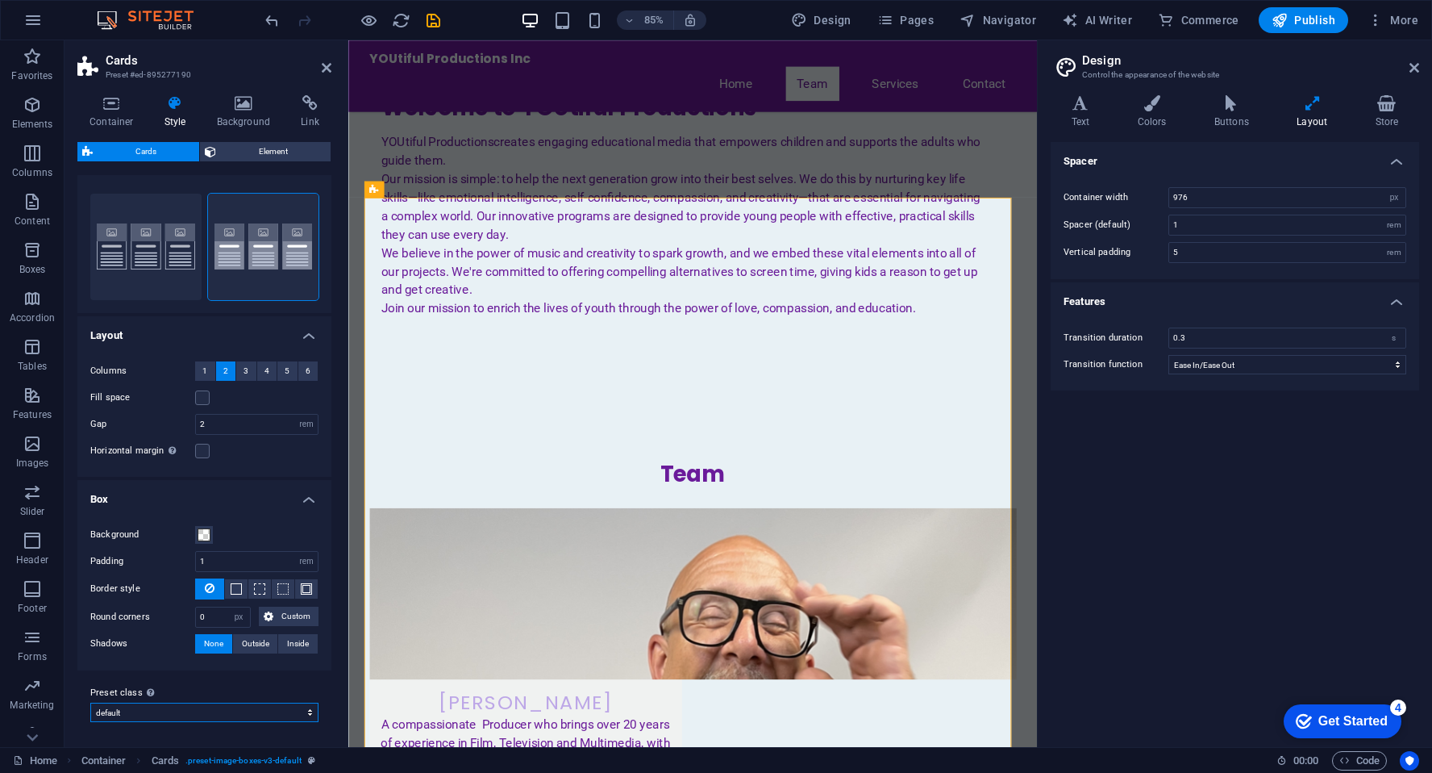
click at [298, 710] on select "default values-2 Add preset class" at bounding box center [204, 712] width 228 height 19
click at [552, 590] on figure at bounding box center [557, 691] width 368 height 202
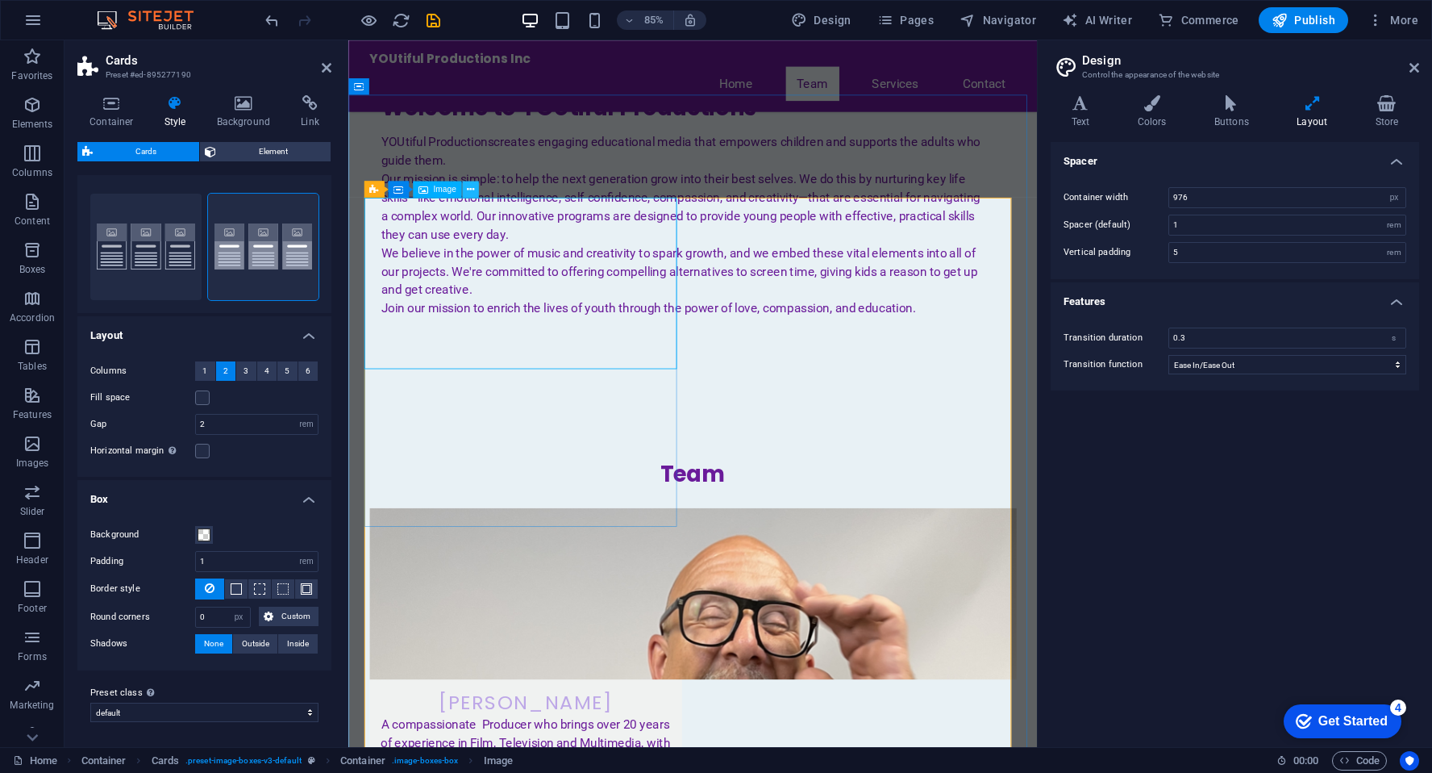
click at [469, 188] on icon at bounding box center [470, 189] width 7 height 15
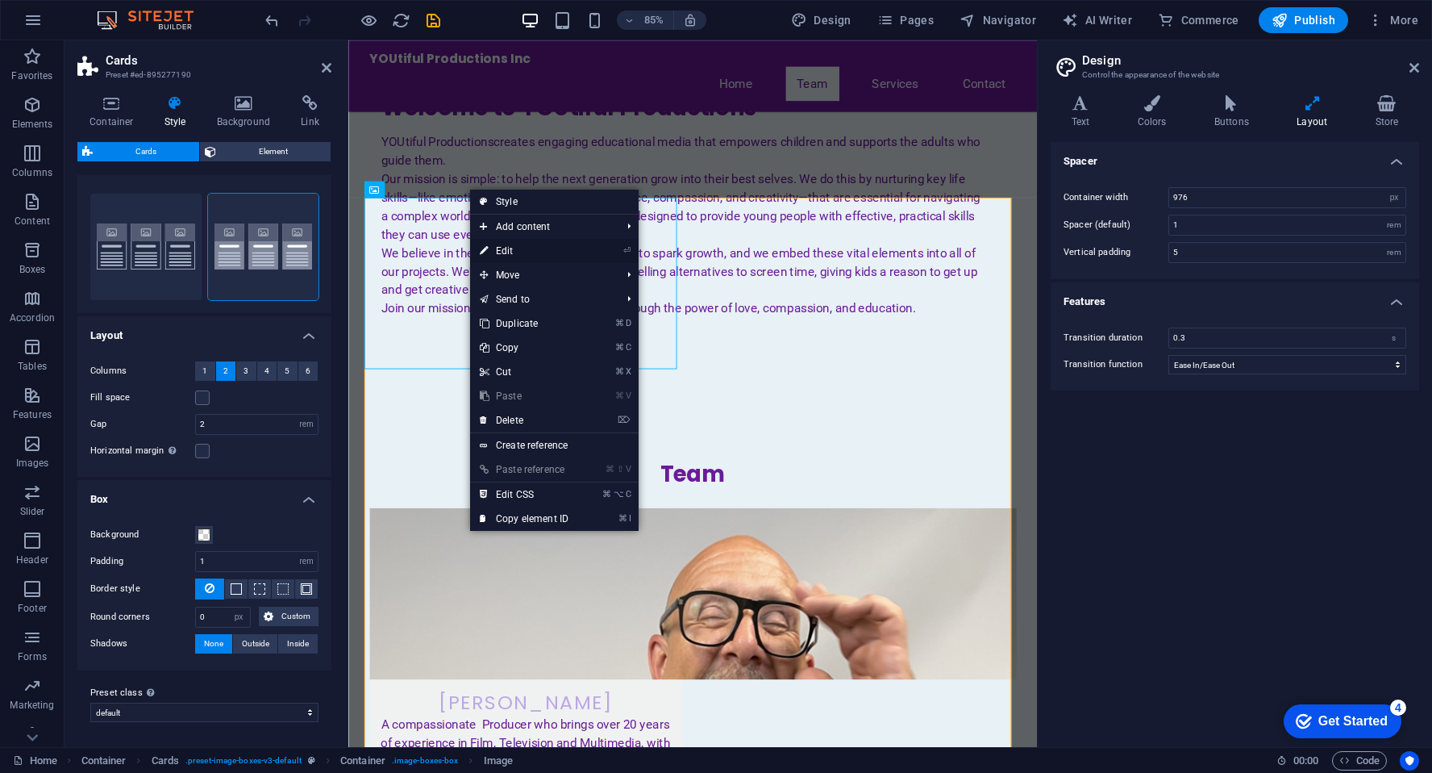
click at [504, 253] on link "⏎ Edit" at bounding box center [524, 251] width 108 height 24
select select "vw"
select select "px"
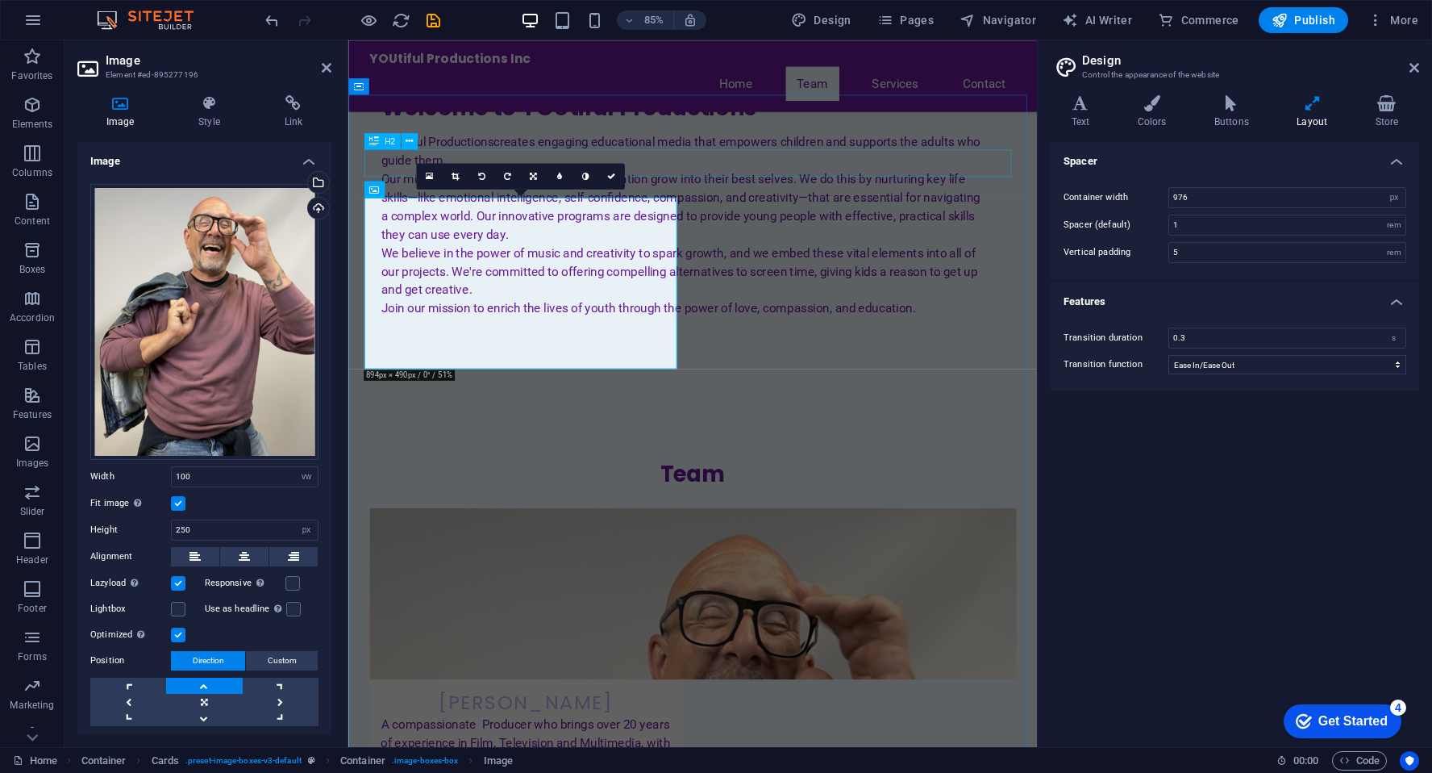
click at [902, 534] on div "Team" at bounding box center [753, 550] width 761 height 32
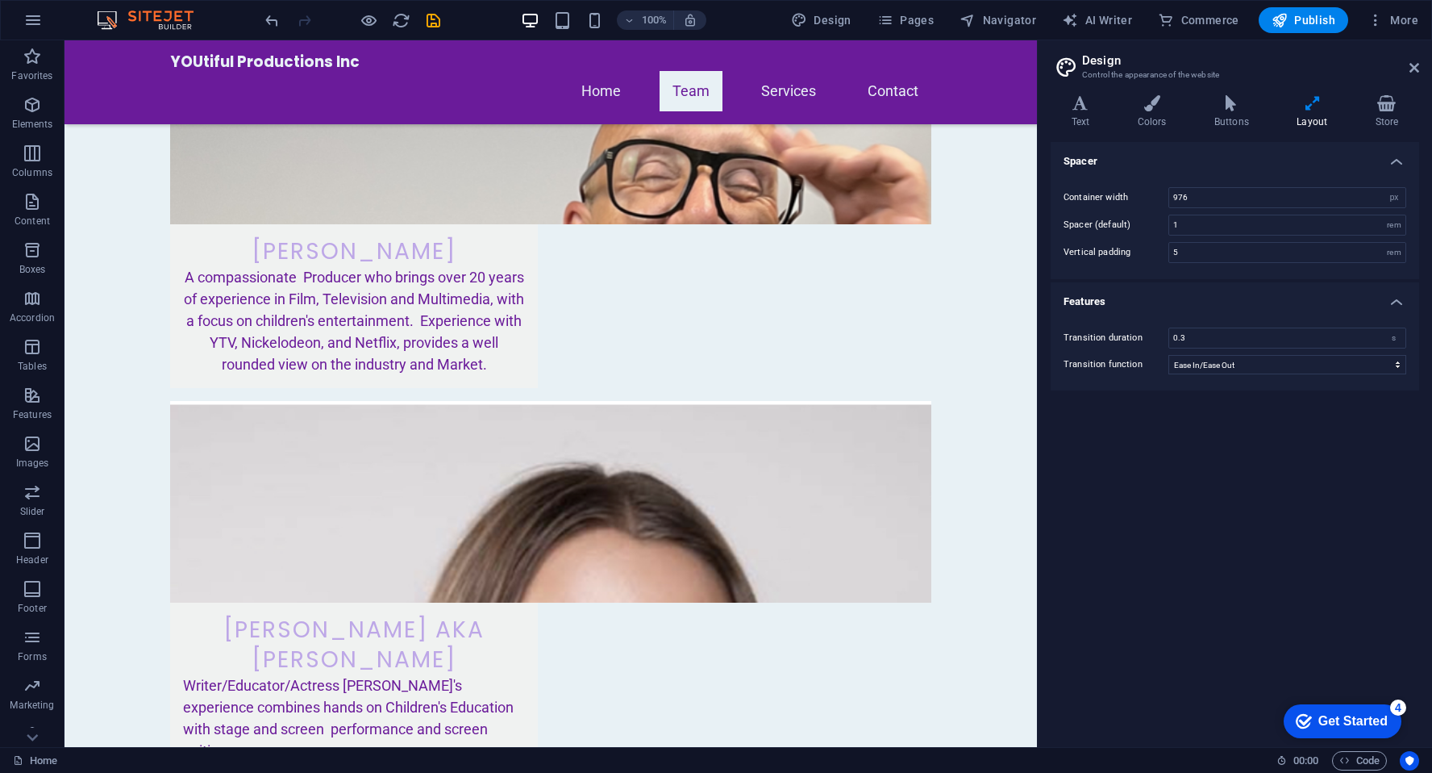
scroll to position [1351, 0]
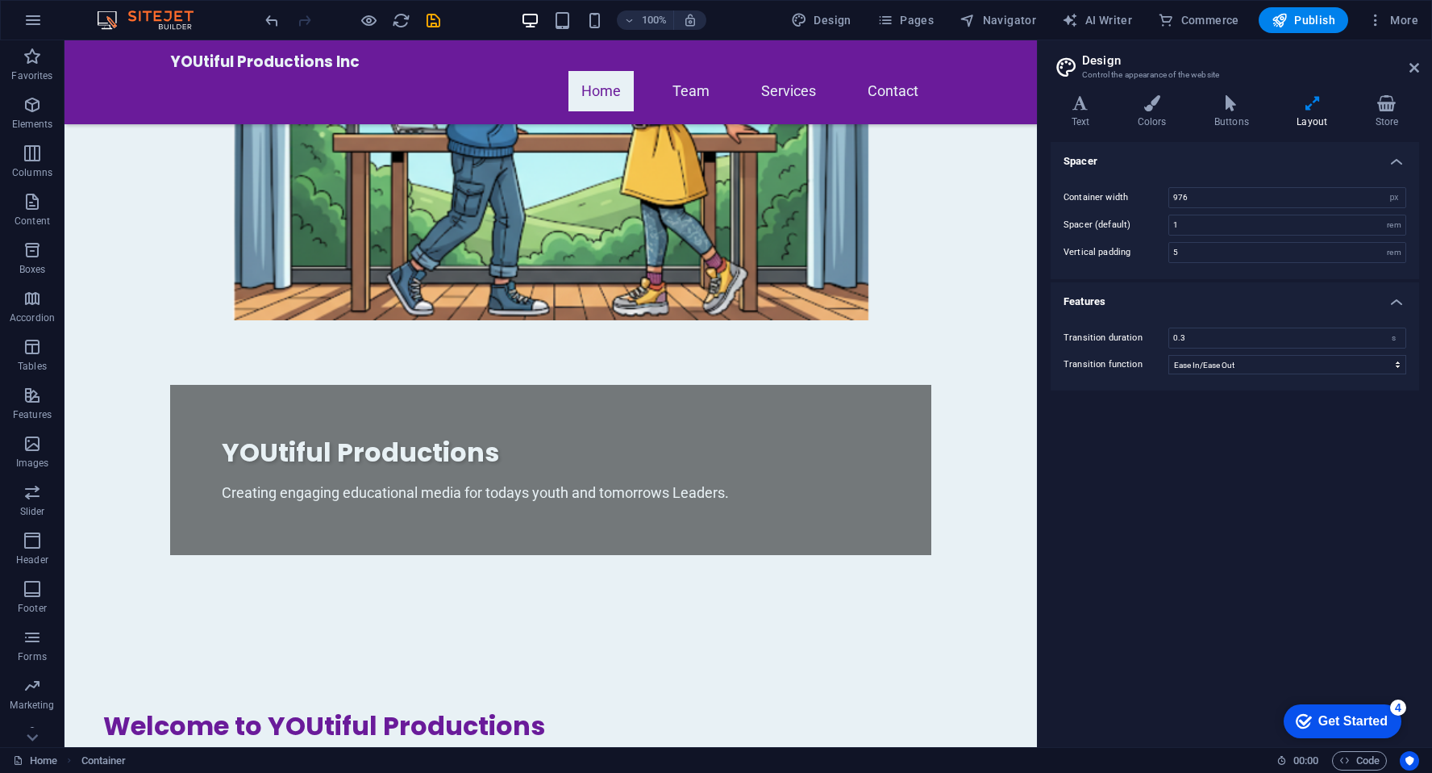
scroll to position [0, 0]
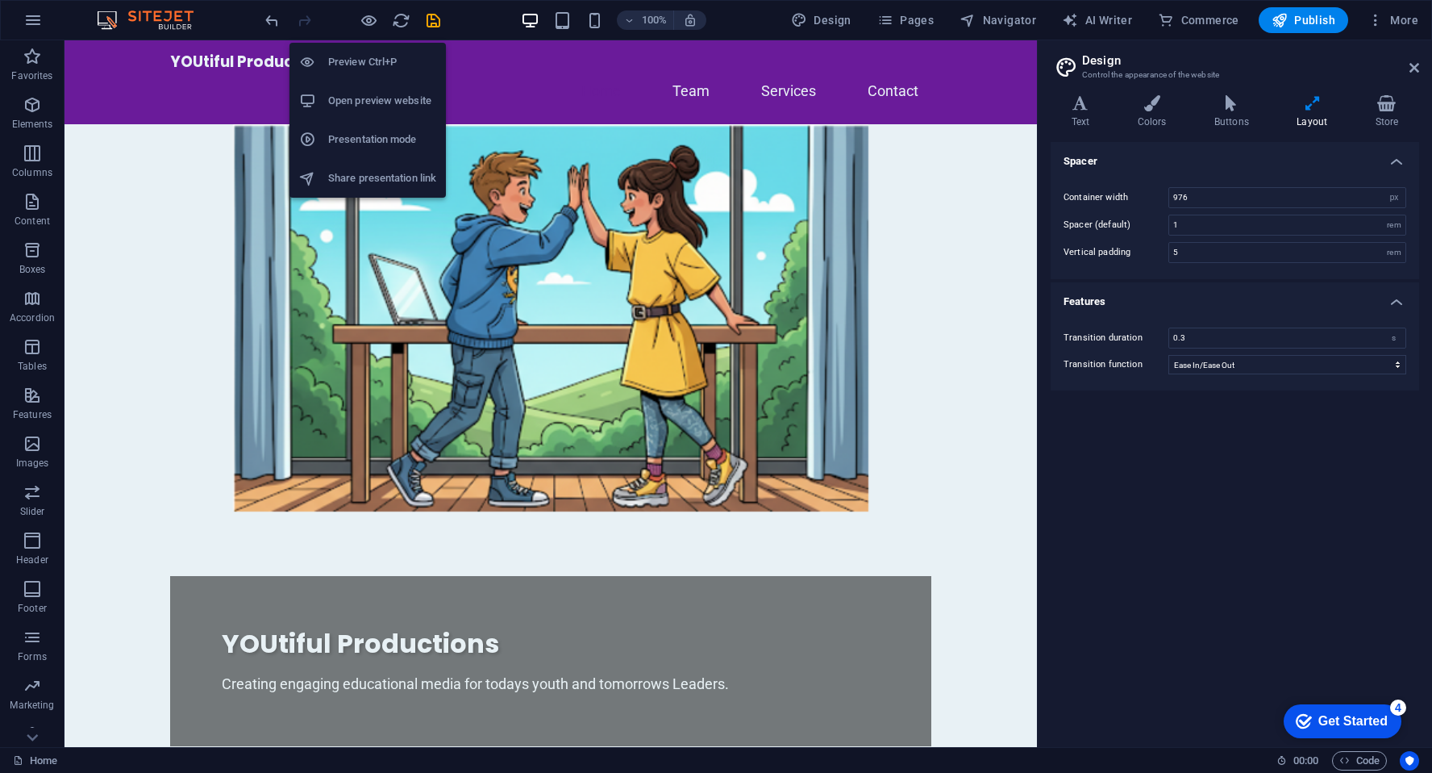
click at [374, 103] on h6 "Open preview website" at bounding box center [382, 100] width 108 height 19
click at [372, 18] on icon "button" at bounding box center [369, 20] width 19 height 19
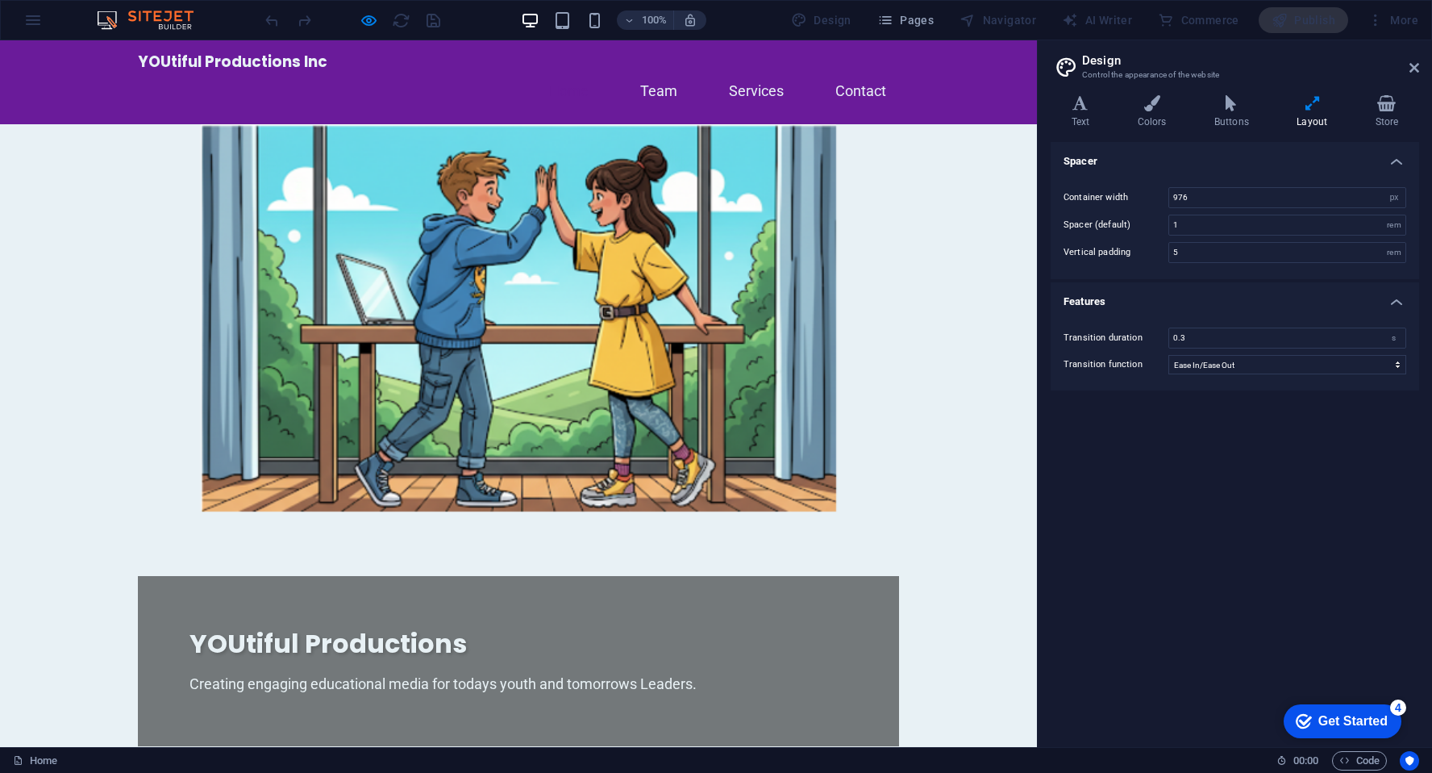
click at [386, 21] on div at bounding box center [352, 20] width 181 height 26
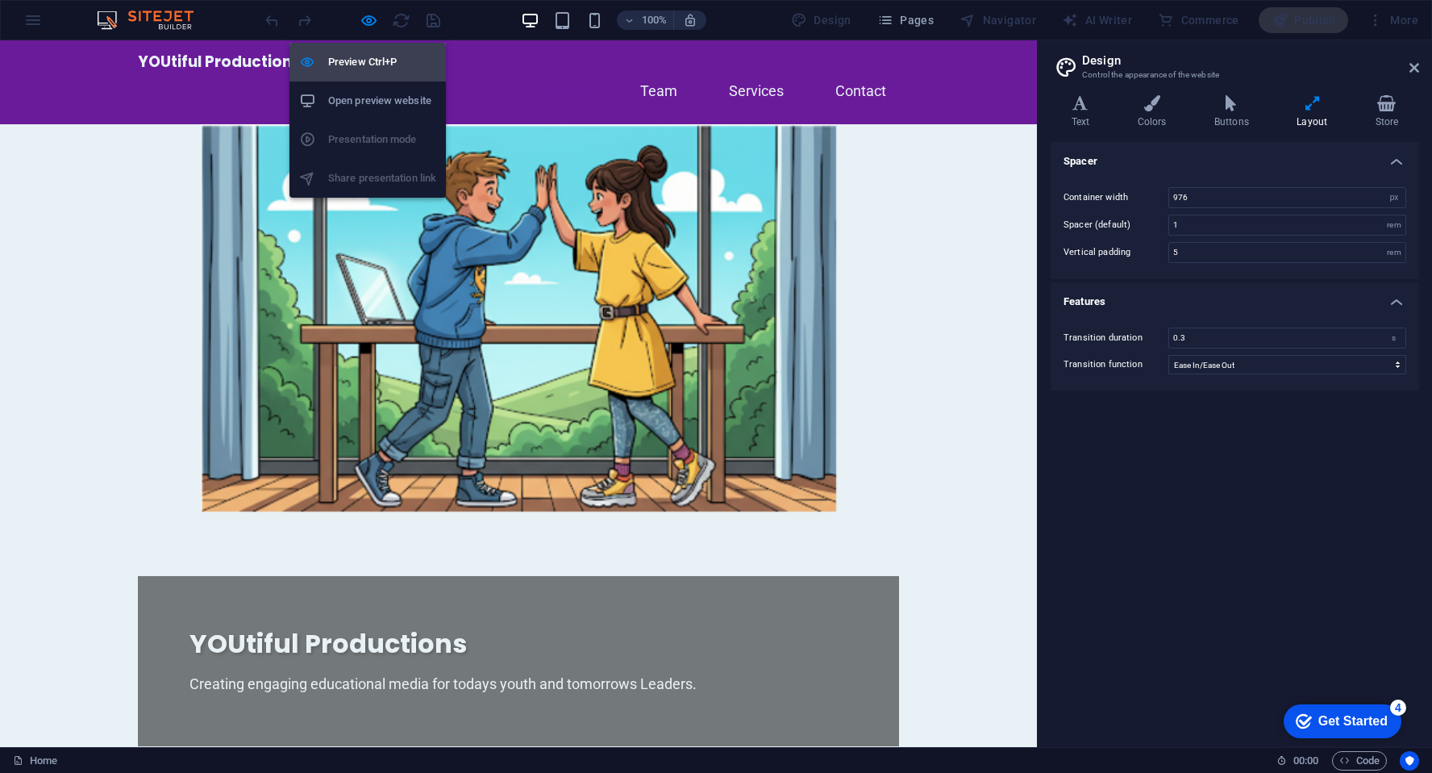
click at [362, 66] on h6 "Preview Ctrl+P" at bounding box center [382, 61] width 108 height 19
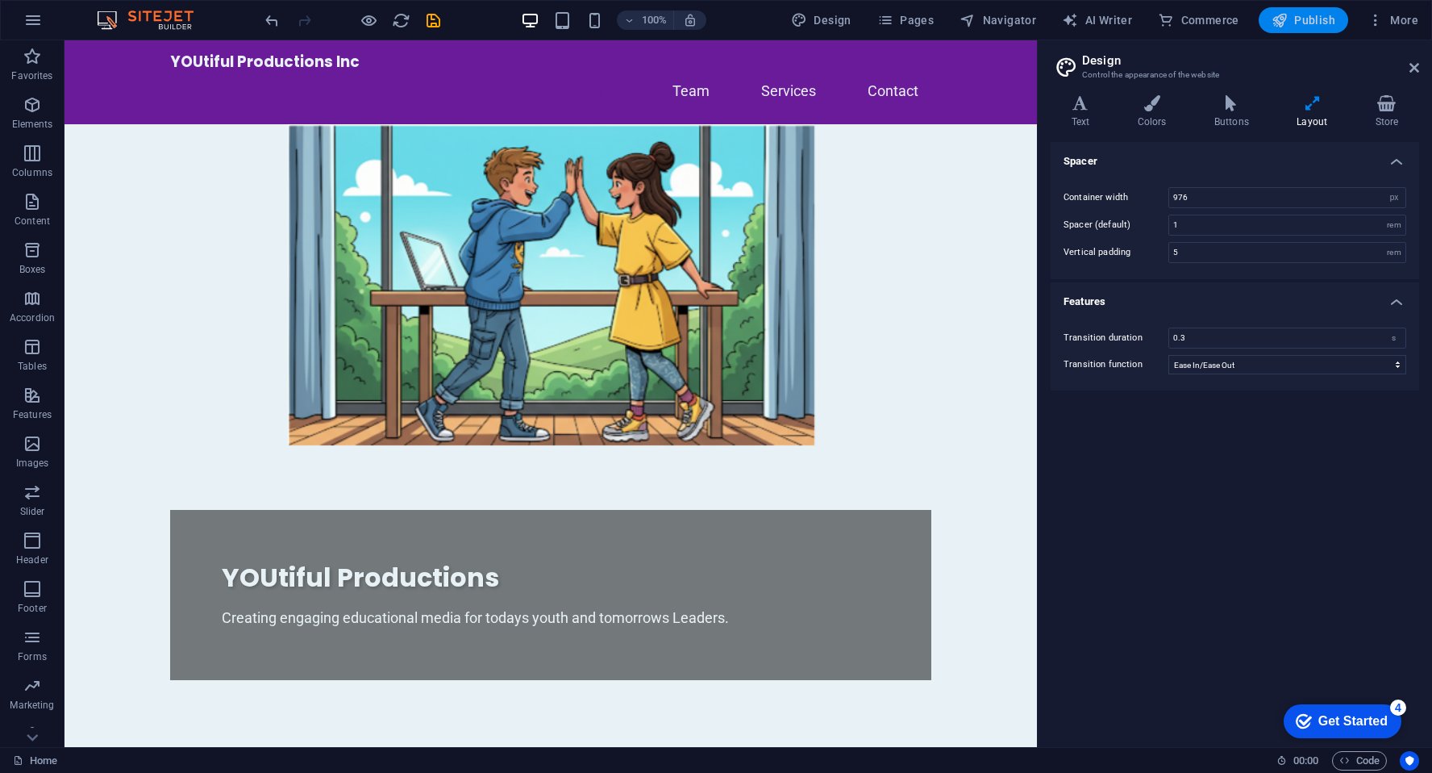
click at [1307, 27] on span "Publish" at bounding box center [1304, 20] width 64 height 16
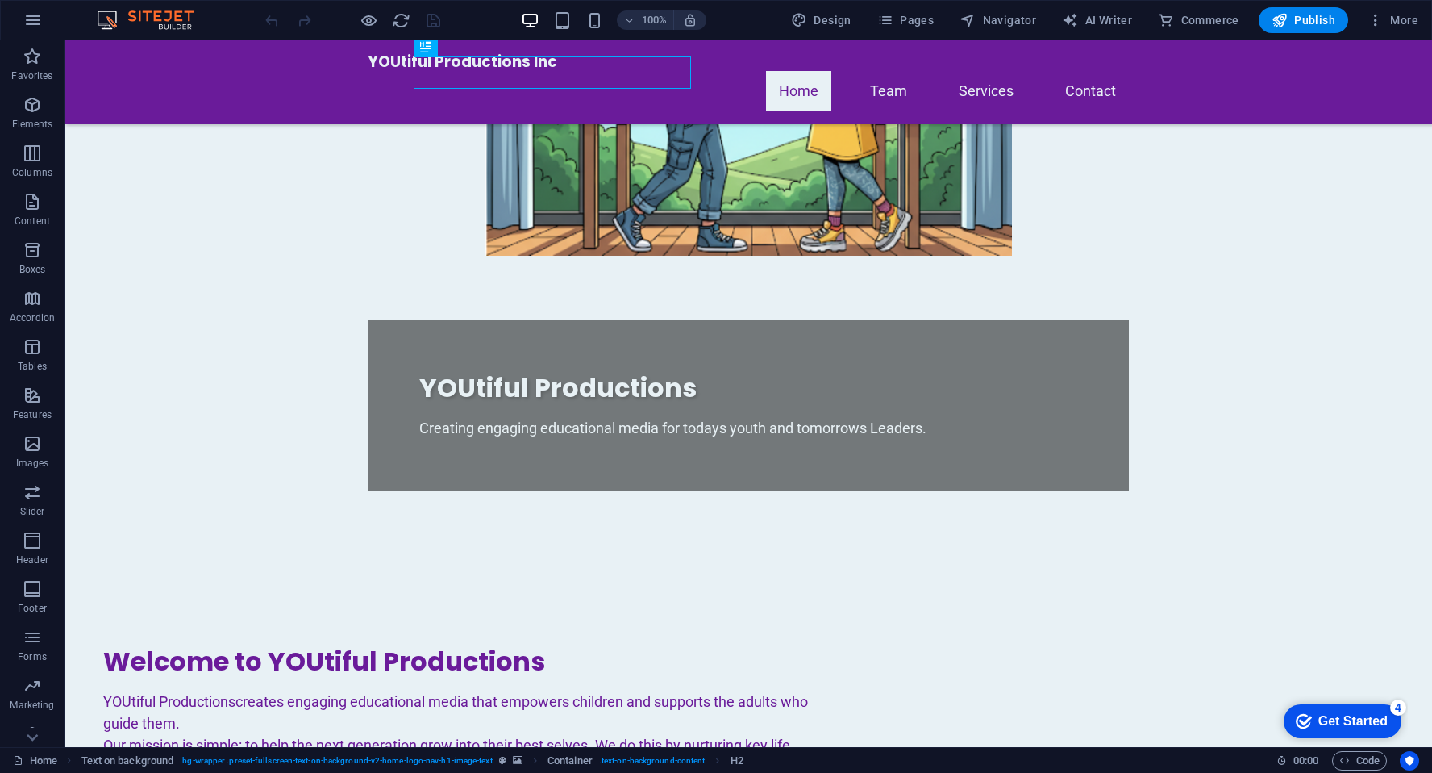
scroll to position [198, 0]
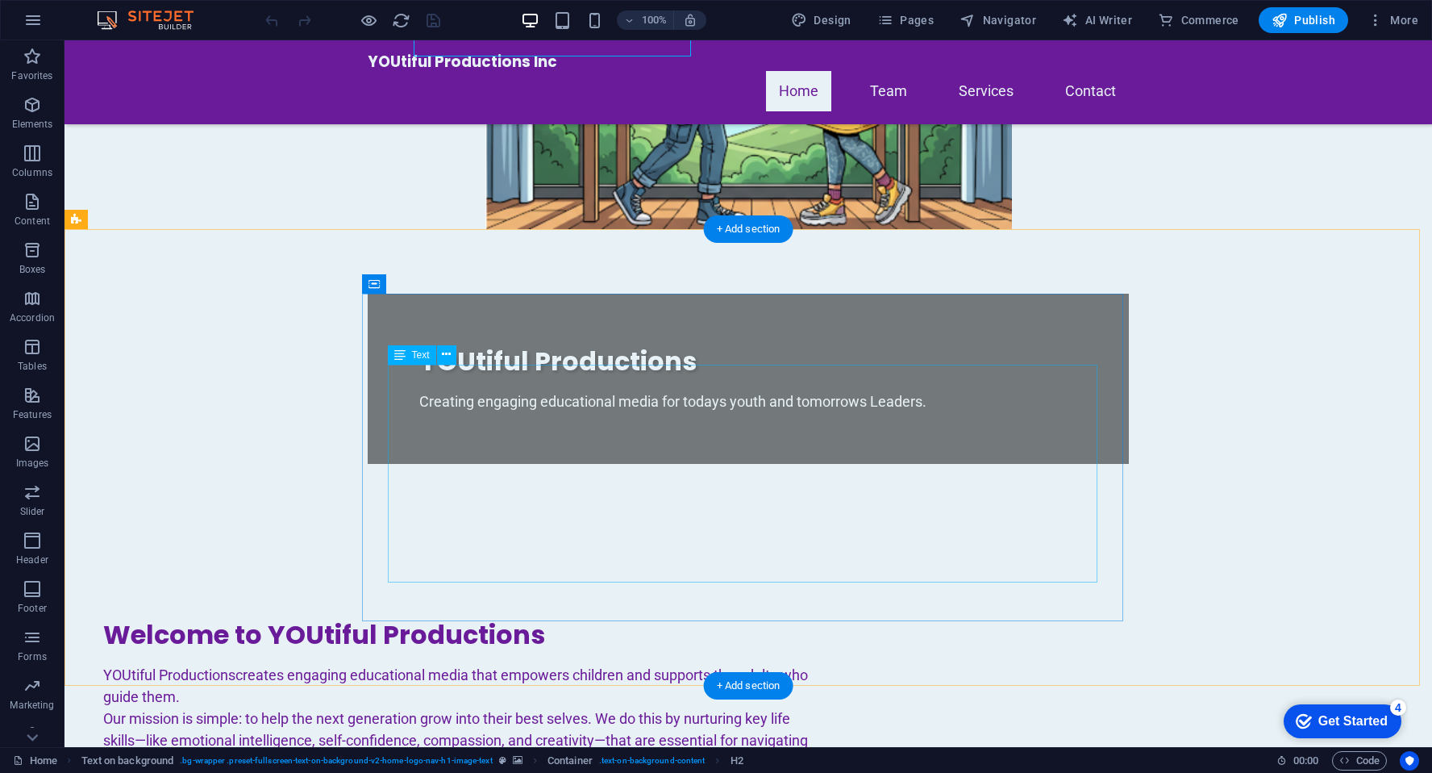
click at [504, 664] on div "YOUtiful Productions creates engaging educational media that empowers children …" at bounding box center [458, 773] width 710 height 218
click at [502, 664] on div "YOUtiful Productions creates engaging educational media that empowers children …" at bounding box center [458, 773] width 710 height 218
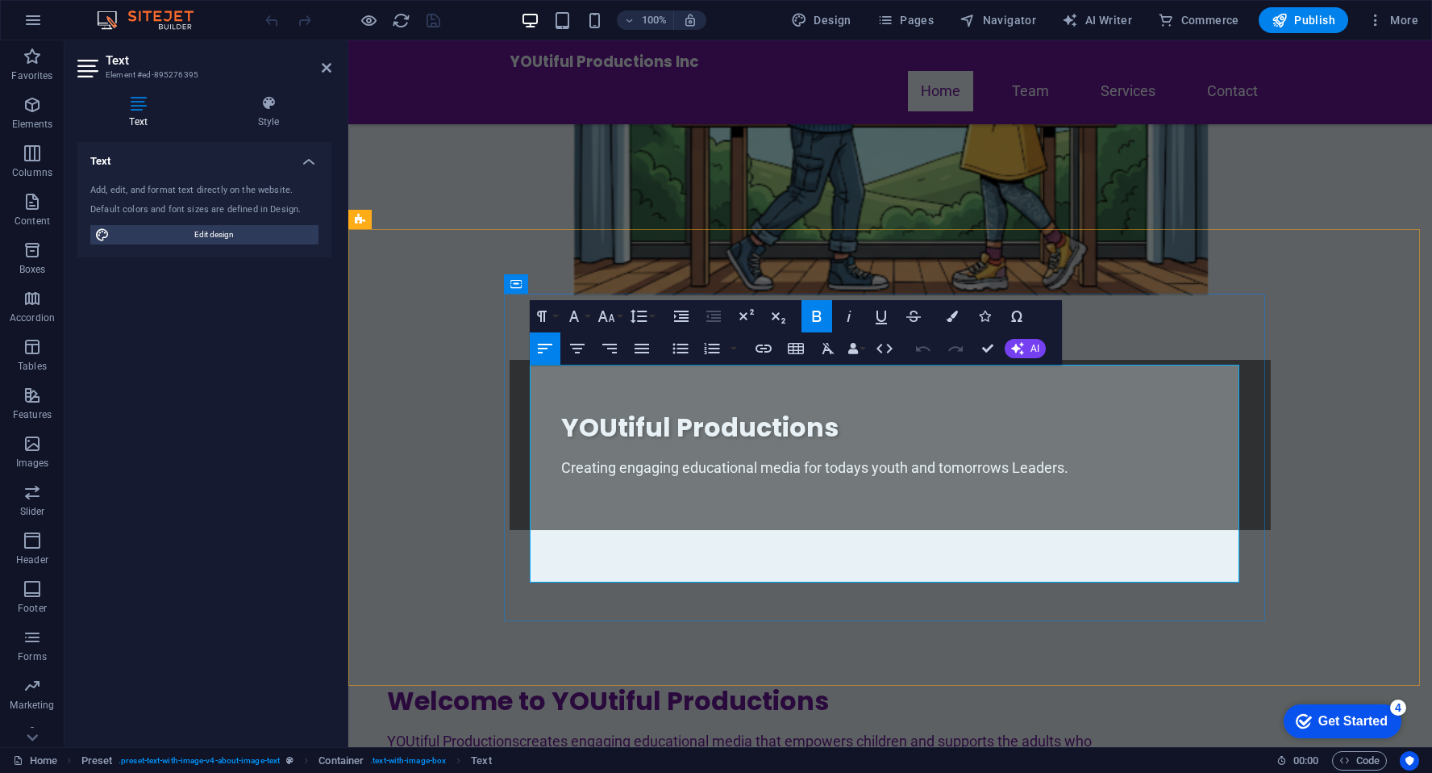
click at [646, 730] on p "YOUtiful Productions creates engaging educational media that empowers children …" at bounding box center [742, 752] width 710 height 44
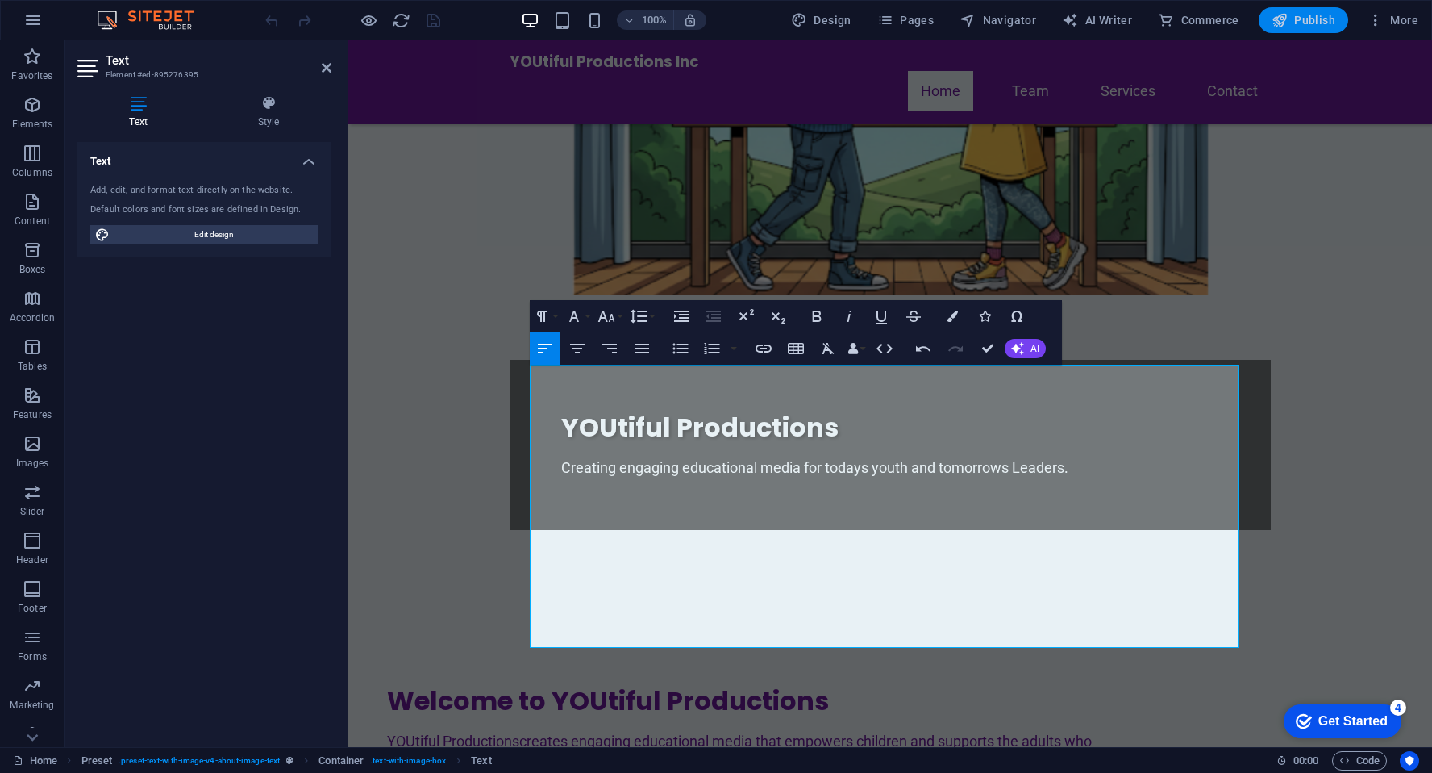
click at [1303, 19] on span "Publish" at bounding box center [1304, 20] width 64 height 16
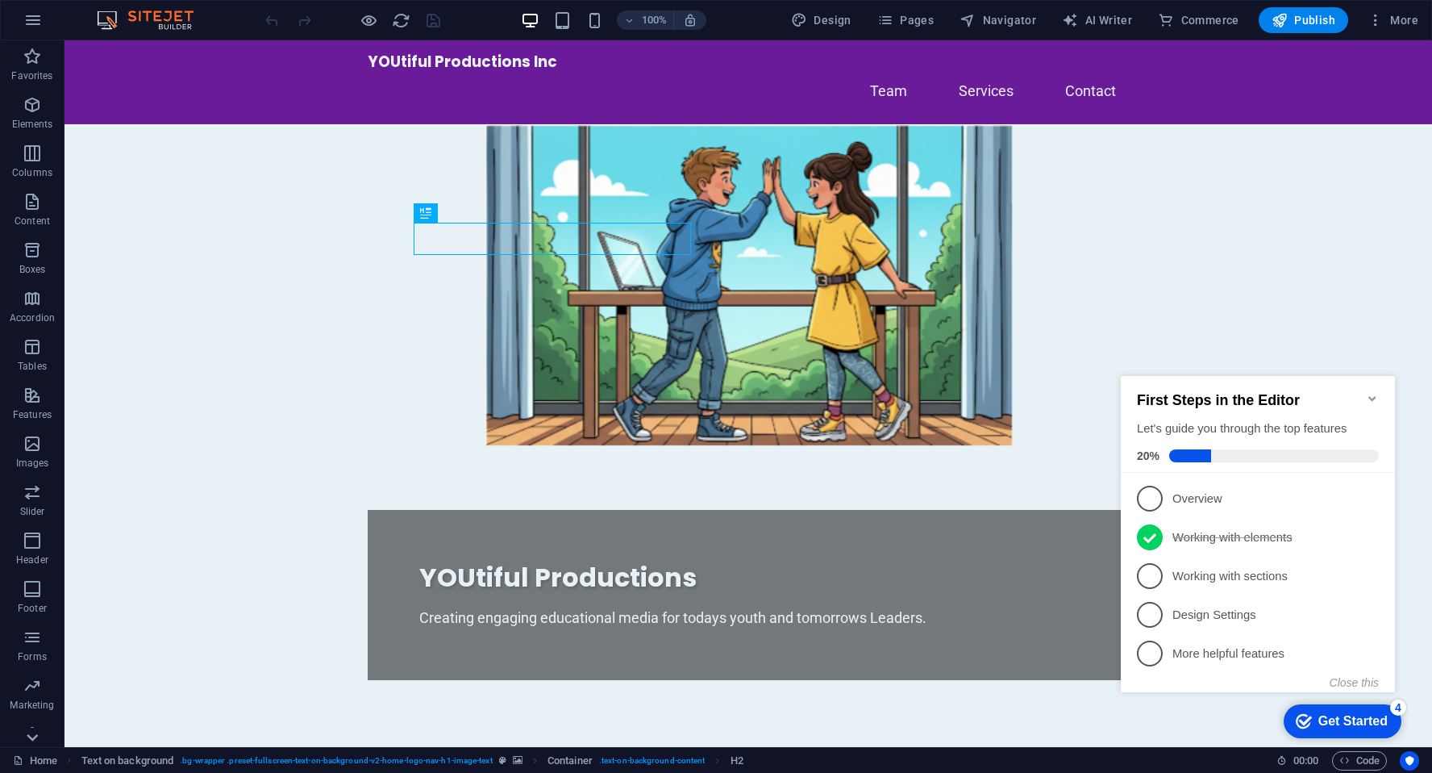
click at [31, 61] on icon at bounding box center [32, 50] width 23 height 23
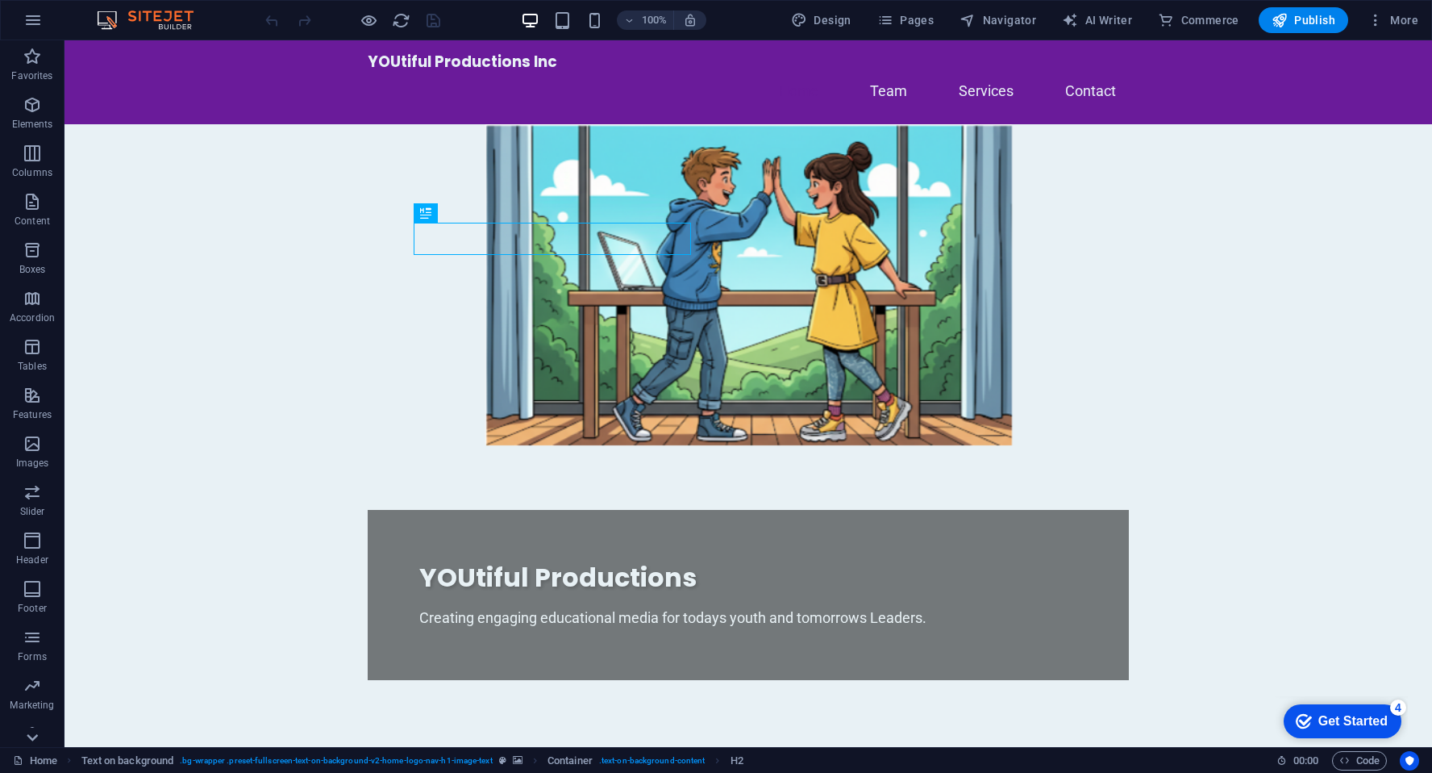
scroll to position [68, 0]
click at [35, 615] on icon "button" at bounding box center [32, 617] width 19 height 19
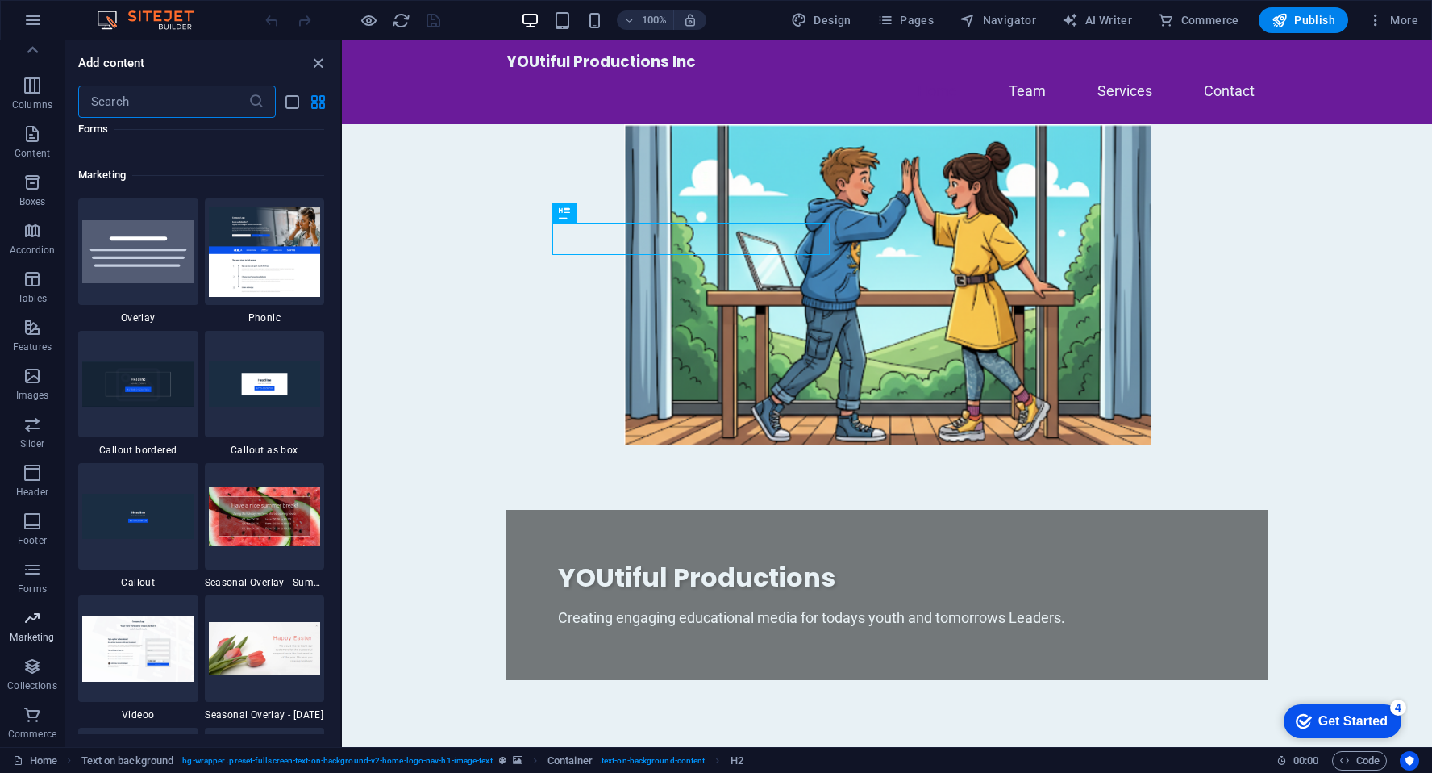
scroll to position [13138, 0]
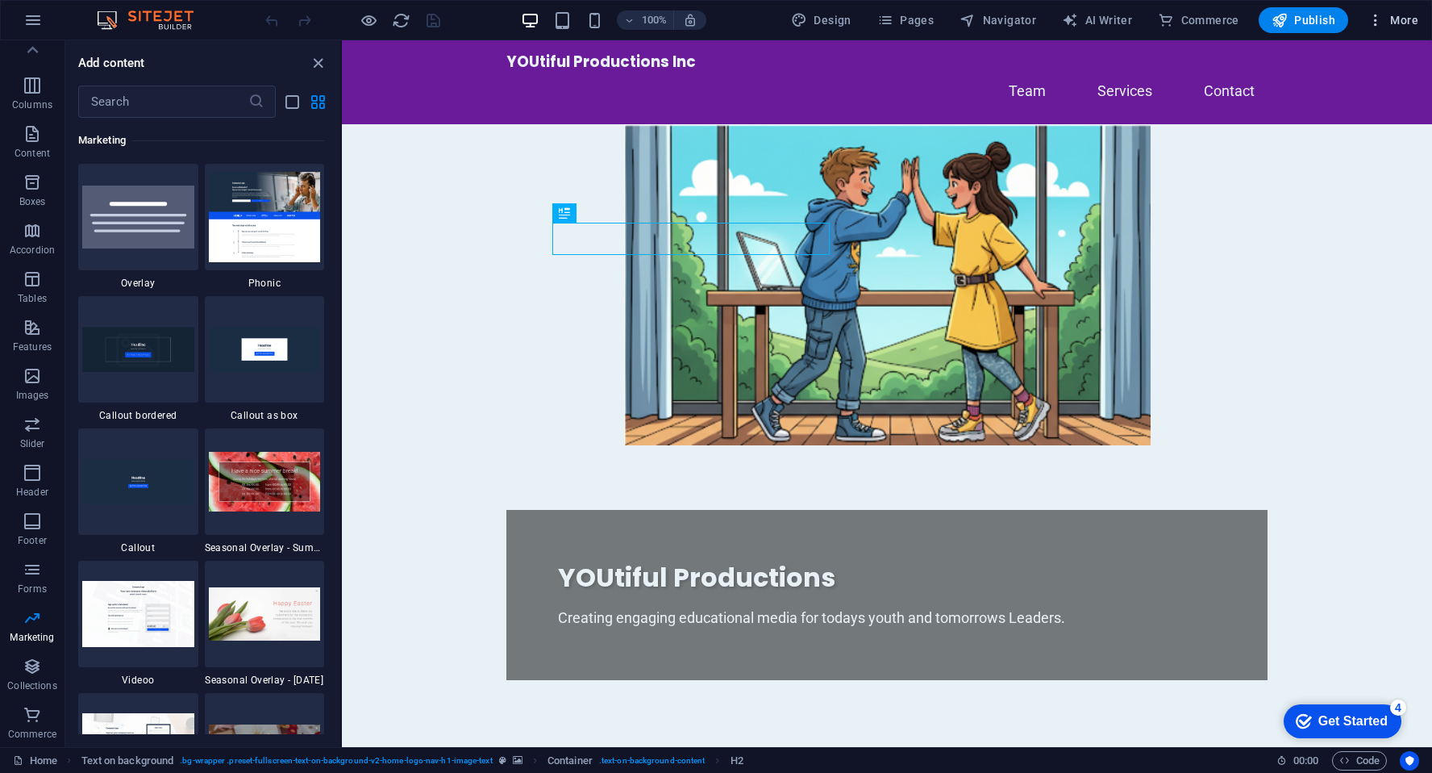
click at [1405, 15] on span "More" at bounding box center [1393, 20] width 51 height 16
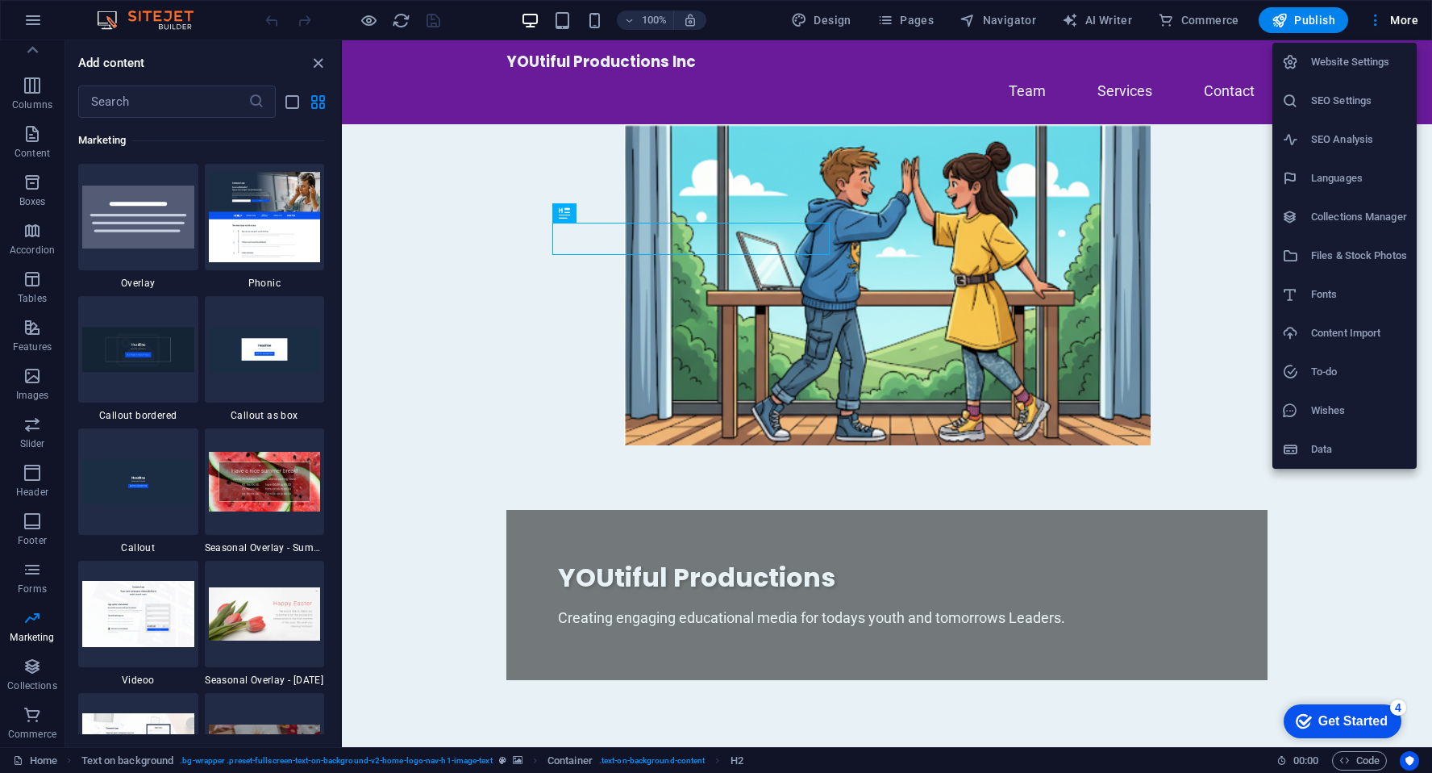
click at [1370, 63] on h6 "Website Settings" at bounding box center [1359, 61] width 96 height 19
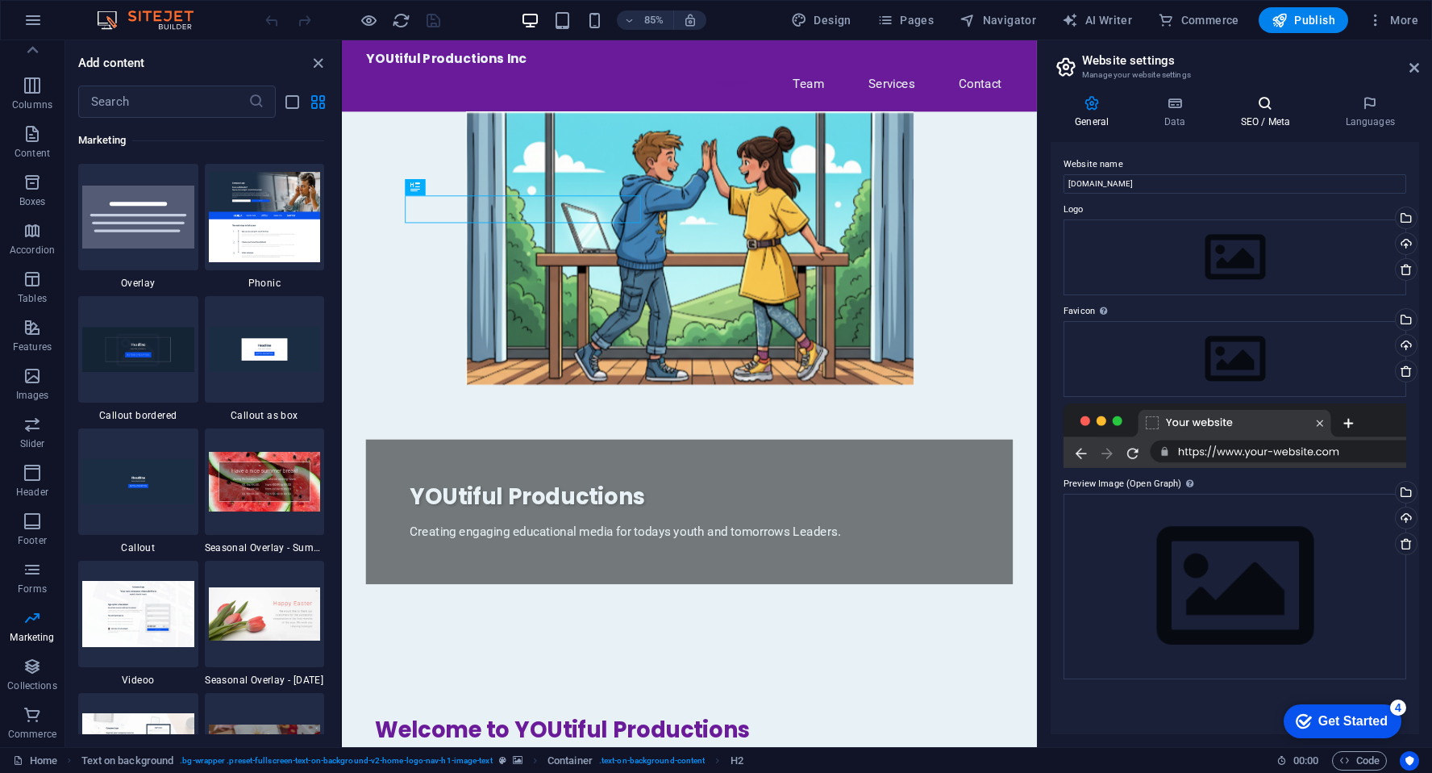
click at [1274, 120] on h4 "SEO / Meta" at bounding box center [1268, 112] width 105 height 34
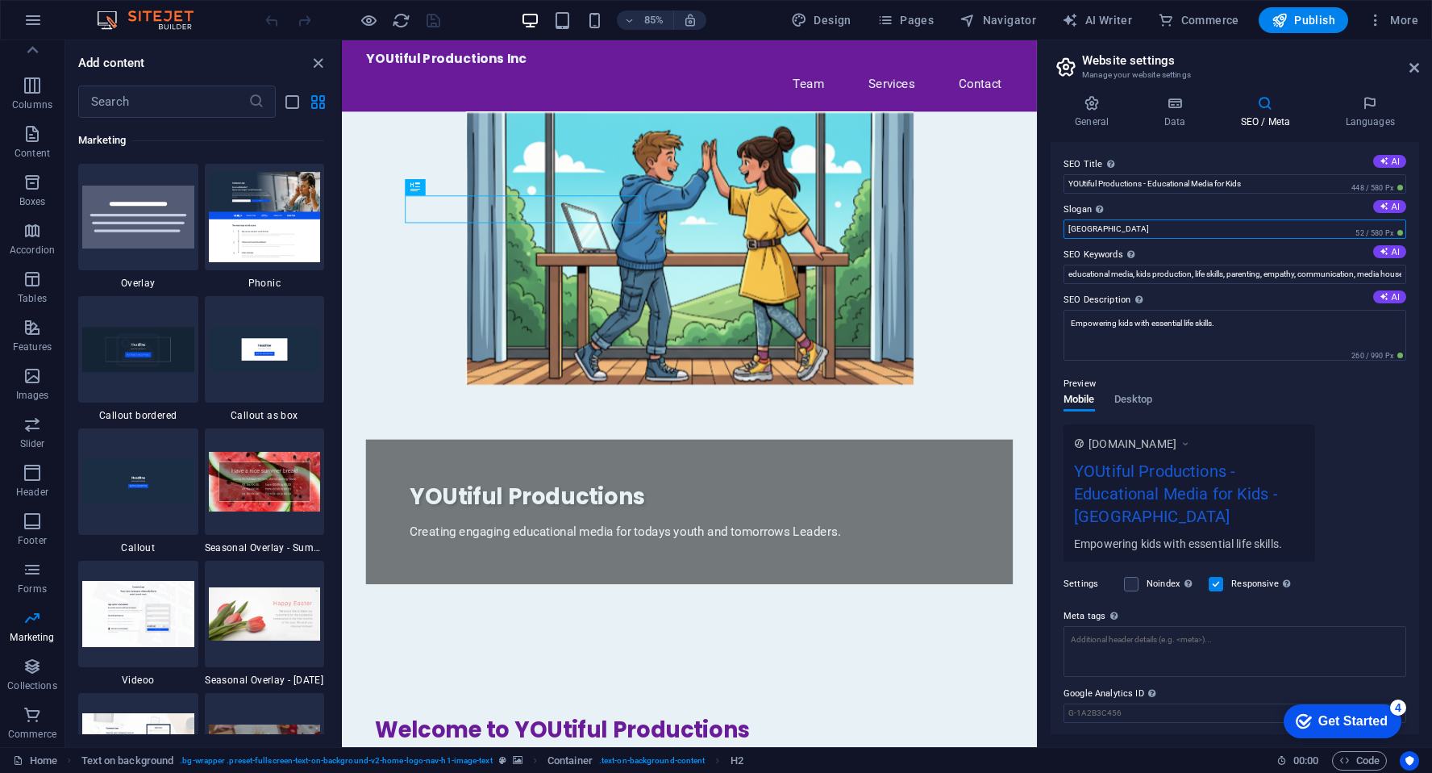
click at [1120, 230] on input "Berlin" at bounding box center [1235, 228] width 343 height 19
type input "B"
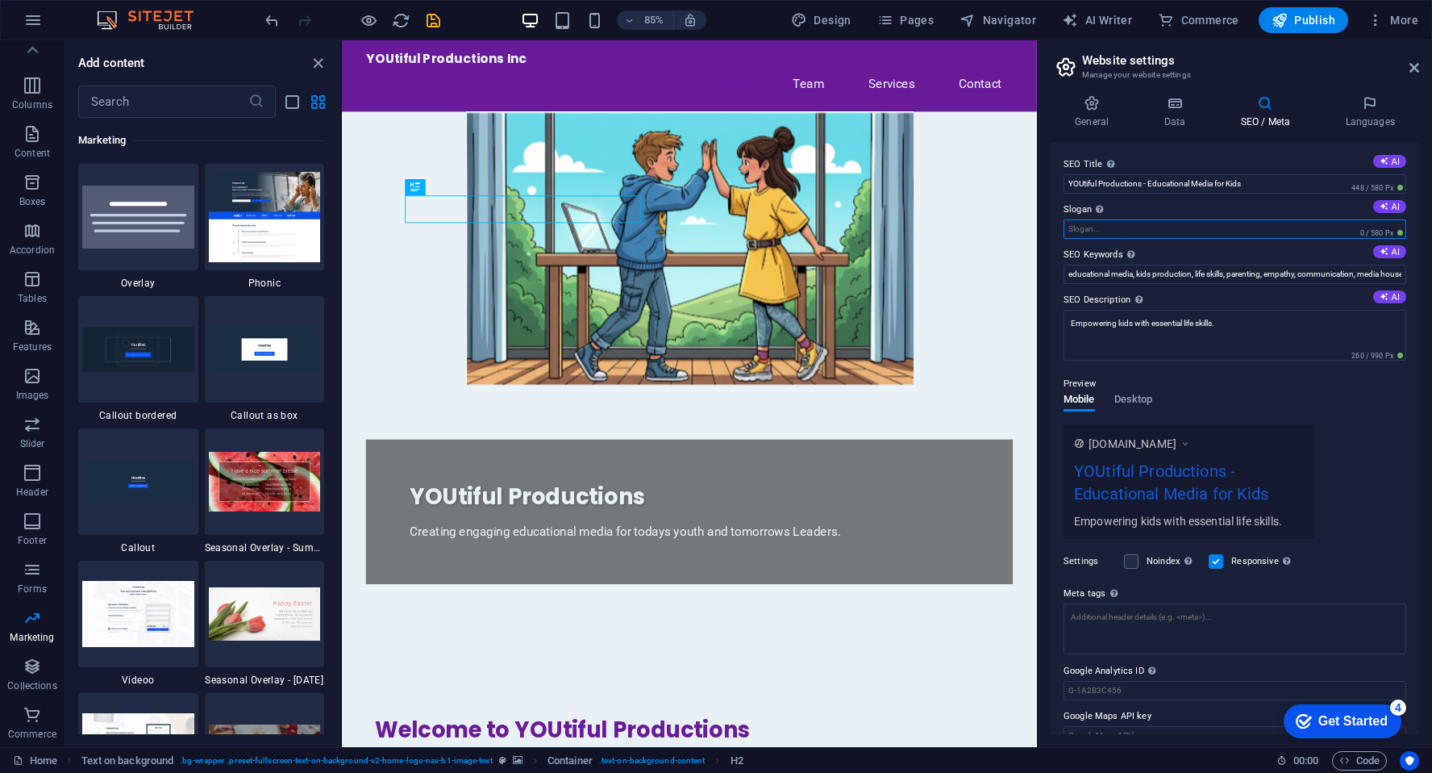
scroll to position [23, 0]
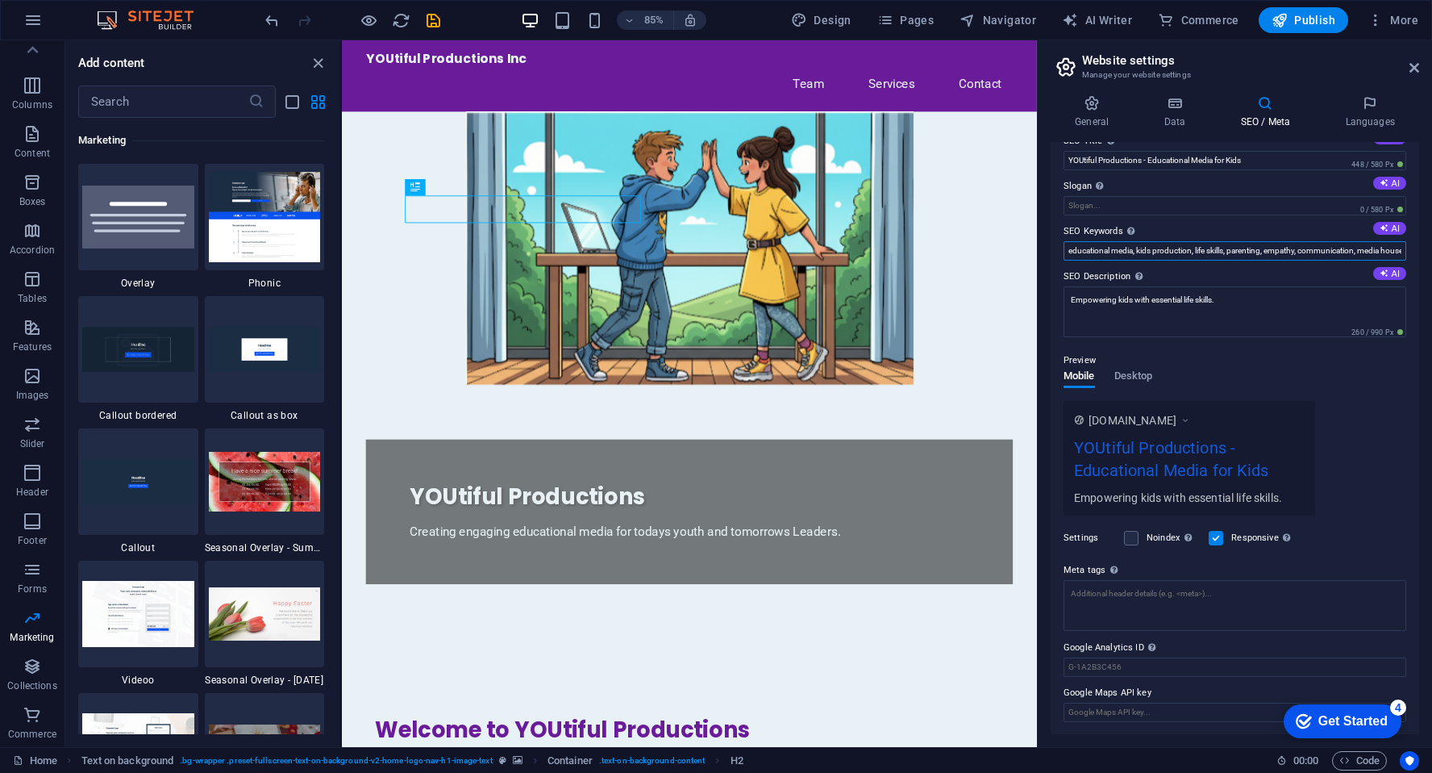
click at [1252, 252] on input "educational media, kids production, life skills, parenting, empathy, communicat…" at bounding box center [1235, 250] width 343 height 19
click at [1297, 23] on span "Publish" at bounding box center [1304, 20] width 64 height 16
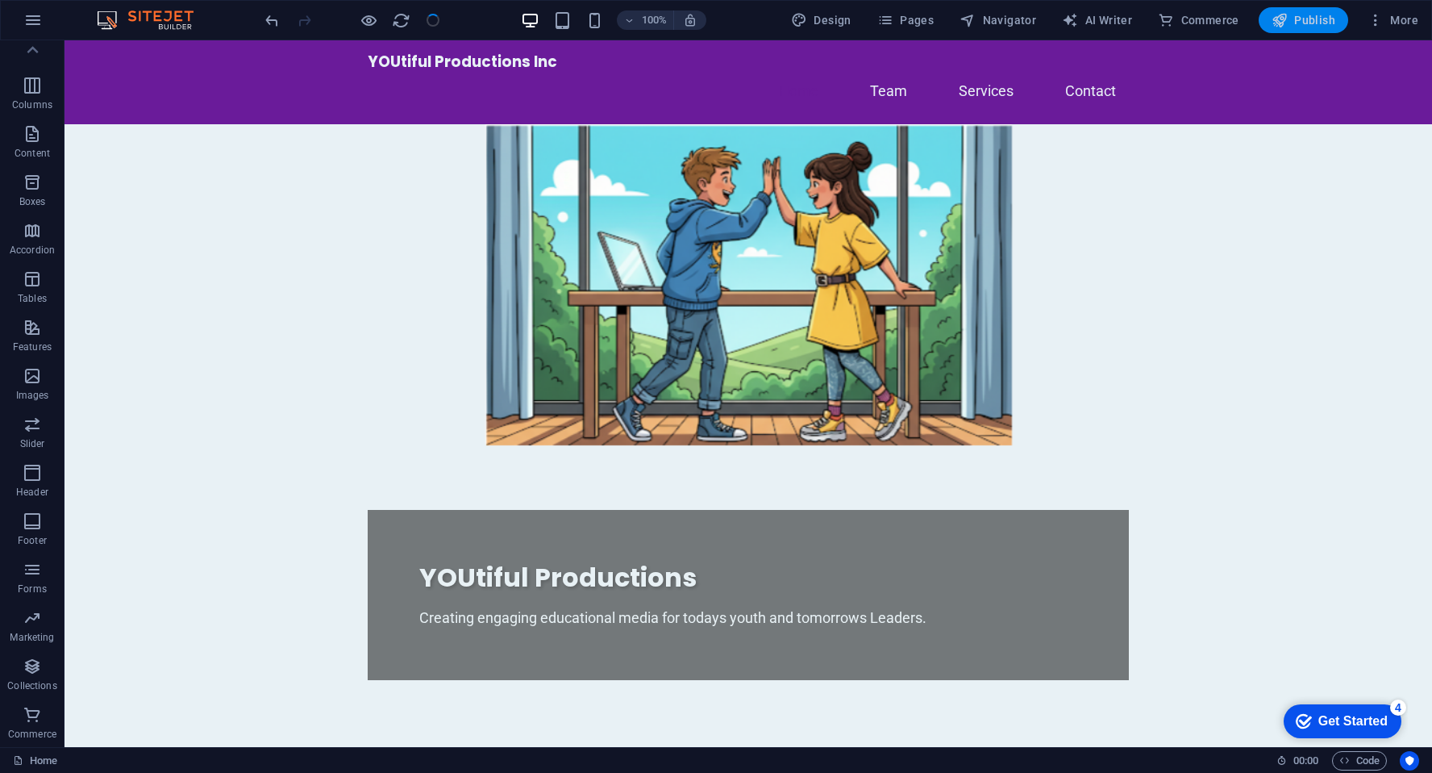
click at [1297, 23] on span "Publish" at bounding box center [1304, 20] width 64 height 16
